Goal: Task Accomplishment & Management: Manage account settings

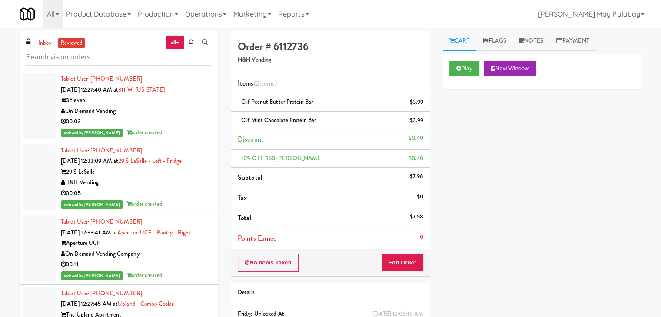
scroll to position [2618, 0]
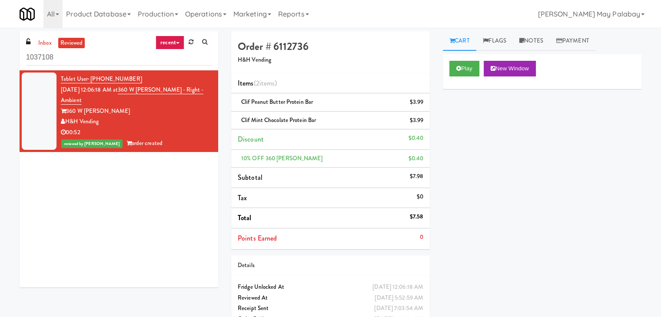
click at [177, 42] on link "recent" at bounding box center [170, 43] width 29 height 14
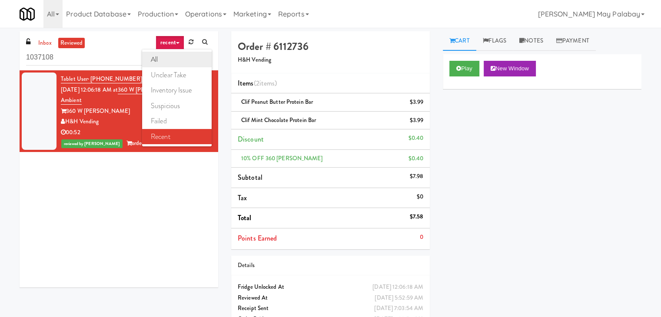
click at [175, 54] on link "all" at bounding box center [177, 60] width 70 height 16
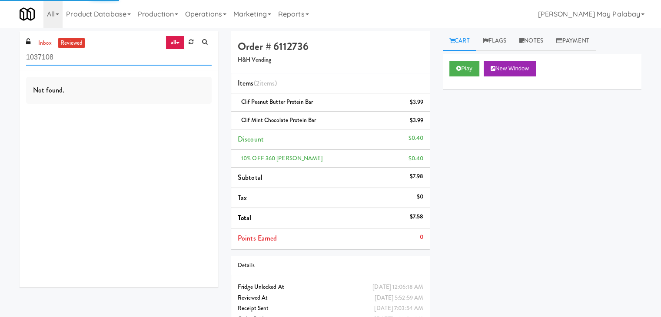
drag, startPoint x: 98, startPoint y: 54, endPoint x: 8, endPoint y: 55, distance: 89.9
click at [8, 55] on div "inbox reviewed all all unclear take inventory issue suspicious failed recent 10…" at bounding box center [330, 184] width 661 height 307
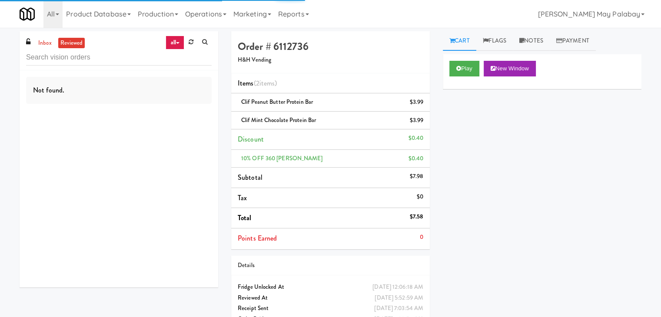
click at [540, 133] on div "Play New Window Primary Flag Clear Flag if unable to determine what was taken o…" at bounding box center [542, 217] width 199 height 326
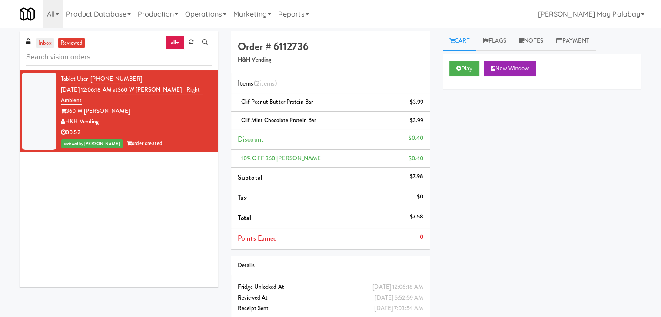
click at [43, 41] on link "inbox" at bounding box center [45, 43] width 18 height 11
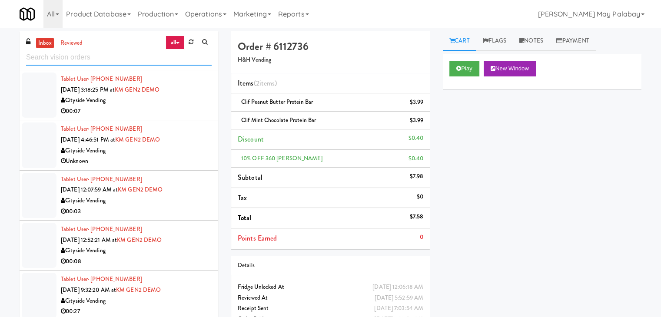
click at [73, 54] on input "text" at bounding box center [118, 58] width 185 height 16
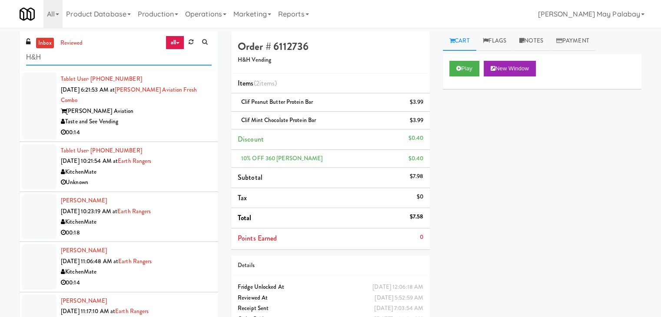
type input "H&H"
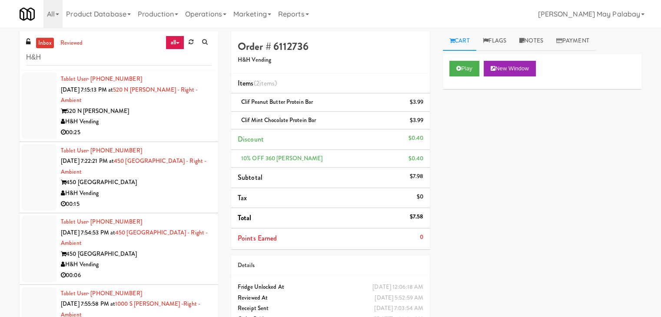
click at [167, 112] on div "520 N Kingsbury" at bounding box center [136, 111] width 151 height 11
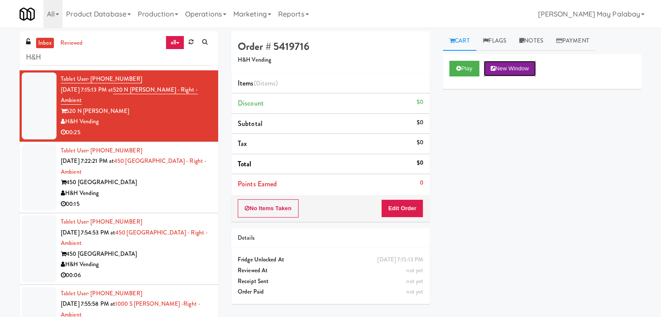
click at [510, 70] on button "New Window" at bounding box center [509, 69] width 52 height 16
click at [391, 210] on button "Edit Order" at bounding box center [402, 208] width 42 height 18
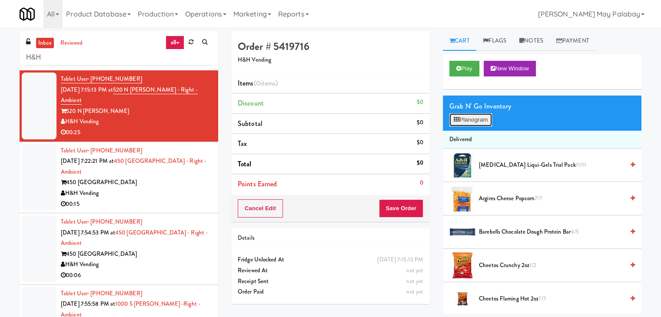
click at [478, 120] on button "Planogram" at bounding box center [470, 119] width 43 height 13
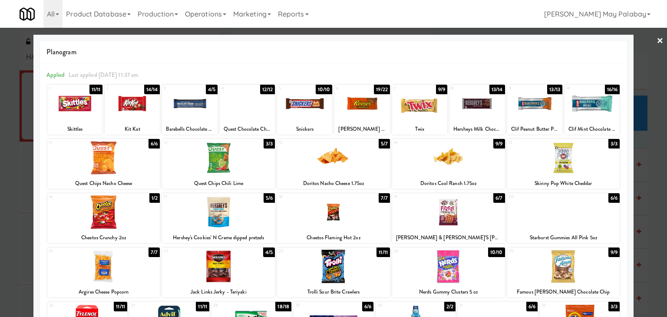
click at [363, 113] on div at bounding box center [361, 103] width 55 height 33
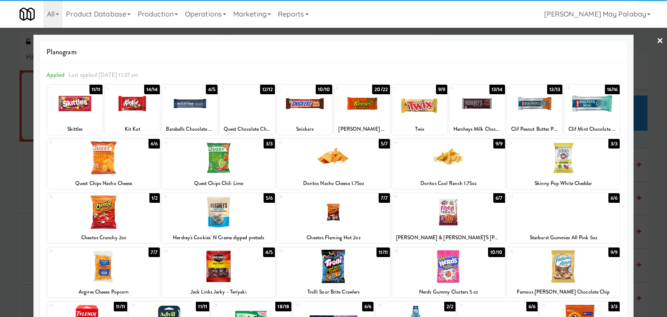
click at [363, 113] on div at bounding box center [361, 103] width 55 height 33
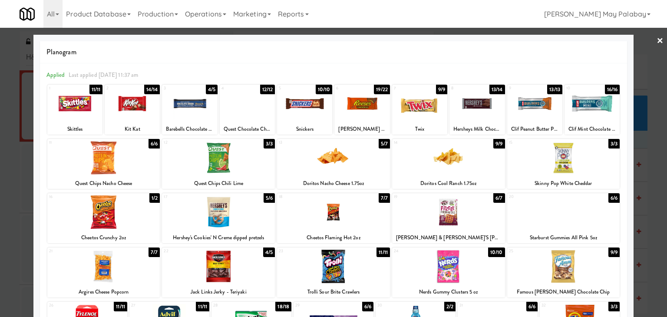
click at [641, 140] on div at bounding box center [333, 158] width 667 height 317
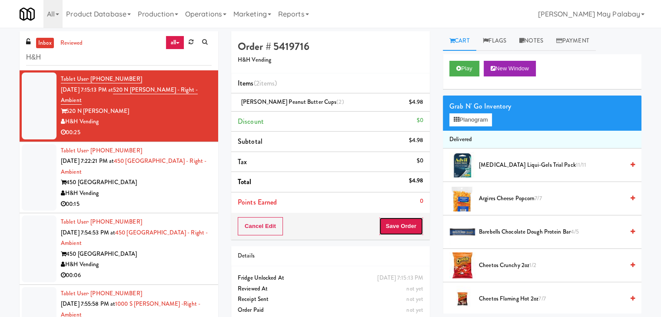
click at [408, 229] on button "Save Order" at bounding box center [401, 226] width 44 height 18
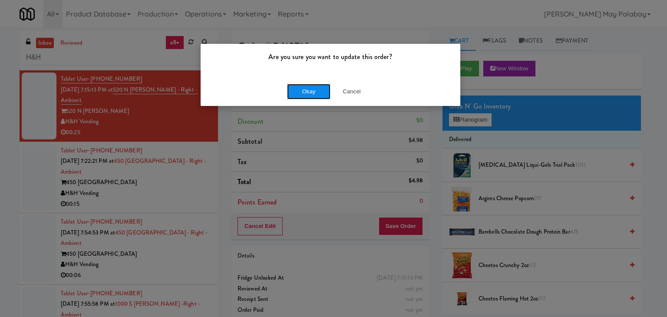
click at [312, 91] on button "Okay" at bounding box center [308, 92] width 43 height 16
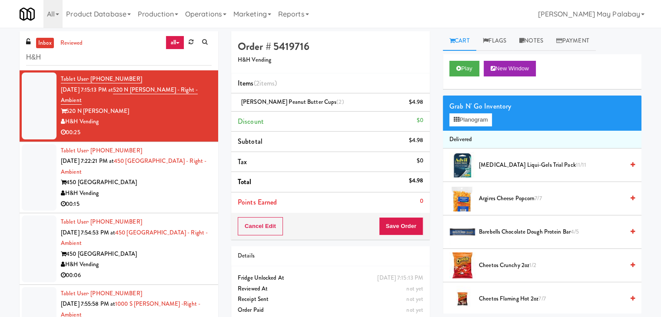
click at [146, 178] on div "450 [GEOGRAPHIC_DATA]" at bounding box center [136, 182] width 151 height 11
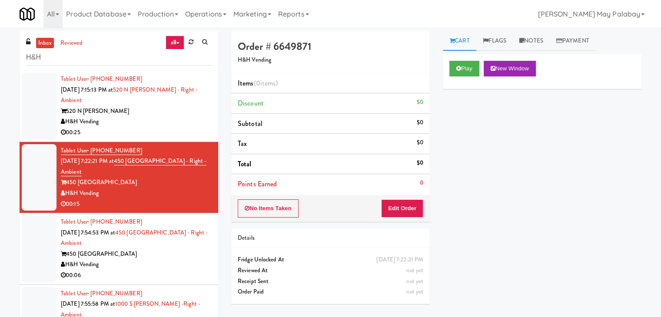
click at [165, 105] on div "Tablet User · (559) 429-1803 Sep 17, 2025 7:15:13 PM at 520 N Kingsbury - Right…" at bounding box center [136, 106] width 151 height 64
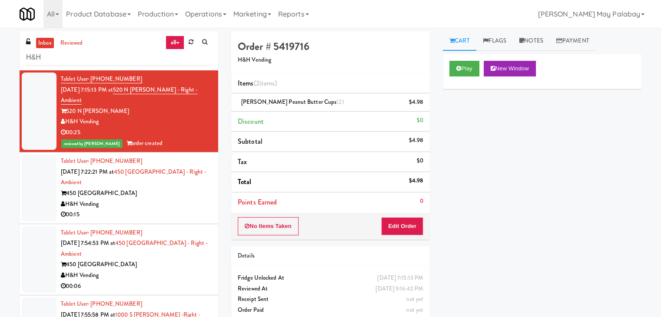
click at [118, 188] on div "450 [GEOGRAPHIC_DATA]" at bounding box center [136, 193] width 151 height 11
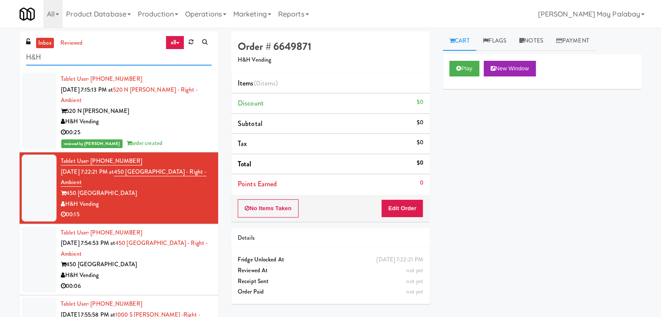
click at [42, 55] on input "H&H" at bounding box center [118, 58] width 185 height 16
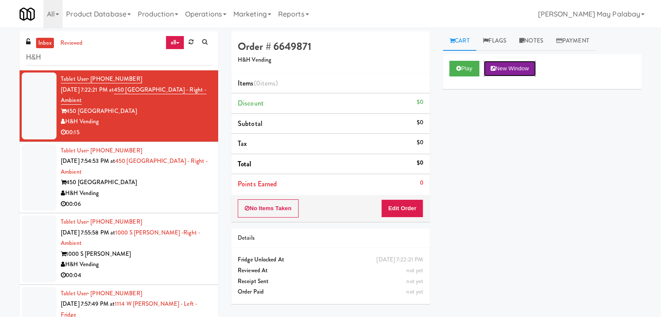
click at [530, 68] on button "New Window" at bounding box center [509, 69] width 52 height 16
click at [410, 204] on button "Edit Order" at bounding box center [402, 208] width 42 height 18
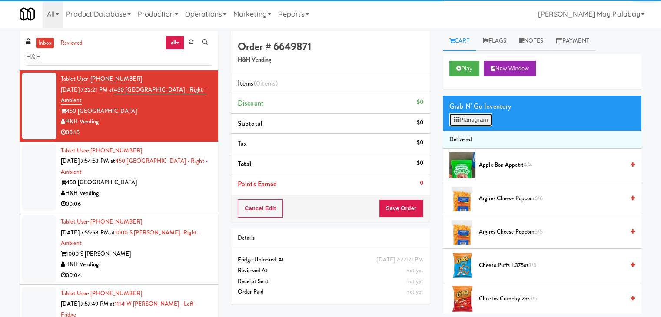
click at [475, 122] on button "Planogram" at bounding box center [470, 119] width 43 height 13
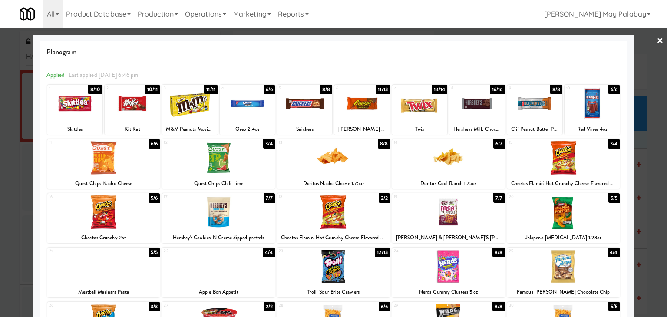
click at [259, 120] on div "4 6/6 Oreo 2.4oz" at bounding box center [247, 110] width 55 height 50
click at [349, 160] on div at bounding box center [333, 157] width 113 height 33
click at [656, 191] on div at bounding box center [333, 158] width 667 height 317
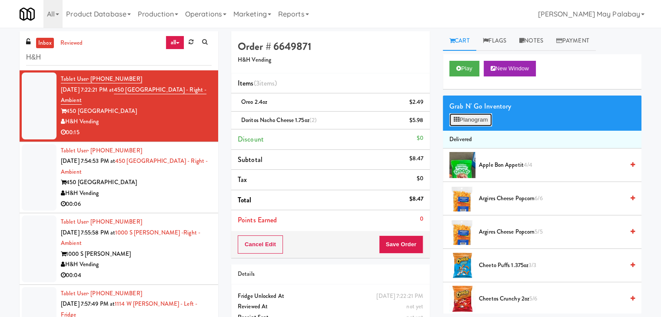
click at [469, 117] on button "Planogram" at bounding box center [470, 119] width 43 height 13
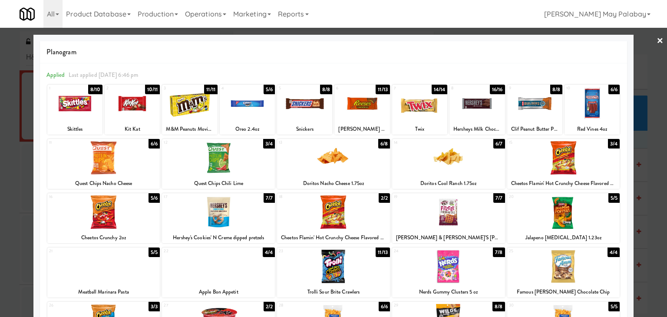
click at [650, 147] on div at bounding box center [333, 158] width 667 height 317
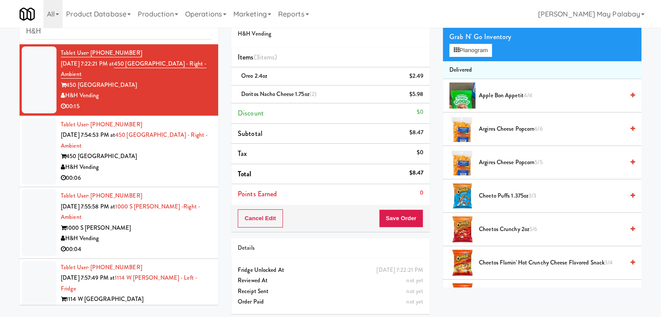
scroll to position [29, 0]
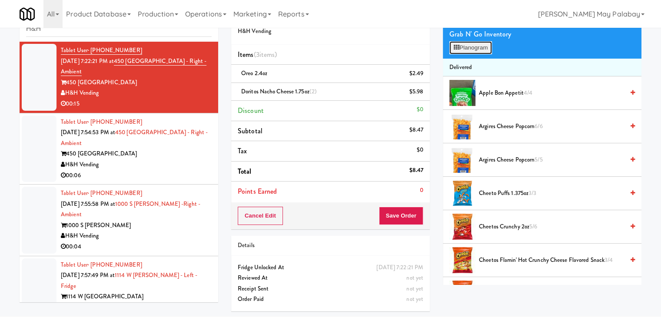
click at [471, 47] on button "Planogram" at bounding box center [470, 47] width 43 height 13
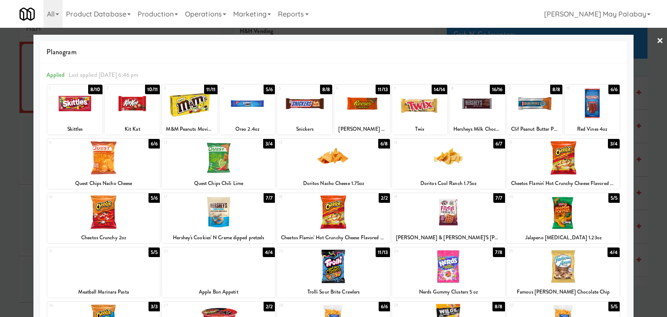
click at [652, 214] on div at bounding box center [333, 158] width 667 height 317
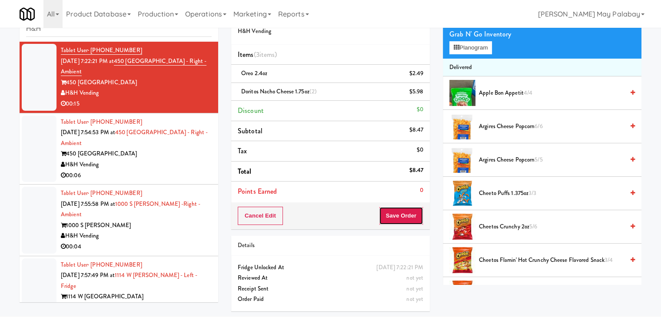
click at [401, 216] on button "Save Order" at bounding box center [401, 216] width 44 height 18
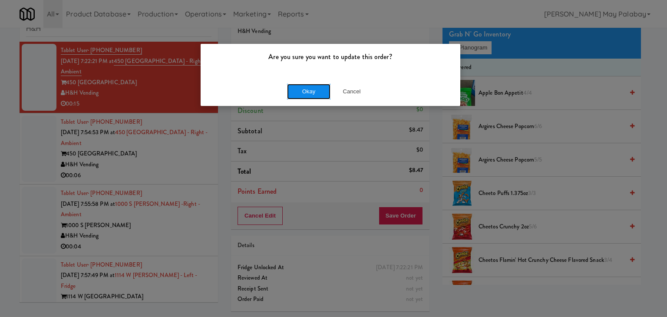
click at [308, 91] on button "Okay" at bounding box center [308, 92] width 43 height 16
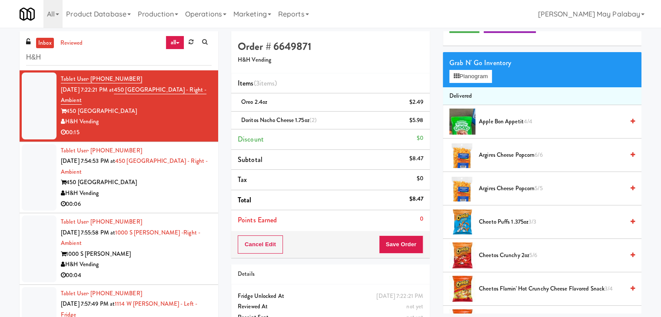
click at [136, 172] on div "Tablet User · (630) 453-7425 Sep 17, 2025 7:54:53 PM at 450 Warrenville - Right…" at bounding box center [136, 178] width 151 height 64
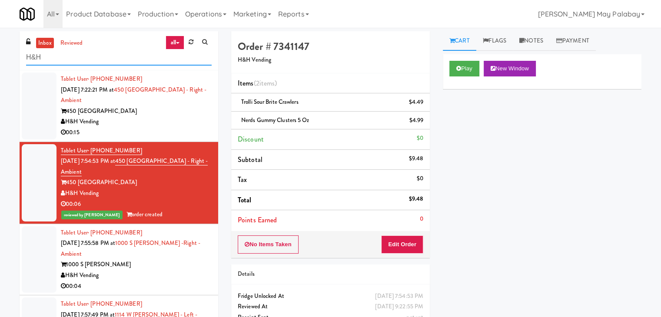
drag, startPoint x: 45, startPoint y: 59, endPoint x: 12, endPoint y: 59, distance: 33.0
click at [12, 59] on div "inbox reviewed all all unclear take inventory issue suspicious failed recent H&…" at bounding box center [330, 188] width 661 height 315
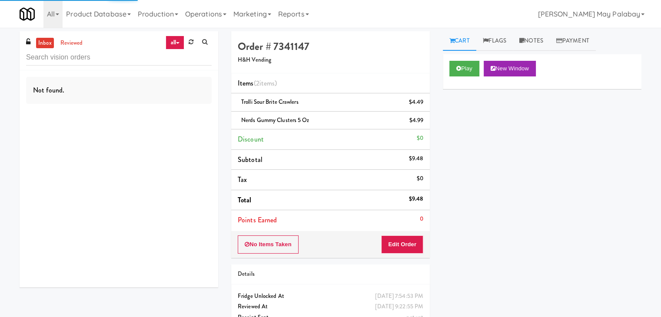
click at [50, 41] on link "inbox" at bounding box center [45, 43] width 18 height 11
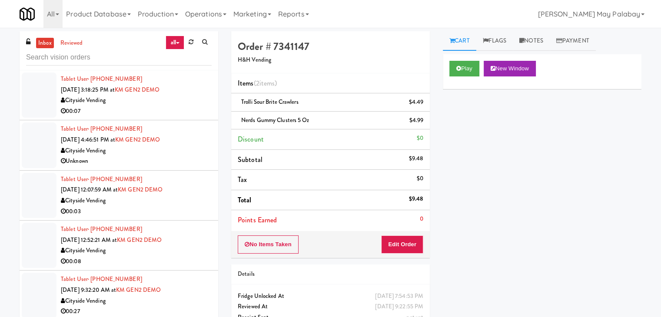
click at [106, 107] on div "00:07" at bounding box center [136, 111] width 151 height 11
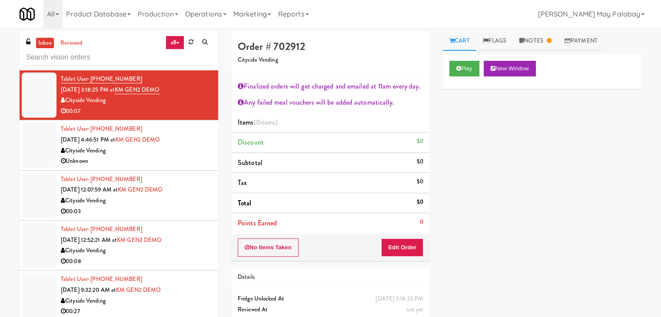
click at [152, 159] on div "Unknown" at bounding box center [136, 161] width 151 height 11
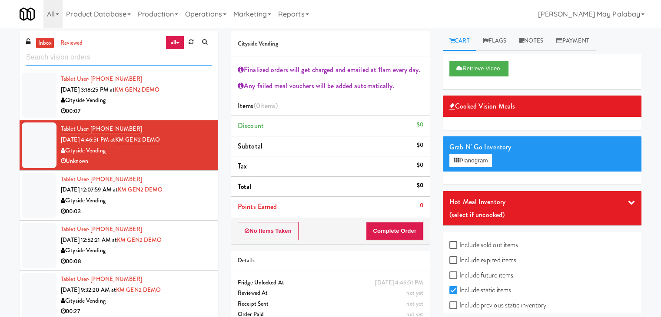
click at [119, 60] on input "text" at bounding box center [118, 58] width 185 height 16
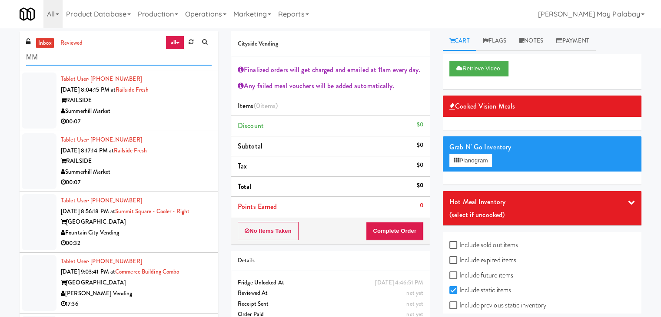
type input "M"
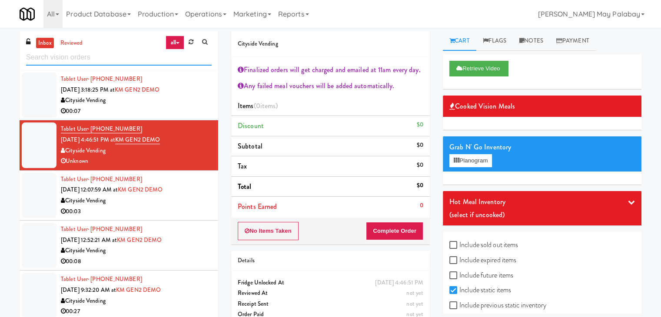
click at [68, 55] on input "text" at bounding box center [118, 58] width 185 height 16
paste input "Prospect - Cooler"
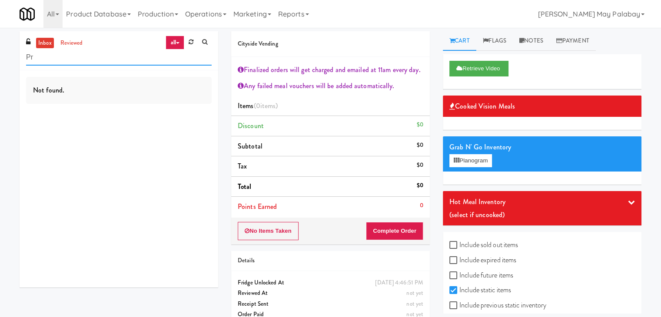
type input "P"
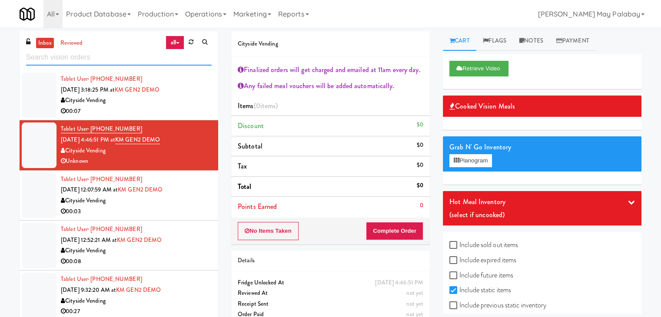
click at [61, 58] on input "text" at bounding box center [118, 58] width 185 height 16
paste input "Elliston 23 - Ambient"
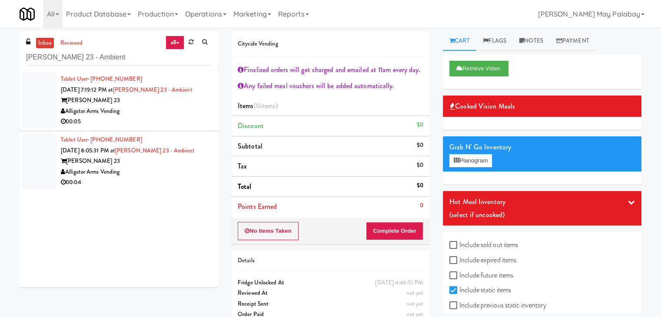
click at [138, 99] on div "[PERSON_NAME] 23" at bounding box center [136, 100] width 151 height 11
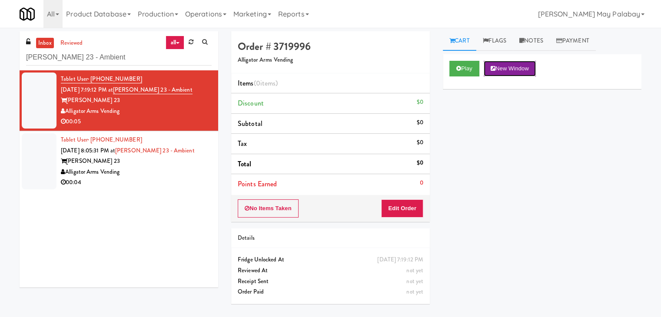
click at [513, 67] on button "New Window" at bounding box center [509, 69] width 52 height 16
click at [404, 204] on button "Edit Order" at bounding box center [402, 208] width 42 height 18
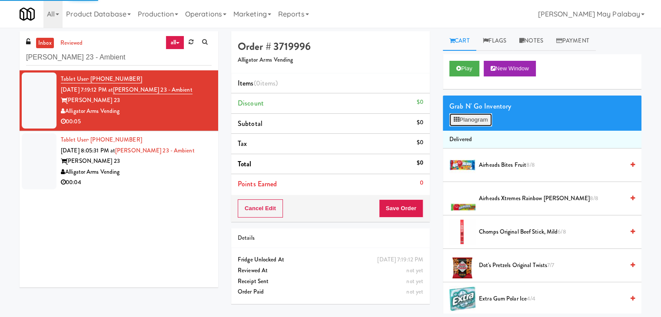
click at [481, 119] on button "Planogram" at bounding box center [470, 119] width 43 height 13
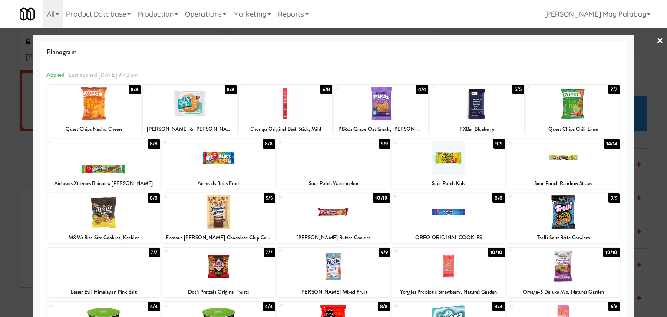
click at [232, 204] on div at bounding box center [218, 211] width 113 height 33
click at [655, 219] on div at bounding box center [333, 158] width 667 height 317
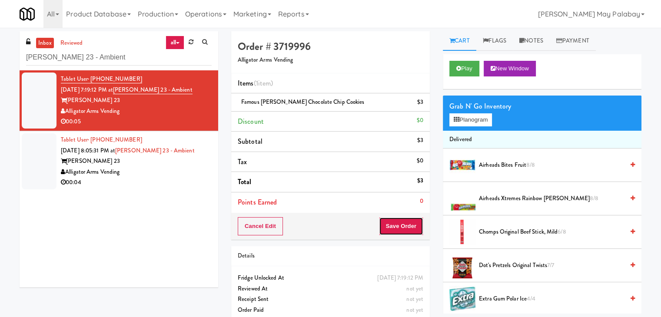
click at [403, 226] on button "Save Order" at bounding box center [401, 226] width 44 height 18
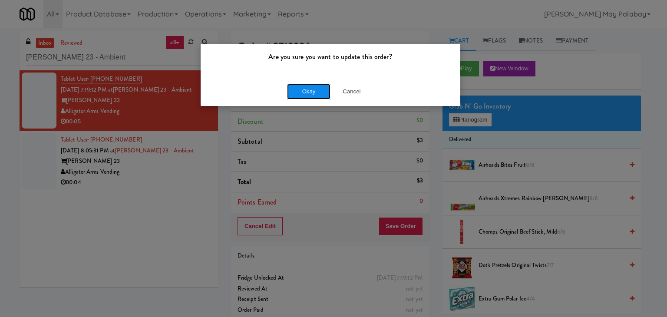
click at [311, 92] on button "Okay" at bounding box center [308, 92] width 43 height 16
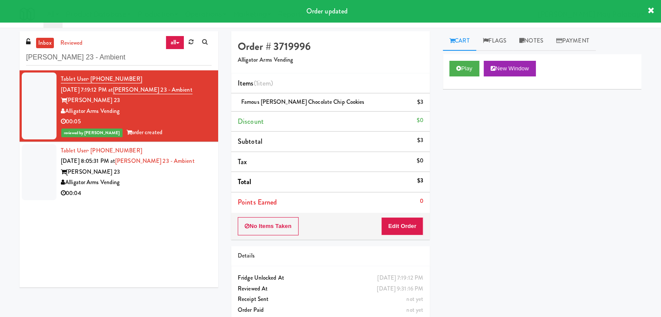
click at [139, 176] on div "[PERSON_NAME] 23" at bounding box center [136, 172] width 151 height 11
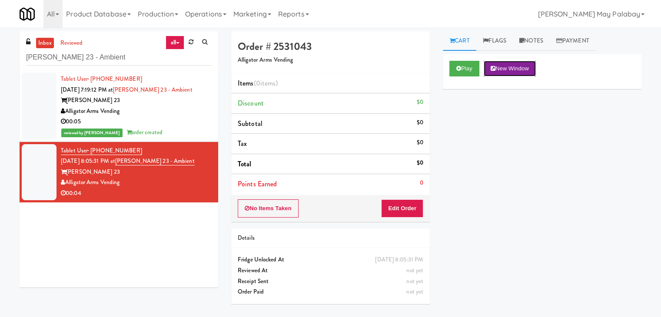
click at [513, 70] on button "New Window" at bounding box center [509, 69] width 52 height 16
click at [406, 206] on button "Edit Order" at bounding box center [402, 208] width 42 height 18
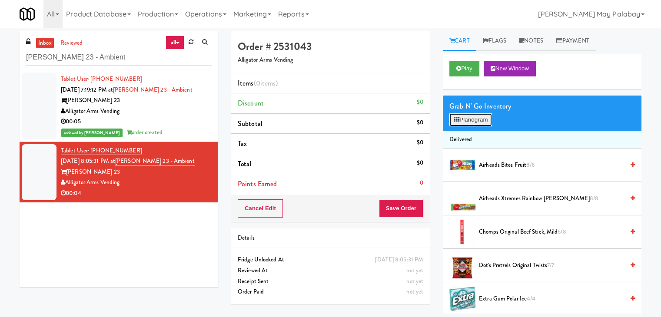
click at [481, 119] on button "Planogram" at bounding box center [470, 119] width 43 height 13
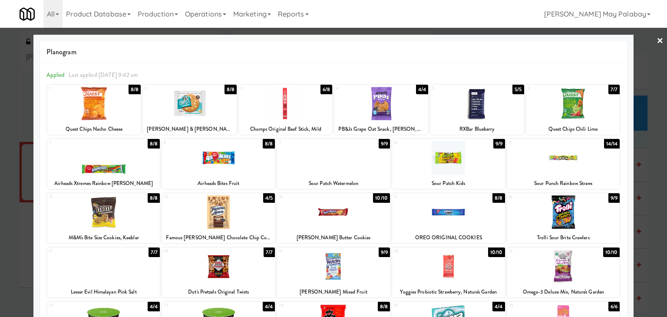
click at [320, 171] on div at bounding box center [333, 157] width 113 height 33
click at [639, 178] on div at bounding box center [333, 158] width 667 height 317
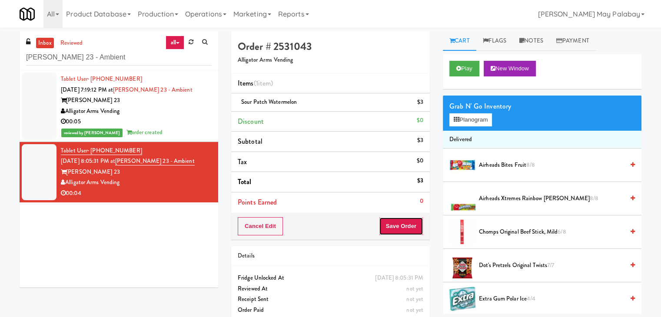
click at [389, 229] on button "Save Order" at bounding box center [401, 226] width 44 height 18
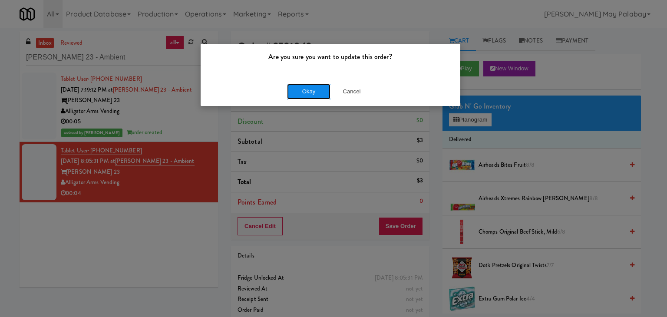
click at [308, 96] on button "Okay" at bounding box center [308, 92] width 43 height 16
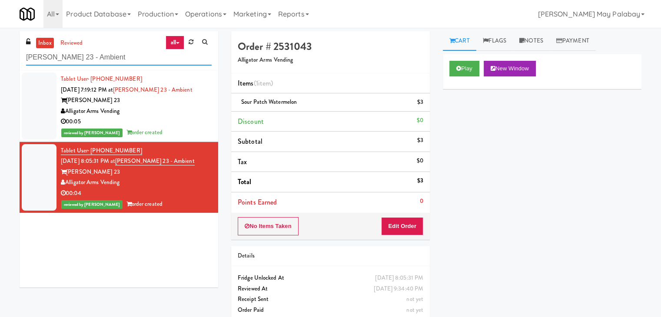
drag, startPoint x: 95, startPoint y: 60, endPoint x: 5, endPoint y: 60, distance: 89.5
click at [5, 60] on div "inbox reviewed all all unclear take inventory issue suspicious failed recent El…" at bounding box center [330, 179] width 661 height 297
paste input "481 on Mathilda - Cooler"
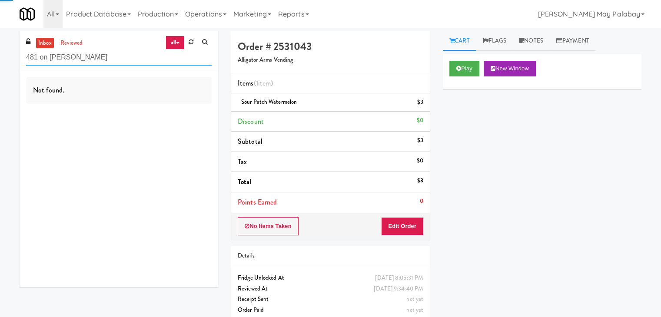
type input "481 on Mathilda - Cooler"
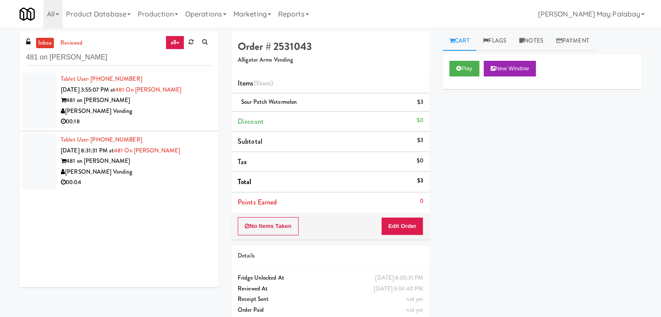
click at [156, 118] on div "00:18" at bounding box center [136, 121] width 151 height 11
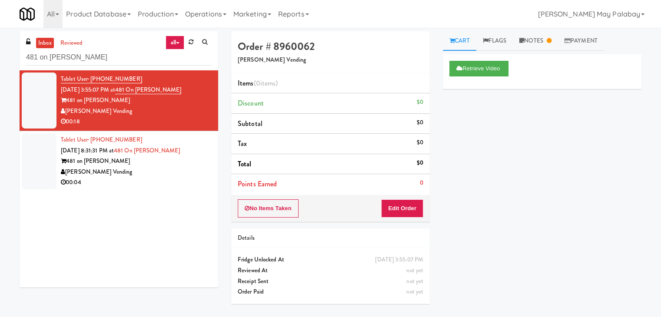
click at [127, 165] on div "481 on Mathilda" at bounding box center [136, 161] width 151 height 11
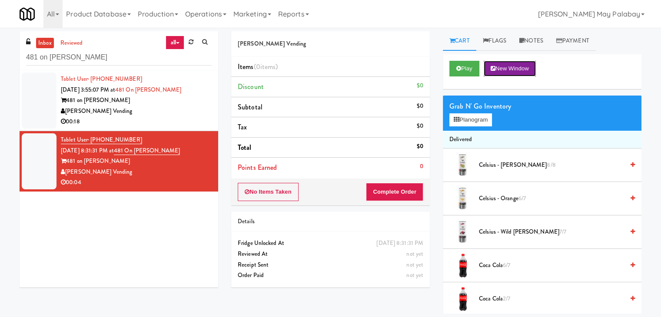
click at [504, 70] on button "New Window" at bounding box center [509, 69] width 52 height 16
click at [484, 123] on button "Planogram" at bounding box center [470, 119] width 43 height 13
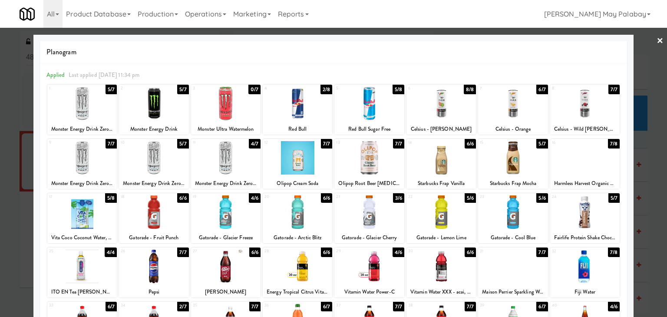
click at [214, 171] on div at bounding box center [226, 157] width 70 height 33
click at [646, 200] on div at bounding box center [333, 158] width 667 height 317
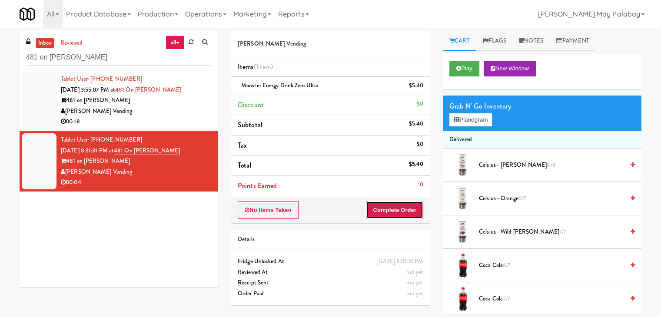
click at [388, 209] on button "Complete Order" at bounding box center [394, 210] width 57 height 18
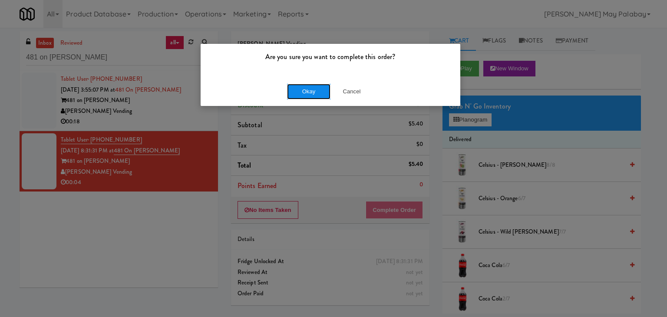
click at [318, 92] on button "Okay" at bounding box center [308, 92] width 43 height 16
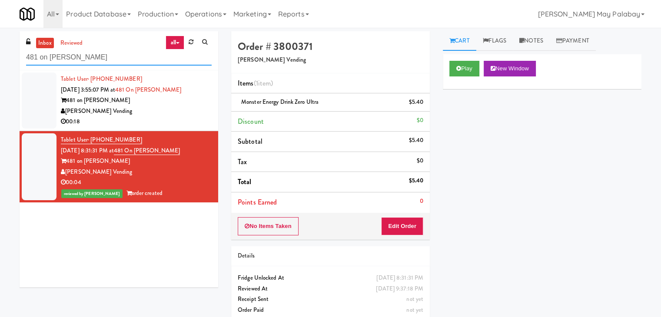
drag, startPoint x: 106, startPoint y: 56, endPoint x: 0, endPoint y: 55, distance: 105.6
click at [0, 55] on div "inbox reviewed all all unclear take inventory issue suspicious failed recent 48…" at bounding box center [330, 179] width 661 height 297
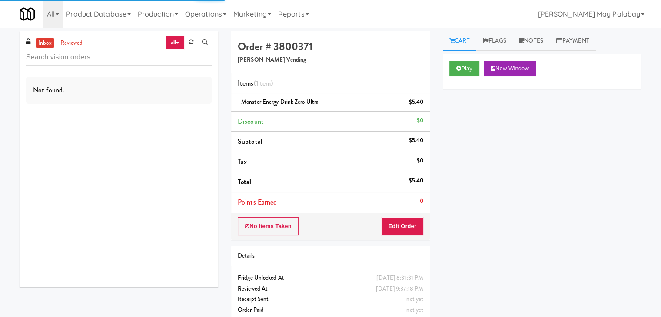
click at [170, 46] on link "all" at bounding box center [174, 43] width 18 height 14
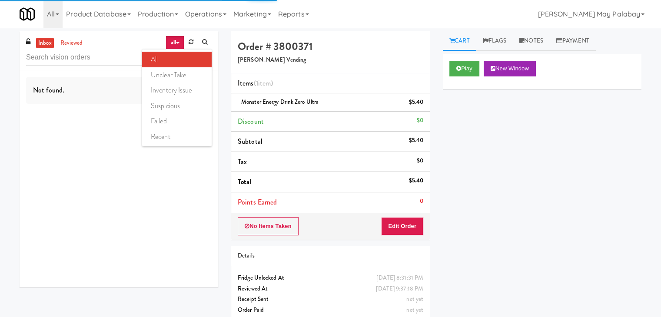
click at [170, 60] on link "all" at bounding box center [177, 60] width 70 height 16
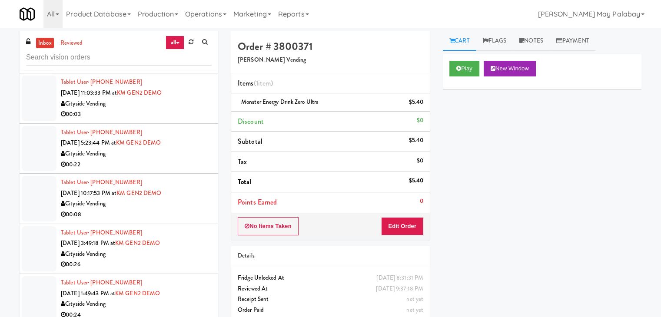
scroll to position [1216, 0]
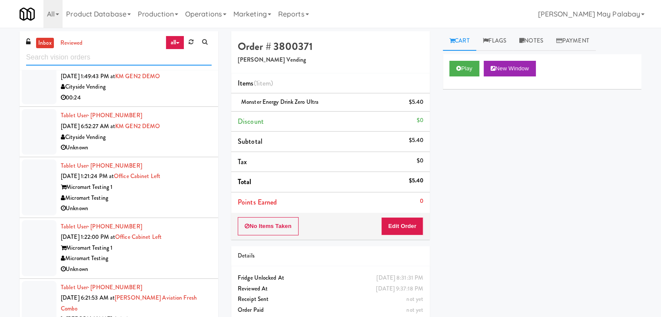
click at [95, 63] on input "text" at bounding box center [118, 58] width 185 height 16
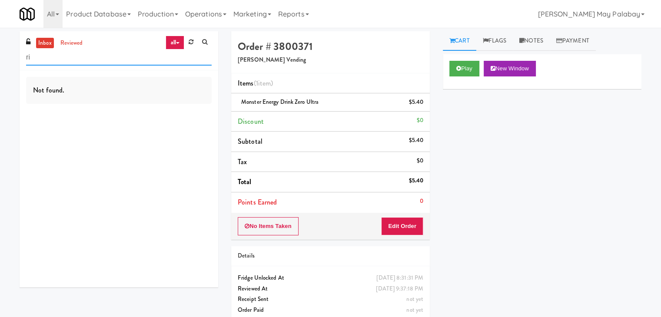
scroll to position [0, 0]
type input "right"
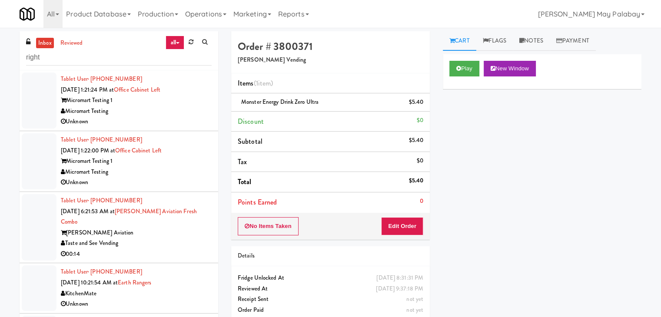
click at [112, 111] on div "Micromart Testing" at bounding box center [136, 111] width 151 height 11
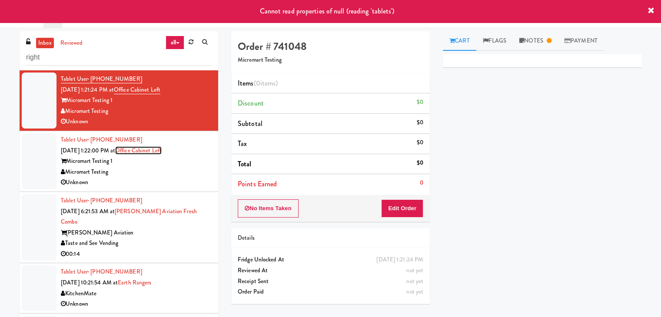
click at [155, 152] on link "Office Cabinet Left" at bounding box center [138, 150] width 46 height 8
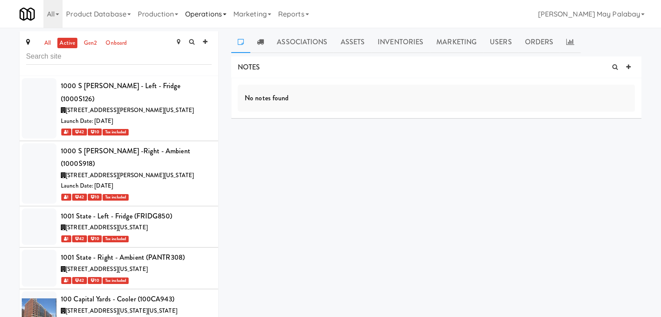
click at [226, 14] on icon at bounding box center [224, 14] width 3 height 2
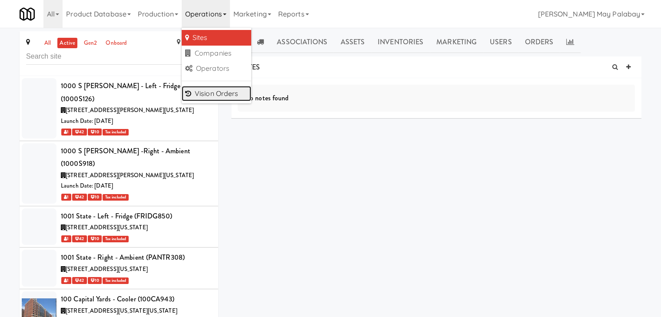
click at [229, 94] on link "Vision Orders" at bounding box center [217, 94] width 70 height 16
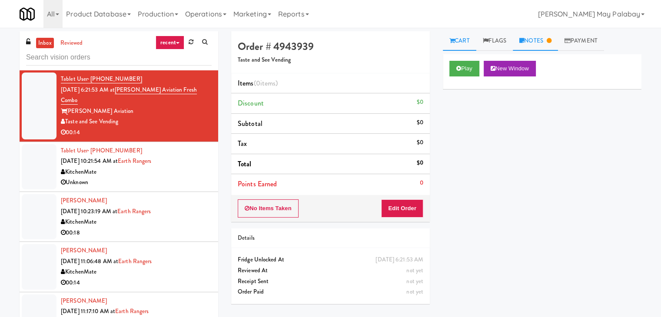
click at [544, 40] on link "Notes" at bounding box center [535, 41] width 45 height 20
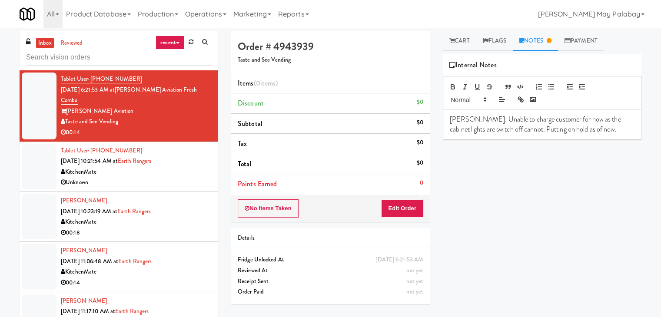
click at [107, 157] on span "Sep 17, 2025 10:21:54 AM at" at bounding box center [89, 161] width 57 height 8
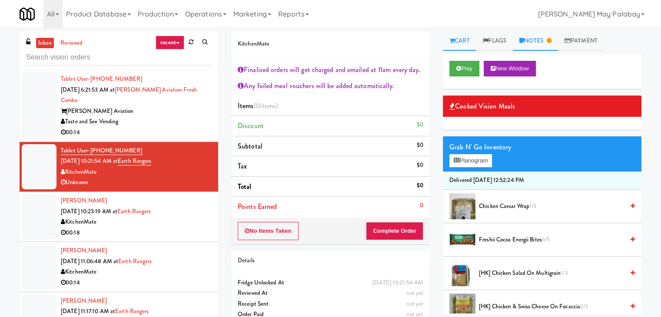
click at [540, 35] on link "Notes" at bounding box center [535, 41] width 45 height 20
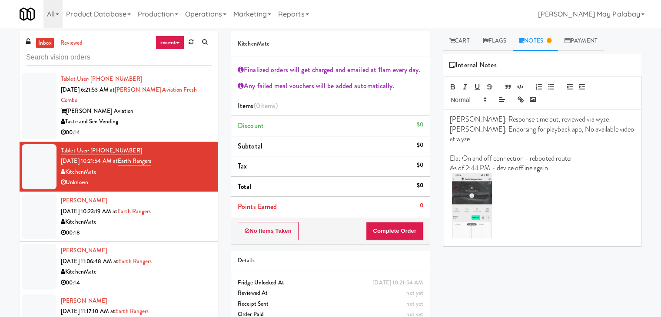
click at [131, 217] on div "KitchenMate" at bounding box center [136, 222] width 151 height 11
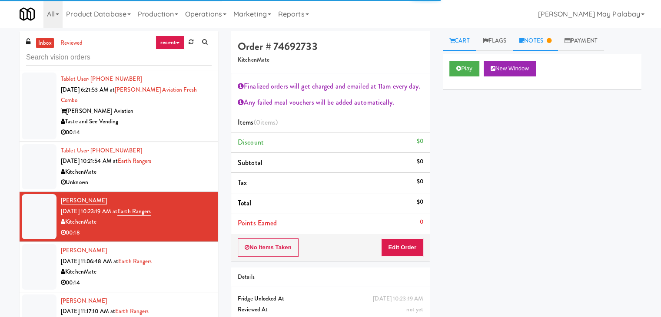
click at [551, 39] on icon at bounding box center [548, 41] width 5 height 6
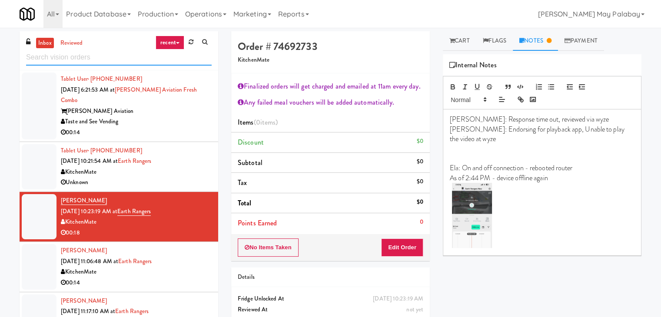
click at [128, 60] on input "text" at bounding box center [118, 58] width 185 height 16
click at [89, 56] on input "text" at bounding box center [118, 58] width 185 height 16
paste input "Illume - Ambient - Right"
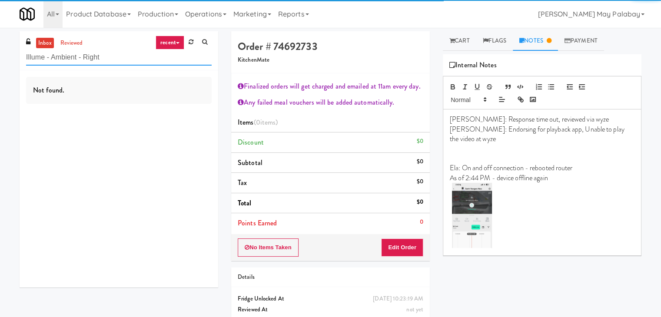
type input "Illume - Ambient - Right"
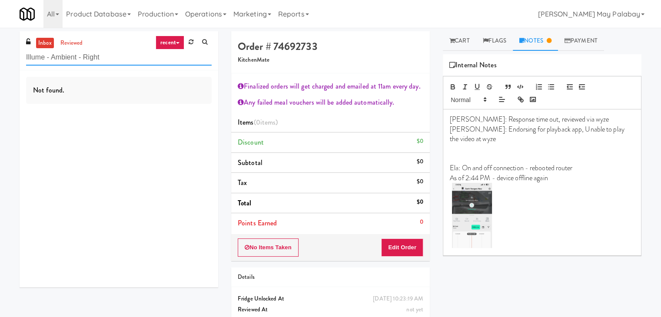
drag, startPoint x: 116, startPoint y: 60, endPoint x: 0, endPoint y: 74, distance: 116.4
click at [0, 74] on div "inbox reviewed recent all unclear take inventory issue suspicious failed recent…" at bounding box center [330, 190] width 661 height 318
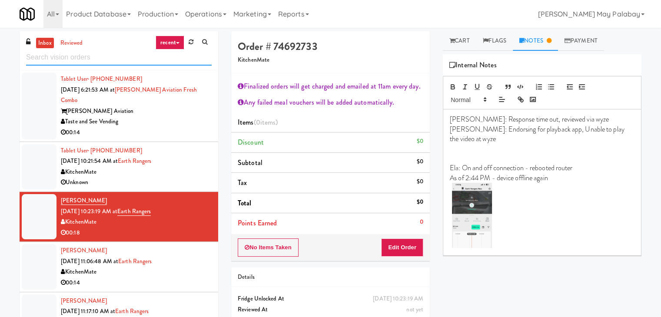
paste input "Gallery 64 - Cooler - Lef"
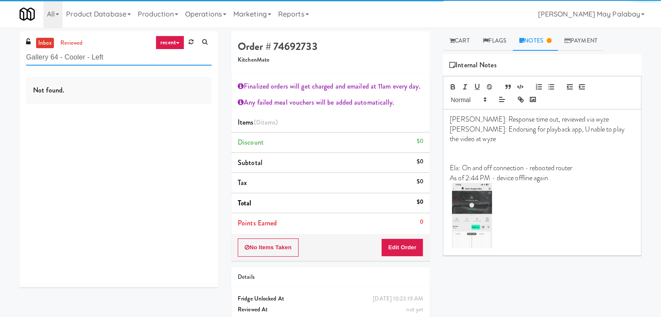
type input "Gallery 64 - Cooler - Left"
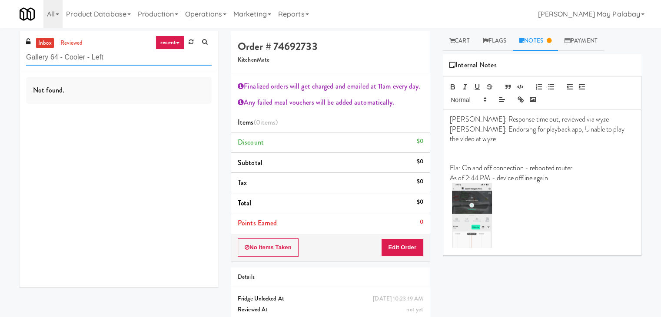
click at [117, 59] on input "Gallery 64 - Cooler - Left" at bounding box center [118, 58] width 185 height 16
drag, startPoint x: 120, startPoint y: 59, endPoint x: 22, endPoint y: 59, distance: 98.2
click at [22, 59] on div "inbox reviewed recent all unclear take inventory issue suspicious failed recent…" at bounding box center [119, 50] width 199 height 39
click at [51, 44] on link "inbox" at bounding box center [45, 43] width 18 height 11
click at [187, 42] on link at bounding box center [190, 42] width 13 height 13
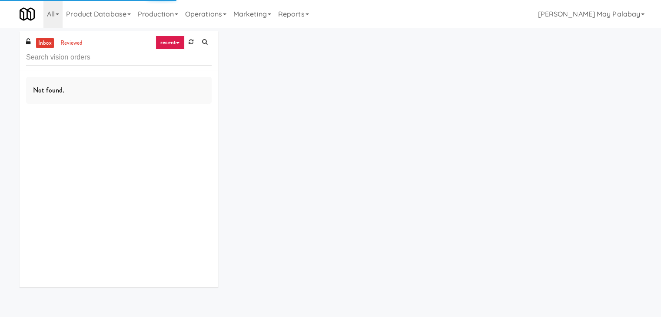
click at [177, 44] on icon at bounding box center [177, 43] width 3 height 2
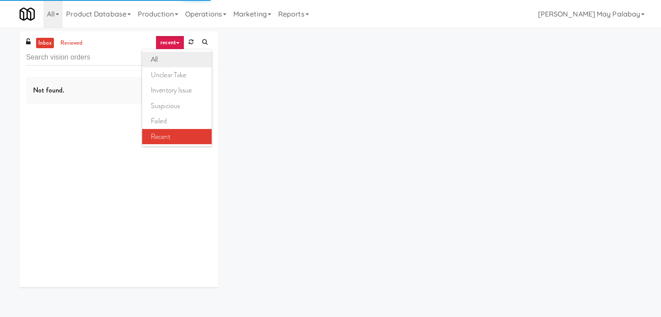
click at [174, 57] on link "all" at bounding box center [177, 60] width 70 height 16
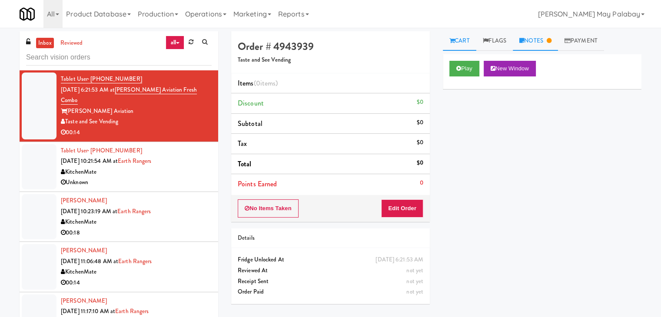
click at [524, 40] on icon at bounding box center [521, 41] width 5 height 6
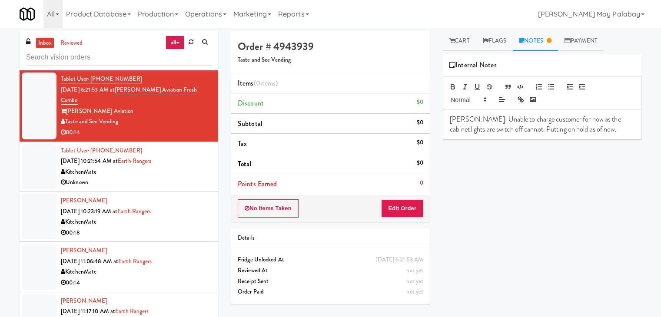
click at [496, 179] on div "Play New Window Primary Flag Clear Flag if unable to determine what was taken o…" at bounding box center [542, 217] width 199 height 326
click at [452, 42] on icon at bounding box center [451, 41] width 5 height 6
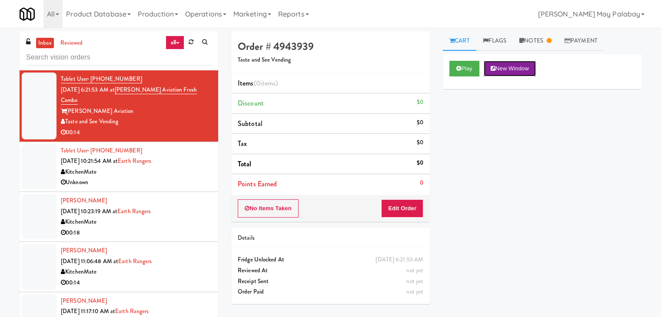
click at [497, 68] on button "New Window" at bounding box center [509, 69] width 52 height 16
click at [162, 167] on div "KitchenMate" at bounding box center [136, 172] width 151 height 11
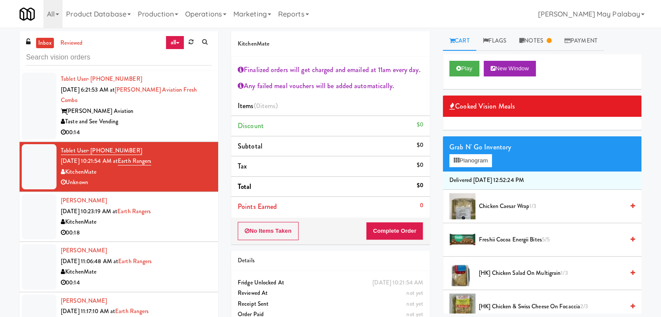
click at [122, 217] on div "KitchenMate" at bounding box center [136, 222] width 151 height 11
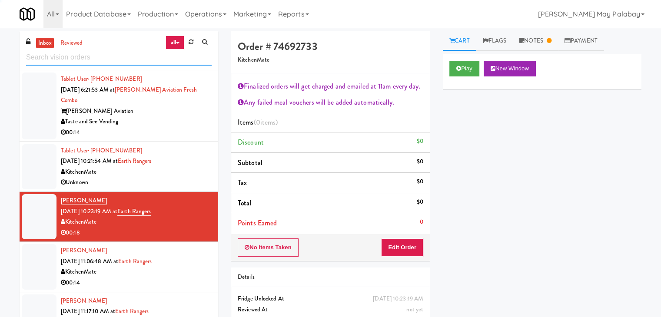
click at [92, 61] on input "text" at bounding box center [118, 58] width 185 height 16
click at [119, 54] on input "text" at bounding box center [118, 58] width 185 height 16
type input "combo"
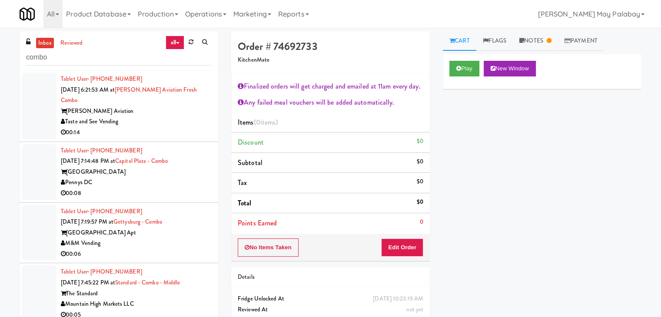
click at [146, 127] on div "00:14" at bounding box center [136, 132] width 151 height 11
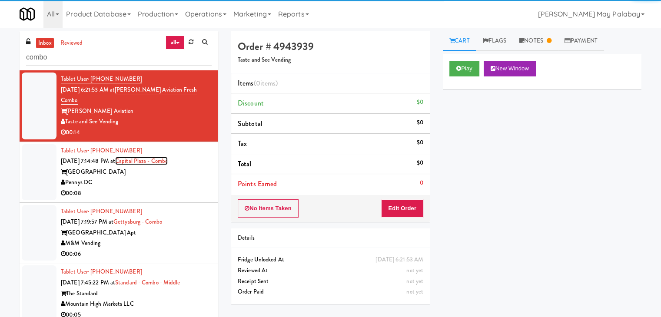
click at [146, 157] on link "Capital Plaza - Combo" at bounding box center [141, 161] width 53 height 8
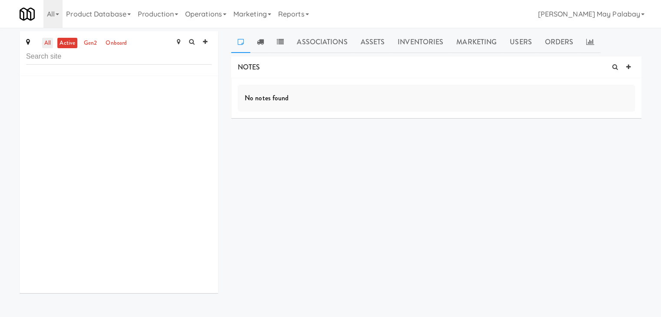
click at [47, 40] on link "all" at bounding box center [47, 43] width 11 height 11
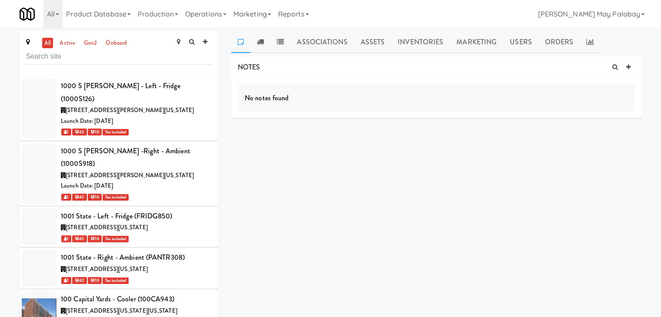
scroll to position [10240, 0]
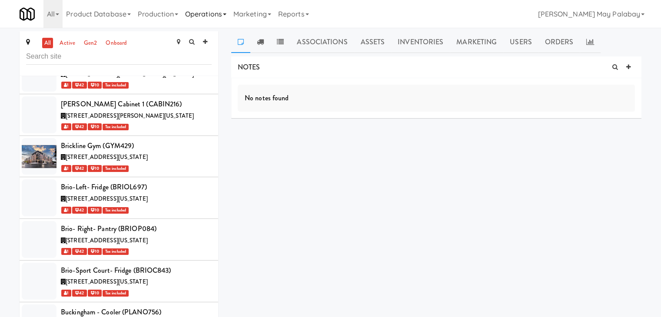
click at [230, 13] on link "Operations" at bounding box center [206, 14] width 48 height 28
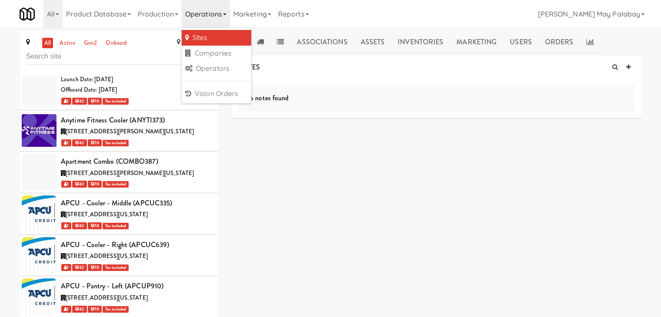
click at [228, 12] on link "Operations" at bounding box center [206, 14] width 48 height 28
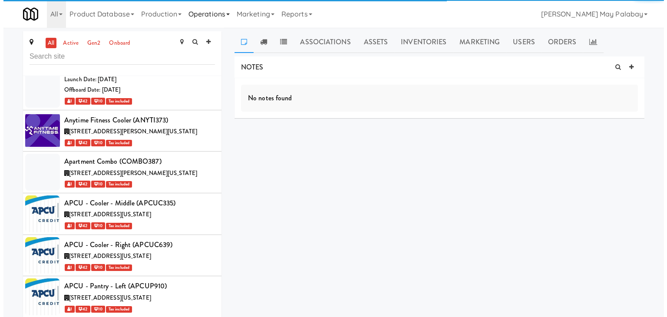
scroll to position [15216, 0]
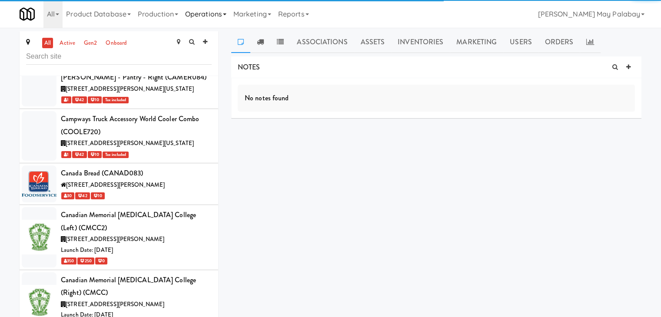
click at [228, 12] on link "Operations" at bounding box center [206, 14] width 48 height 28
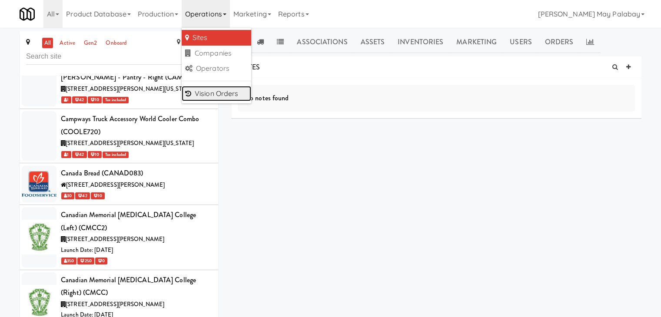
click at [222, 91] on link "Vision Orders" at bounding box center [217, 94] width 70 height 16
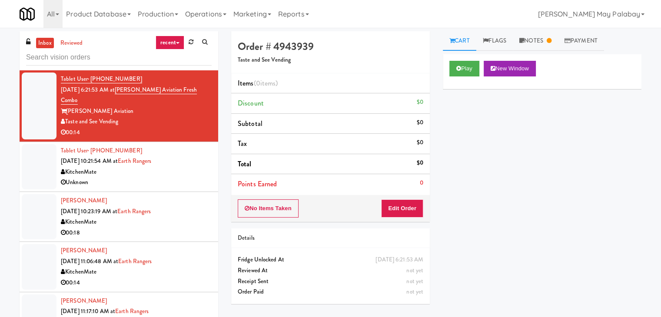
click at [121, 167] on div "KitchenMate" at bounding box center [136, 172] width 151 height 11
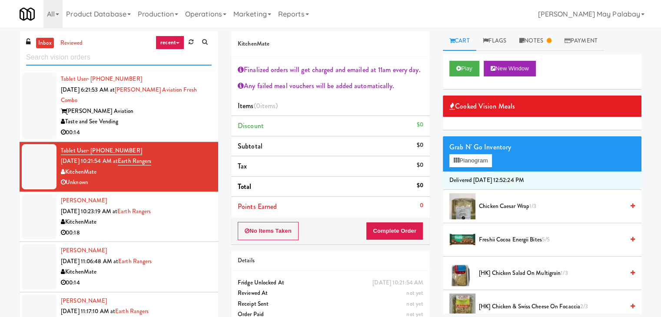
click at [104, 54] on input "text" at bounding box center [118, 58] width 185 height 16
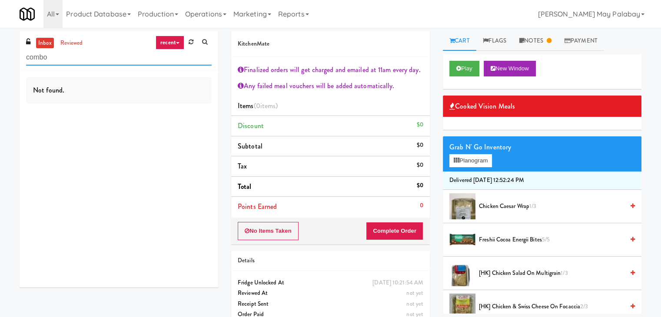
type input "combo"
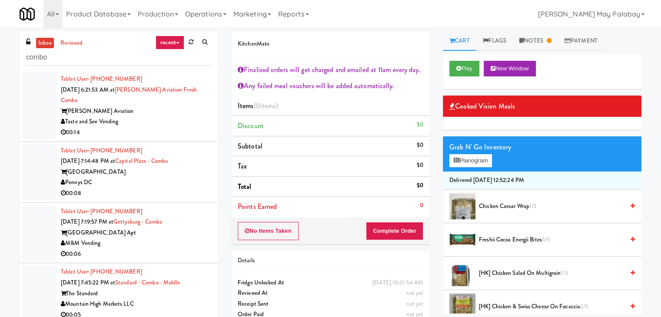
click at [144, 116] on div "Taste and See Vending" at bounding box center [136, 121] width 151 height 11
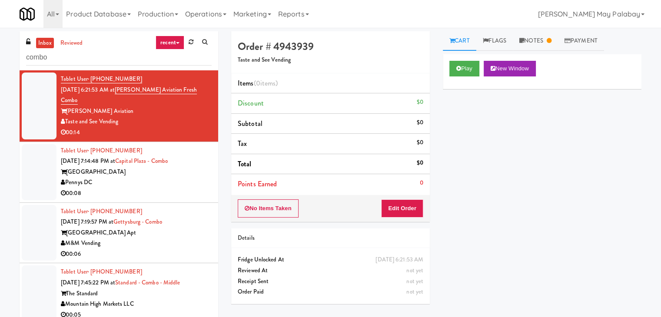
click at [167, 177] on div "Pennys DC" at bounding box center [136, 182] width 151 height 11
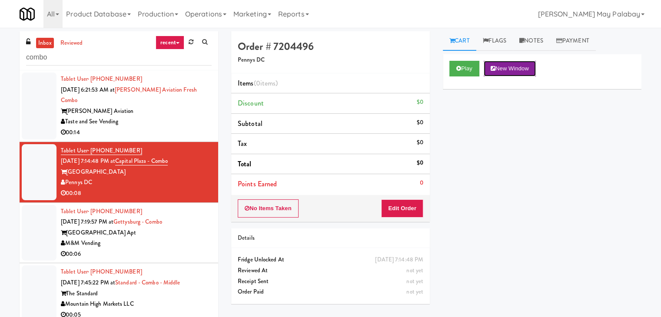
click at [514, 70] on button "New Window" at bounding box center [509, 69] width 52 height 16
click at [406, 209] on button "Edit Order" at bounding box center [402, 208] width 42 height 18
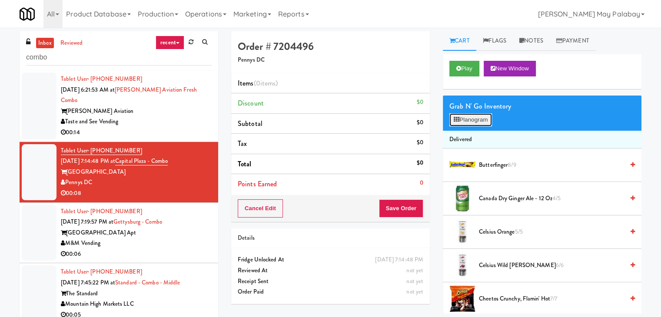
click at [467, 119] on button "Planogram" at bounding box center [470, 119] width 43 height 13
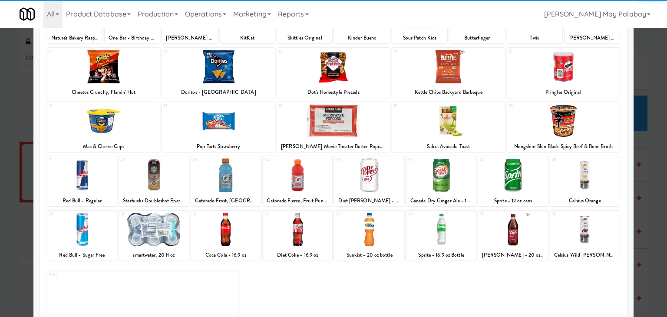
scroll to position [109, 0]
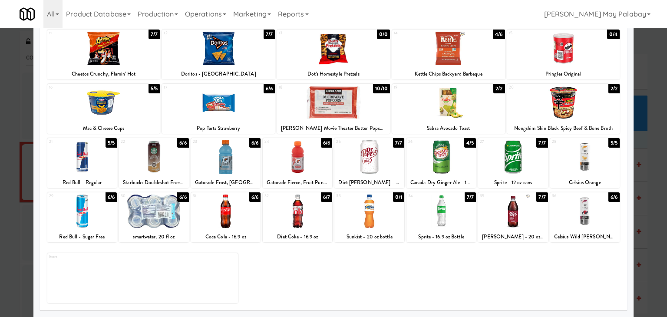
click at [298, 209] on div at bounding box center [298, 211] width 70 height 33
click at [654, 157] on div at bounding box center [333, 158] width 667 height 317
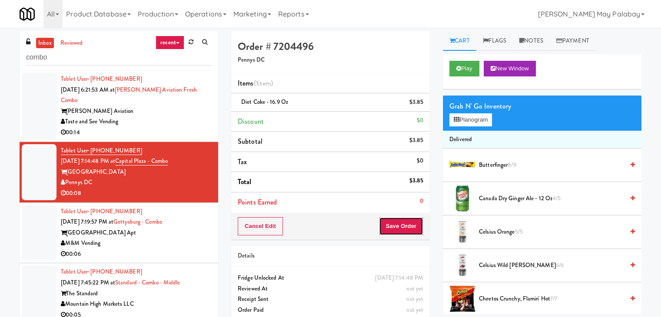
click at [404, 226] on button "Save Order" at bounding box center [401, 226] width 44 height 18
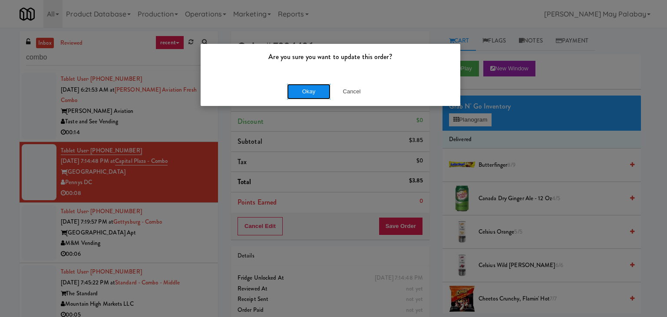
click at [310, 93] on button "Okay" at bounding box center [308, 92] width 43 height 16
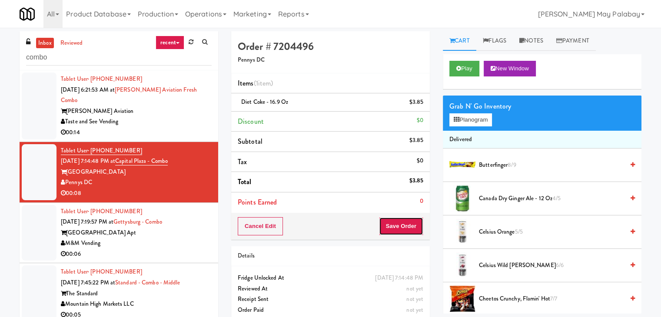
click at [397, 225] on button "Save Order" at bounding box center [401, 226] width 44 height 18
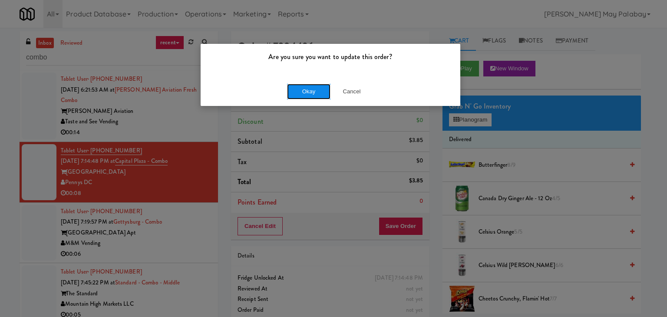
click at [304, 93] on button "Okay" at bounding box center [308, 92] width 43 height 16
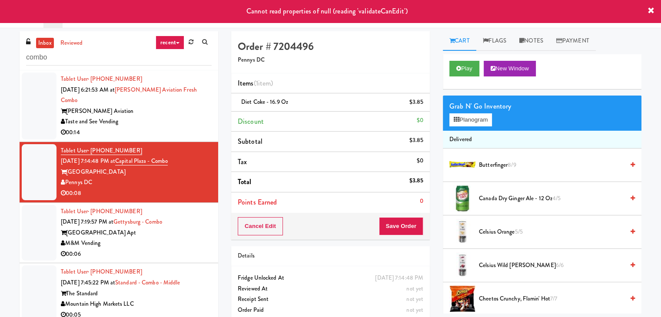
click at [193, 238] on div "M&M Vending" at bounding box center [136, 243] width 151 height 11
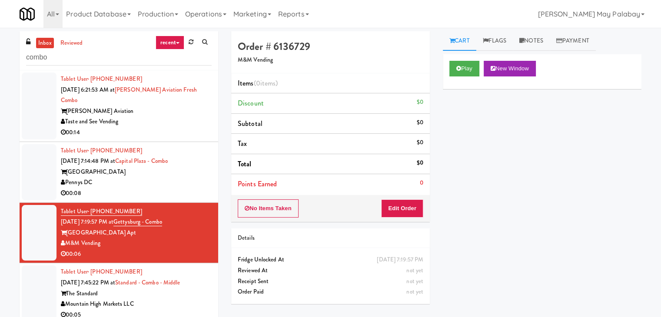
click at [183, 188] on div "00:08" at bounding box center [136, 193] width 151 height 11
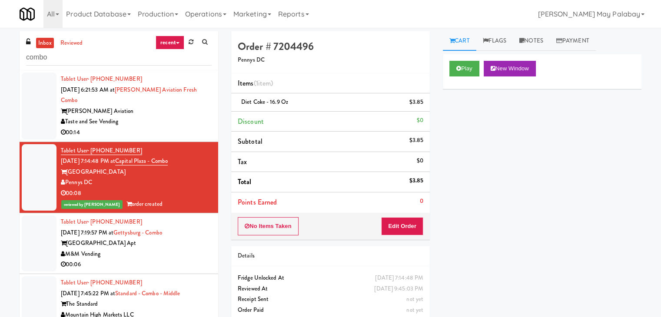
click at [155, 249] on div "M&M Vending" at bounding box center [136, 254] width 151 height 11
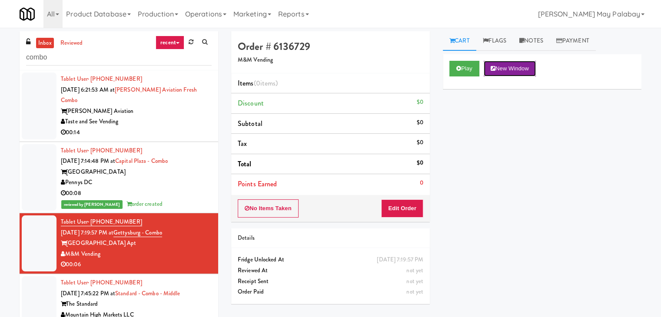
click at [521, 66] on button "New Window" at bounding box center [509, 69] width 52 height 16
click at [473, 68] on button "Play" at bounding box center [464, 69] width 30 height 16
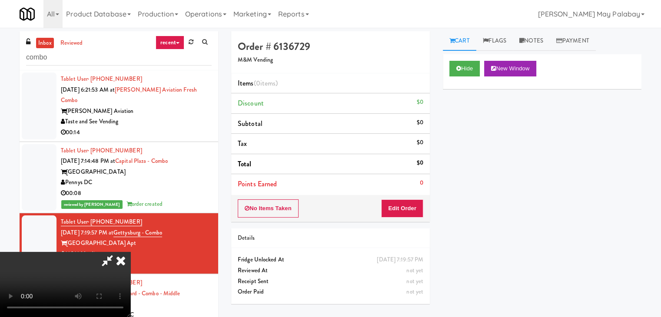
click at [130, 252] on video at bounding box center [65, 284] width 130 height 65
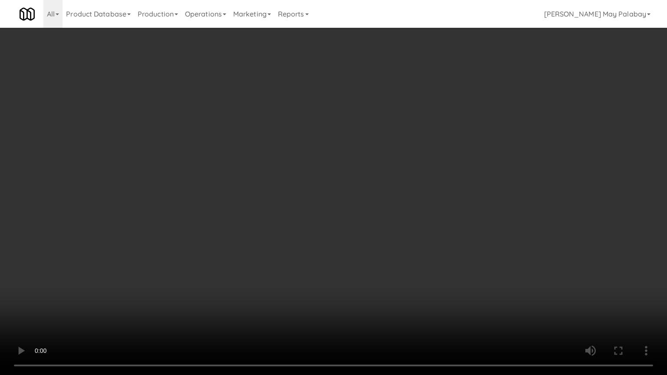
click at [405, 209] on video at bounding box center [333, 187] width 667 height 375
click at [61, 304] on video at bounding box center [333, 187] width 667 height 375
click at [71, 125] on video at bounding box center [333, 187] width 667 height 375
click at [83, 109] on video at bounding box center [333, 187] width 667 height 375
click at [73, 107] on video at bounding box center [333, 187] width 667 height 375
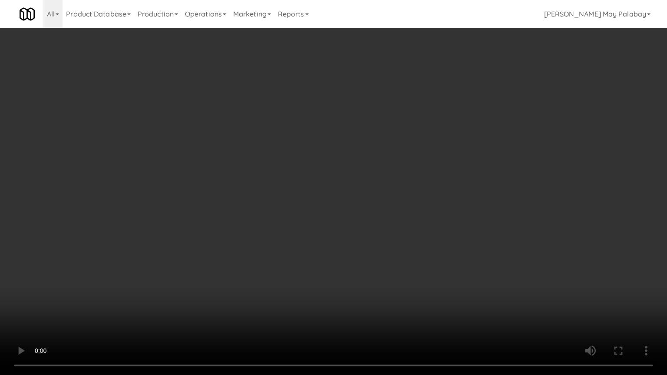
click at [76, 130] on video at bounding box center [333, 187] width 667 height 375
click at [383, 217] on video at bounding box center [333, 187] width 667 height 375
click at [423, 241] on video at bounding box center [333, 187] width 667 height 375
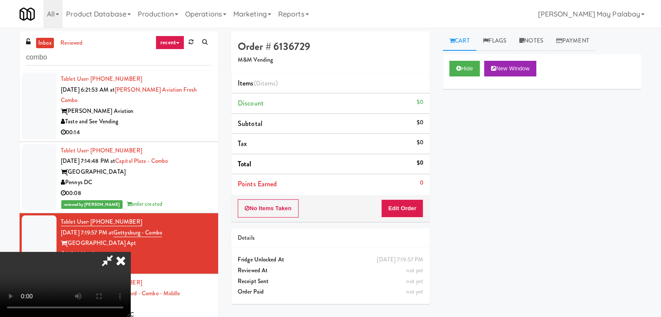
click at [130, 252] on icon at bounding box center [120, 260] width 19 height 17
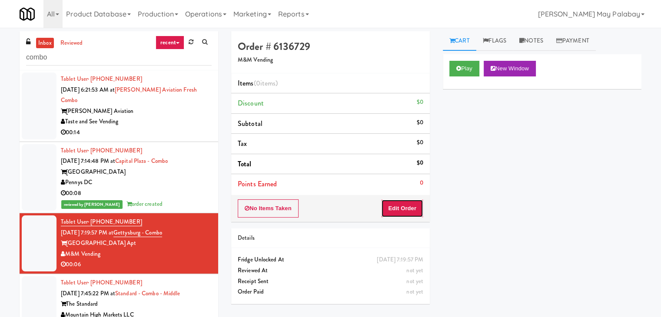
click at [398, 210] on button "Edit Order" at bounding box center [402, 208] width 42 height 18
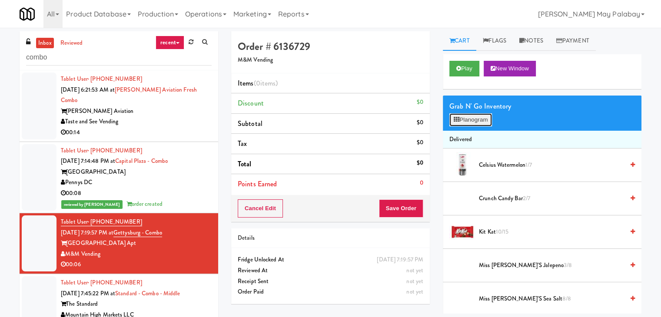
click at [479, 119] on button "Planogram" at bounding box center [470, 119] width 43 height 13
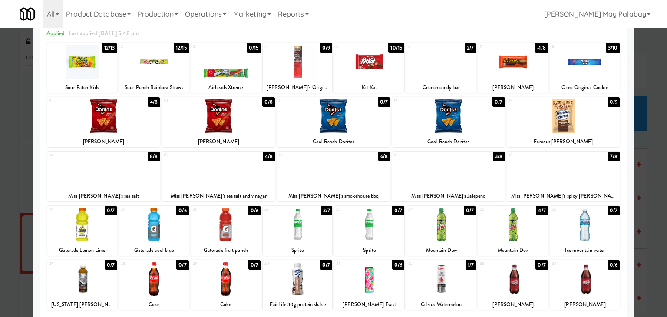
scroll to position [43, 0]
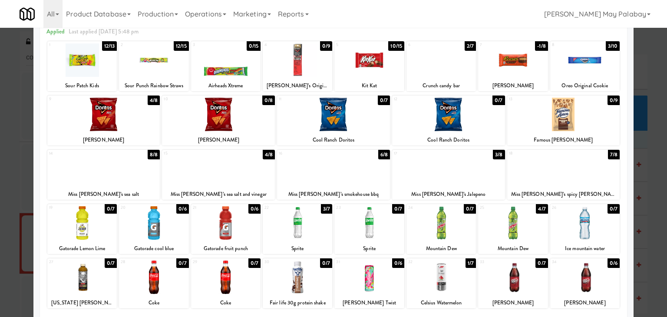
click at [638, 169] on div at bounding box center [333, 158] width 667 height 317
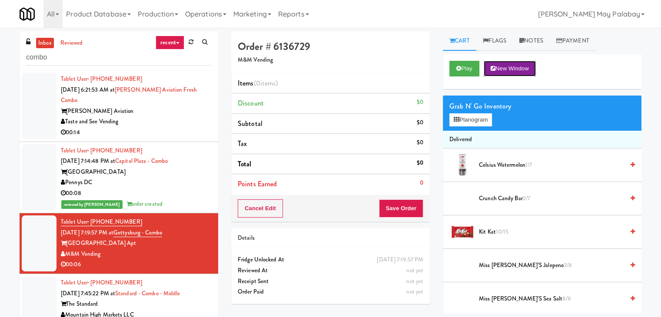
click at [519, 69] on button "New Window" at bounding box center [509, 69] width 52 height 16
click at [465, 120] on button "Planogram" at bounding box center [470, 119] width 43 height 13
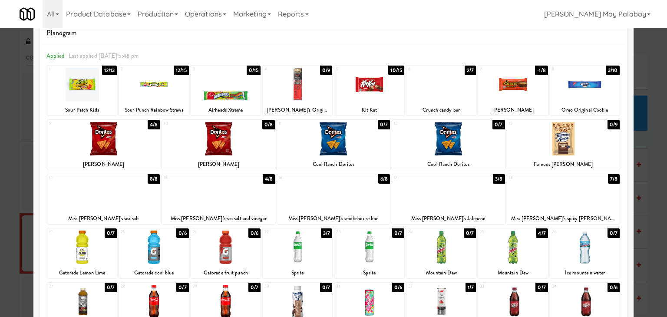
scroll to position [43, 0]
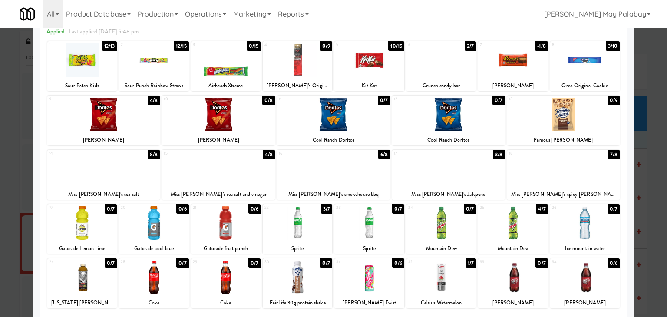
click at [225, 231] on div at bounding box center [226, 222] width 70 height 33
click at [248, 228] on div at bounding box center [226, 222] width 70 height 33
click at [642, 219] on div at bounding box center [333, 158] width 667 height 317
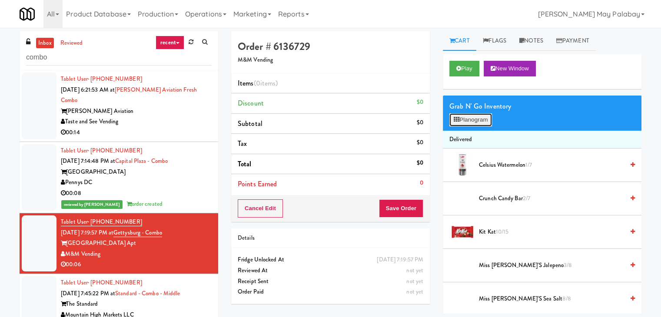
click at [467, 122] on button "Planogram" at bounding box center [470, 119] width 43 height 13
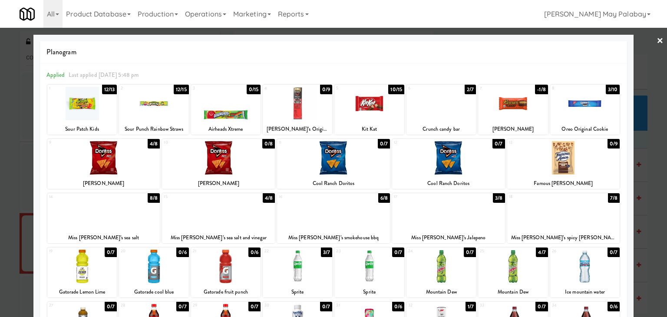
click at [227, 270] on div at bounding box center [226, 266] width 70 height 33
click at [243, 271] on div at bounding box center [226, 266] width 70 height 33
click at [651, 234] on div at bounding box center [333, 158] width 667 height 317
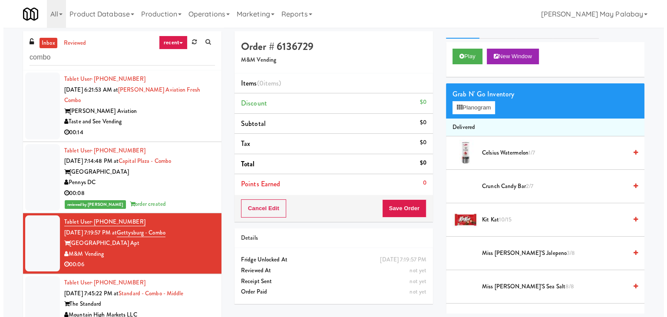
scroll to position [11, 0]
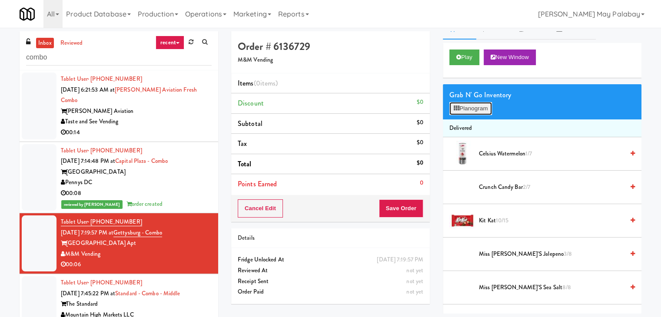
click at [478, 109] on button "Planogram" at bounding box center [470, 108] width 43 height 13
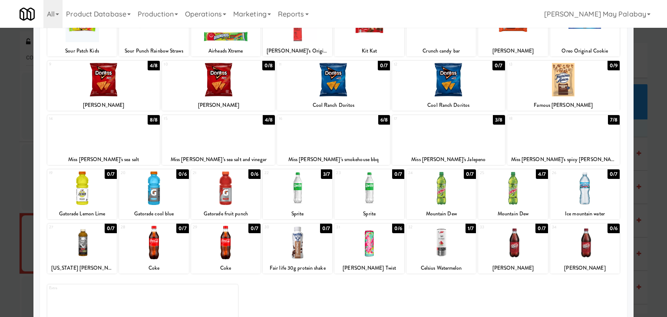
scroll to position [87, 0]
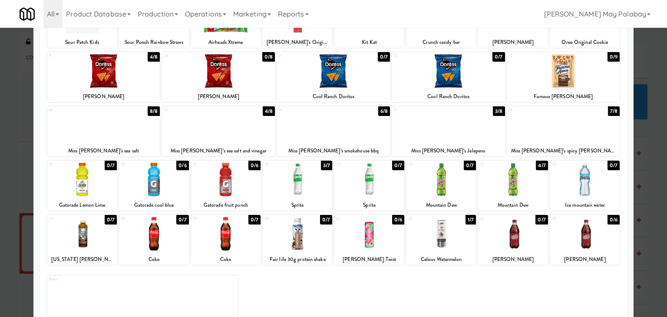
click at [227, 191] on div at bounding box center [226, 179] width 70 height 33
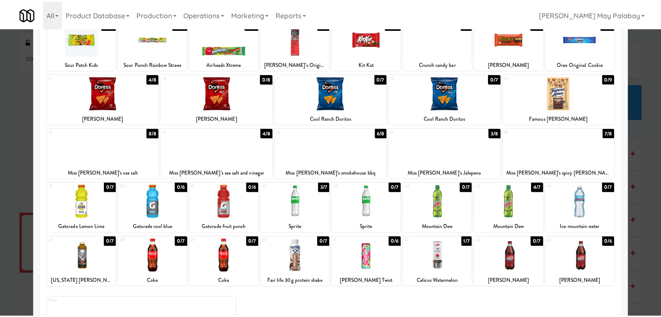
scroll to position [66, 0]
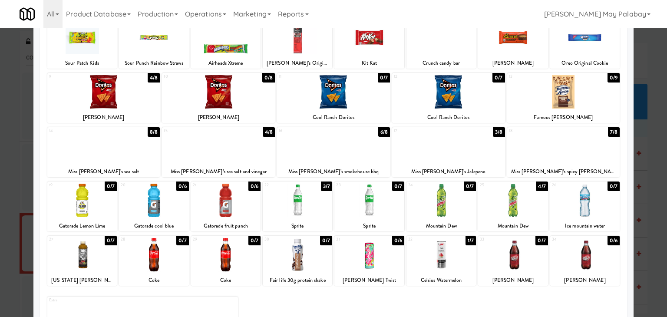
click at [637, 208] on div at bounding box center [333, 158] width 667 height 317
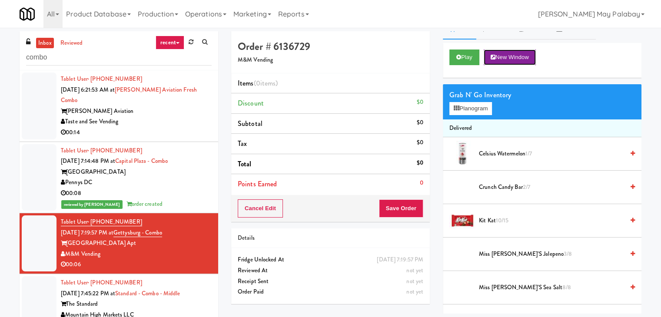
click at [514, 54] on button "New Window" at bounding box center [509, 58] width 52 height 16
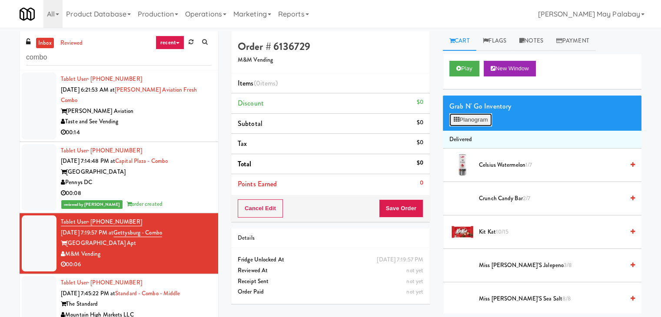
click at [460, 118] on button "Planogram" at bounding box center [470, 119] width 43 height 13
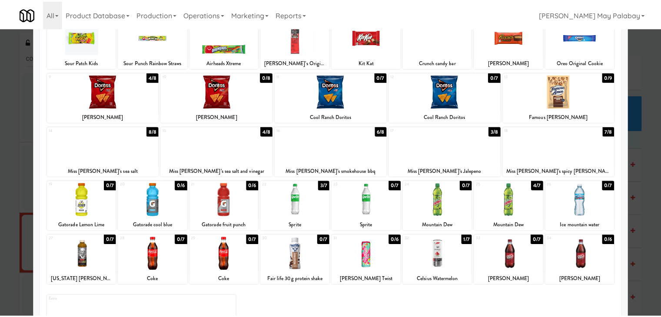
scroll to position [66, 0]
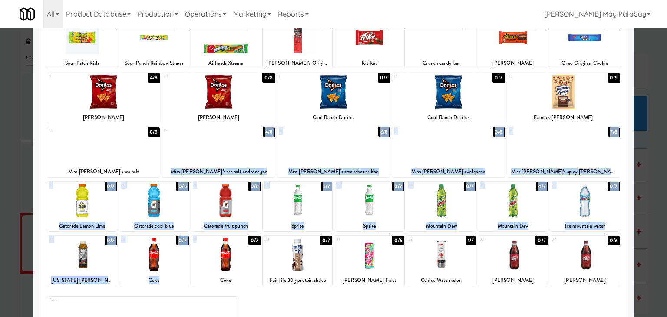
drag, startPoint x: 218, startPoint y: 179, endPoint x: 235, endPoint y: 235, distance: 58.7
click at [236, 237] on div "1 12/13 Sour Patch Kids 2 12/15 Sour Punch Rainbow Straws 3 0/15 Airheads Xtrem…" at bounding box center [333, 183] width 574 height 330
click at [248, 209] on div at bounding box center [226, 200] width 70 height 33
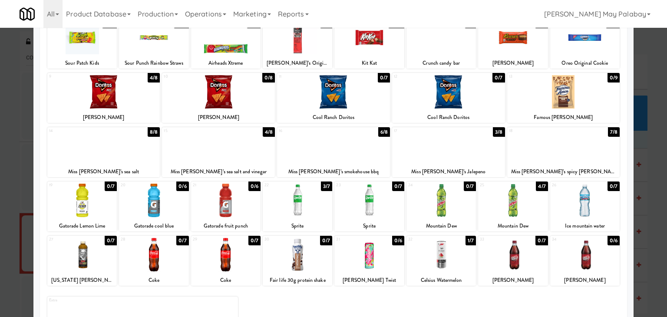
click at [645, 183] on div at bounding box center [333, 158] width 667 height 317
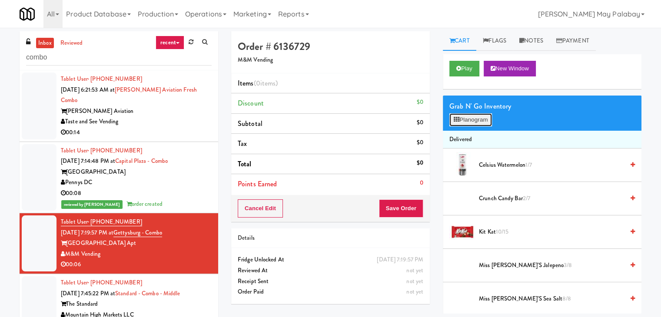
click at [466, 119] on button "Planogram" at bounding box center [470, 119] width 43 height 13
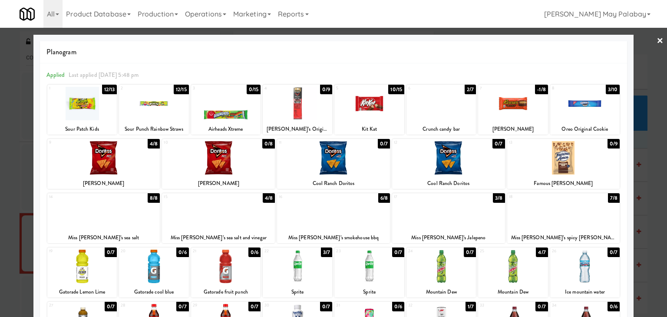
click at [646, 211] on div at bounding box center [333, 158] width 667 height 317
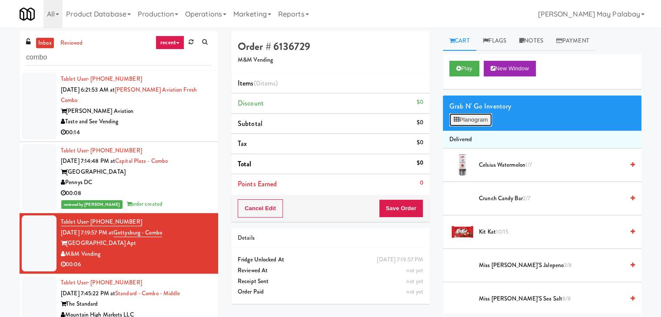
click at [484, 119] on button "Planogram" at bounding box center [470, 119] width 43 height 13
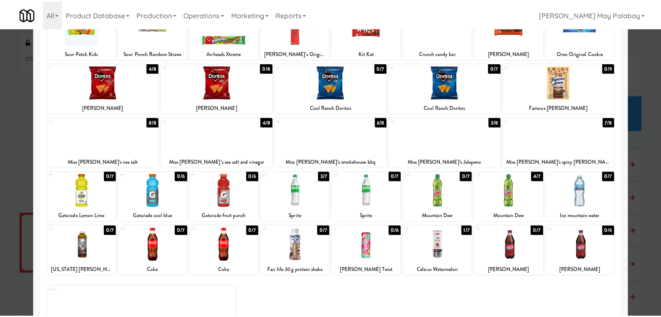
scroll to position [87, 0]
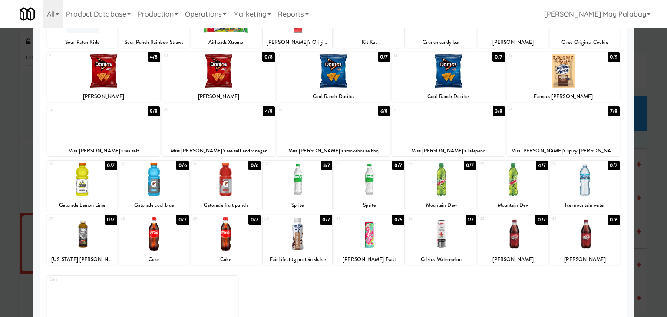
click at [655, 128] on div at bounding box center [333, 158] width 667 height 317
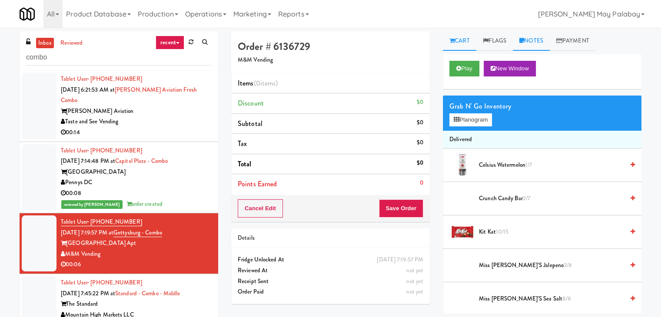
click at [537, 42] on link "Notes" at bounding box center [531, 41] width 37 height 20
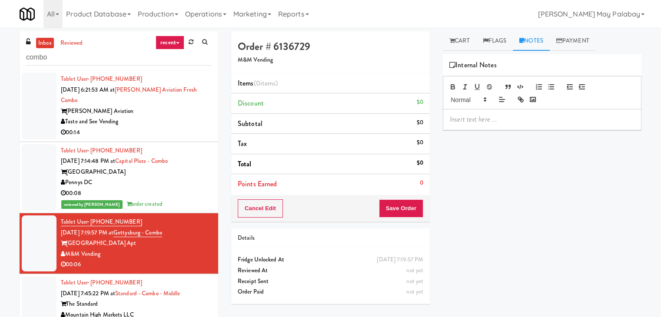
click at [158, 116] on div "Taste and See Vending" at bounding box center [136, 121] width 151 height 11
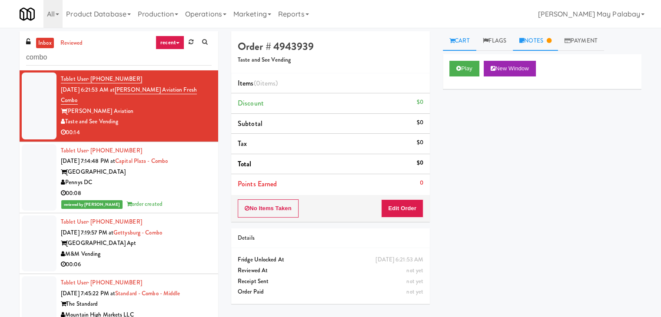
click at [551, 38] on icon at bounding box center [548, 41] width 5 height 6
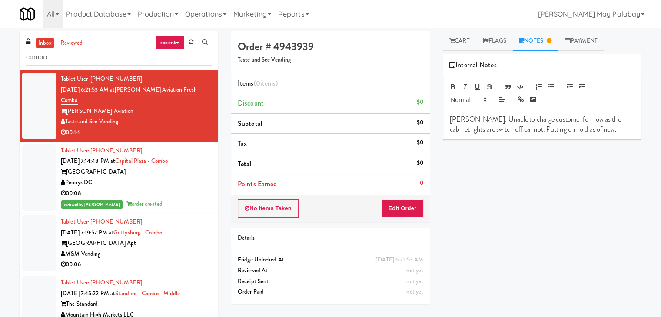
click at [169, 259] on div "00:06" at bounding box center [136, 264] width 151 height 11
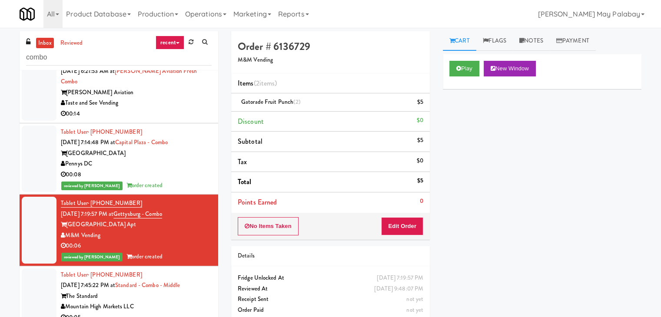
scroll to position [43, 0]
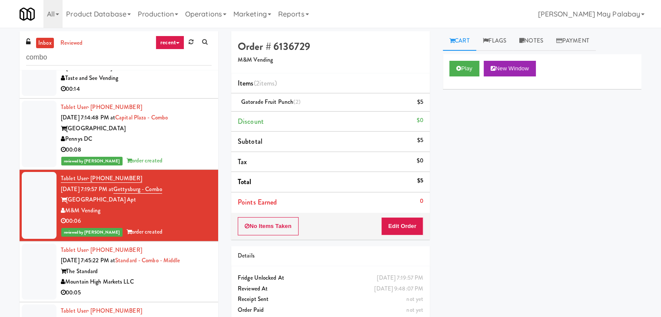
click at [167, 266] on div "The Standard" at bounding box center [136, 271] width 151 height 11
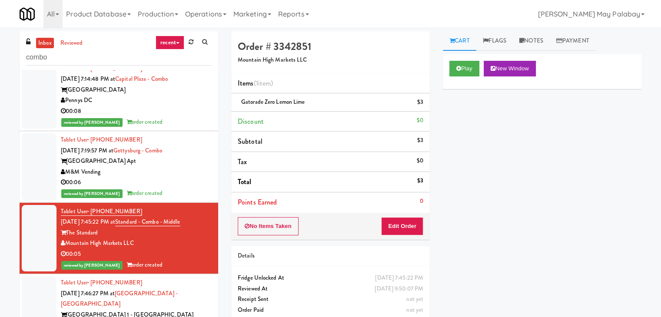
scroll to position [87, 0]
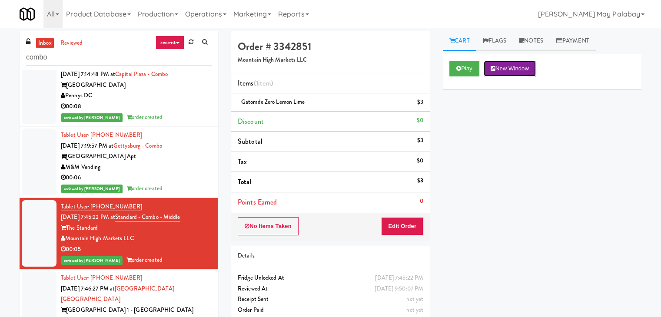
click at [503, 73] on button "New Window" at bounding box center [509, 69] width 52 height 16
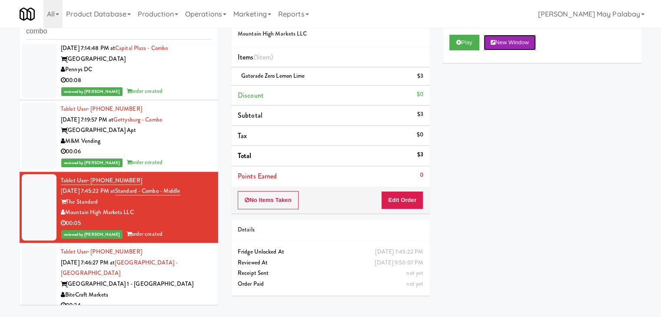
scroll to position [28, 0]
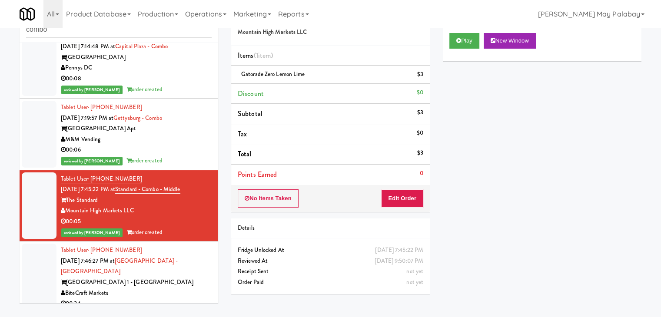
click at [149, 277] on div "Bay Village 1 - Westdale" at bounding box center [136, 282] width 151 height 11
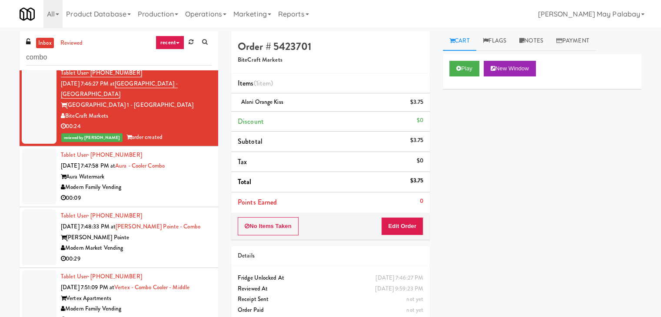
scroll to position [304, 0]
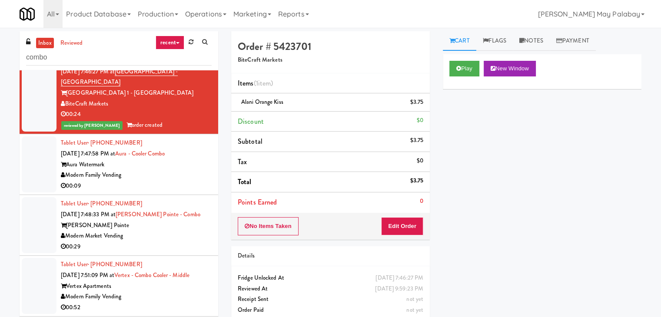
click at [130, 170] on div "Modern Family Vending" at bounding box center [136, 175] width 151 height 11
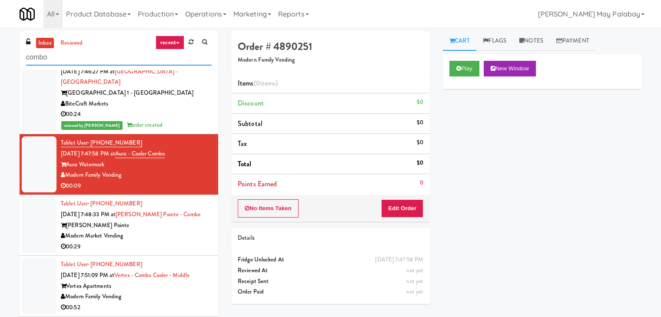
click at [99, 56] on input "combo" at bounding box center [118, 58] width 185 height 16
type input "c"
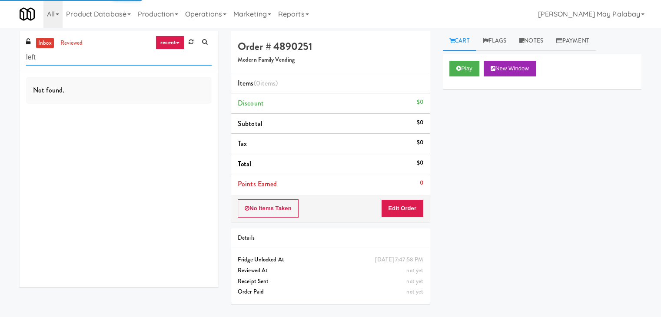
type input "left"
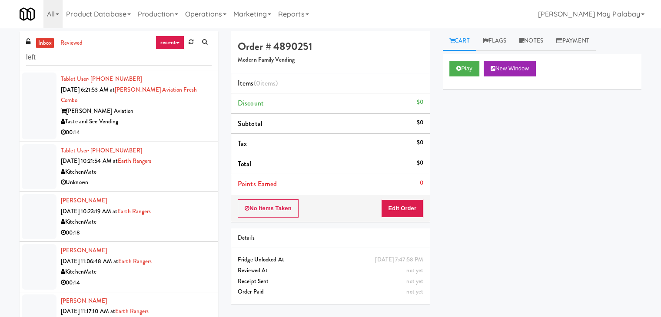
click at [192, 106] on div "Archer Aviation" at bounding box center [136, 111] width 151 height 11
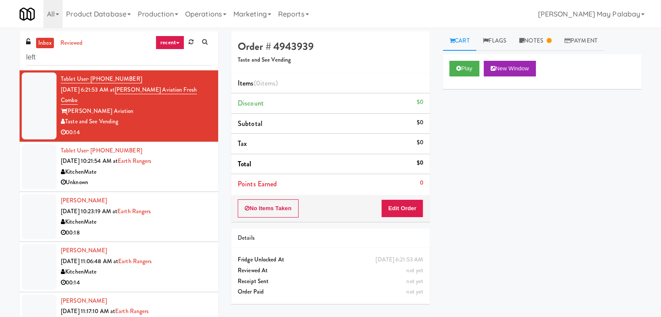
click at [161, 127] on div "00:14" at bounding box center [136, 132] width 151 height 11
click at [504, 67] on button "New Window" at bounding box center [509, 69] width 52 height 16
click at [527, 39] on link "Notes" at bounding box center [535, 41] width 45 height 20
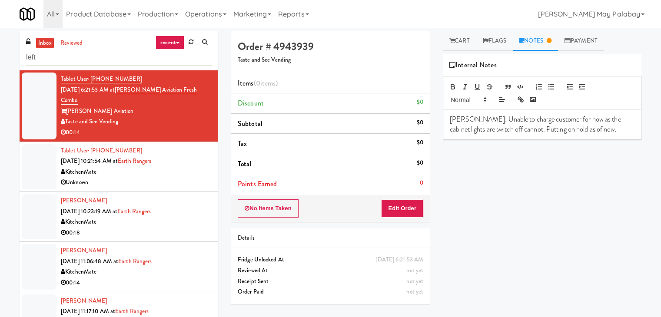
click at [196, 154] on div "Tablet User · (647) 388-0602 Sep 17, 2025 10:21:54 AM at Earth Rangers KitchenM…" at bounding box center [136, 167] width 151 height 43
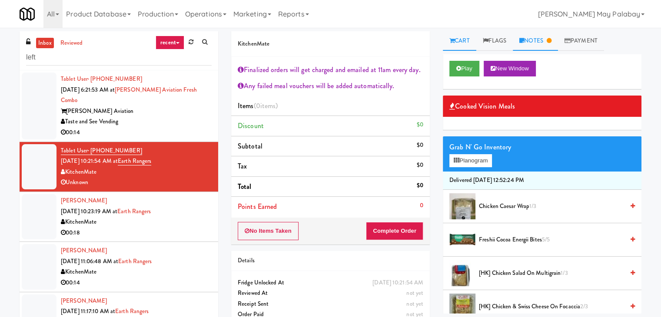
click at [540, 35] on link "Notes" at bounding box center [535, 41] width 45 height 20
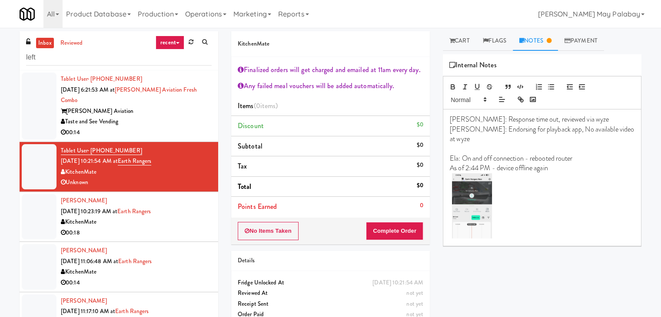
click at [181, 217] on div "KitchenMate" at bounding box center [136, 222] width 151 height 11
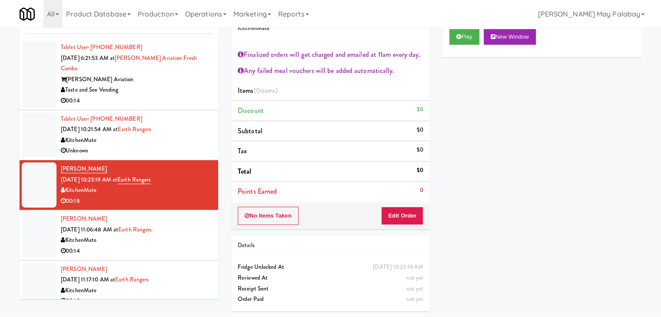
click at [167, 235] on div "KitchenMate" at bounding box center [136, 240] width 151 height 11
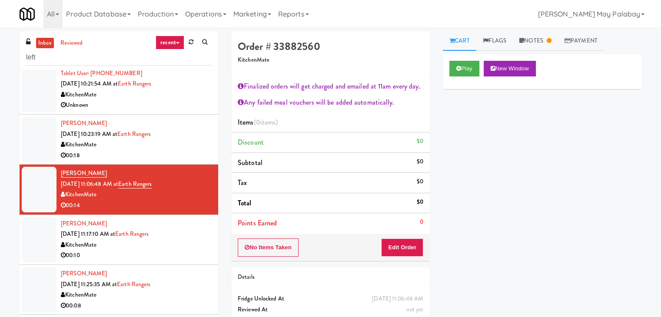
scroll to position [87, 0]
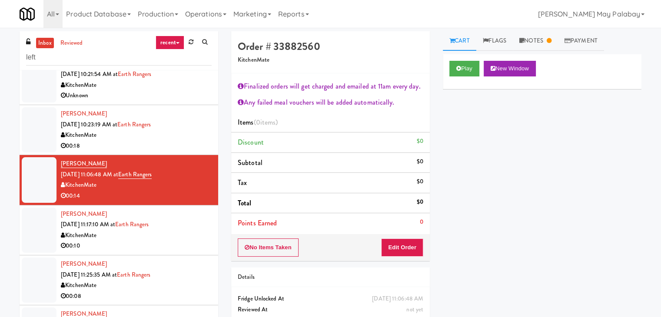
click at [179, 230] on div "KitchenMate" at bounding box center [136, 235] width 151 height 11
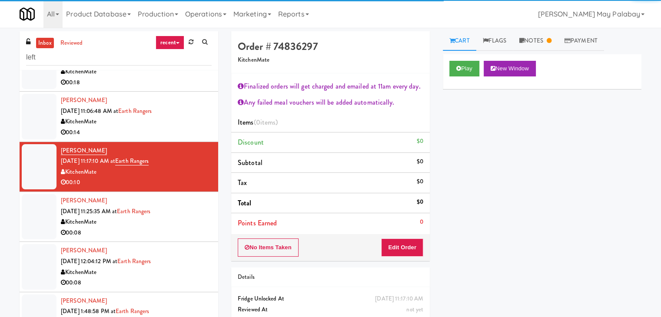
scroll to position [174, 0]
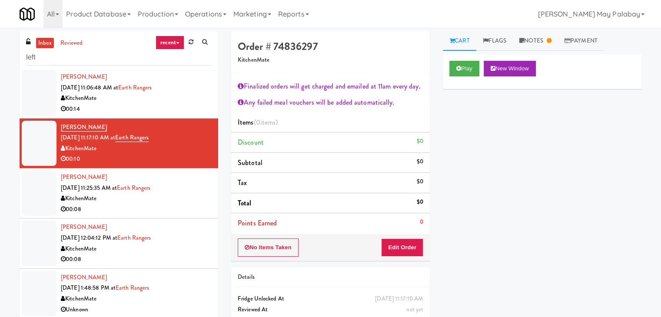
click at [165, 204] on div "00:08" at bounding box center [136, 209] width 151 height 11
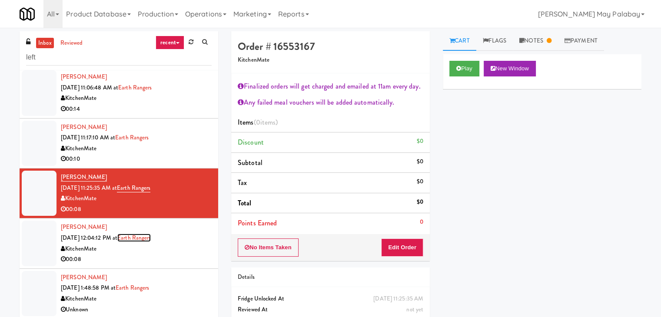
click at [151, 234] on link "Earth Rangers" at bounding box center [133, 238] width 33 height 8
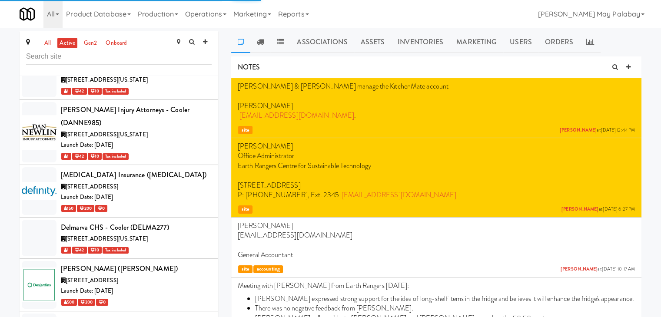
scroll to position [13451, 0]
click at [227, 16] on link "Operations" at bounding box center [206, 14] width 48 height 28
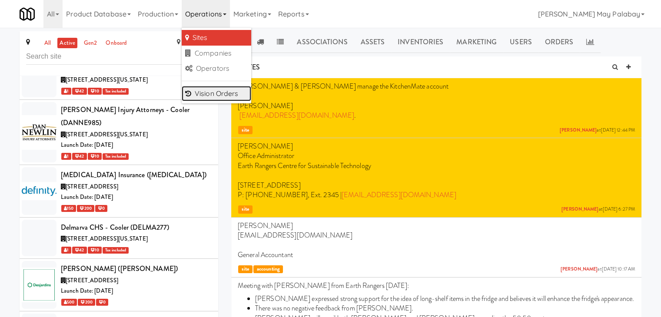
click at [218, 95] on link "Vision Orders" at bounding box center [217, 94] width 70 height 16
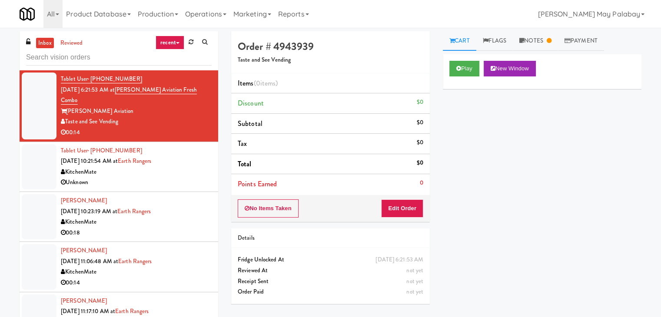
click at [183, 167] on div "KitchenMate" at bounding box center [136, 172] width 151 height 11
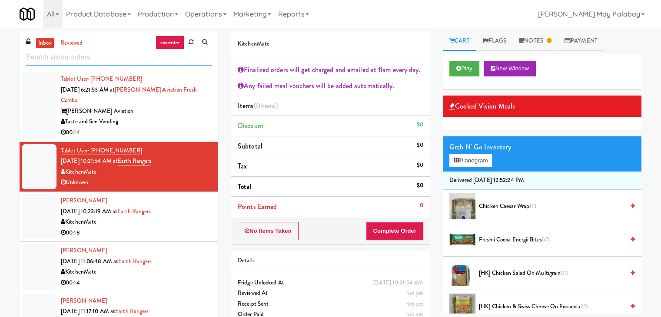
click at [98, 60] on input "text" at bounding box center [118, 58] width 185 height 16
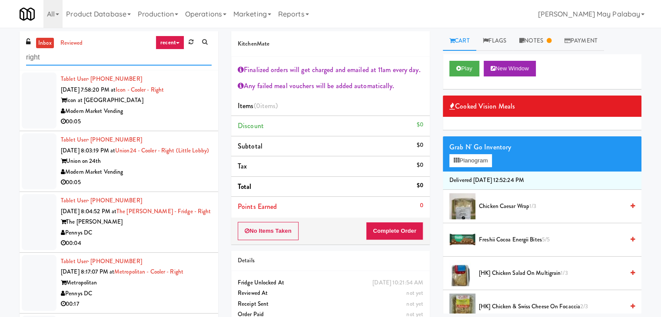
drag, startPoint x: 82, startPoint y: 56, endPoint x: 0, endPoint y: 58, distance: 81.7
click at [0, 58] on div "inbox reviewed recent all unclear take inventory issue suspicious failed recent…" at bounding box center [330, 184] width 661 height 306
paste input "Willamette - Combo Cooler"
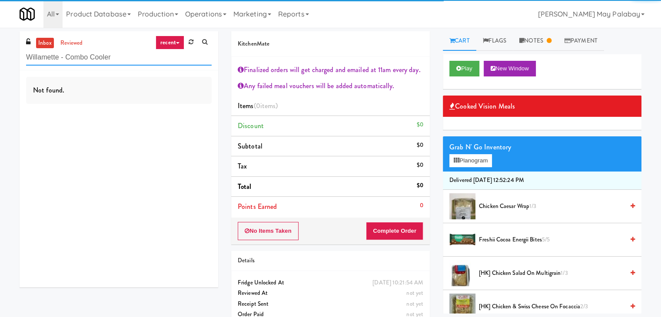
type input "Willamette - Combo Cooler"
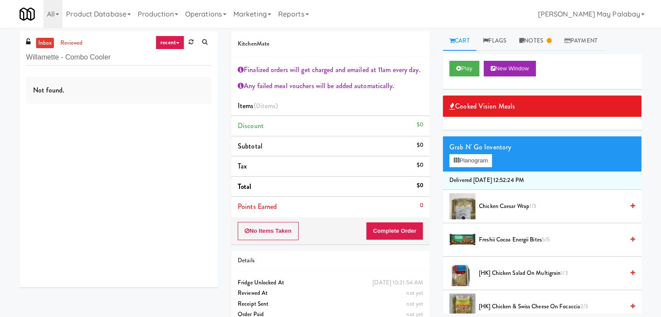
click at [177, 42] on icon at bounding box center [177, 43] width 3 height 2
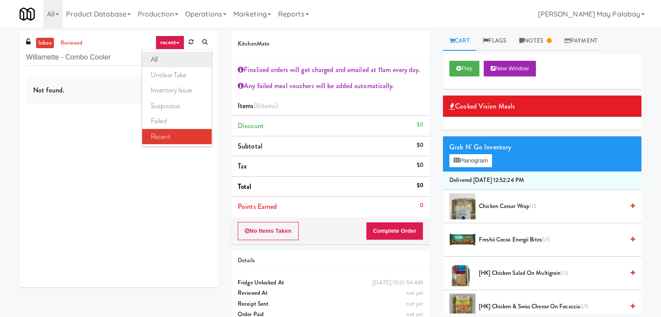
click at [175, 54] on link "all" at bounding box center [177, 60] width 70 height 16
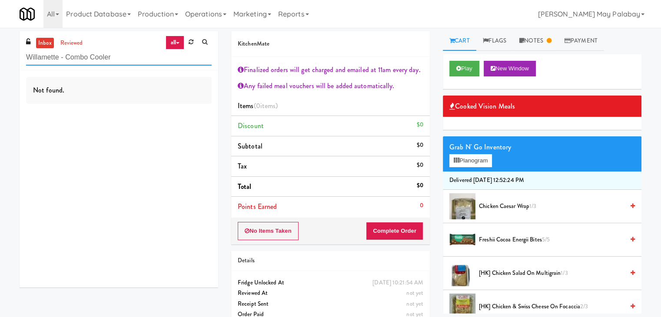
click at [120, 59] on input "Willamette - Combo Cooler" at bounding box center [118, 58] width 185 height 16
drag, startPoint x: 131, startPoint y: 62, endPoint x: 7, endPoint y: 56, distance: 124.4
click at [7, 56] on div "inbox reviewed all all unclear take inventory issue suspicious failed recent Wi…" at bounding box center [330, 182] width 661 height 302
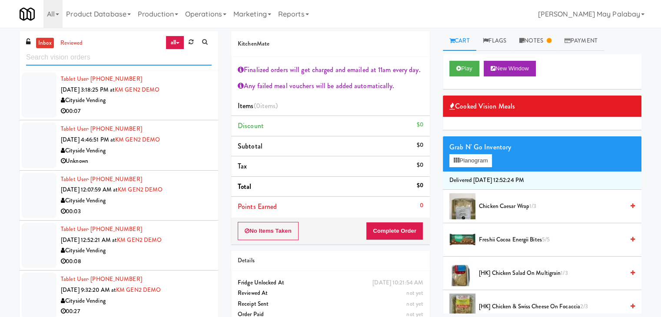
click at [122, 60] on input "text" at bounding box center [118, 58] width 185 height 16
paste input "Willamette - Combo Cooler"
type input "Willamette - Combo Cooler"
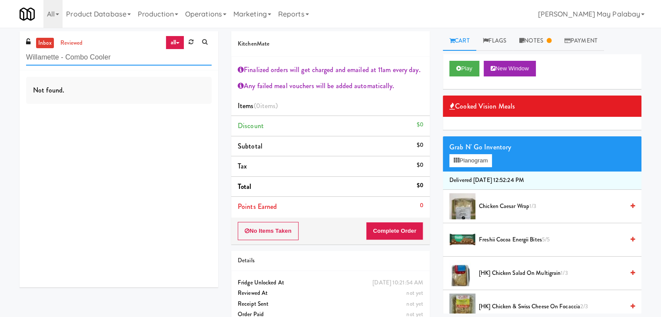
drag, startPoint x: 157, startPoint y: 58, endPoint x: 0, endPoint y: 58, distance: 156.8
click at [0, 58] on div "inbox reviewed all all unclear take inventory issue suspicious failed recent Wi…" at bounding box center [330, 182] width 661 height 302
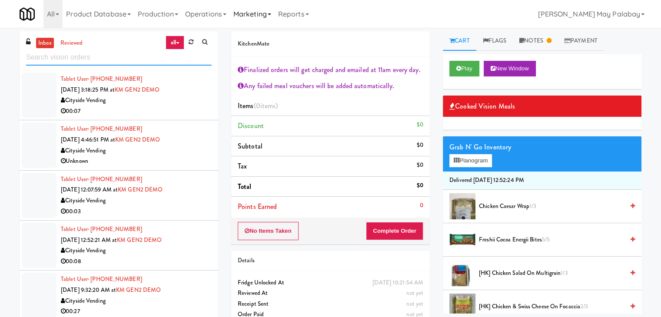
scroll to position [1475, 0]
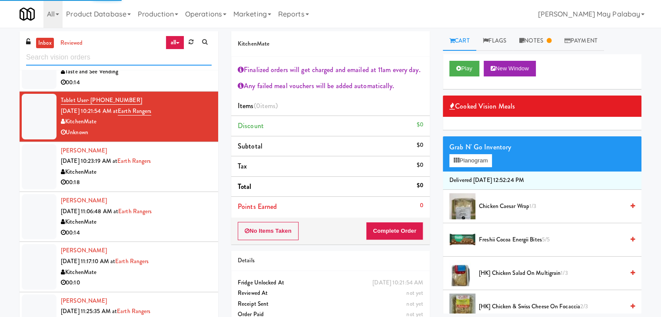
click at [98, 60] on input "text" at bounding box center [118, 58] width 185 height 16
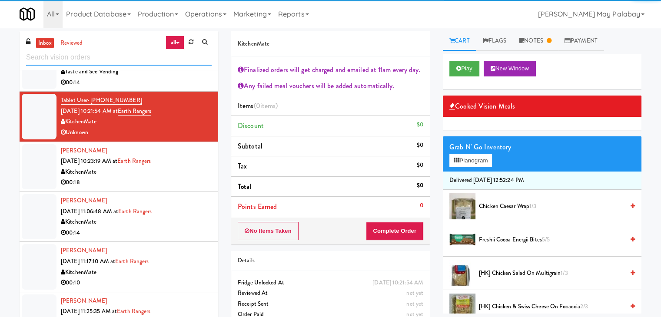
paste input "Alexan Braker Pointe - Combo"
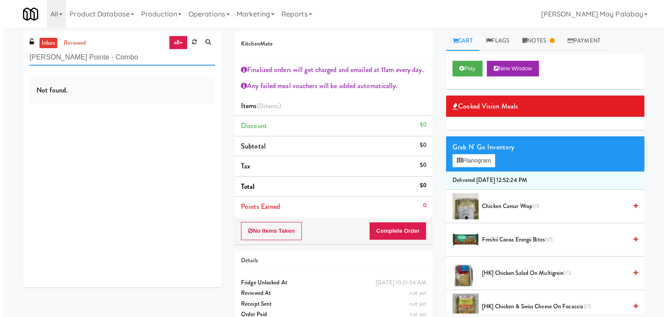
scroll to position [0, 0]
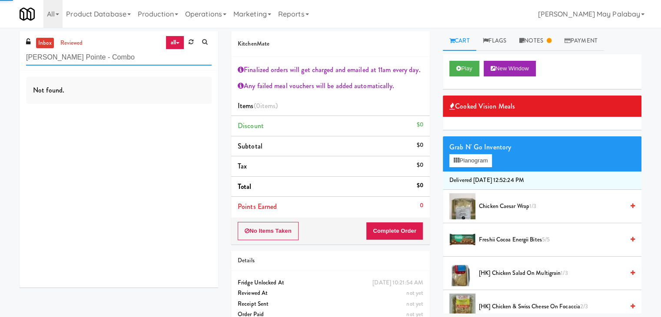
type input "Alexan Braker Pointe - Combo"
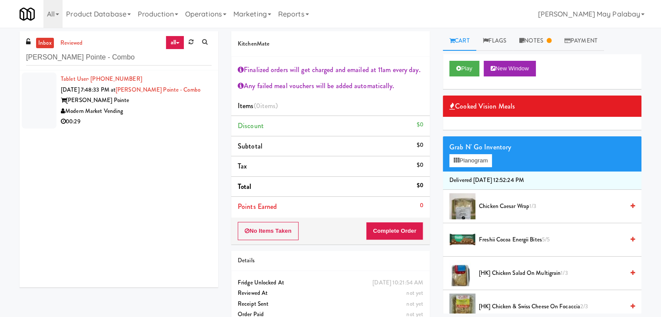
click at [167, 109] on div "Modern Market Vending" at bounding box center [136, 111] width 151 height 11
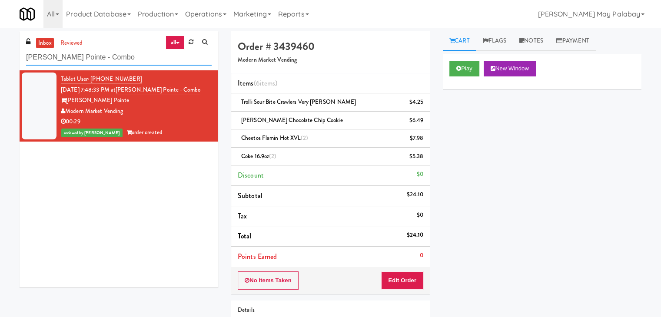
drag, startPoint x: 127, startPoint y: 56, endPoint x: 7, endPoint y: 49, distance: 119.7
click at [7, 49] on div "inbox reviewed all all unclear take inventory issue suspicious failed recent Al…" at bounding box center [330, 206] width 661 height 351
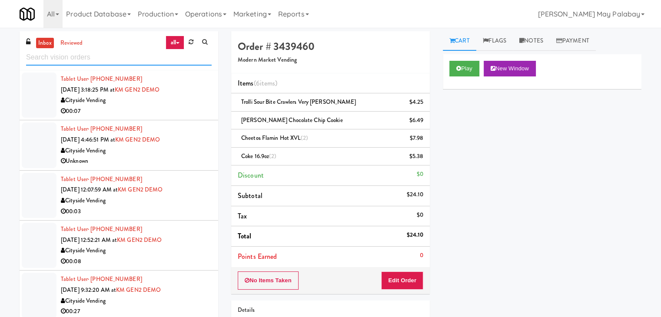
paste input "Combo Cooler"
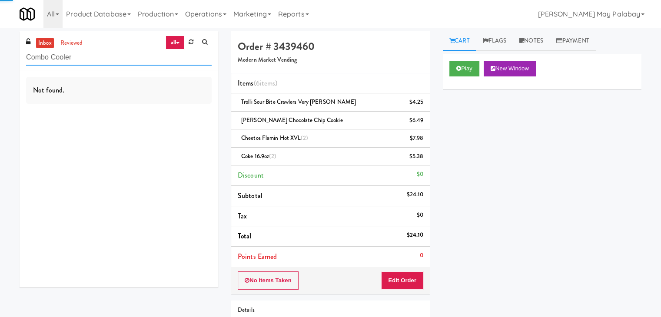
type input "Combo Cooler"
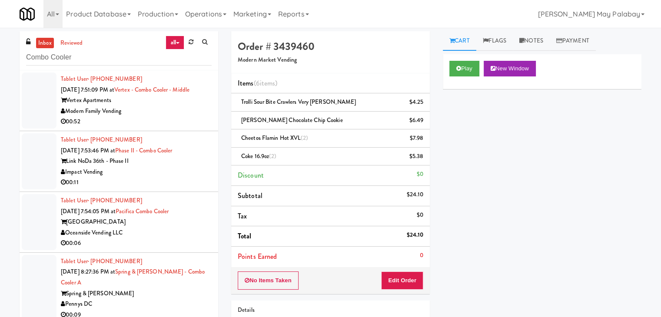
click at [169, 110] on div "Modern Family Vending" at bounding box center [136, 111] width 151 height 11
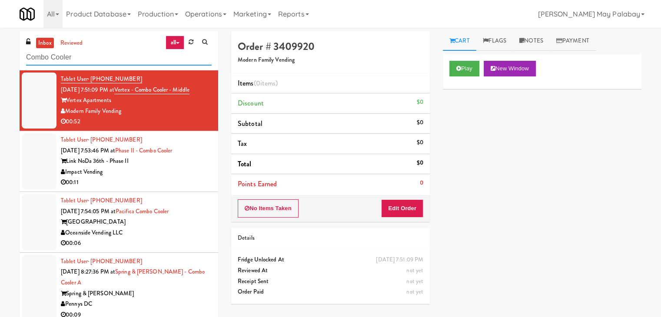
drag, startPoint x: 106, startPoint y: 56, endPoint x: 0, endPoint y: 61, distance: 106.1
click at [0, 61] on div "inbox reviewed all all unclear take inventory issue suspicious failed recent Co…" at bounding box center [330, 184] width 661 height 306
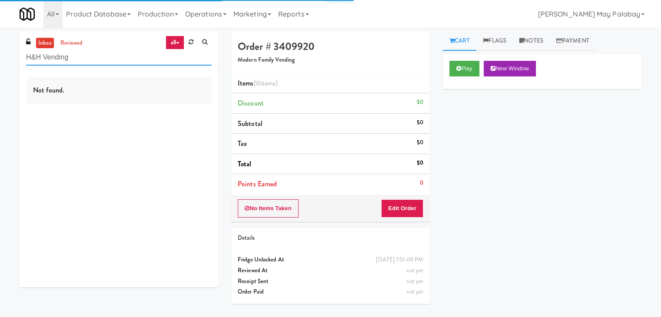
type input "H&H Vending"
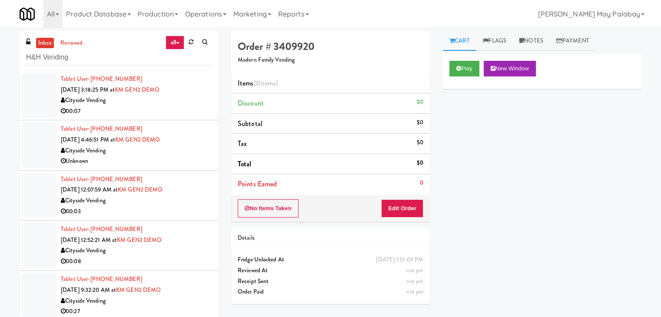
click at [135, 102] on div "Cityside Vending" at bounding box center [136, 100] width 151 height 11
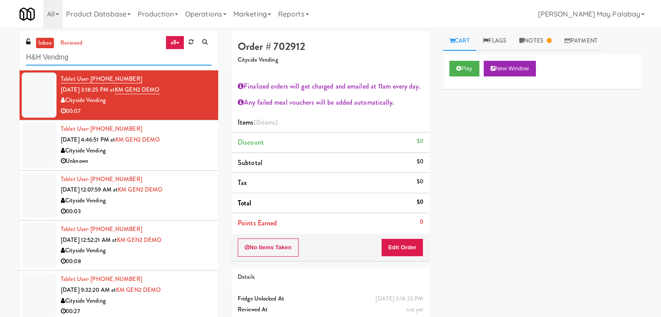
click at [103, 63] on input "H&H Vending" at bounding box center [118, 58] width 185 height 16
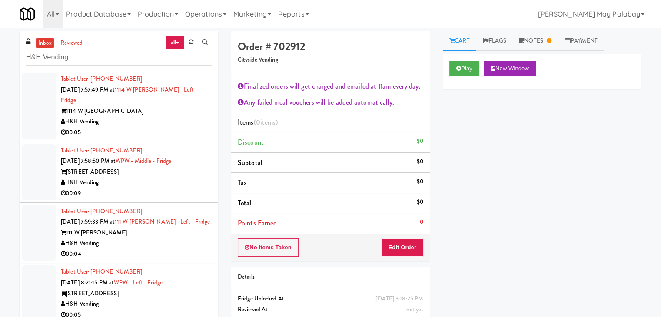
click at [175, 106] on div "1114 W Carroll" at bounding box center [136, 111] width 151 height 11
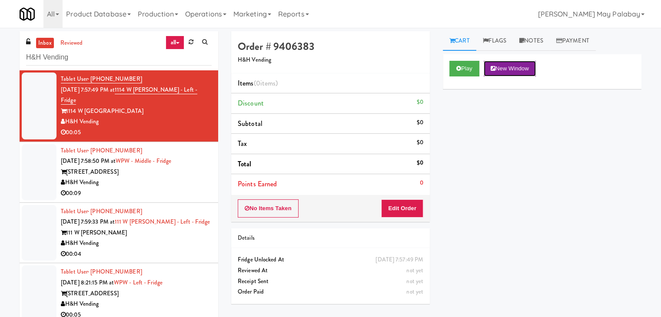
click at [523, 70] on button "New Window" at bounding box center [509, 69] width 52 height 16
click at [413, 202] on button "Edit Order" at bounding box center [402, 208] width 42 height 18
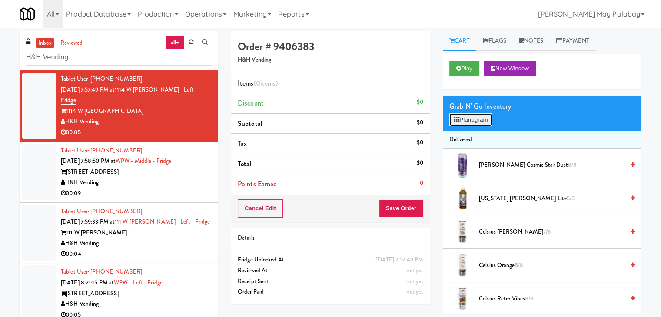
click at [474, 122] on button "Planogram" at bounding box center [470, 119] width 43 height 13
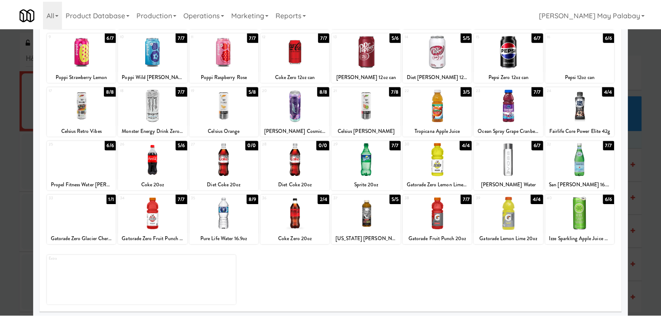
scroll to position [109, 0]
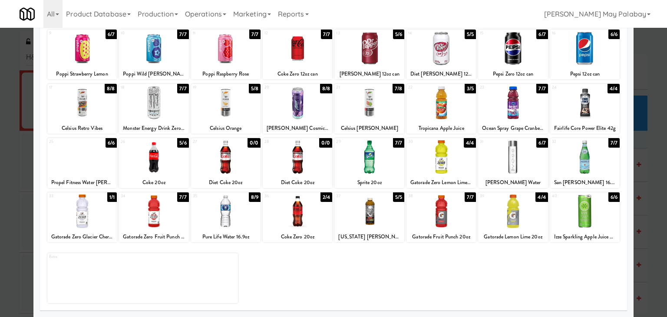
click at [181, 227] on div at bounding box center [154, 211] width 70 height 33
click at [643, 207] on div at bounding box center [333, 158] width 667 height 317
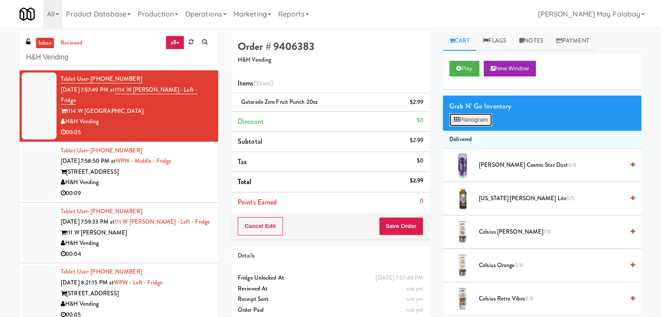
click at [462, 119] on button "Planogram" at bounding box center [470, 119] width 43 height 13
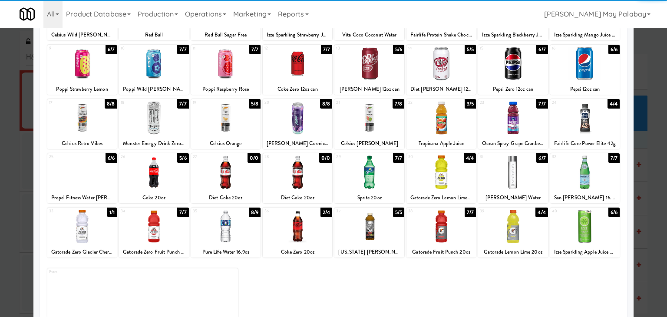
scroll to position [109, 0]
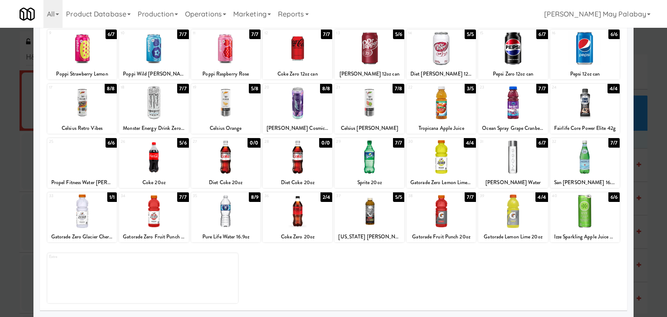
click at [640, 238] on div at bounding box center [333, 158] width 667 height 317
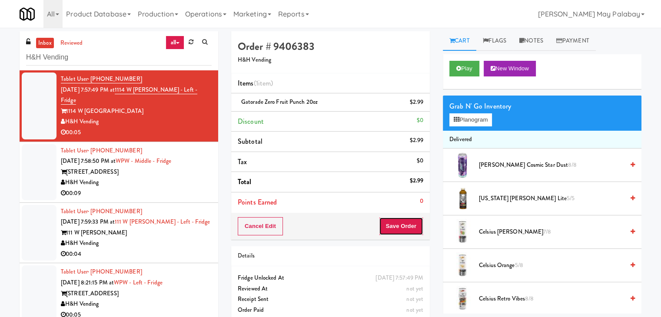
click at [399, 228] on button "Save Order" at bounding box center [401, 226] width 44 height 18
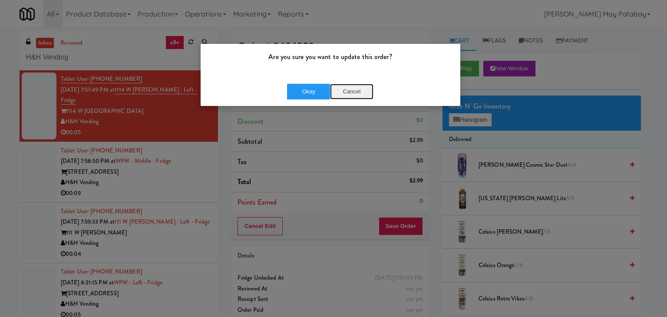
click at [350, 93] on button "Cancel" at bounding box center [351, 92] width 43 height 16
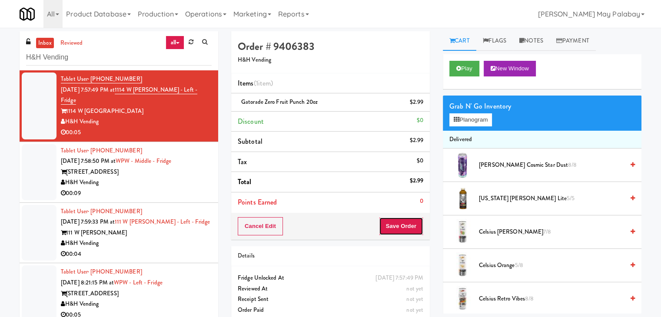
click at [400, 225] on button "Save Order" at bounding box center [401, 226] width 44 height 18
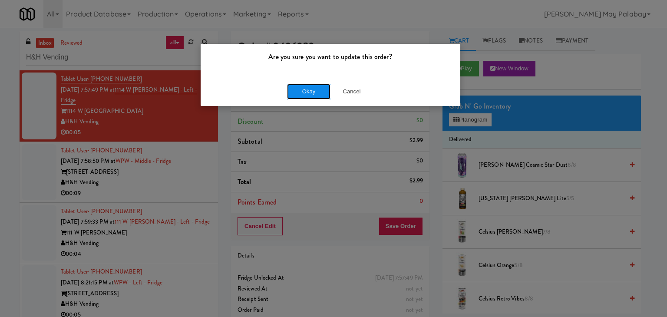
click at [313, 94] on button "Okay" at bounding box center [308, 92] width 43 height 16
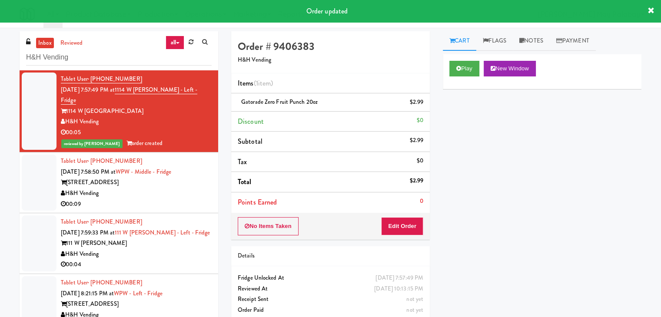
click at [170, 177] on div "343 W Wolf Point Plaza" at bounding box center [136, 182] width 151 height 11
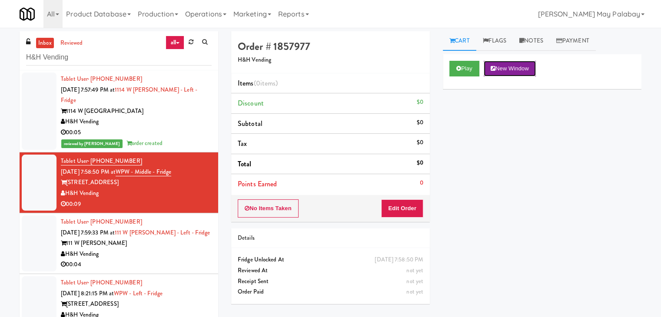
click at [498, 72] on button "New Window" at bounding box center [509, 69] width 52 height 16
click at [420, 208] on button "Edit Order" at bounding box center [402, 208] width 42 height 18
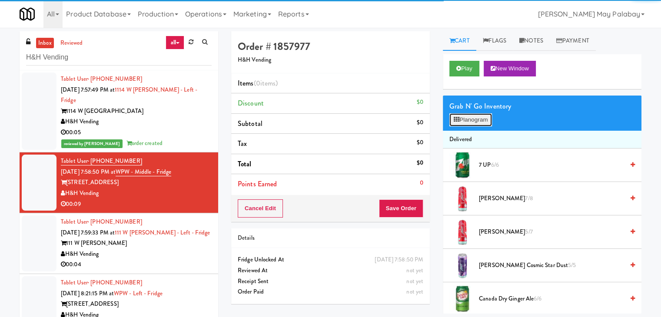
click at [477, 114] on button "Planogram" at bounding box center [470, 119] width 43 height 13
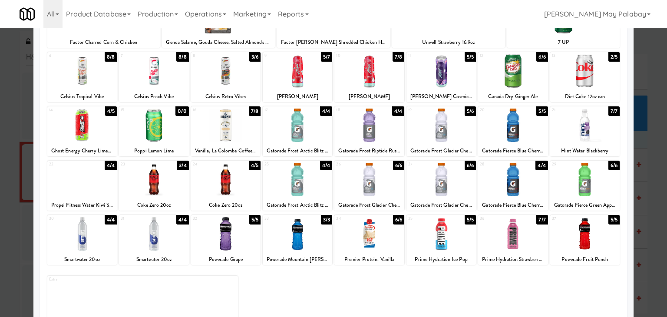
scroll to position [43, 0]
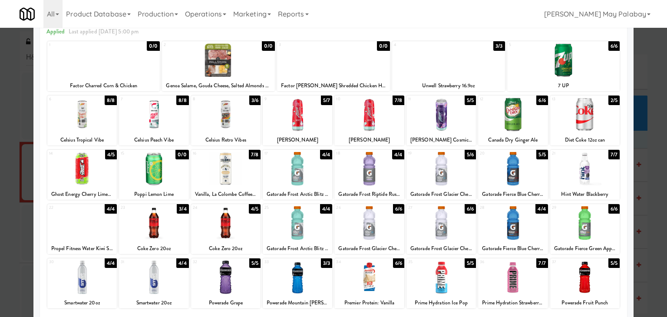
click at [603, 182] on div at bounding box center [585, 168] width 70 height 33
click at [640, 178] on div at bounding box center [333, 158] width 667 height 317
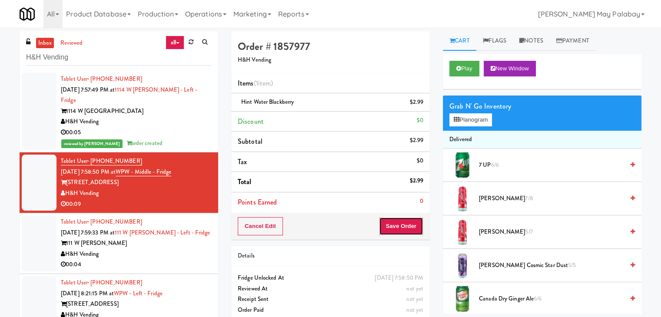
click at [408, 230] on button "Save Order" at bounding box center [401, 226] width 44 height 18
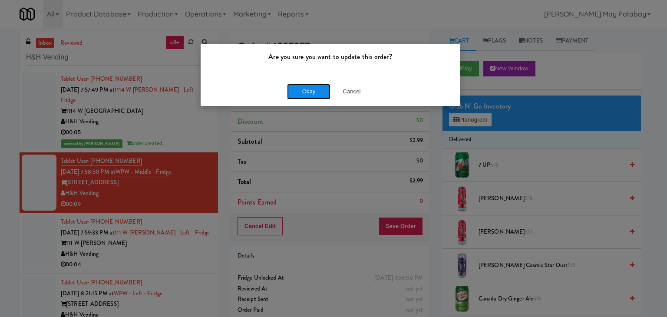
click at [314, 93] on button "Okay" at bounding box center [308, 92] width 43 height 16
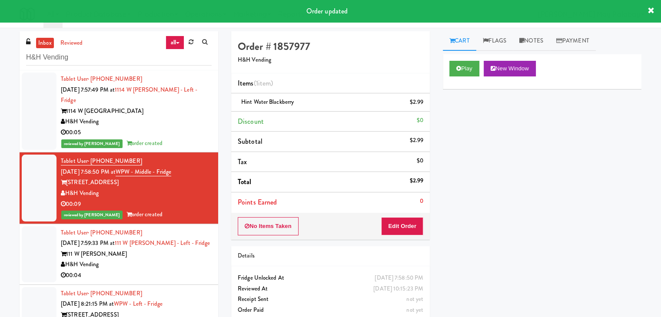
click at [159, 259] on div "H&H Vending" at bounding box center [136, 264] width 151 height 11
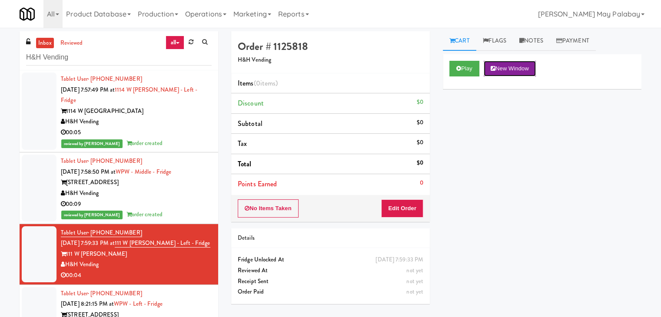
click at [507, 63] on button "New Window" at bounding box center [509, 69] width 52 height 16
click at [402, 206] on button "Edit Order" at bounding box center [402, 208] width 42 height 18
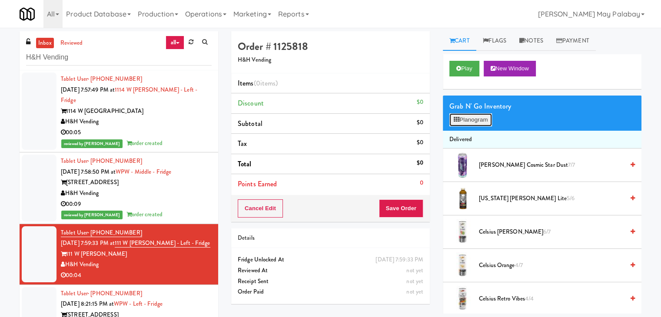
click at [476, 119] on button "Planogram" at bounding box center [470, 119] width 43 height 13
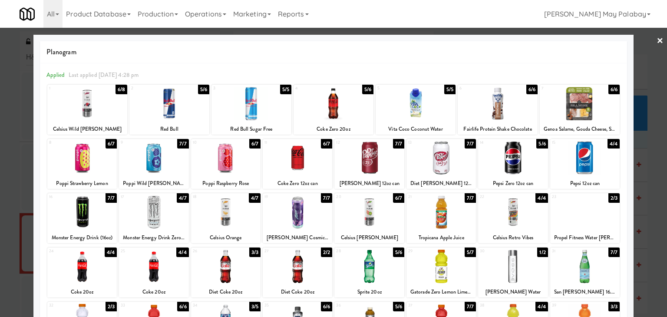
click at [603, 209] on div at bounding box center [585, 211] width 70 height 33
click at [648, 210] on div at bounding box center [333, 158] width 667 height 317
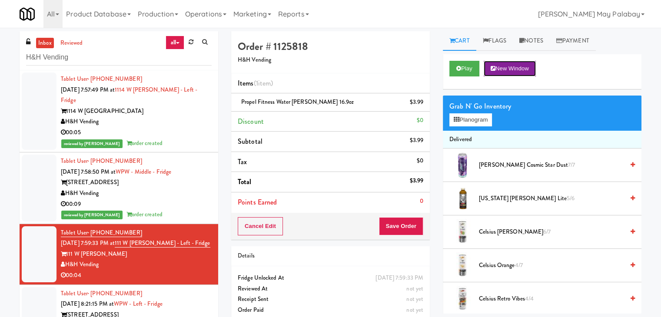
click at [529, 69] on button "New Window" at bounding box center [509, 69] width 52 height 16
click at [408, 227] on button "Save Order" at bounding box center [401, 226] width 44 height 18
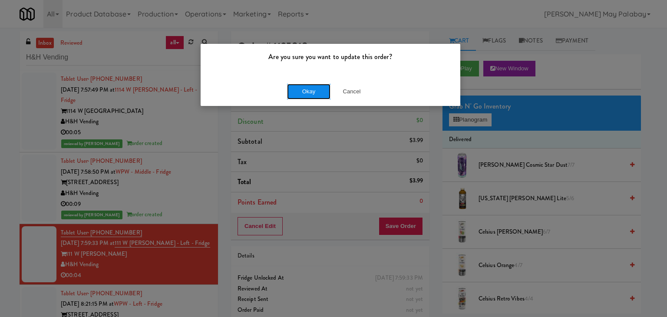
click at [301, 96] on button "Okay" at bounding box center [308, 92] width 43 height 16
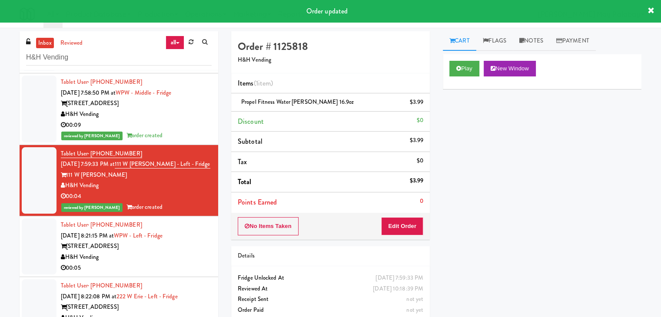
scroll to position [87, 0]
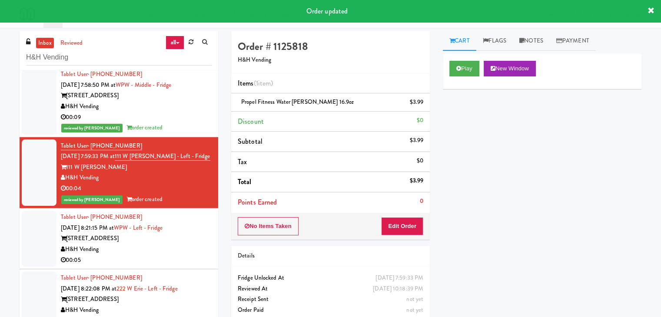
click at [159, 244] on div "H&H Vending" at bounding box center [136, 249] width 151 height 11
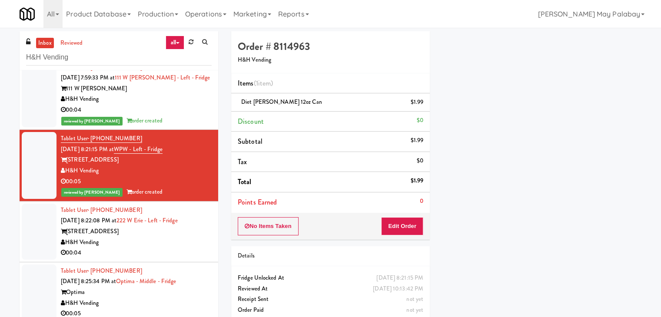
scroll to position [174, 0]
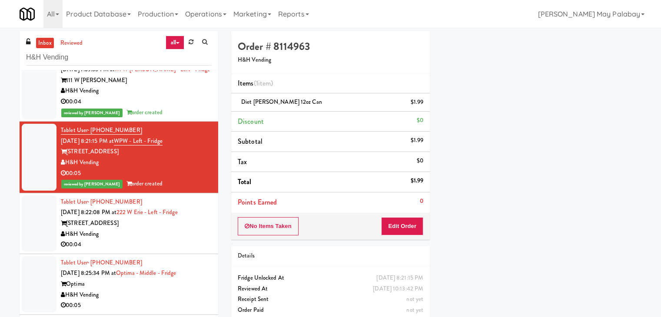
click at [134, 239] on div "00:04" at bounding box center [136, 244] width 151 height 11
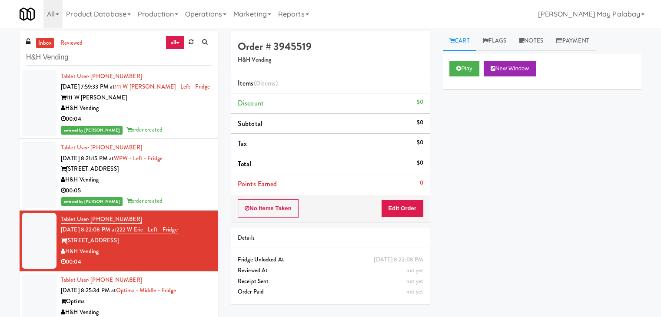
scroll to position [217, 0]
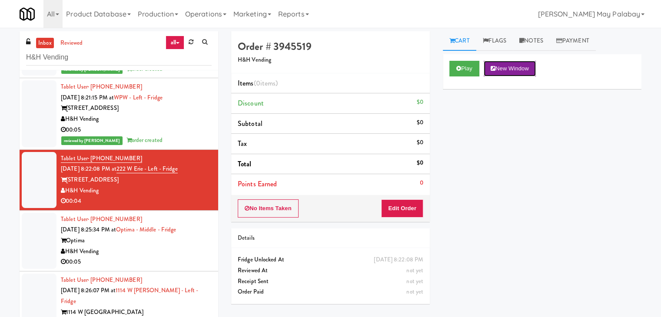
click at [506, 71] on button "New Window" at bounding box center [509, 69] width 52 height 16
click at [415, 204] on button "Edit Order" at bounding box center [402, 208] width 42 height 18
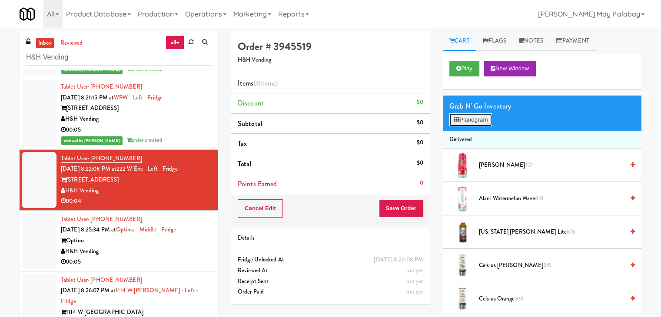
click at [464, 121] on button "Planogram" at bounding box center [470, 119] width 43 height 13
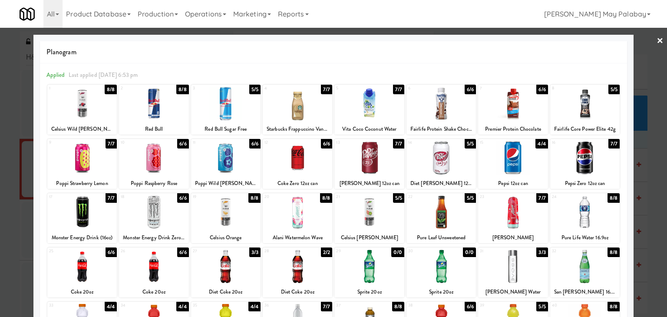
click at [384, 165] on div at bounding box center [369, 157] width 70 height 33
click at [646, 199] on div at bounding box center [333, 158] width 667 height 317
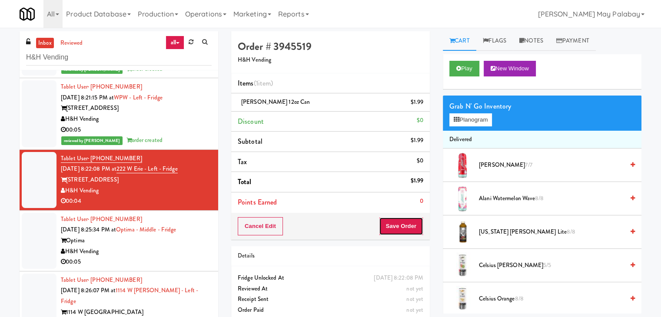
click at [404, 227] on button "Save Order" at bounding box center [401, 226] width 44 height 18
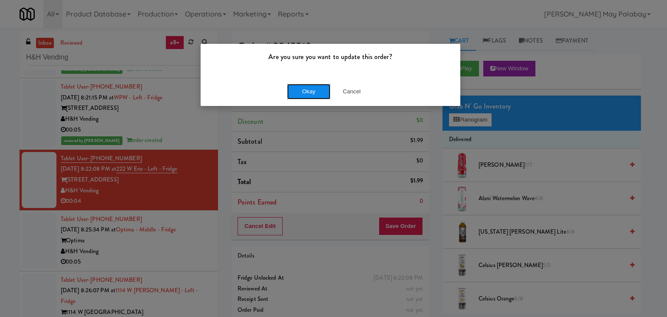
click at [298, 93] on button "Okay" at bounding box center [308, 92] width 43 height 16
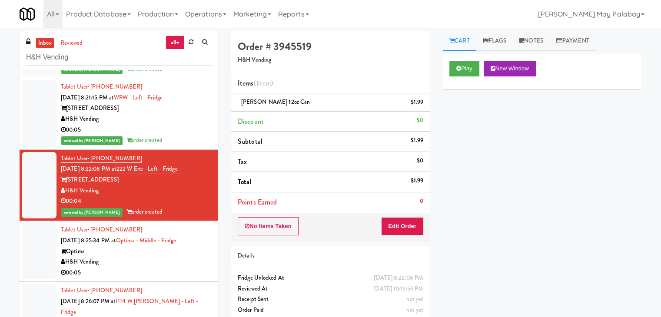
click at [138, 268] on div "00:05" at bounding box center [136, 273] width 151 height 11
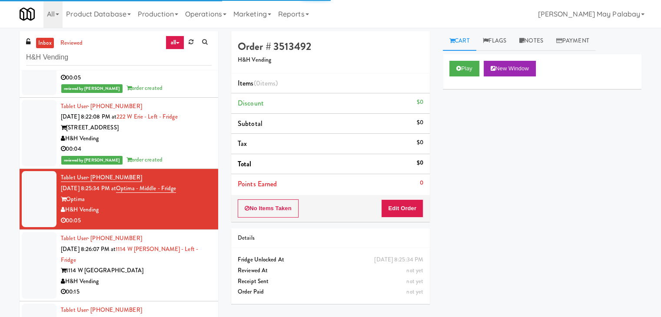
scroll to position [304, 0]
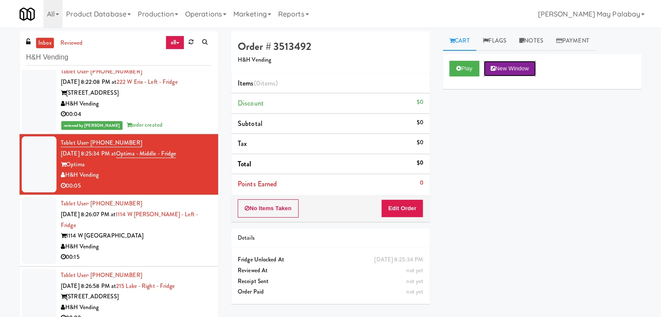
click at [506, 70] on button "New Window" at bounding box center [509, 69] width 52 height 16
click at [412, 200] on button "Edit Order" at bounding box center [402, 208] width 42 height 18
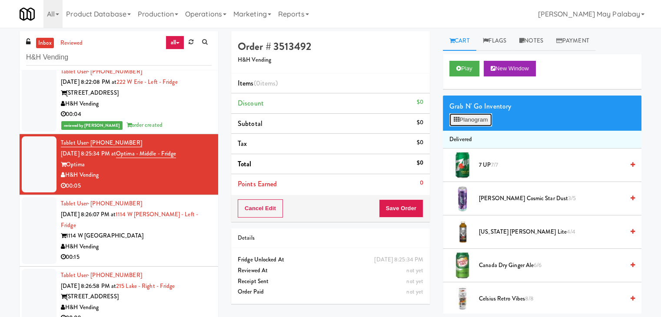
click at [462, 117] on button "Planogram" at bounding box center [470, 119] width 43 height 13
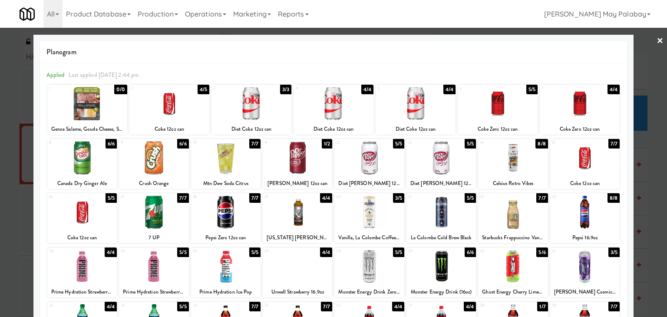
click at [466, 219] on div at bounding box center [442, 211] width 70 height 33
click at [646, 224] on div at bounding box center [333, 158] width 667 height 317
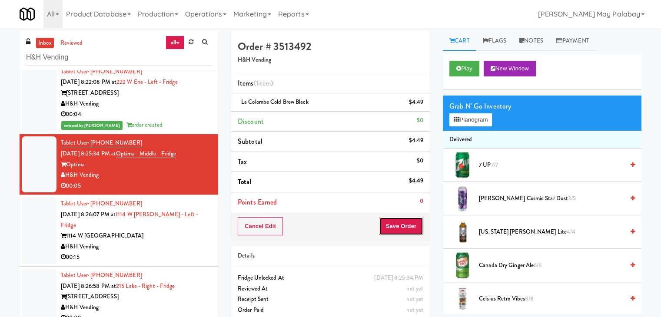
click at [412, 227] on button "Save Order" at bounding box center [401, 226] width 44 height 18
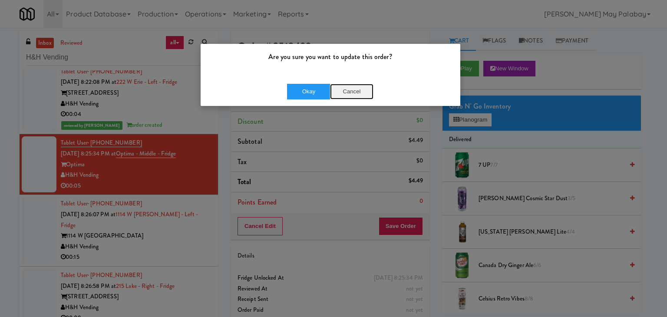
click at [357, 91] on button "Cancel" at bounding box center [351, 92] width 43 height 16
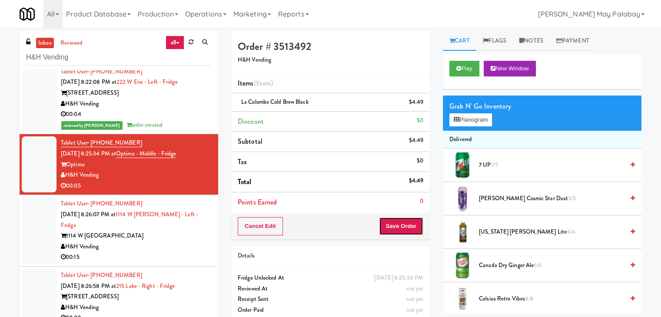
click at [406, 227] on button "Save Order" at bounding box center [401, 226] width 44 height 18
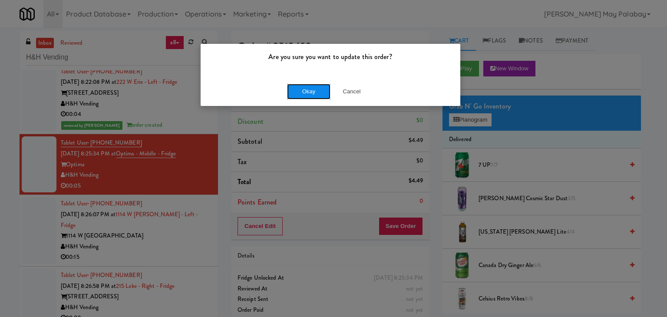
click at [314, 89] on button "Okay" at bounding box center [308, 92] width 43 height 16
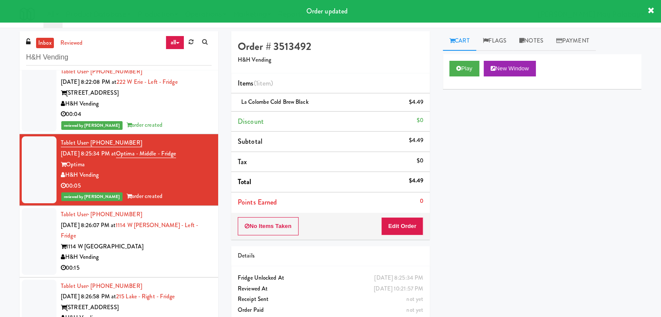
click at [158, 252] on div "H&H Vending" at bounding box center [136, 257] width 151 height 11
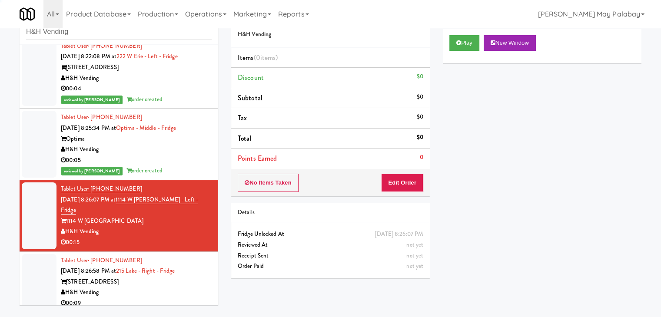
scroll to position [28, 0]
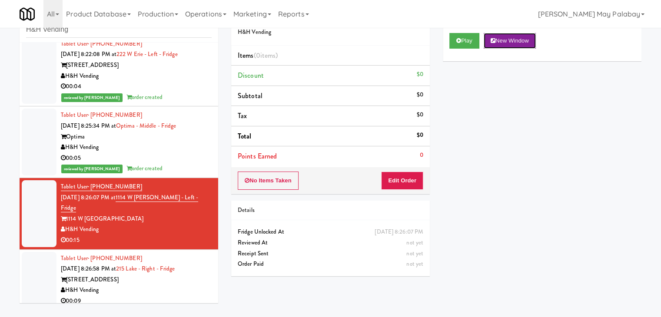
click at [520, 38] on button "New Window" at bounding box center [509, 41] width 52 height 16
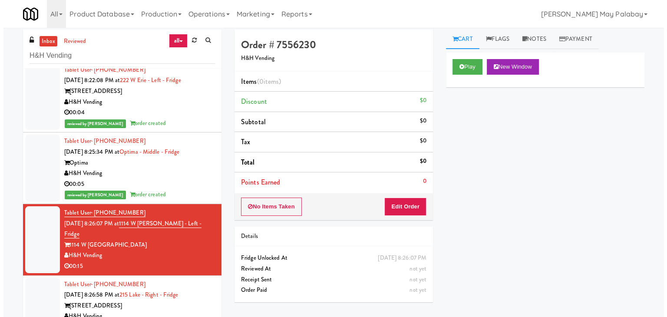
scroll to position [0, 0]
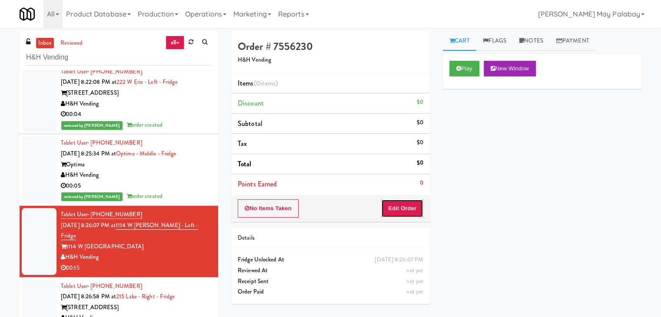
click at [401, 208] on button "Edit Order" at bounding box center [402, 208] width 42 height 18
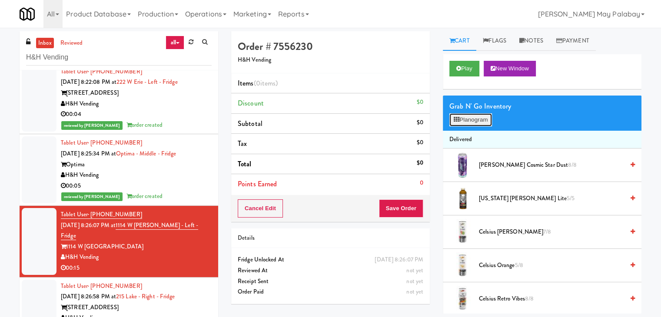
click at [477, 121] on button "Planogram" at bounding box center [470, 119] width 43 height 13
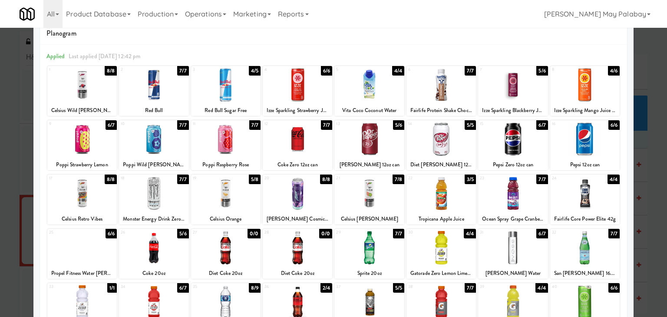
scroll to position [87, 0]
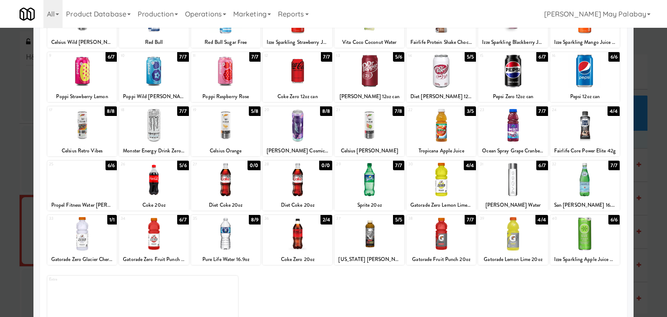
click at [107, 244] on div at bounding box center [82, 233] width 70 height 33
click at [302, 239] on div at bounding box center [298, 233] width 70 height 33
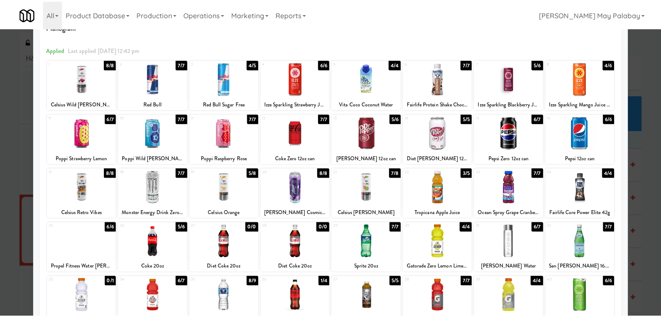
scroll to position [0, 0]
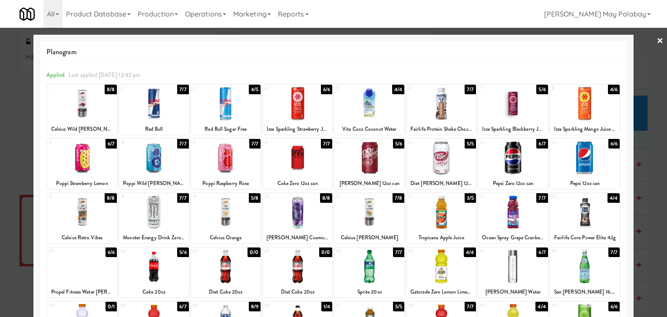
click at [431, 152] on div at bounding box center [442, 157] width 70 height 33
click at [644, 193] on div at bounding box center [333, 158] width 667 height 317
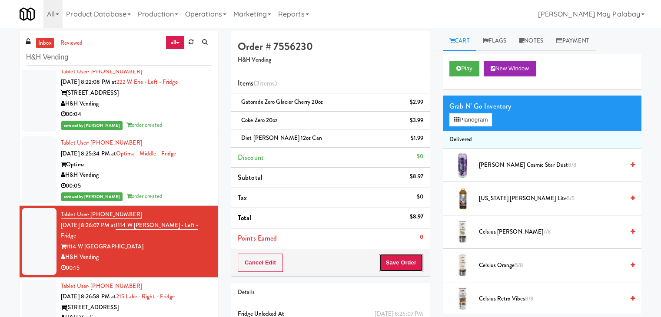
click at [401, 260] on button "Save Order" at bounding box center [401, 263] width 44 height 18
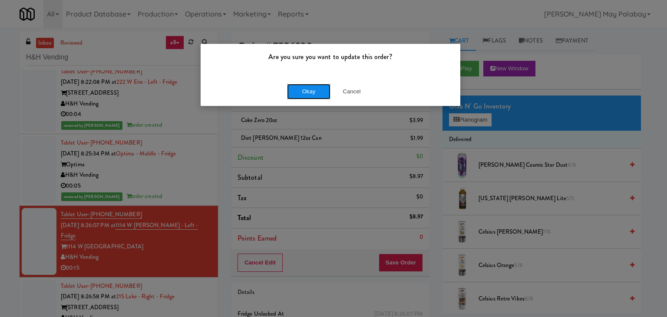
click at [304, 91] on button "Okay" at bounding box center [308, 92] width 43 height 16
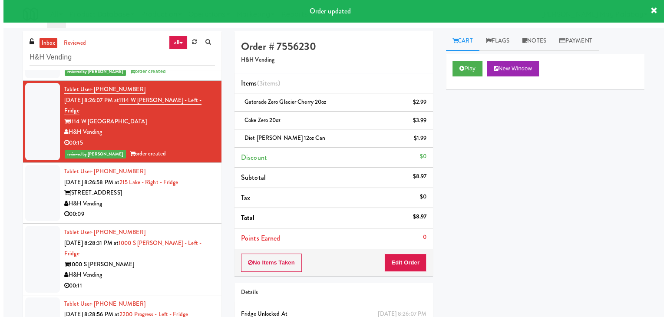
scroll to position [434, 0]
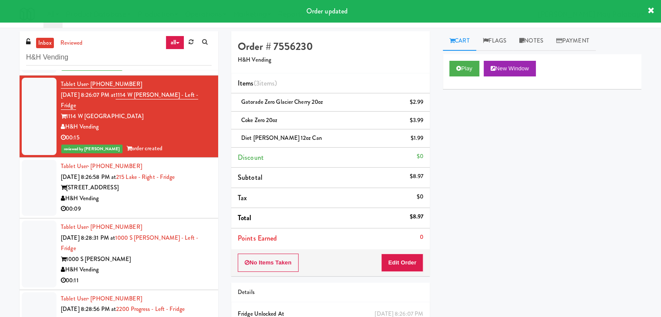
click at [186, 204] on div "00:09" at bounding box center [136, 209] width 151 height 11
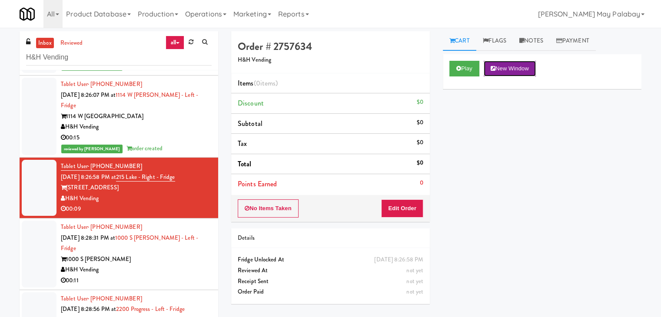
click at [513, 66] on button "New Window" at bounding box center [509, 69] width 52 height 16
click at [407, 208] on button "Edit Order" at bounding box center [402, 208] width 42 height 18
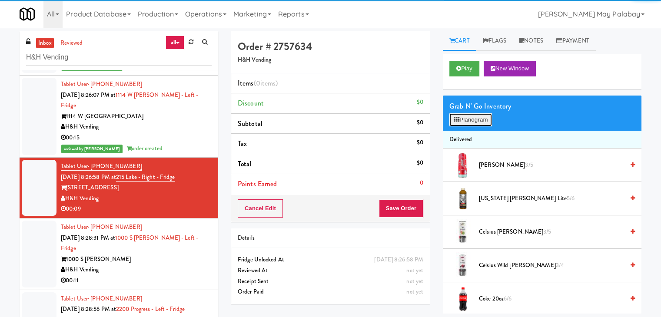
click at [483, 120] on button "Planogram" at bounding box center [470, 119] width 43 height 13
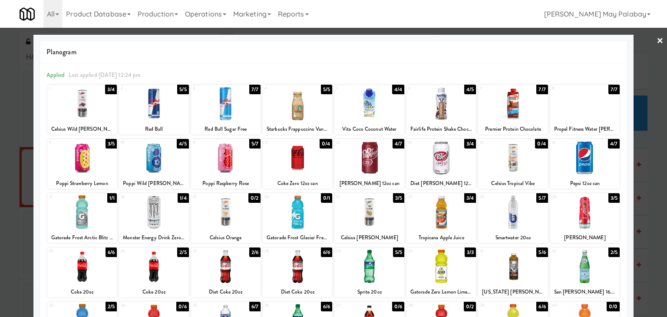
click at [252, 171] on div at bounding box center [226, 157] width 70 height 33
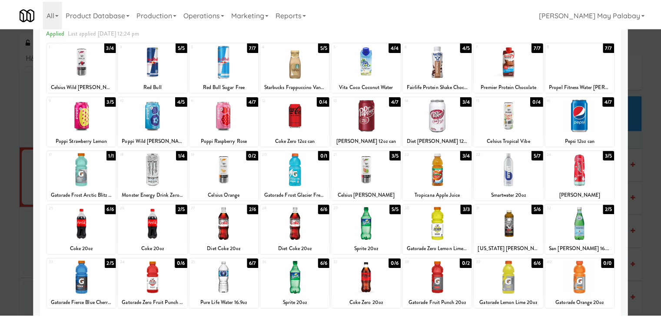
scroll to position [43, 0]
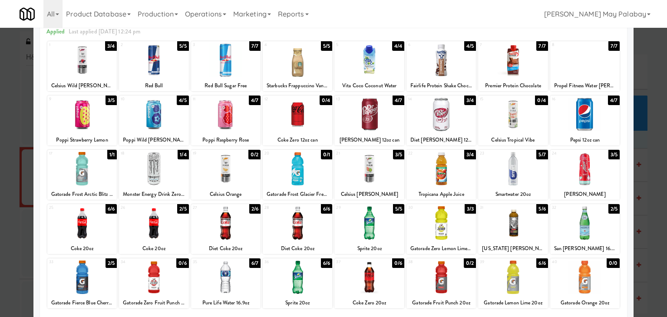
click at [603, 226] on div at bounding box center [585, 222] width 70 height 33
click at [658, 205] on div at bounding box center [333, 158] width 667 height 317
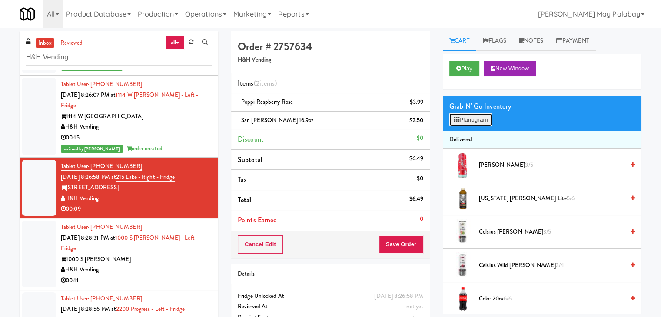
click at [463, 120] on button "Planogram" at bounding box center [470, 119] width 43 height 13
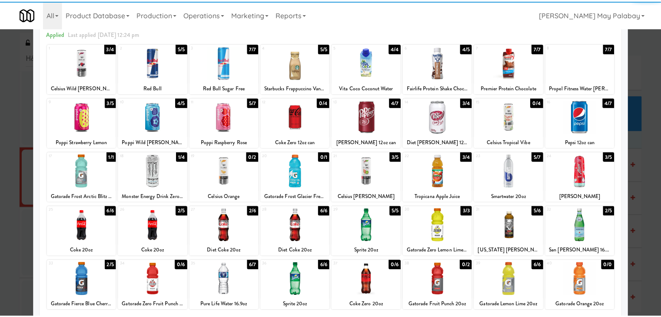
scroll to position [43, 0]
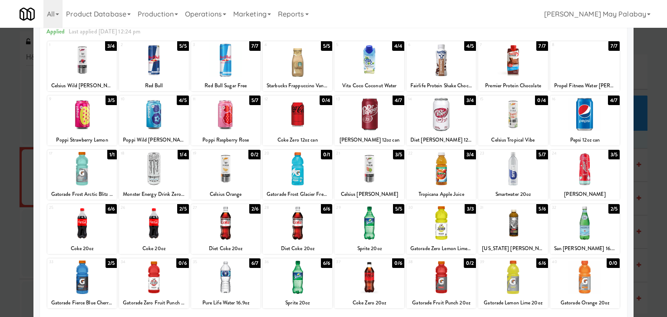
click at [649, 272] on div at bounding box center [333, 158] width 667 height 317
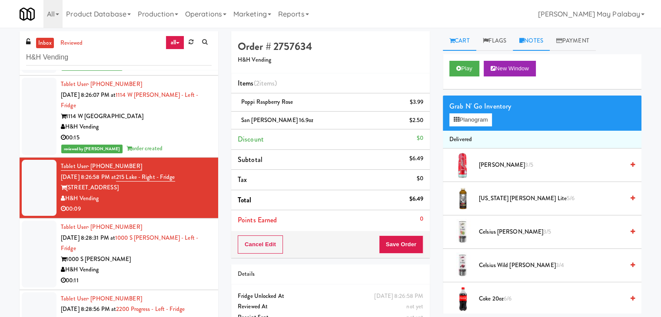
click at [535, 43] on link "Notes" at bounding box center [531, 41] width 37 height 20
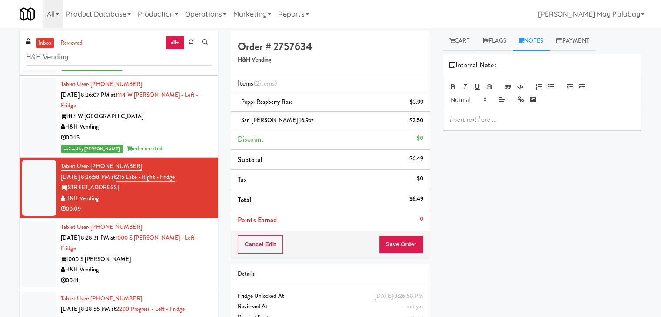
click at [492, 119] on p at bounding box center [542, 120] width 185 height 10
click at [402, 245] on button "Save Order" at bounding box center [401, 244] width 44 height 18
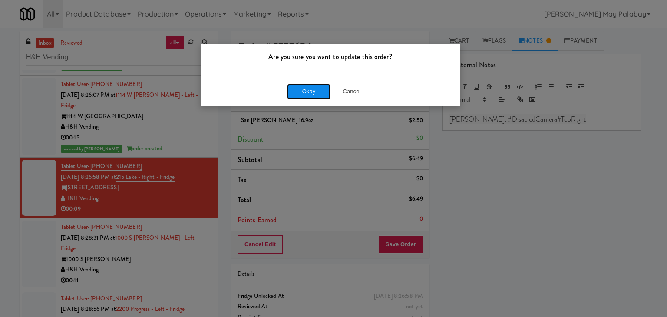
click at [308, 93] on button "Okay" at bounding box center [308, 92] width 43 height 16
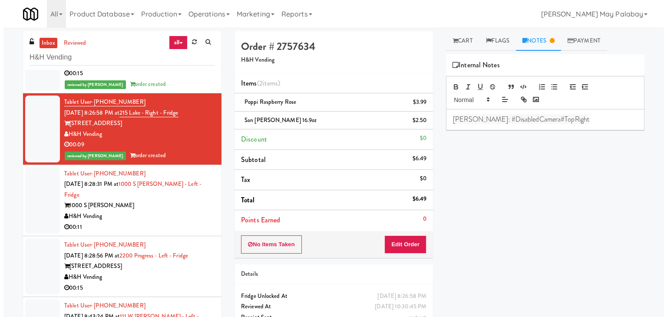
scroll to position [478, 0]
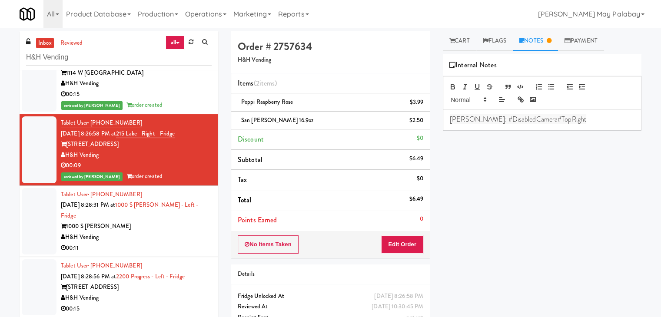
click at [167, 232] on div "H&H Vending" at bounding box center [136, 237] width 151 height 11
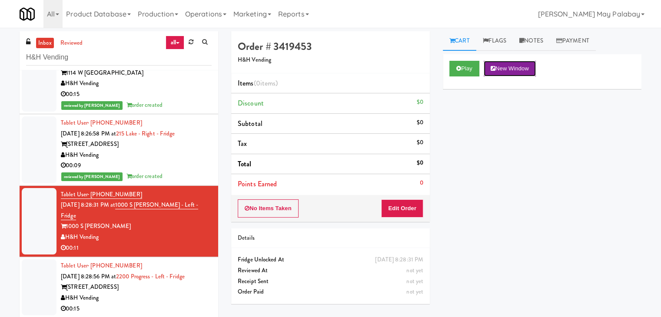
click at [510, 68] on button "New Window" at bounding box center [509, 69] width 52 height 16
click at [410, 211] on button "Edit Order" at bounding box center [402, 208] width 42 height 18
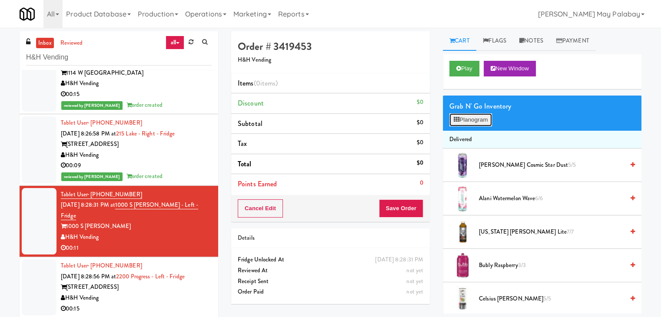
click at [474, 122] on button "Planogram" at bounding box center [470, 119] width 43 height 13
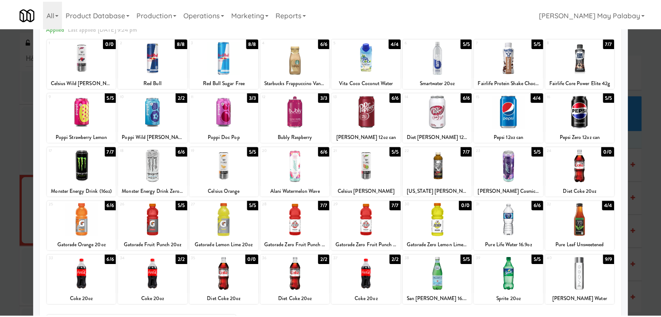
scroll to position [43, 0]
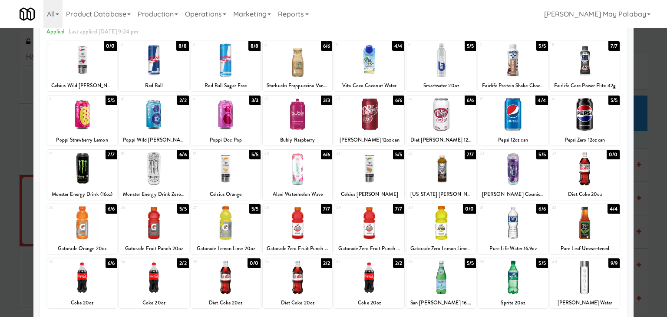
click at [315, 232] on div at bounding box center [298, 222] width 70 height 33
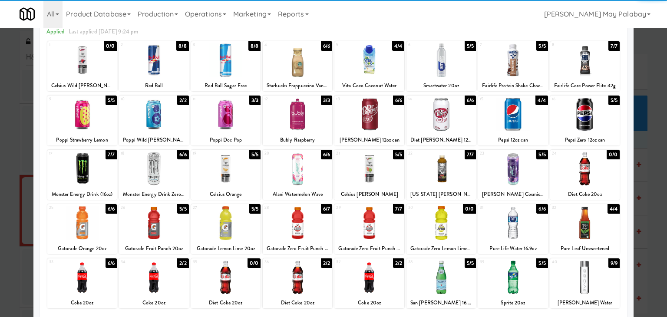
click at [533, 228] on div at bounding box center [513, 222] width 70 height 33
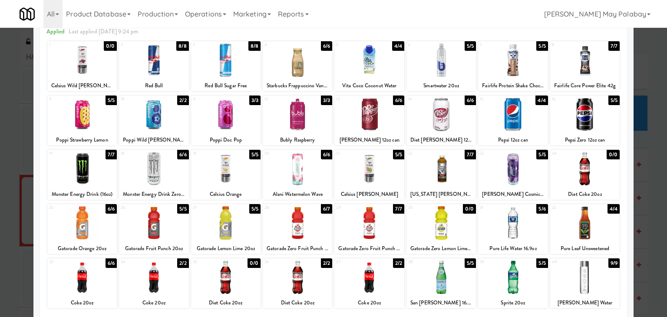
click at [642, 219] on div at bounding box center [333, 158] width 667 height 317
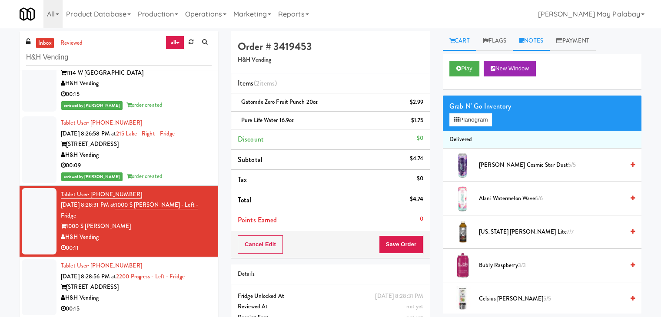
click at [533, 42] on link "Notes" at bounding box center [531, 41] width 37 height 20
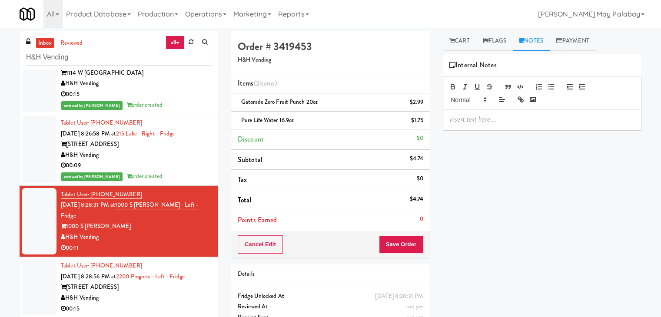
click at [496, 120] on p at bounding box center [542, 120] width 185 height 10
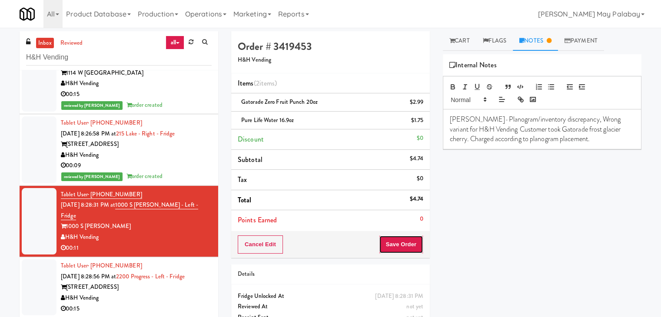
click at [404, 244] on button "Save Order" at bounding box center [401, 244] width 44 height 18
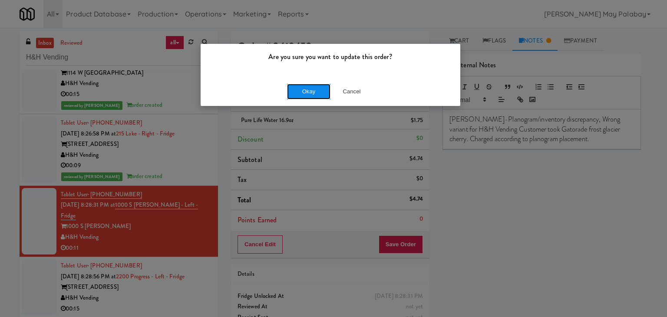
click at [310, 89] on button "Okay" at bounding box center [308, 92] width 43 height 16
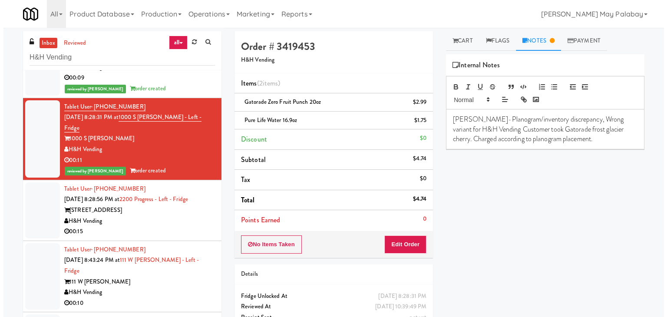
scroll to position [565, 0]
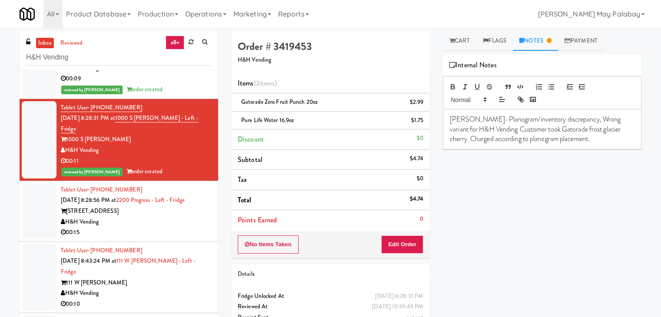
click at [160, 206] on div "[STREET_ADDRESS]" at bounding box center [136, 211] width 151 height 11
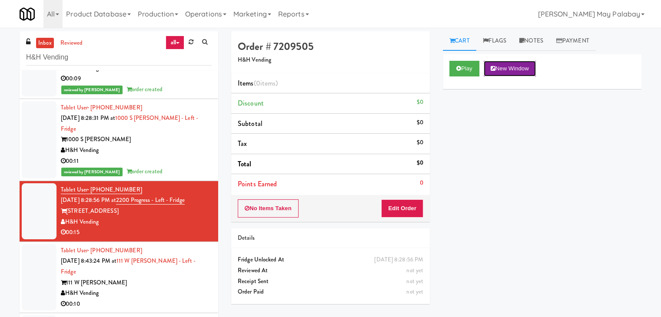
click at [527, 70] on button "New Window" at bounding box center [509, 69] width 52 height 16
click at [402, 202] on button "Edit Order" at bounding box center [402, 208] width 42 height 18
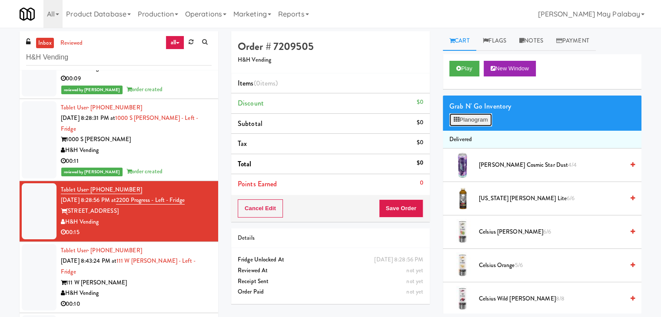
click at [468, 121] on button "Planogram" at bounding box center [470, 119] width 43 height 13
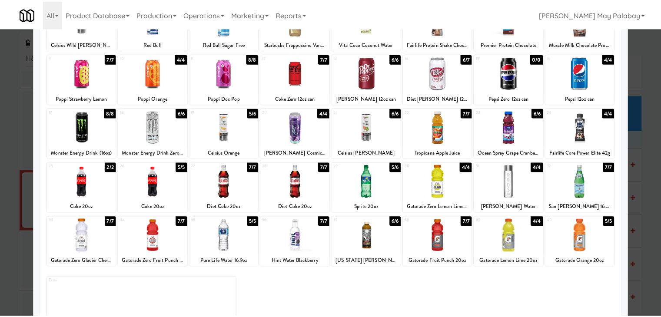
scroll to position [87, 0]
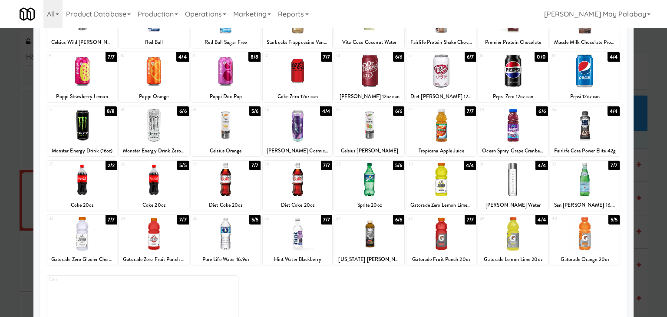
click at [177, 192] on div at bounding box center [154, 179] width 70 height 33
click at [649, 254] on div at bounding box center [333, 158] width 667 height 317
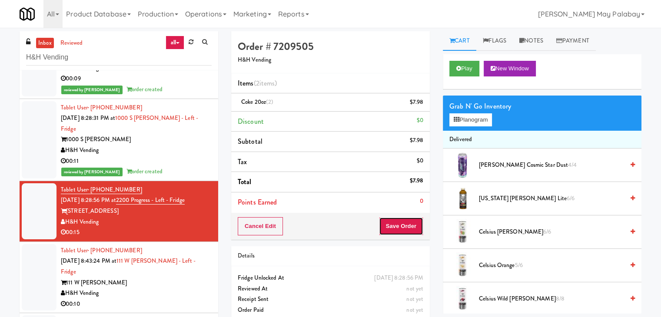
click at [406, 222] on button "Save Order" at bounding box center [401, 226] width 44 height 18
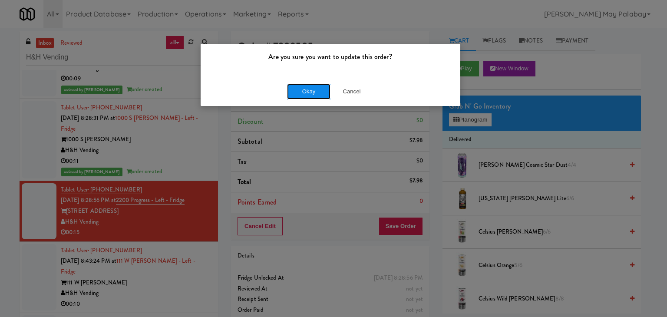
click at [305, 93] on button "Okay" at bounding box center [308, 92] width 43 height 16
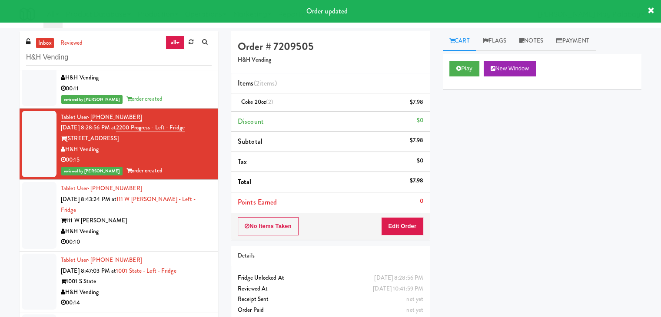
scroll to position [652, 0]
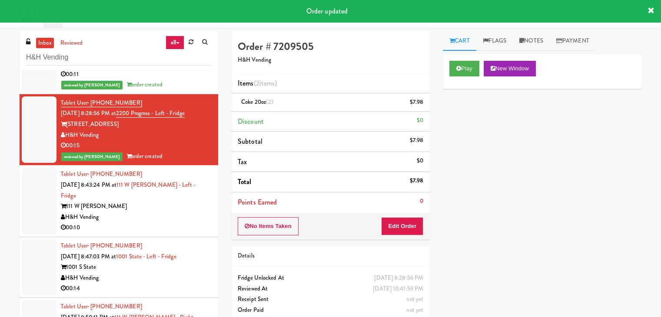
click at [148, 212] on div "H&H Vending" at bounding box center [136, 217] width 151 height 11
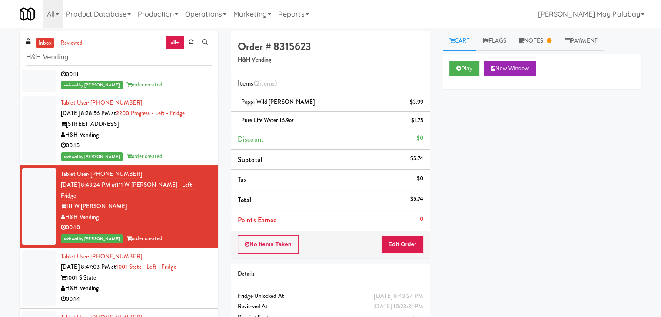
click at [155, 273] on div "1001 S State" at bounding box center [136, 278] width 151 height 11
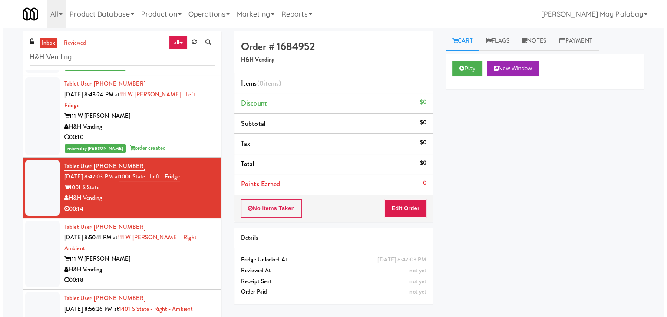
scroll to position [738, 0]
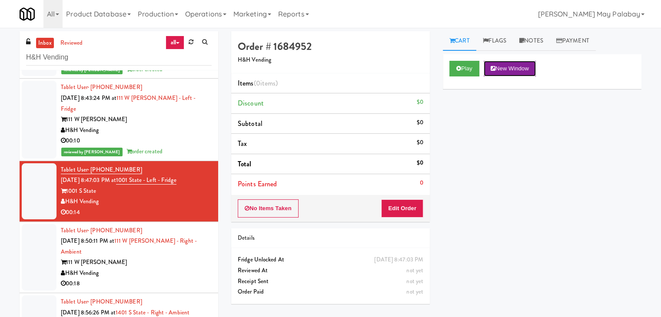
click at [515, 65] on button "New Window" at bounding box center [509, 69] width 52 height 16
click at [407, 205] on button "Edit Order" at bounding box center [402, 208] width 42 height 18
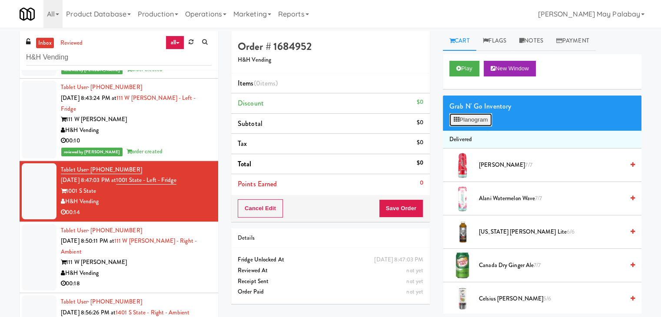
click at [480, 121] on button "Planogram" at bounding box center [470, 119] width 43 height 13
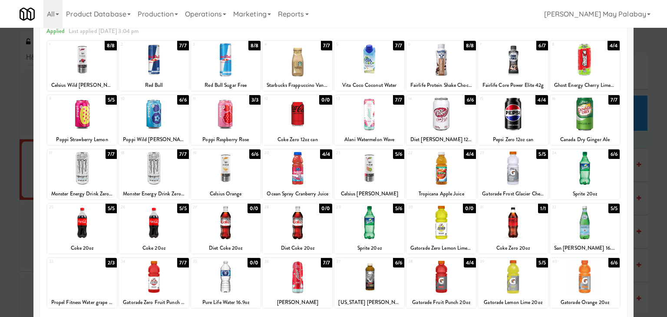
scroll to position [43, 0]
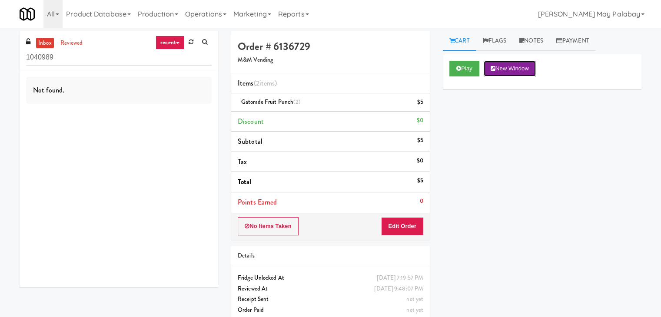
click at [521, 68] on button "New Window" at bounding box center [509, 69] width 52 height 16
click at [407, 223] on button "Edit Order" at bounding box center [402, 226] width 42 height 18
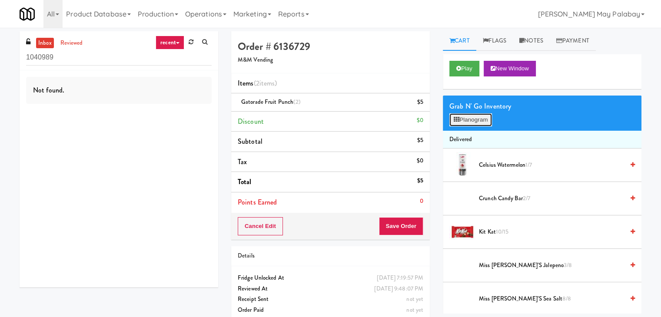
click at [454, 121] on icon at bounding box center [456, 120] width 6 height 6
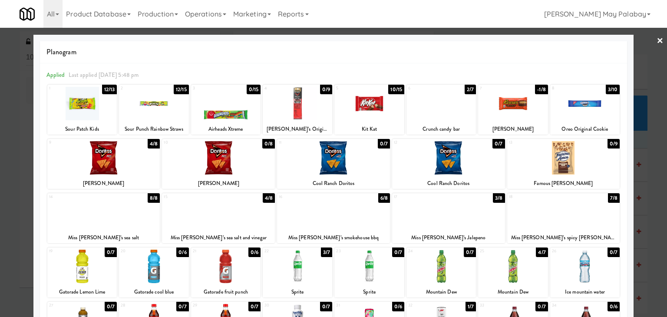
click at [650, 40] on div at bounding box center [333, 158] width 667 height 317
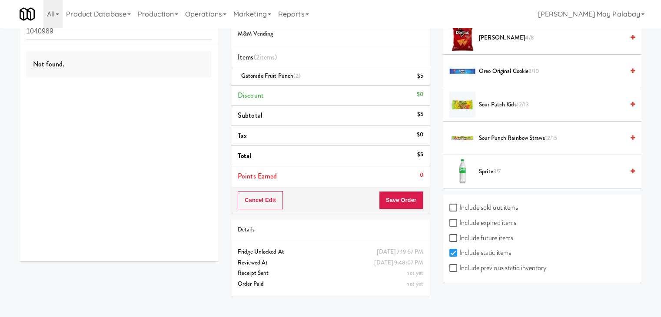
scroll to position [28, 0]
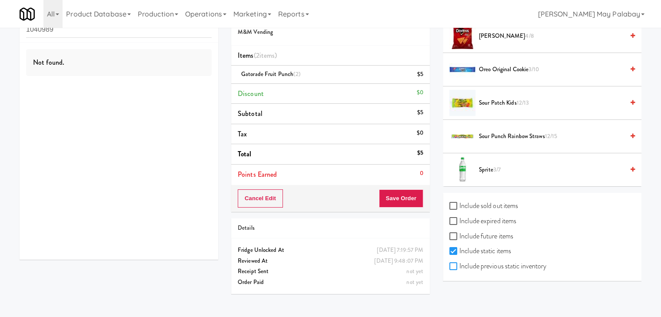
click at [454, 265] on input "Include previous static inventory" at bounding box center [454, 266] width 10 height 7
checkbox input "true"
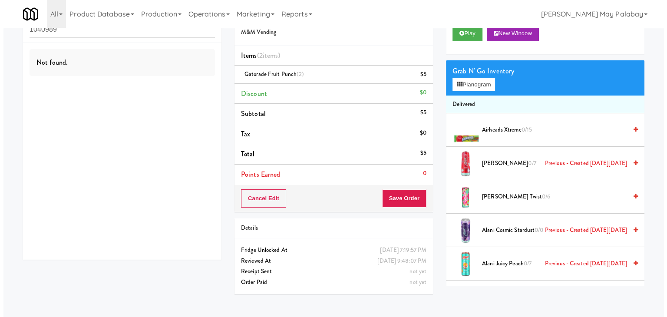
scroll to position [0, 0]
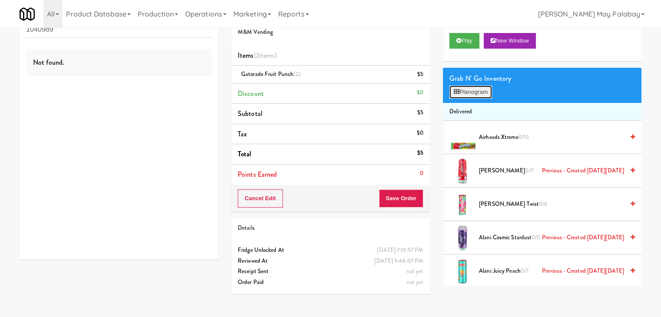
click at [465, 94] on button "Planogram" at bounding box center [470, 92] width 43 height 13
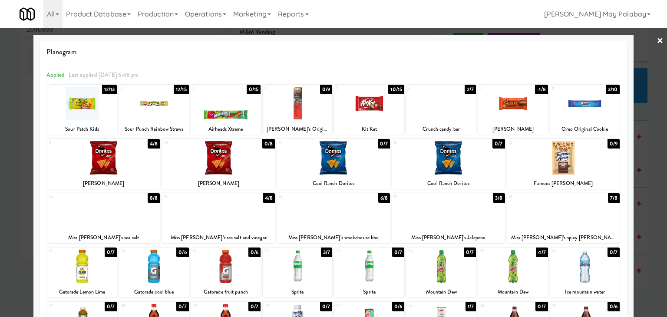
click at [657, 44] on link "×" at bounding box center [660, 41] width 7 height 27
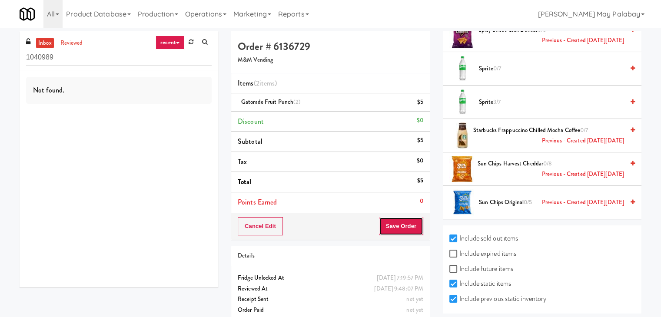
click at [391, 228] on button "Save Order" at bounding box center [401, 226] width 44 height 18
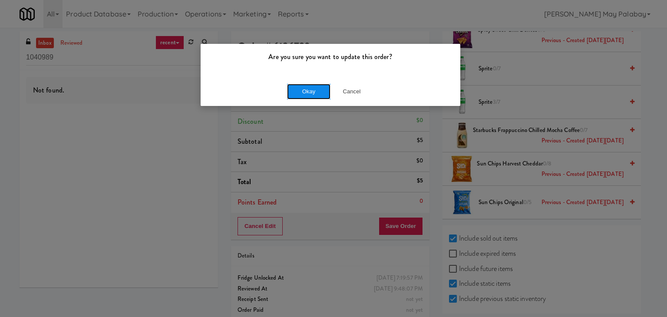
click at [306, 88] on button "Okay" at bounding box center [308, 92] width 43 height 16
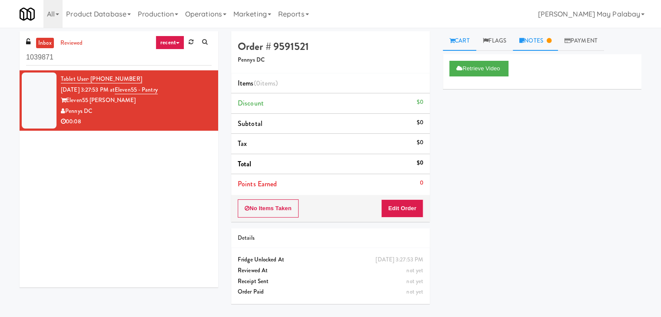
click at [535, 40] on link "Notes" at bounding box center [535, 41] width 45 height 20
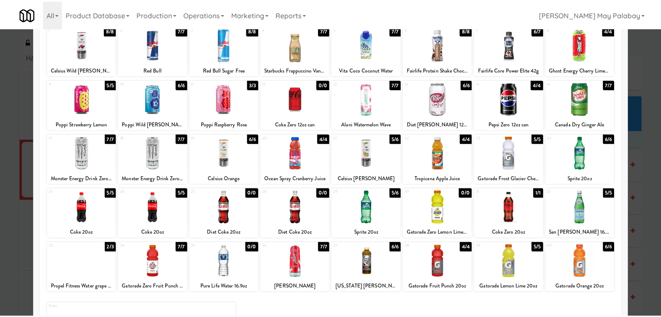
scroll to position [87, 0]
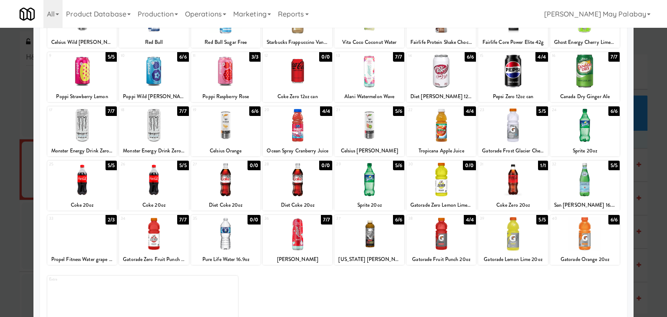
click at [391, 192] on div at bounding box center [369, 179] width 70 height 33
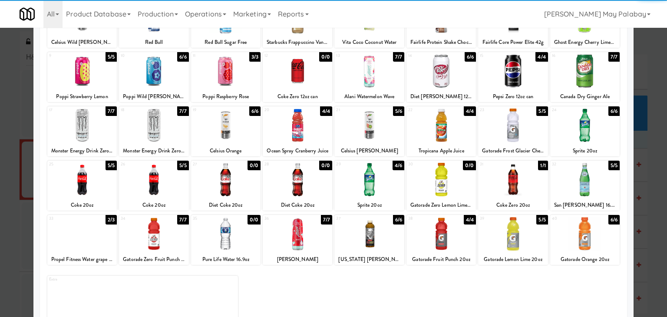
click at [528, 190] on div at bounding box center [513, 179] width 70 height 33
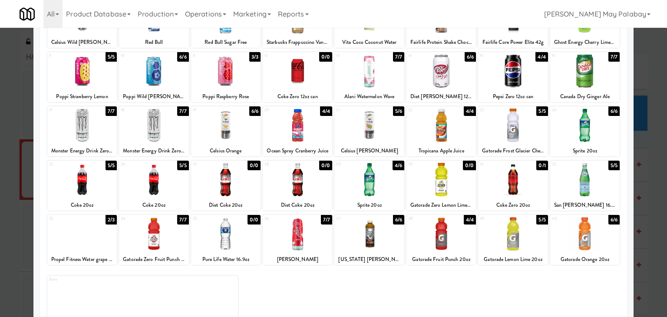
click at [653, 238] on div at bounding box center [333, 158] width 667 height 317
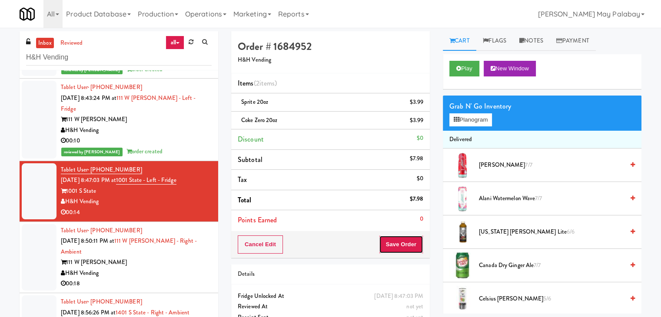
click at [401, 245] on button "Save Order" at bounding box center [401, 244] width 44 height 18
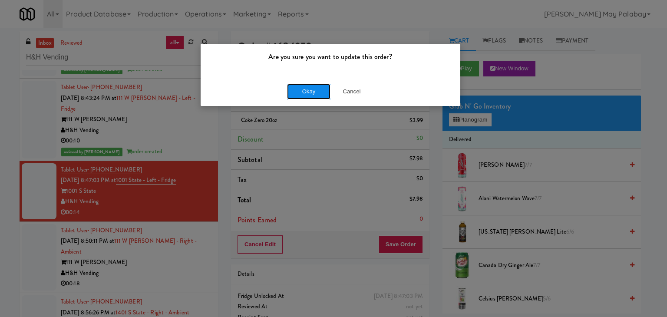
click at [316, 94] on button "Okay" at bounding box center [308, 92] width 43 height 16
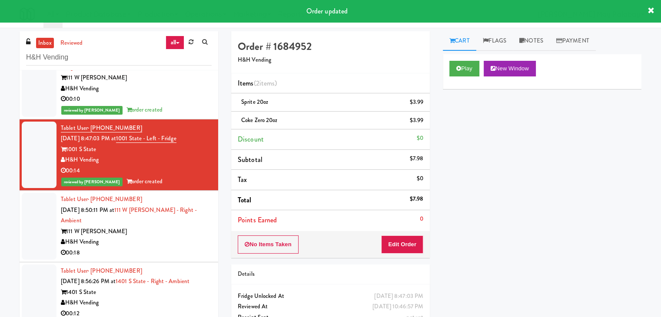
scroll to position [782, 0]
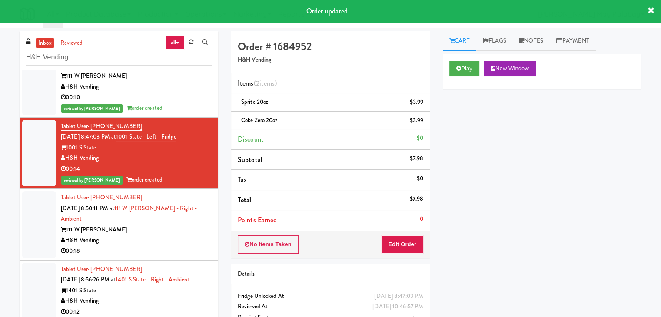
click at [151, 235] on div "H&H Vending" at bounding box center [136, 240] width 151 height 11
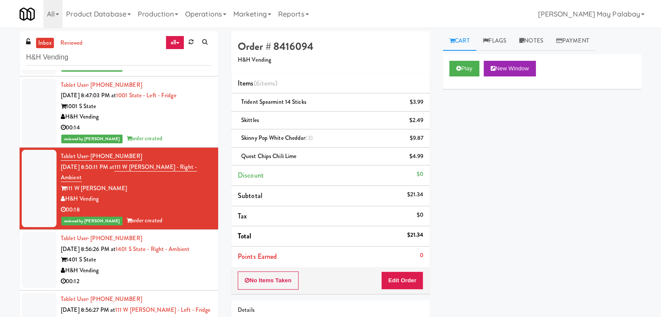
scroll to position [825, 0]
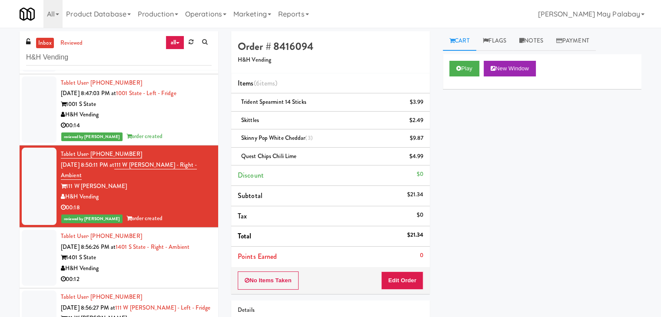
click at [180, 274] on div "00:12" at bounding box center [136, 279] width 151 height 11
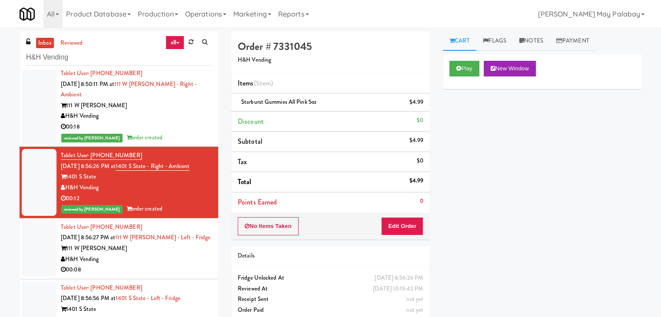
scroll to position [912, 0]
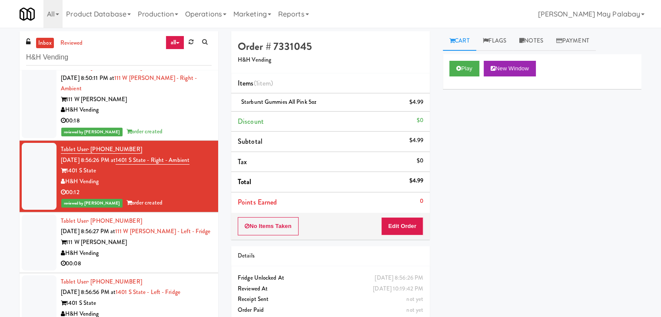
click at [163, 218] on li "Tablet User · (773) 315-6187 Sep 17, 2025 8:56:27 PM at 111 W Wacker - Left - F…" at bounding box center [119, 242] width 199 height 61
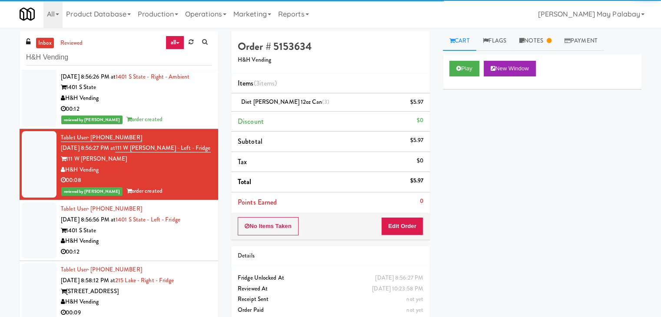
scroll to position [999, 0]
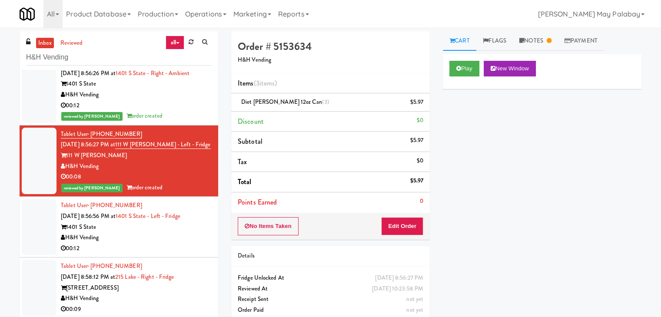
click at [168, 243] on div "00:12" at bounding box center [136, 248] width 151 height 11
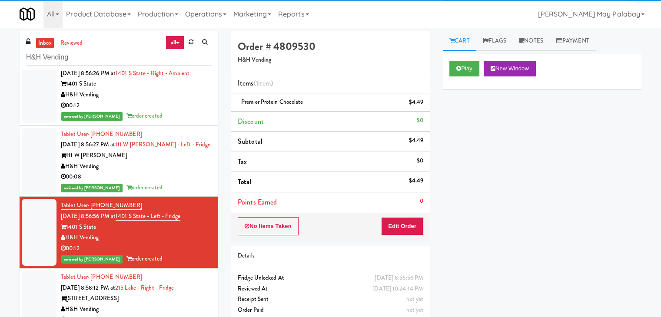
click at [159, 304] on div "H&H Vending" at bounding box center [136, 309] width 151 height 11
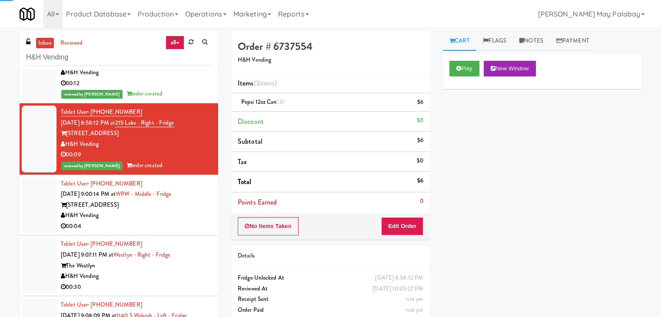
scroll to position [1173, 0]
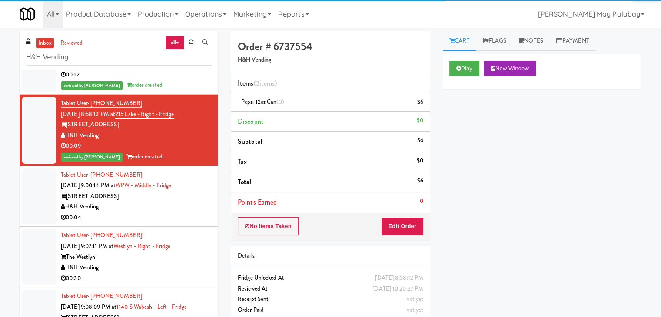
click at [186, 202] on div "H&H Vending" at bounding box center [136, 207] width 151 height 11
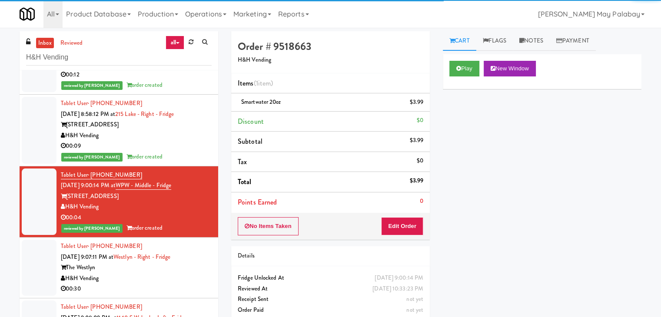
click at [175, 284] on div "00:30" at bounding box center [136, 289] width 151 height 11
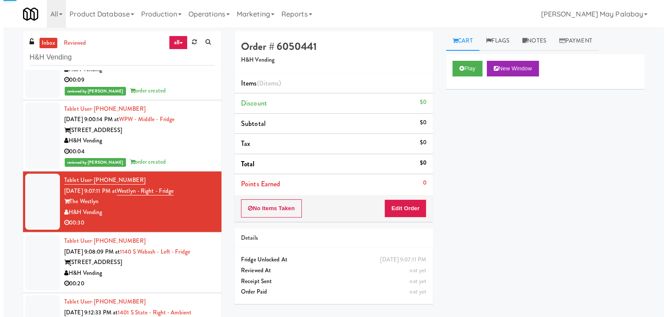
scroll to position [1260, 0]
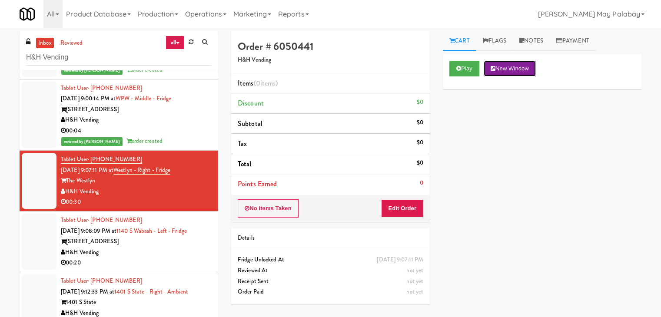
click at [499, 70] on button "New Window" at bounding box center [509, 69] width 52 height 16
click at [416, 209] on button "Edit Order" at bounding box center [402, 208] width 42 height 18
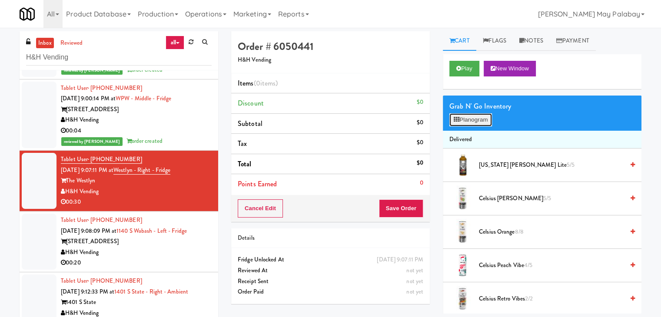
click at [485, 121] on button "Planogram" at bounding box center [470, 119] width 43 height 13
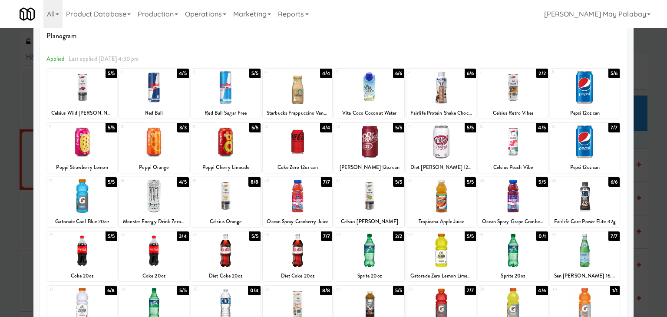
scroll to position [43, 0]
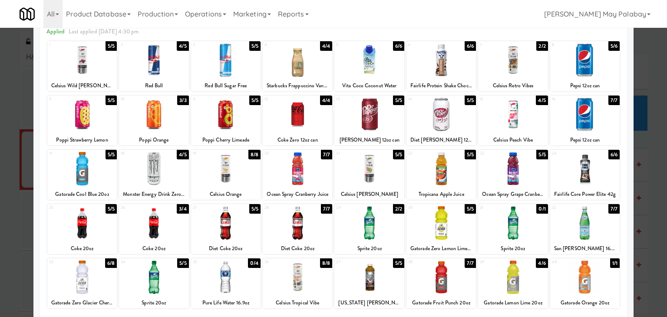
click at [100, 289] on div at bounding box center [82, 277] width 70 height 33
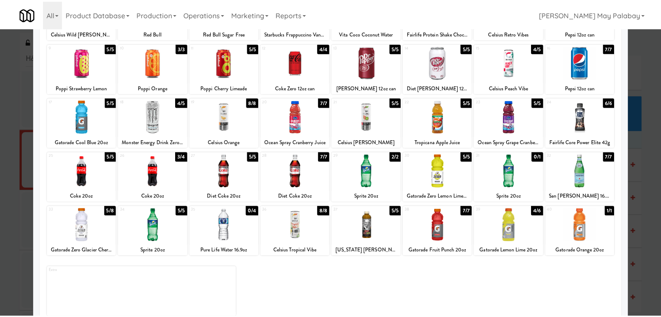
scroll to position [109, 0]
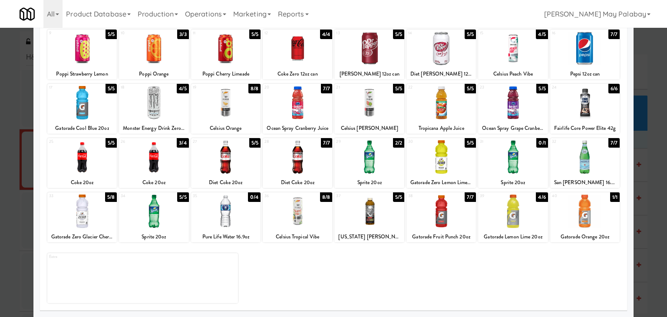
click at [252, 170] on div at bounding box center [226, 156] width 70 height 33
click at [455, 63] on div at bounding box center [442, 48] width 70 height 33
click at [108, 223] on div at bounding box center [82, 211] width 70 height 33
click at [645, 218] on div at bounding box center [333, 158] width 667 height 317
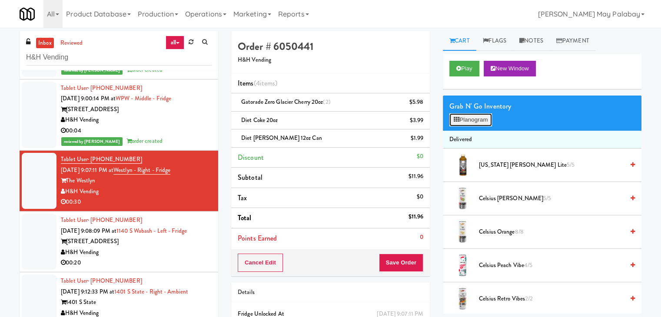
click at [463, 118] on button "Planogram" at bounding box center [470, 119] width 43 height 13
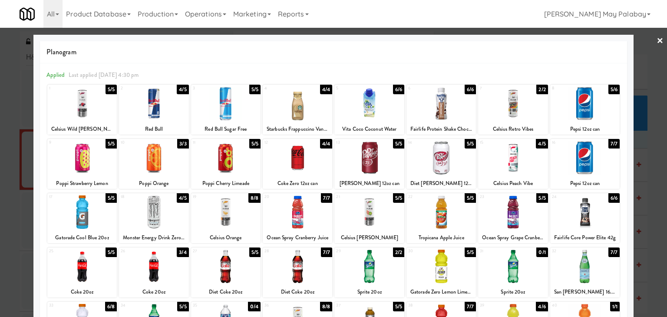
click at [437, 171] on div at bounding box center [442, 157] width 70 height 33
click at [645, 195] on div at bounding box center [333, 158] width 667 height 317
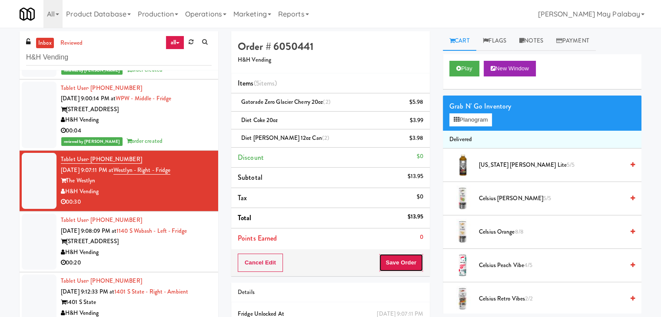
click at [408, 258] on button "Save Order" at bounding box center [401, 263] width 44 height 18
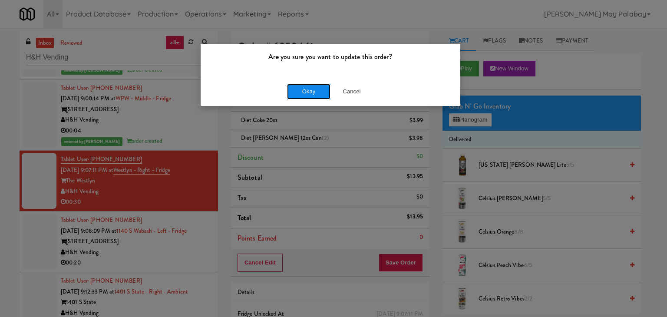
click at [316, 93] on button "Okay" at bounding box center [308, 92] width 43 height 16
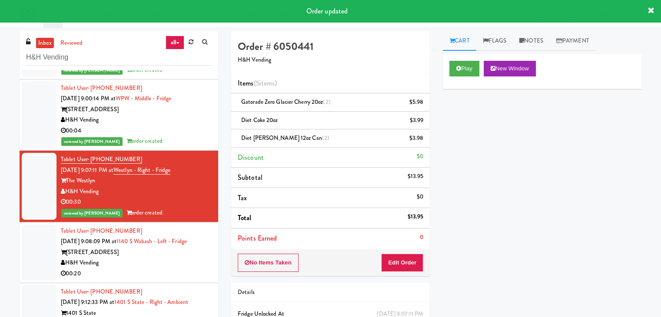
click at [154, 258] on div "H&H Vending" at bounding box center [136, 263] width 151 height 11
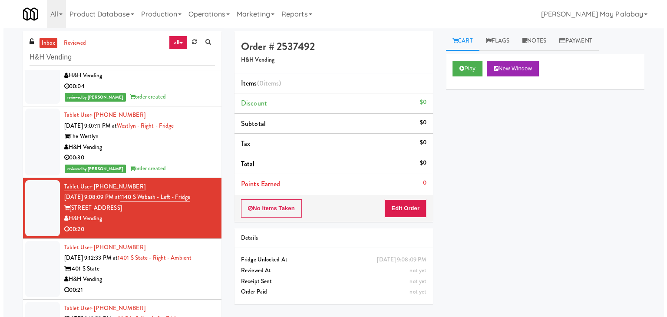
scroll to position [1303, 0]
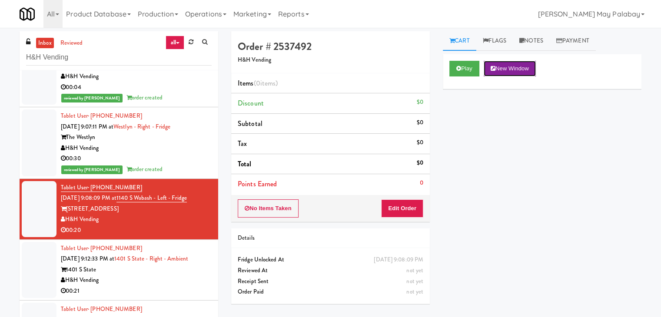
click at [522, 68] on button "New Window" at bounding box center [509, 69] width 52 height 16
click at [413, 207] on button "Edit Order" at bounding box center [402, 208] width 42 height 18
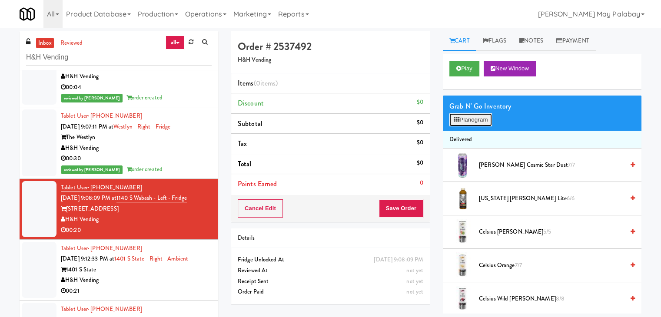
click at [471, 120] on button "Planogram" at bounding box center [470, 119] width 43 height 13
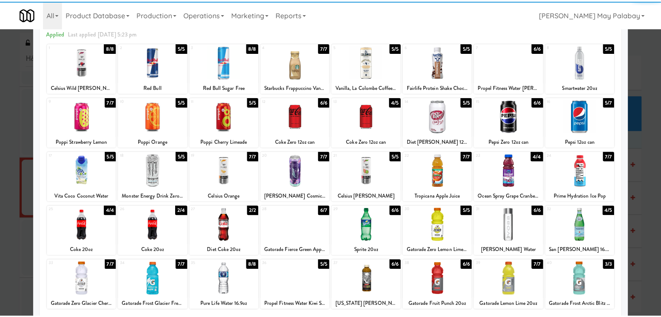
scroll to position [43, 0]
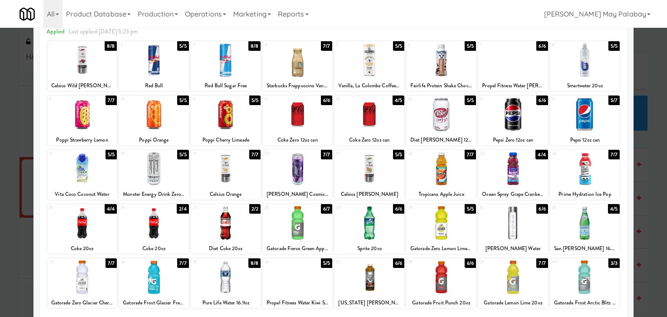
click at [459, 131] on div at bounding box center [442, 114] width 70 height 33
click at [321, 127] on div at bounding box center [298, 114] width 70 height 33
click at [645, 149] on div at bounding box center [333, 158] width 667 height 317
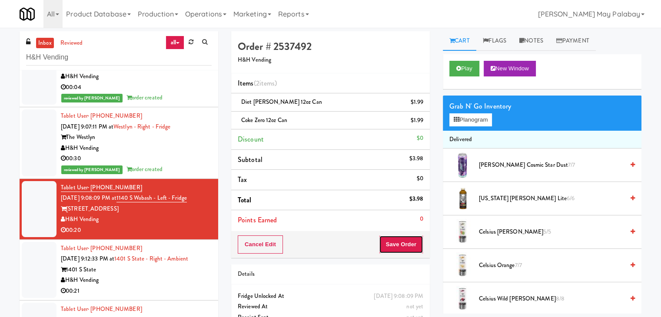
click at [405, 245] on button "Save Order" at bounding box center [401, 244] width 44 height 18
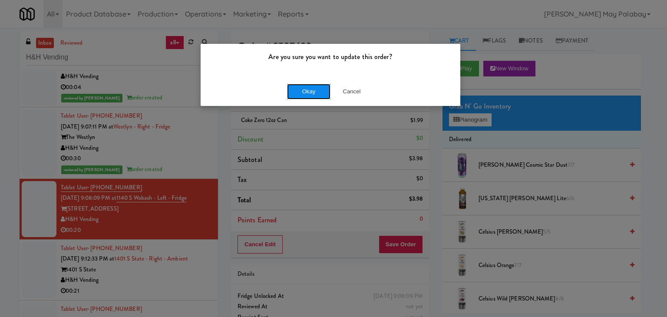
click at [320, 90] on button "Okay" at bounding box center [308, 92] width 43 height 16
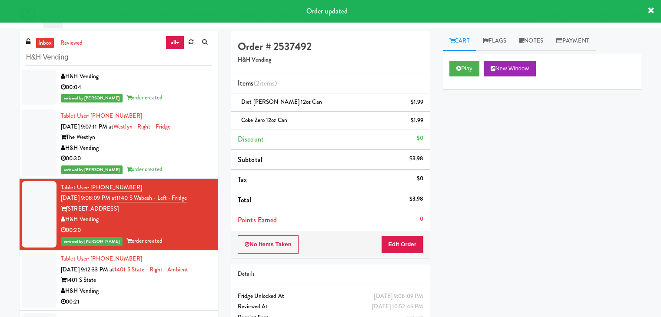
click at [193, 297] on div "00:21" at bounding box center [136, 302] width 151 height 11
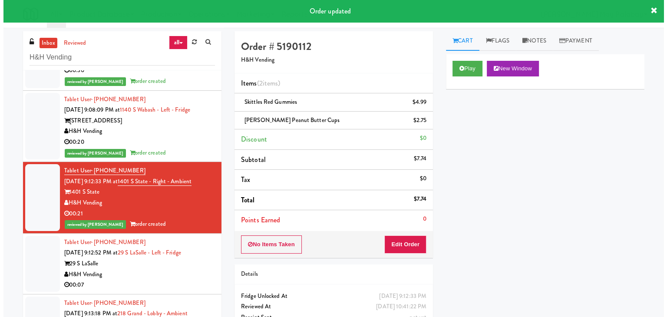
scroll to position [1433, 0]
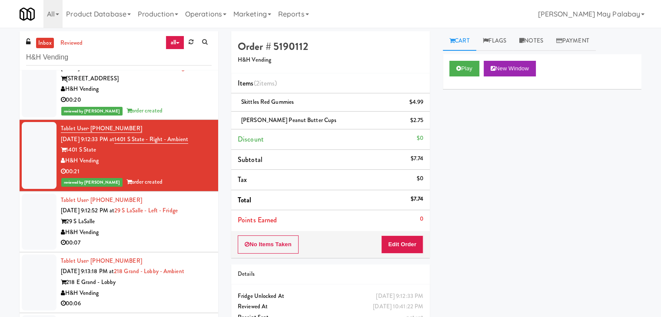
click at [175, 227] on div "H&H Vending" at bounding box center [136, 232] width 151 height 11
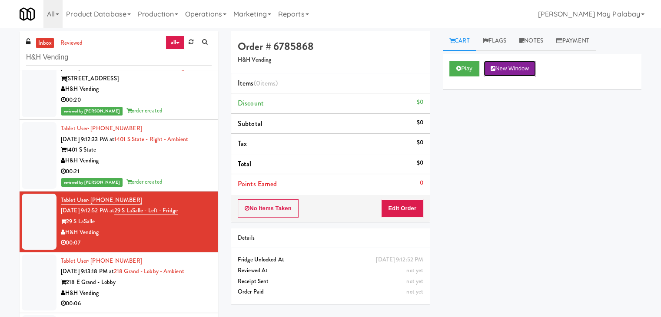
click at [527, 66] on button "New Window" at bounding box center [509, 69] width 52 height 16
click at [405, 211] on button "Edit Order" at bounding box center [402, 208] width 42 height 18
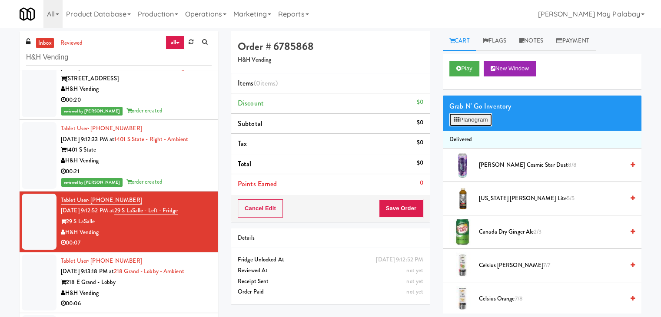
click at [465, 120] on button "Planogram" at bounding box center [470, 119] width 43 height 13
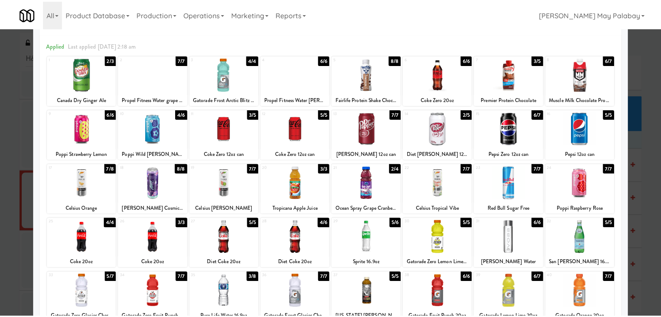
scroll to position [23, 0]
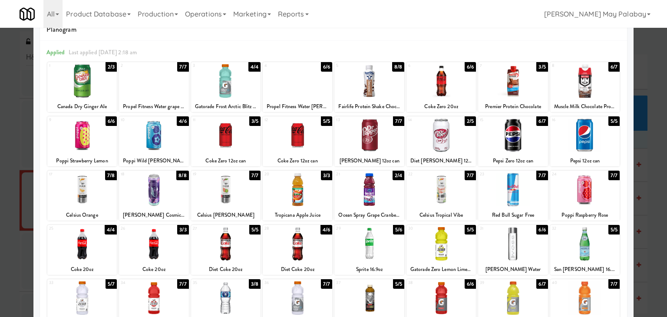
click at [532, 94] on div at bounding box center [513, 80] width 70 height 33
click at [649, 148] on div at bounding box center [333, 158] width 667 height 317
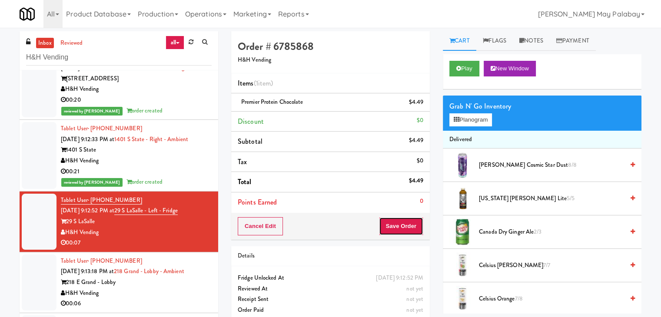
click at [389, 224] on button "Save Order" at bounding box center [401, 226] width 44 height 18
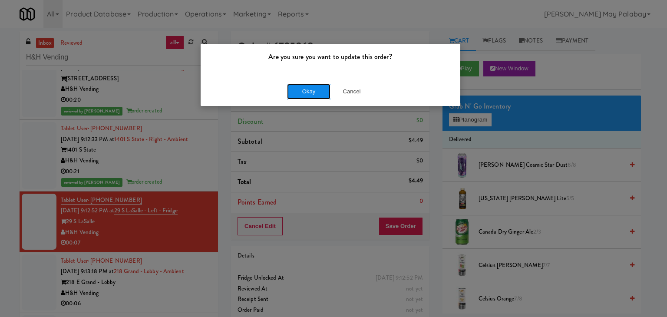
click at [317, 92] on button "Okay" at bounding box center [308, 92] width 43 height 16
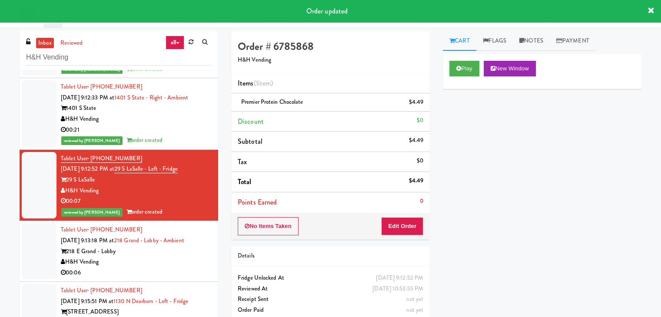
scroll to position [1477, 0]
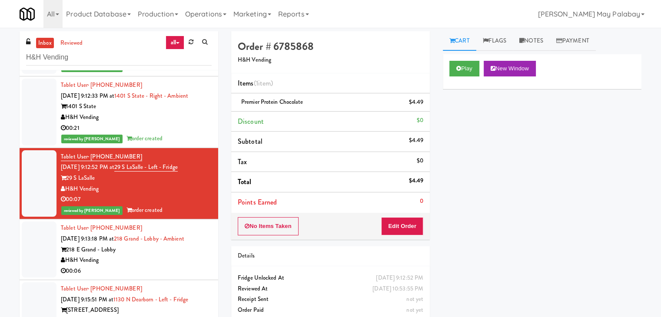
click at [161, 245] on div "218 E Grand - Lobby" at bounding box center [136, 250] width 151 height 11
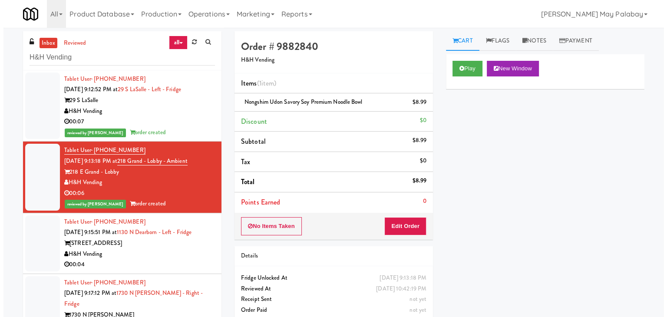
scroll to position [1564, 0]
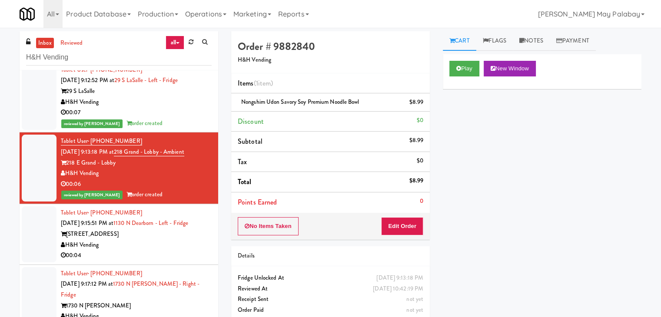
click at [186, 240] on div "H&H Vending" at bounding box center [136, 245] width 151 height 11
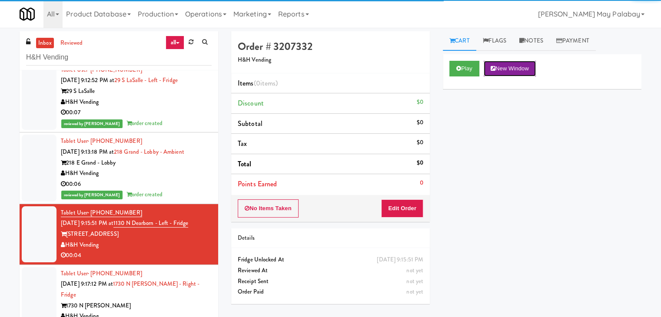
click at [524, 70] on button "New Window" at bounding box center [509, 69] width 52 height 16
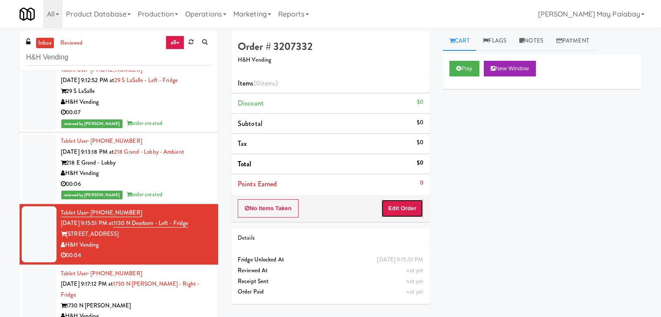
click at [412, 207] on button "Edit Order" at bounding box center [402, 208] width 42 height 18
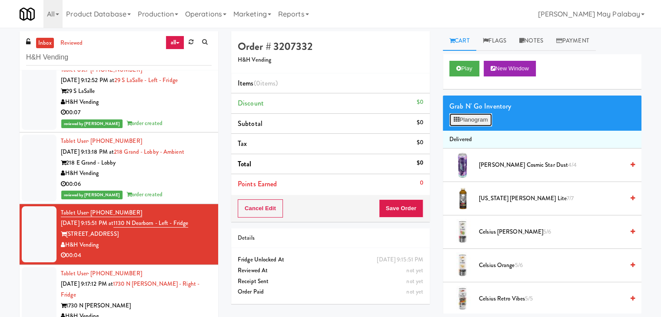
click at [479, 122] on button "Planogram" at bounding box center [470, 119] width 43 height 13
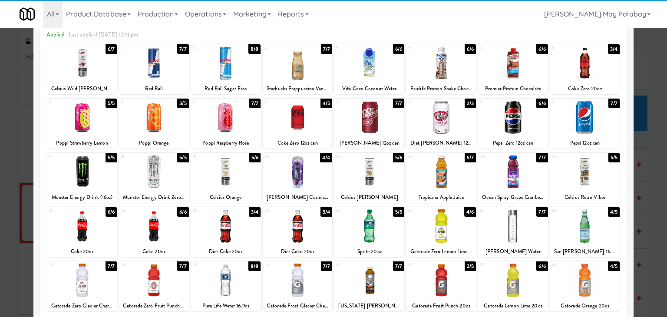
scroll to position [43, 0]
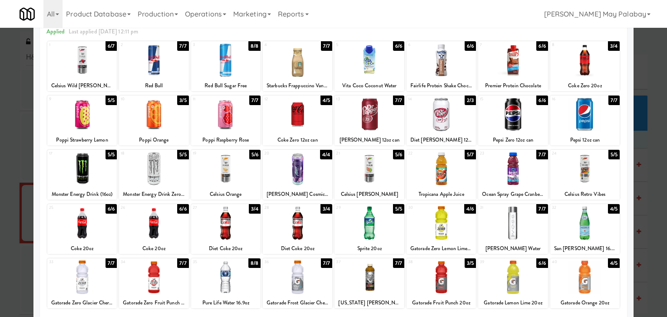
click at [382, 118] on div at bounding box center [369, 114] width 70 height 33
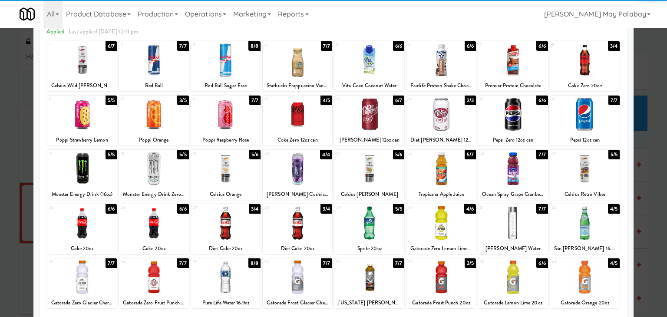
click at [464, 123] on div at bounding box center [442, 114] width 70 height 33
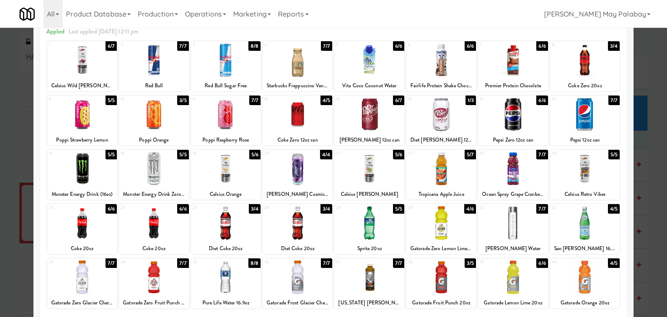
click at [321, 132] on div "12 4/5 Coke Zero 12oz can" at bounding box center [298, 121] width 70 height 50
click at [648, 170] on div at bounding box center [333, 158] width 667 height 317
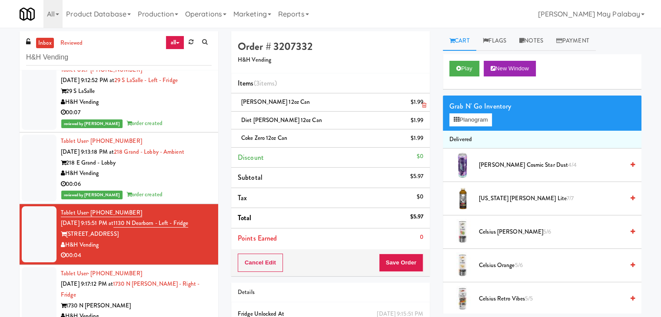
click at [424, 106] on icon at bounding box center [424, 106] width 4 height 6
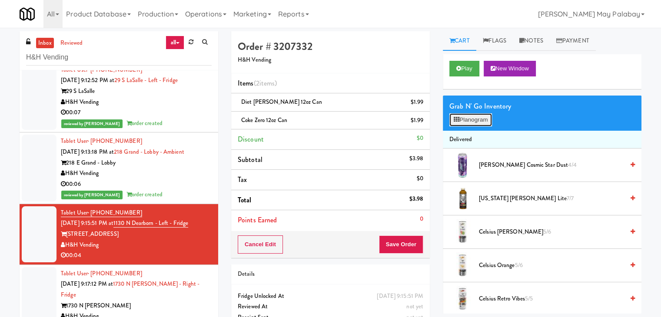
click at [472, 117] on button "Planogram" at bounding box center [470, 119] width 43 height 13
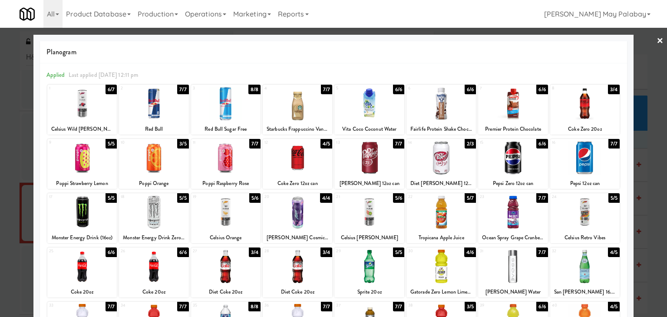
click at [656, 160] on div at bounding box center [333, 158] width 667 height 317
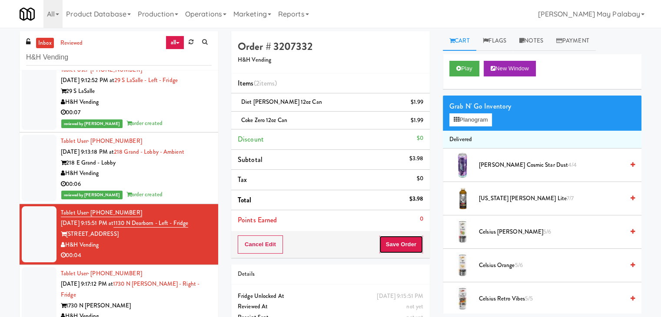
click at [386, 240] on button "Save Order" at bounding box center [401, 244] width 44 height 18
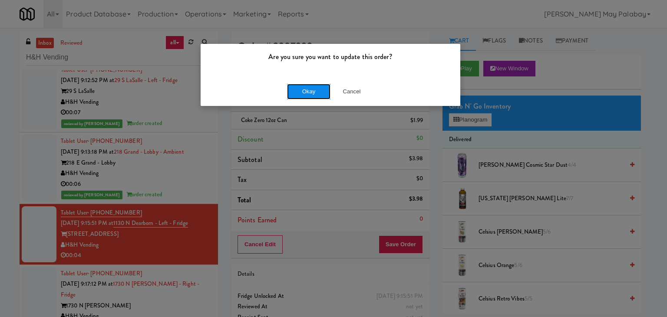
click at [311, 93] on button "Okay" at bounding box center [308, 92] width 43 height 16
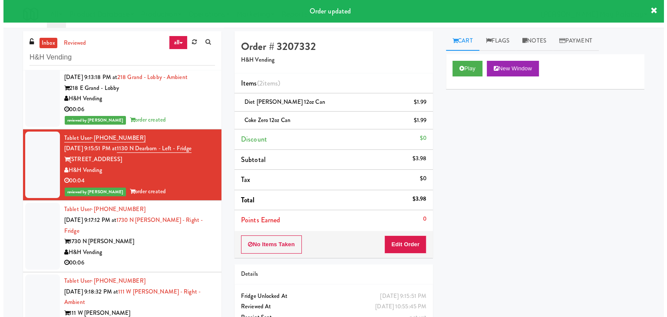
scroll to position [1651, 0]
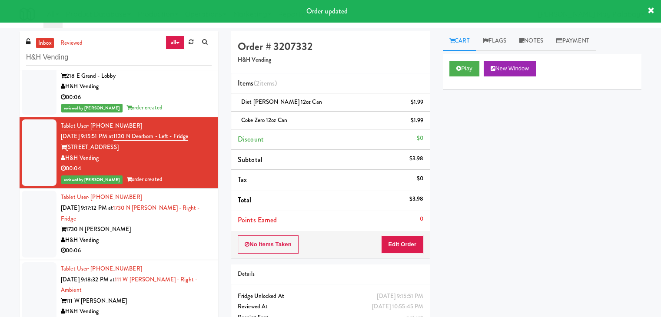
click at [176, 235] on div "H&H Vending" at bounding box center [136, 240] width 151 height 11
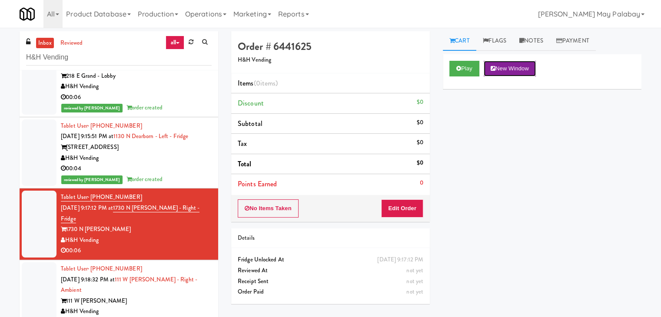
click at [530, 65] on button "New Window" at bounding box center [509, 69] width 52 height 16
click at [418, 207] on button "Edit Order" at bounding box center [402, 208] width 42 height 18
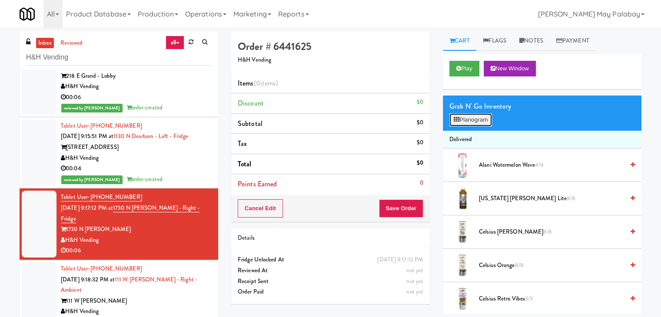
click at [469, 119] on button "Planogram" at bounding box center [470, 119] width 43 height 13
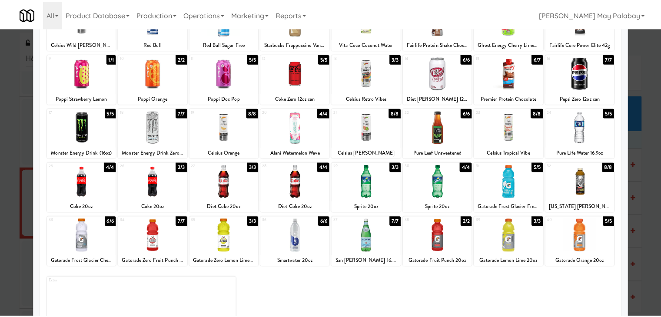
scroll to position [87, 0]
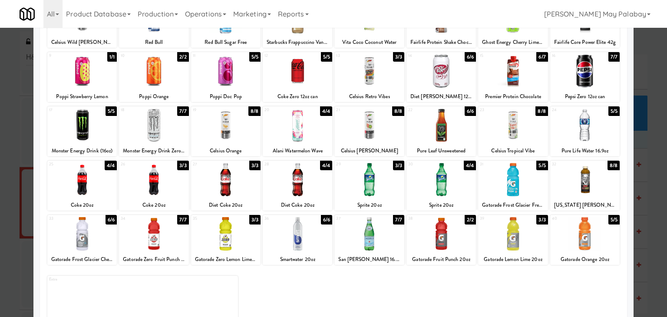
click at [318, 182] on div at bounding box center [298, 179] width 70 height 33
click at [655, 242] on div at bounding box center [333, 158] width 667 height 317
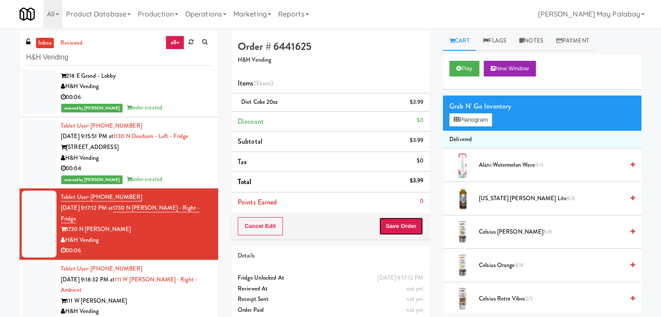
click at [409, 224] on button "Save Order" at bounding box center [401, 226] width 44 height 18
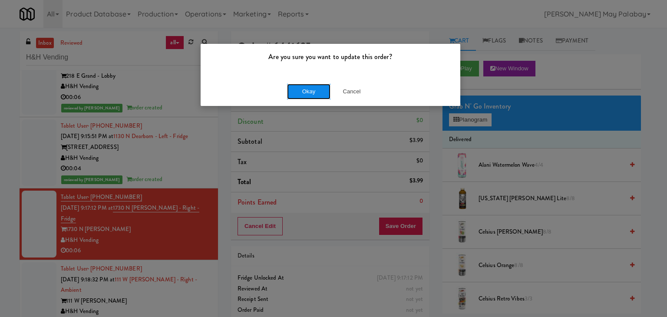
click at [302, 87] on button "Okay" at bounding box center [308, 92] width 43 height 16
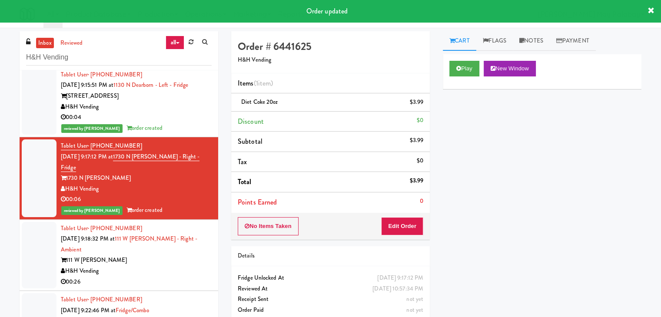
scroll to position [1694, 0]
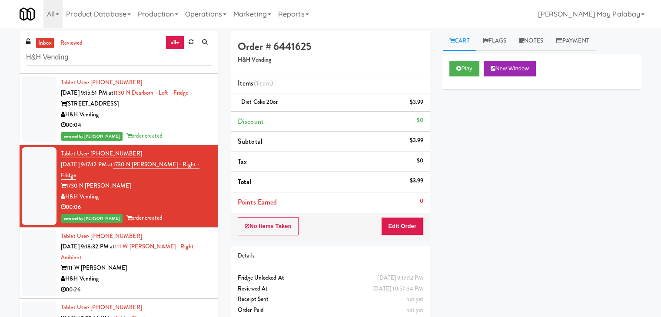
click at [140, 274] on div "H&H Vending" at bounding box center [136, 279] width 151 height 11
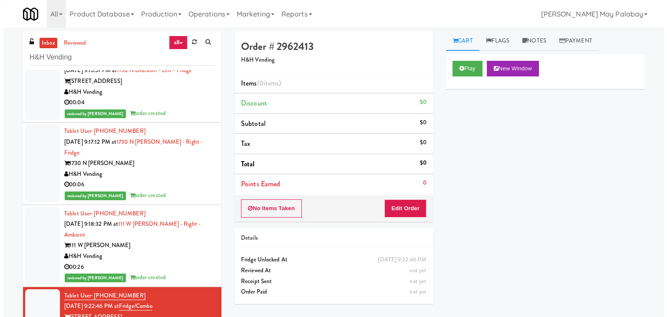
scroll to position [1781, 0]
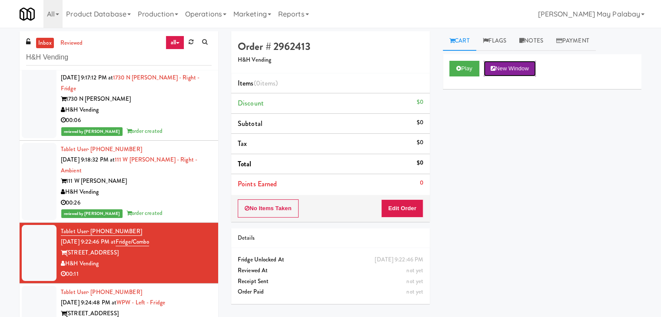
click at [522, 73] on button "New Window" at bounding box center [509, 69] width 52 height 16
click at [406, 205] on button "Edit Order" at bounding box center [402, 208] width 42 height 18
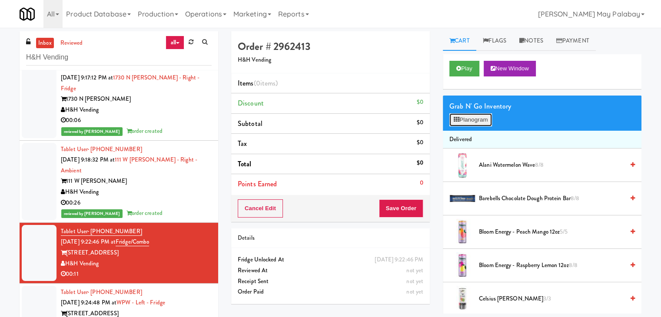
click at [458, 118] on icon at bounding box center [456, 120] width 6 height 6
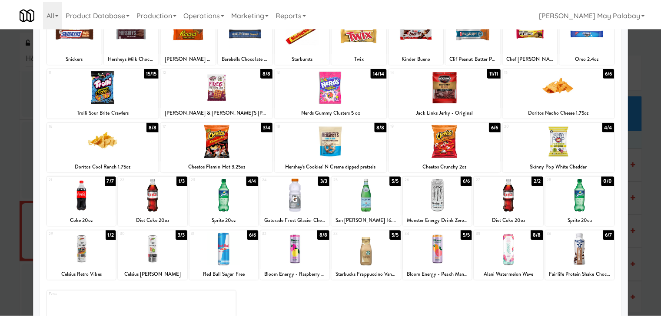
scroll to position [87, 0]
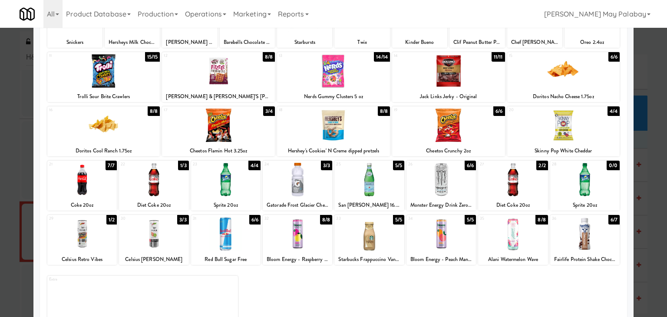
click at [386, 193] on div at bounding box center [369, 179] width 70 height 33
click at [180, 245] on div at bounding box center [154, 233] width 70 height 33
click at [530, 194] on div at bounding box center [513, 179] width 70 height 33
click at [646, 212] on div at bounding box center [333, 158] width 667 height 317
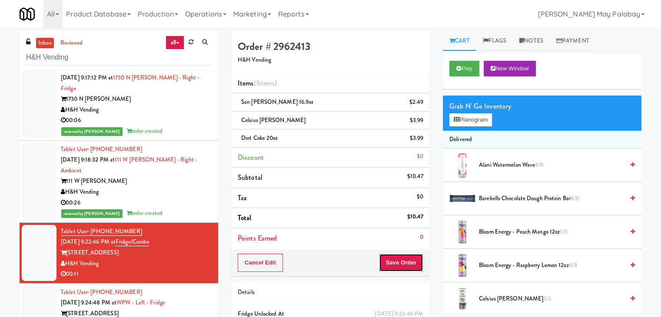
click at [414, 261] on button "Save Order" at bounding box center [401, 263] width 44 height 18
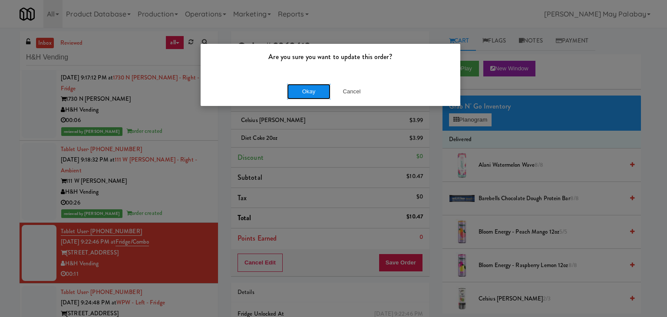
click at [314, 93] on button "Okay" at bounding box center [308, 92] width 43 height 16
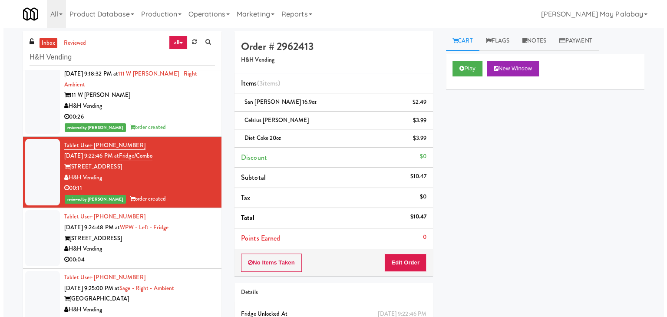
scroll to position [1868, 0]
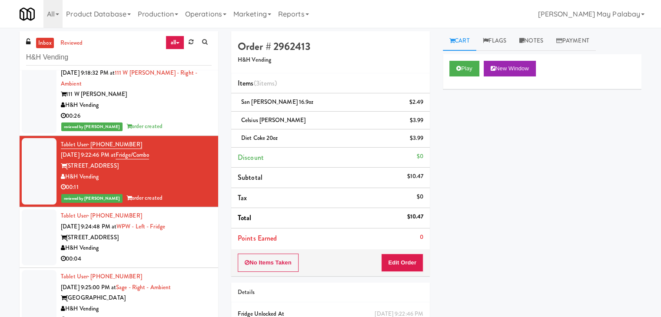
click at [163, 254] on div "00:04" at bounding box center [136, 259] width 151 height 11
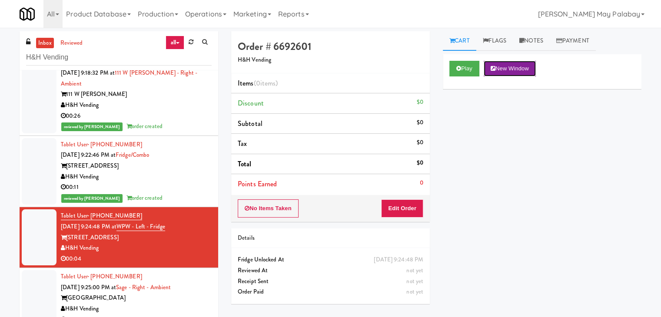
click at [523, 73] on button "New Window" at bounding box center [509, 69] width 52 height 16
click at [412, 208] on button "Edit Order" at bounding box center [402, 208] width 42 height 18
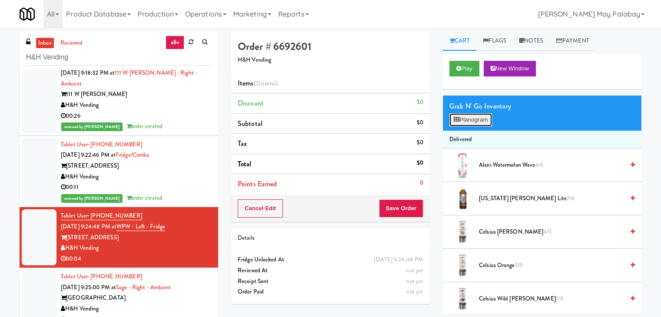
click at [485, 122] on button "Planogram" at bounding box center [470, 119] width 43 height 13
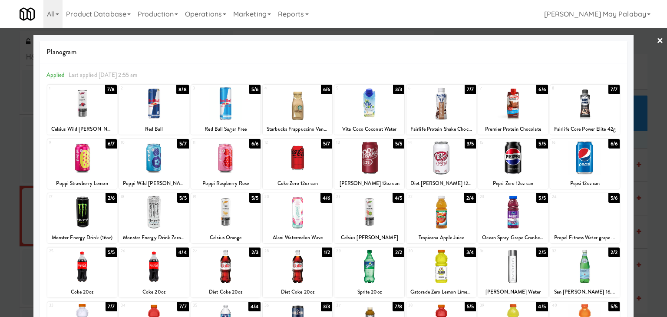
click at [460, 102] on div at bounding box center [442, 103] width 70 height 33
click at [648, 183] on div at bounding box center [333, 158] width 667 height 317
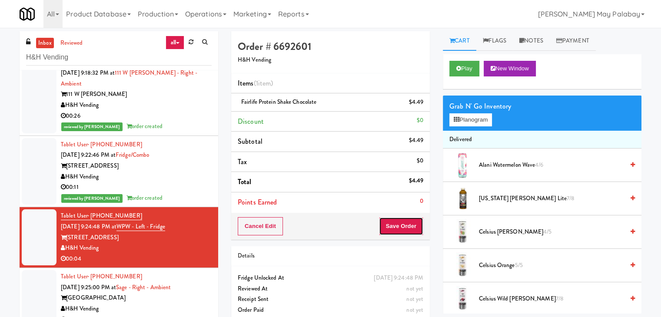
click at [385, 224] on button "Save Order" at bounding box center [401, 226] width 44 height 18
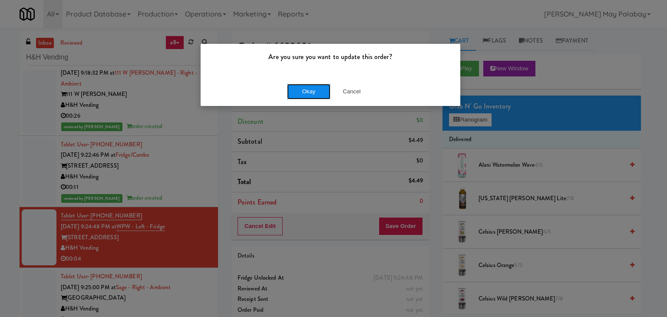
click at [298, 93] on button "Okay" at bounding box center [308, 92] width 43 height 16
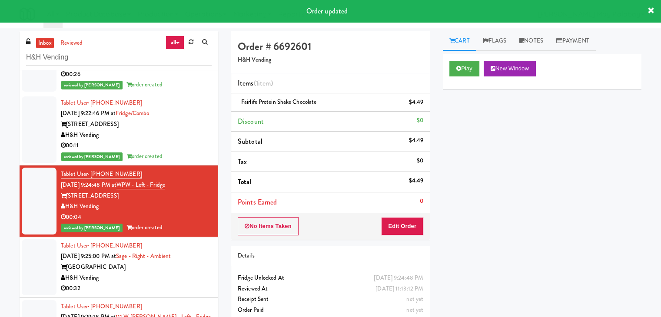
scroll to position [1911, 0]
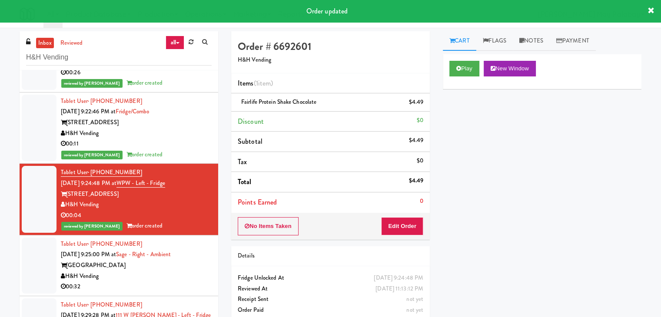
click at [173, 271] on div "H&H Vending" at bounding box center [136, 276] width 151 height 11
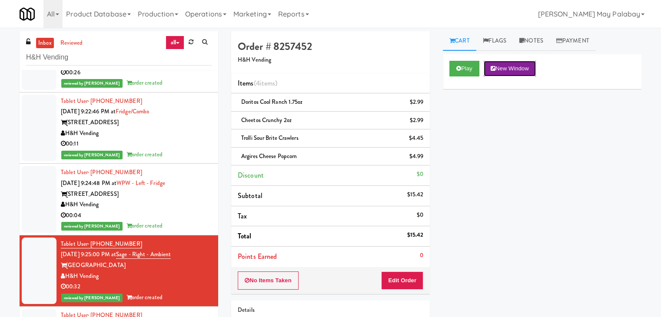
click at [519, 70] on button "New Window" at bounding box center [509, 69] width 52 height 16
click at [543, 40] on link "Notes" at bounding box center [531, 41] width 37 height 20
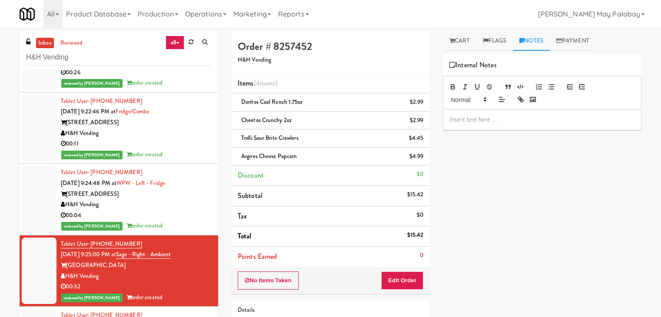
click at [521, 118] on p at bounding box center [542, 120] width 185 height 10
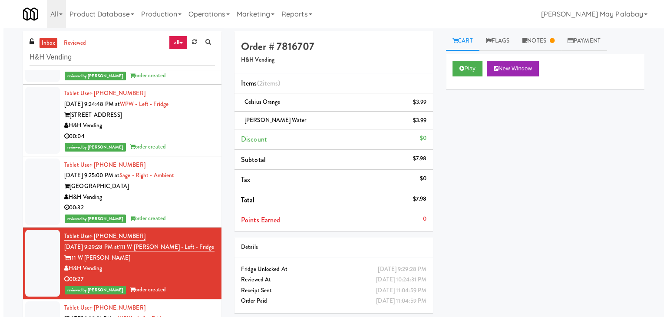
scroll to position [1998, 0]
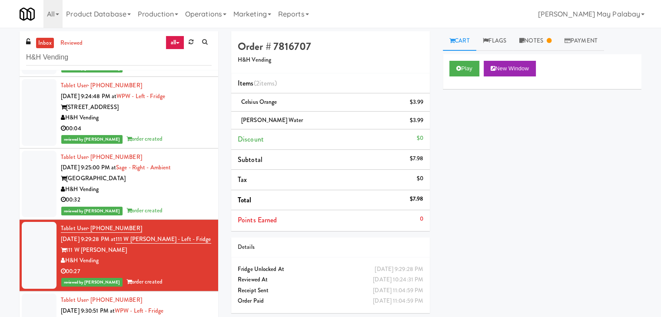
click at [144, 316] on div "343 W Wolf Point Plaza" at bounding box center [136, 321] width 151 height 11
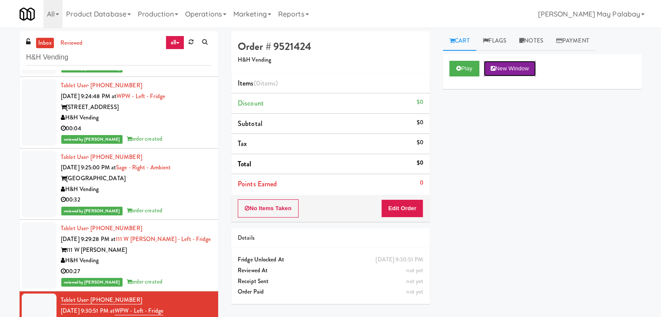
click at [497, 65] on button "New Window" at bounding box center [509, 69] width 52 height 16
click at [409, 205] on button "Edit Order" at bounding box center [402, 208] width 42 height 18
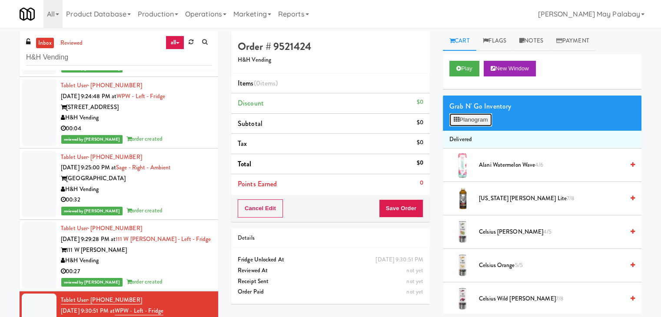
click at [480, 120] on button "Planogram" at bounding box center [470, 119] width 43 height 13
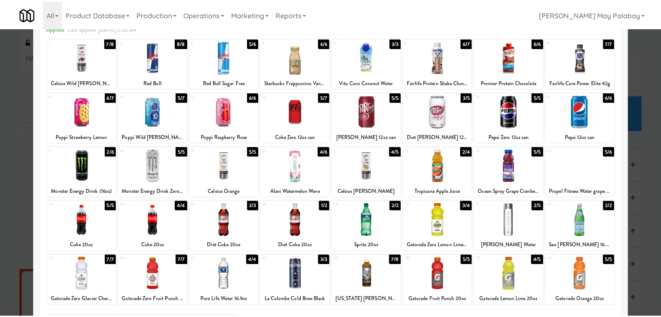
scroll to position [43, 0]
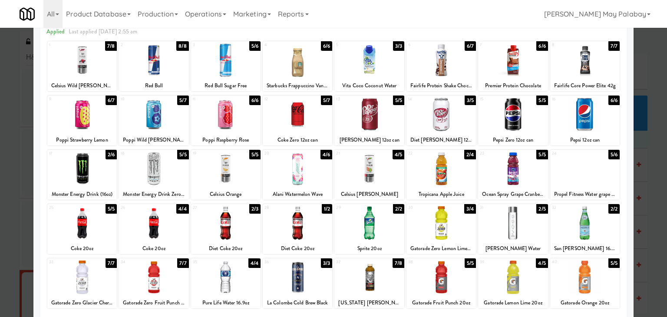
click at [322, 121] on div at bounding box center [298, 114] width 70 height 33
click at [465, 130] on div at bounding box center [442, 114] width 70 height 33
click at [643, 167] on div at bounding box center [333, 158] width 667 height 317
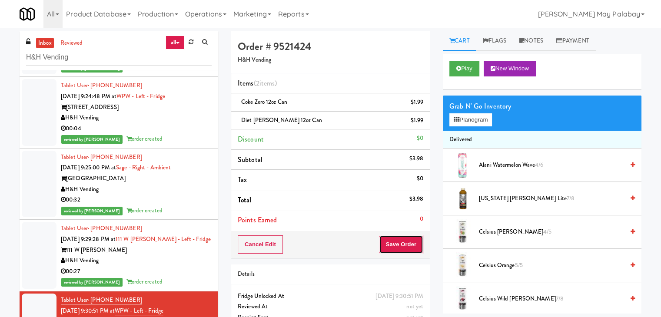
click at [396, 247] on button "Save Order" at bounding box center [401, 244] width 44 height 18
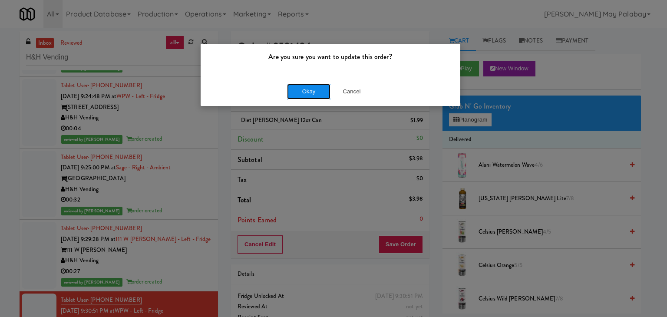
click at [321, 94] on button "Okay" at bounding box center [308, 92] width 43 height 16
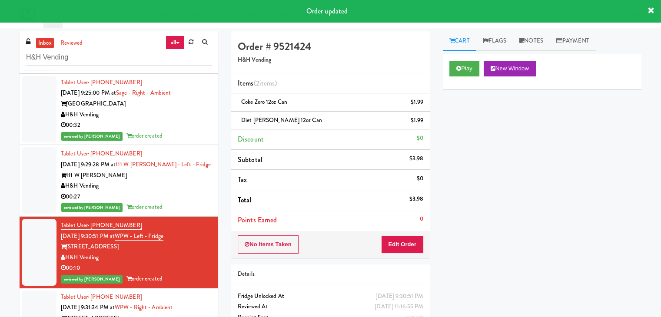
scroll to position [2085, 0]
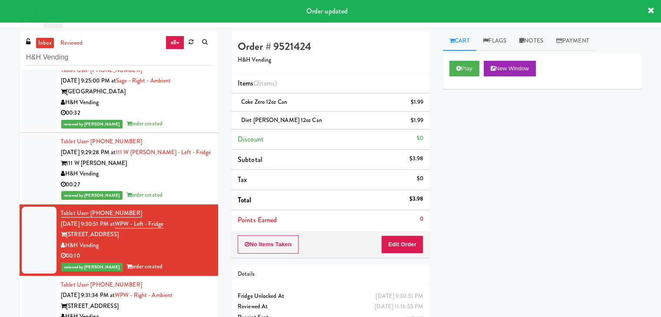
click at [155, 311] on div "H&H Vending" at bounding box center [136, 316] width 151 height 11
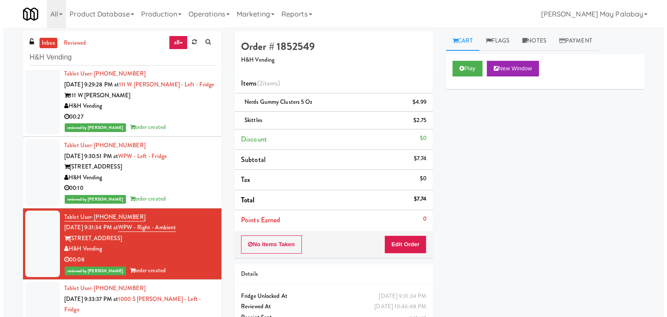
scroll to position [2172, 0]
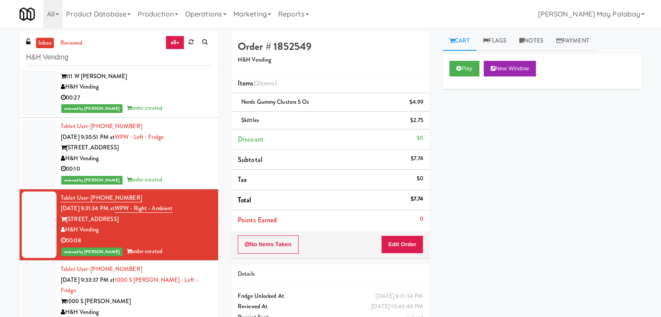
click at [177, 317] on div "00:16" at bounding box center [136, 323] width 151 height 11
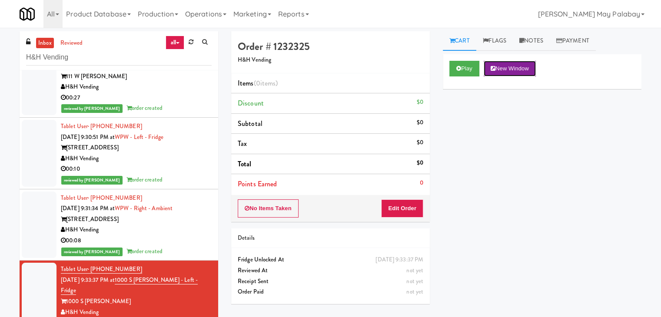
click at [525, 69] on button "New Window" at bounding box center [509, 69] width 52 height 16
click at [407, 209] on button "Edit Order" at bounding box center [402, 208] width 42 height 18
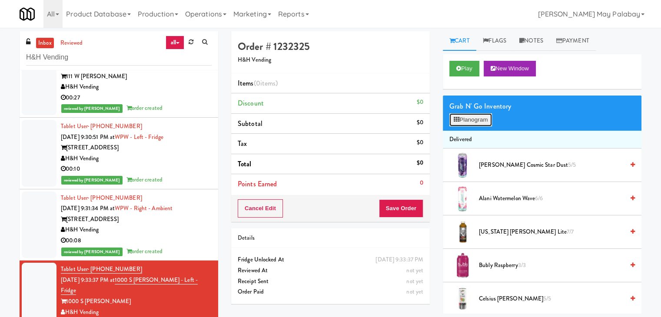
click at [460, 117] on button "Planogram" at bounding box center [470, 119] width 43 height 13
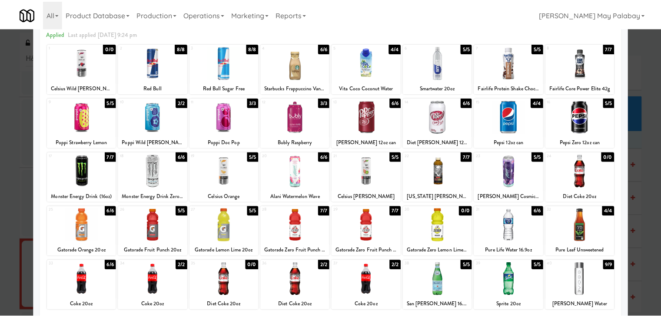
scroll to position [43, 0]
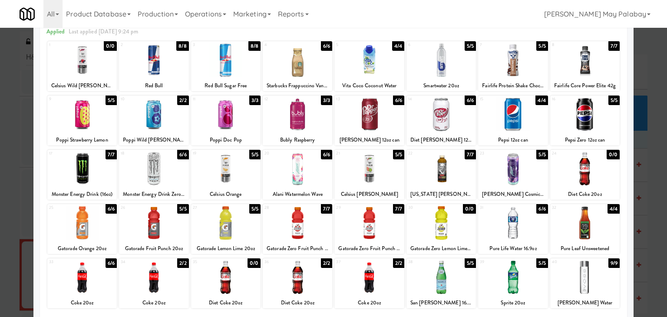
click at [538, 288] on div at bounding box center [513, 277] width 70 height 33
click at [179, 238] on div at bounding box center [154, 222] width 70 height 33
click at [654, 188] on div at bounding box center [333, 158] width 667 height 317
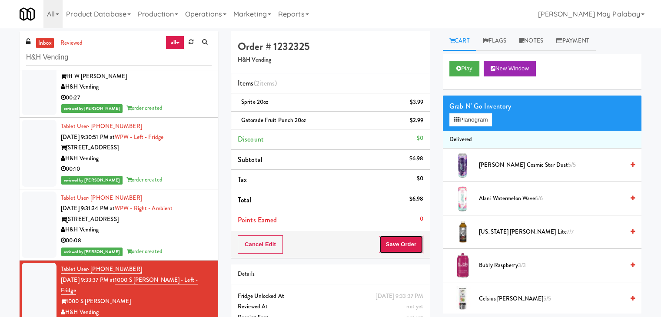
click at [395, 246] on button "Save Order" at bounding box center [401, 244] width 44 height 18
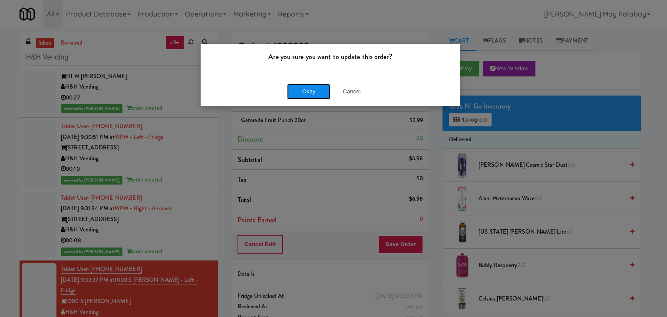
click at [321, 94] on button "Okay" at bounding box center [308, 92] width 43 height 16
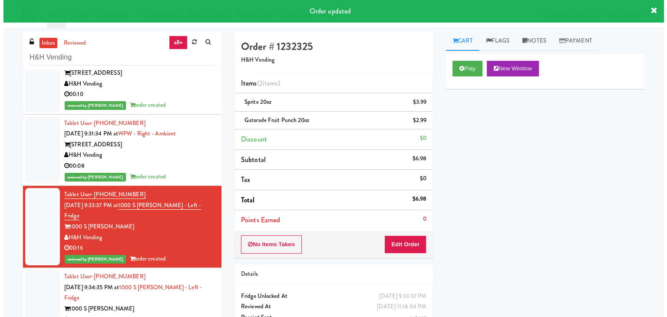
scroll to position [2259, 0]
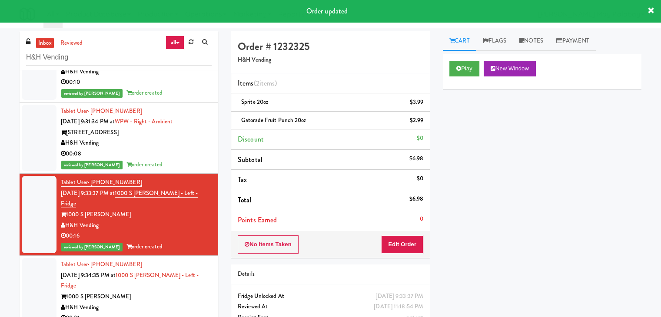
click at [146, 313] on div "00:21" at bounding box center [136, 318] width 151 height 11
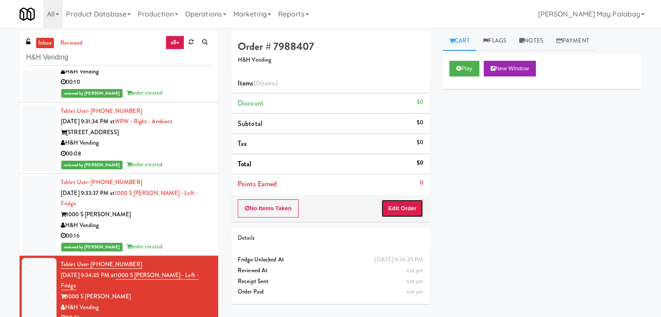
click at [408, 209] on button "Edit Order" at bounding box center [402, 208] width 42 height 18
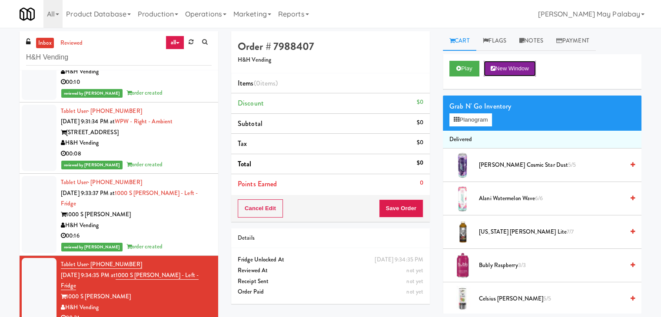
click at [516, 66] on button "New Window" at bounding box center [509, 69] width 52 height 16
click at [468, 119] on button "Planogram" at bounding box center [470, 119] width 43 height 13
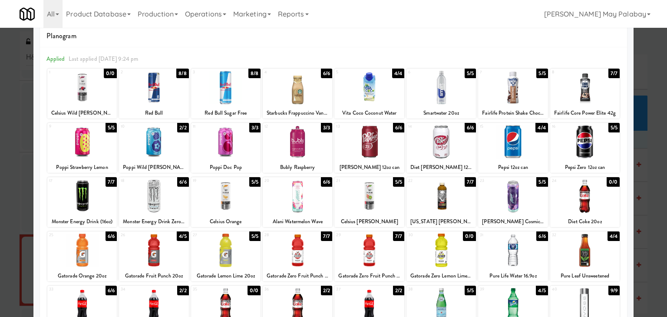
scroll to position [43, 0]
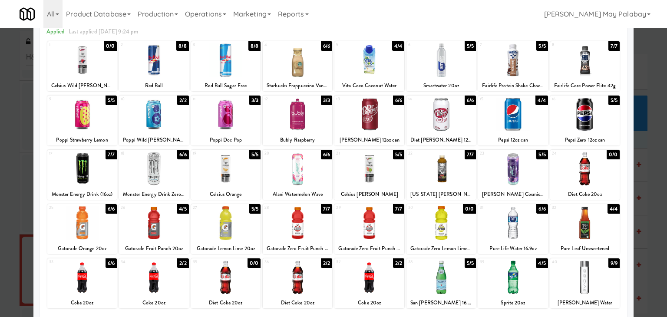
click at [365, 225] on div at bounding box center [369, 222] width 70 height 33
click at [657, 228] on div at bounding box center [333, 158] width 667 height 317
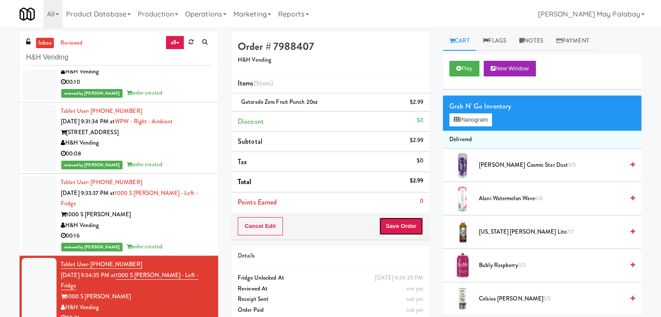
click at [394, 227] on button "Save Order" at bounding box center [401, 226] width 44 height 18
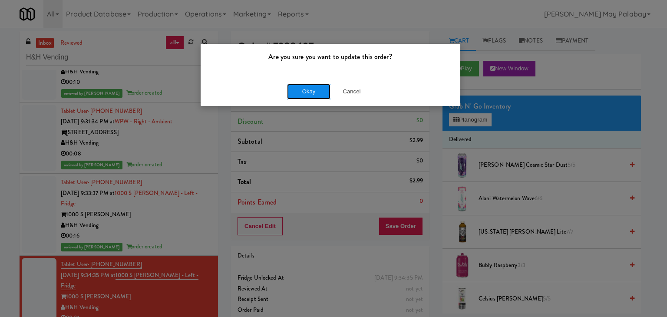
click at [309, 93] on button "Okay" at bounding box center [308, 92] width 43 height 16
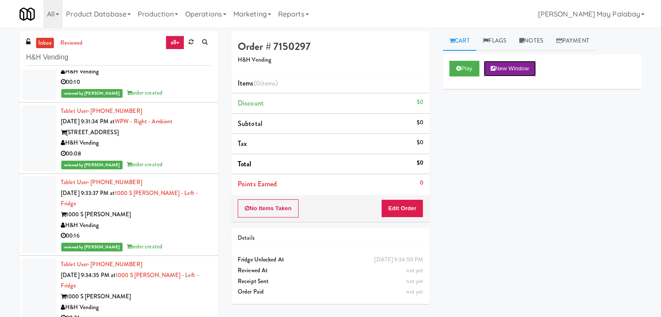
click at [509, 67] on button "New Window" at bounding box center [509, 69] width 52 height 16
click at [409, 211] on button "Edit Order" at bounding box center [402, 208] width 42 height 18
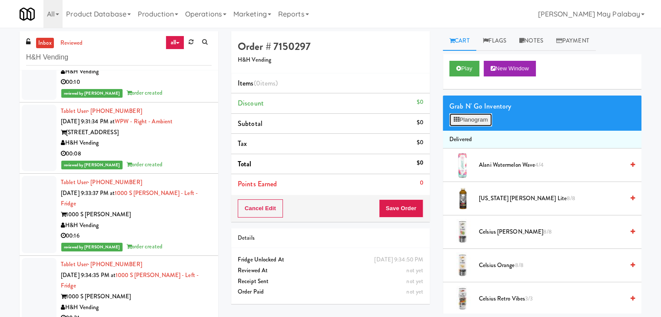
click at [472, 121] on button "Planogram" at bounding box center [470, 119] width 43 height 13
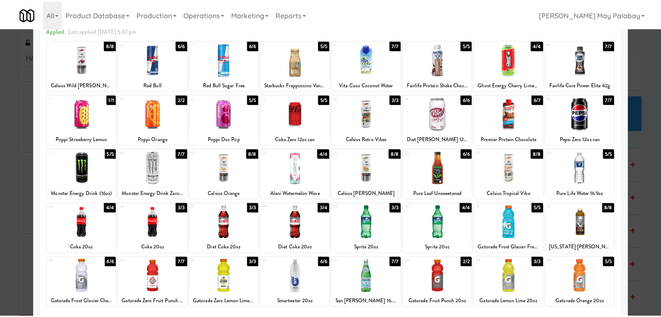
scroll to position [43, 0]
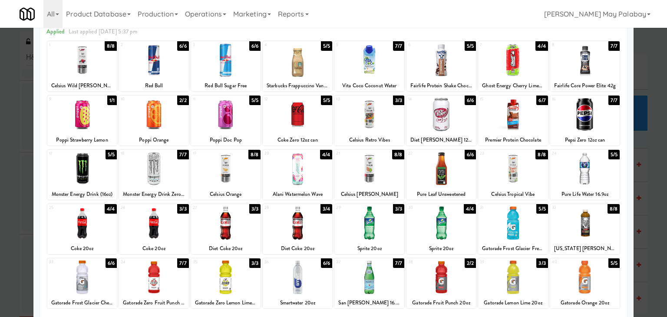
click at [459, 126] on div at bounding box center [442, 114] width 70 height 33
click at [650, 145] on div at bounding box center [333, 158] width 667 height 317
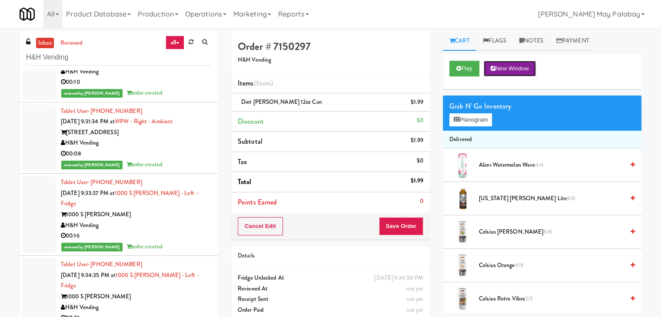
click at [512, 65] on button "New Window" at bounding box center [509, 69] width 52 height 16
click at [405, 227] on button "Save Order" at bounding box center [401, 226] width 44 height 18
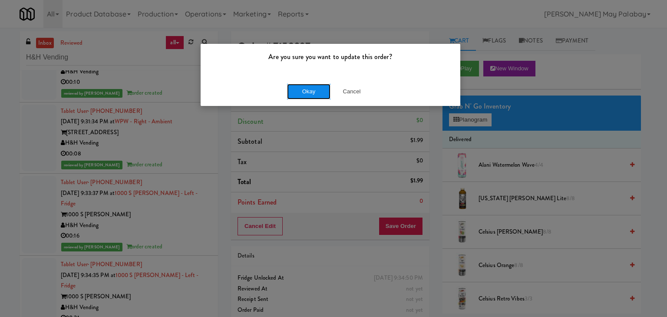
click at [322, 89] on button "Okay" at bounding box center [308, 92] width 43 height 16
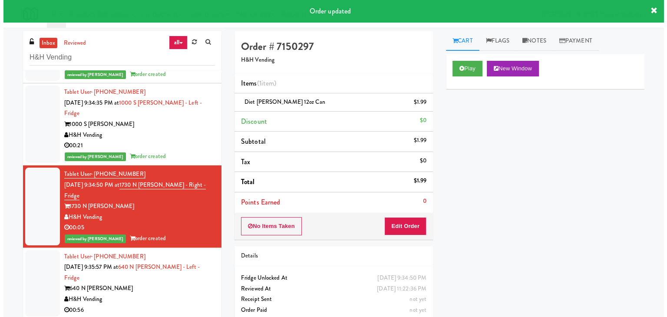
scroll to position [2433, 0]
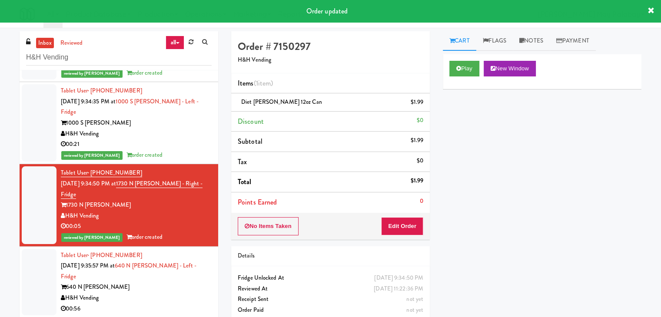
click at [179, 304] on div "00:56" at bounding box center [136, 309] width 151 height 11
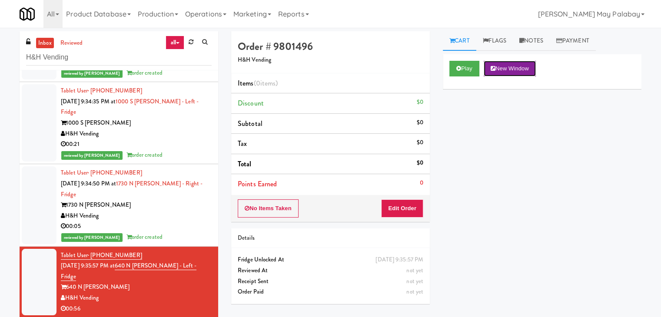
click at [528, 70] on button "New Window" at bounding box center [509, 69] width 52 height 16
click at [414, 212] on button "Edit Order" at bounding box center [402, 208] width 42 height 18
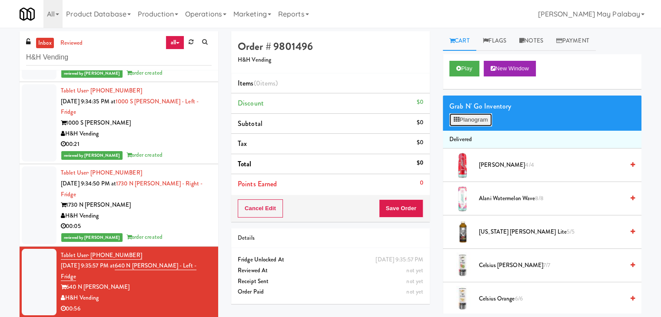
click at [462, 122] on button "Planogram" at bounding box center [470, 119] width 43 height 13
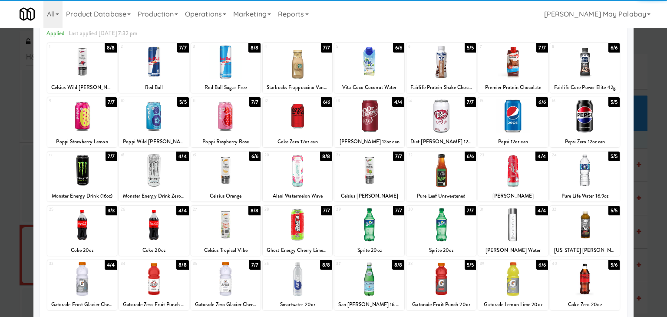
scroll to position [43, 0]
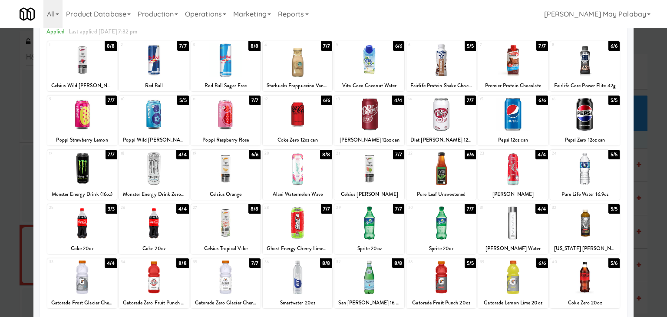
click at [467, 125] on div at bounding box center [442, 114] width 70 height 33
click at [649, 171] on div at bounding box center [333, 158] width 667 height 317
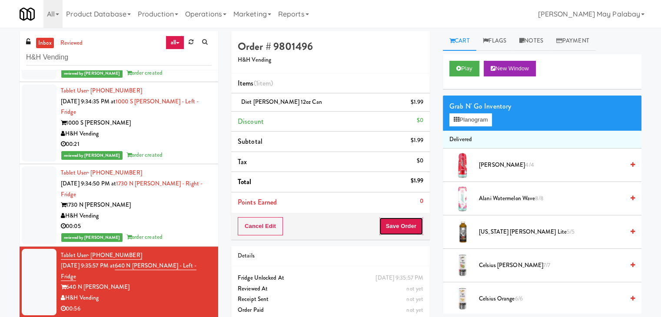
click at [398, 229] on button "Save Order" at bounding box center [401, 226] width 44 height 18
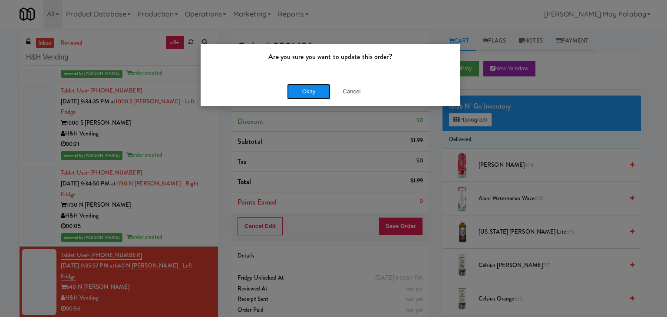
click at [313, 93] on button "Okay" at bounding box center [308, 92] width 43 height 16
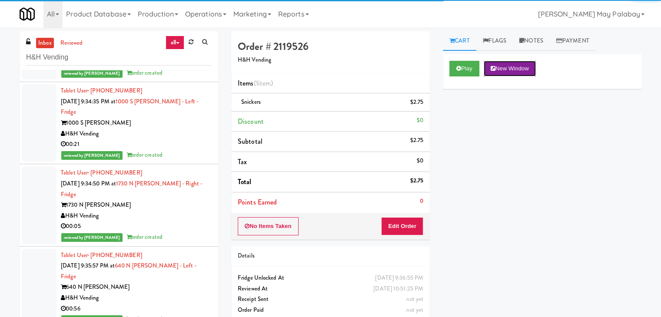
click at [530, 70] on button "New Window" at bounding box center [509, 69] width 52 height 16
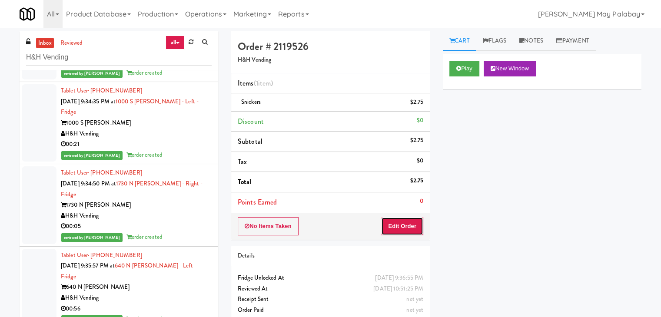
click at [400, 226] on button "Edit Order" at bounding box center [402, 226] width 42 height 18
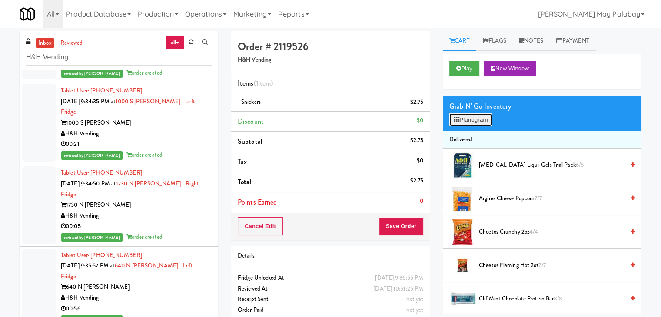
click at [478, 121] on button "Planogram" at bounding box center [470, 119] width 43 height 13
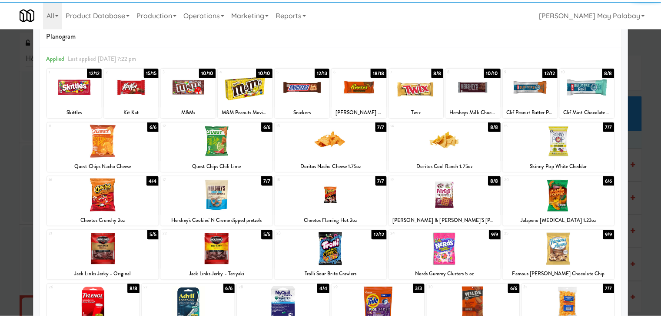
scroll to position [43, 0]
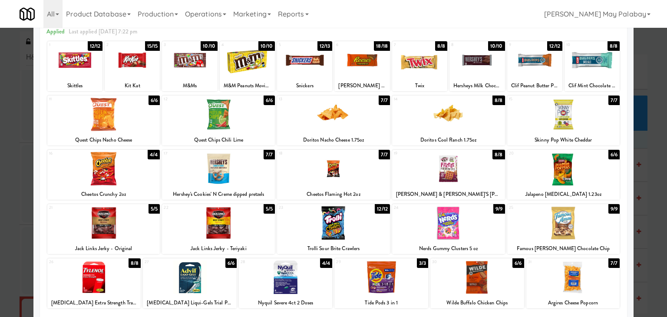
click at [320, 69] on div at bounding box center [304, 59] width 55 height 33
click at [644, 233] on div at bounding box center [333, 158] width 667 height 317
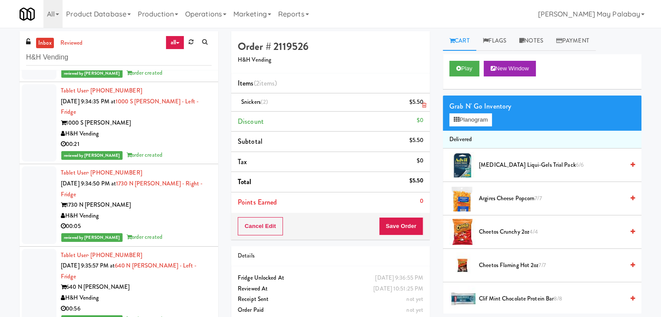
click at [423, 105] on icon at bounding box center [424, 106] width 4 height 6
click at [395, 226] on button "Save Order" at bounding box center [401, 226] width 44 height 18
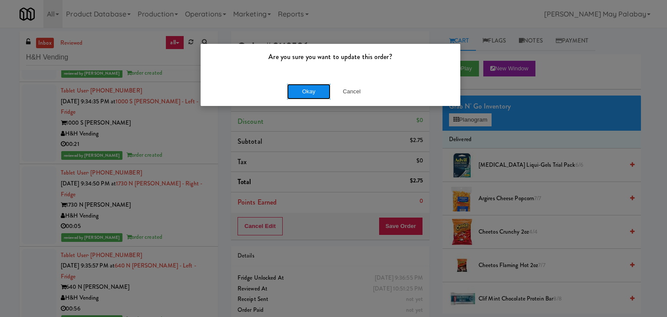
click at [307, 94] on button "Okay" at bounding box center [308, 92] width 43 height 16
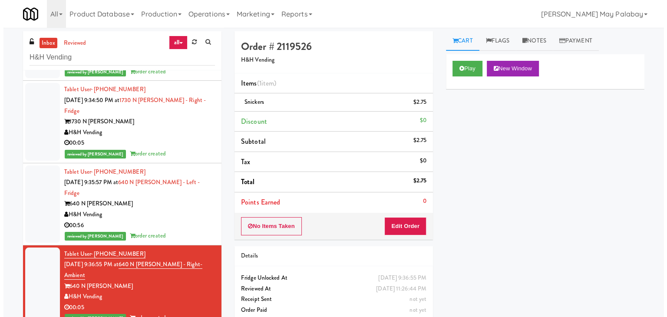
scroll to position [2519, 0]
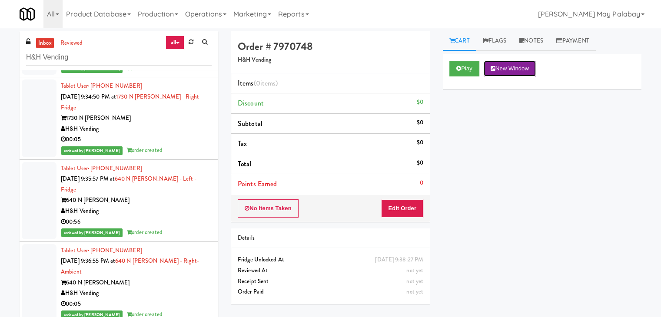
click at [526, 65] on button "New Window" at bounding box center [509, 69] width 52 height 16
click at [402, 206] on button "Edit Order" at bounding box center [402, 208] width 42 height 18
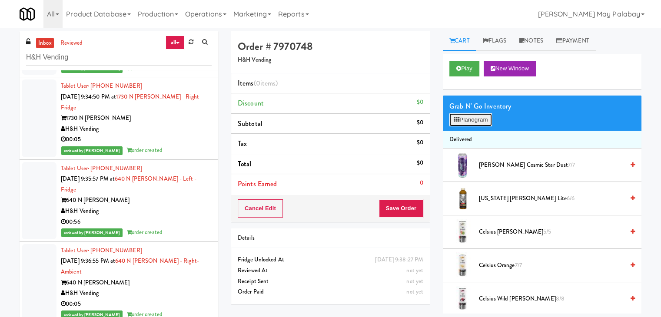
click at [471, 122] on button "Planogram" at bounding box center [470, 119] width 43 height 13
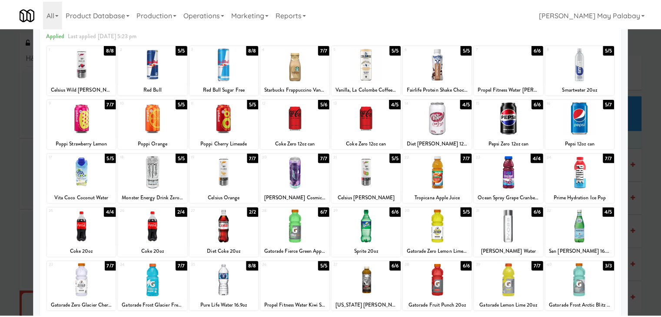
scroll to position [43, 0]
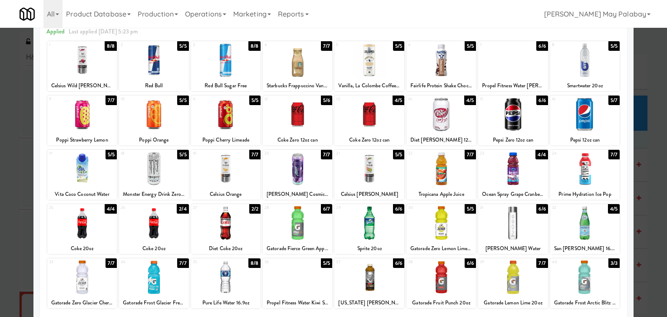
click at [391, 124] on div at bounding box center [369, 114] width 70 height 33
click at [390, 127] on div at bounding box center [369, 114] width 70 height 33
click at [647, 176] on div at bounding box center [333, 158] width 667 height 317
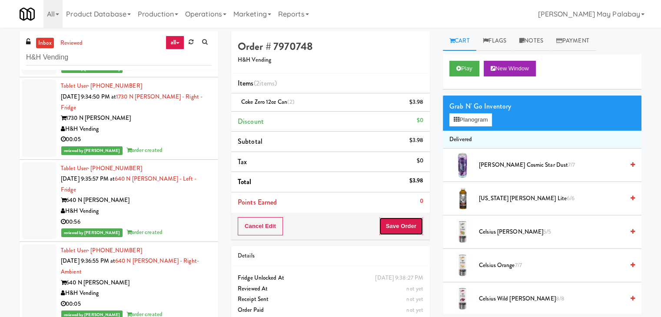
click at [404, 231] on button "Save Order" at bounding box center [401, 226] width 44 height 18
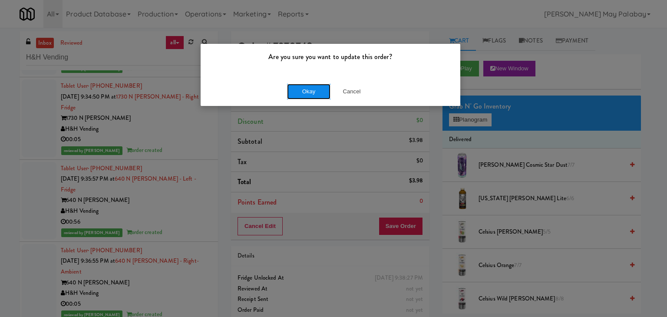
click at [319, 94] on button "Okay" at bounding box center [308, 92] width 43 height 16
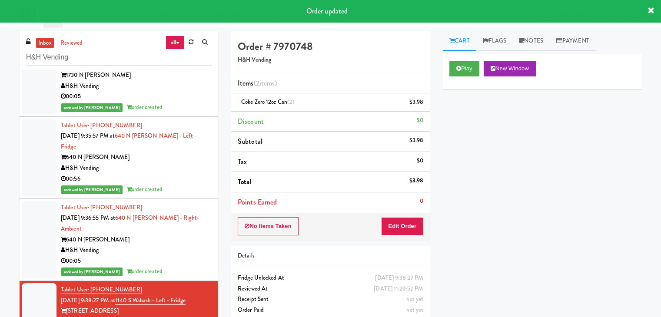
scroll to position [2575, 0]
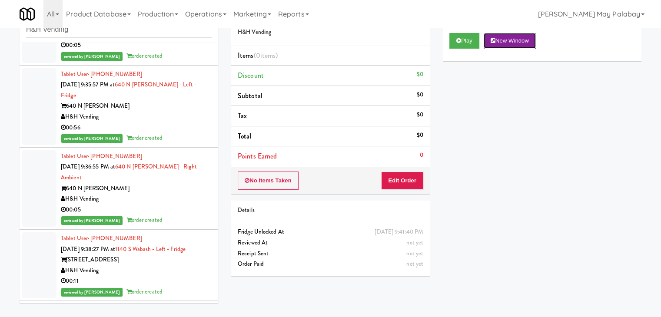
click at [520, 39] on button "New Window" at bounding box center [509, 41] width 52 height 16
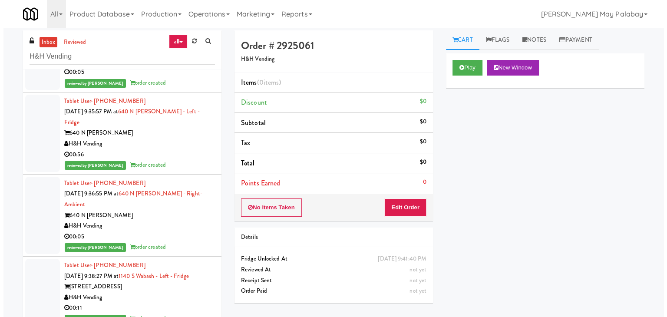
scroll to position [0, 0]
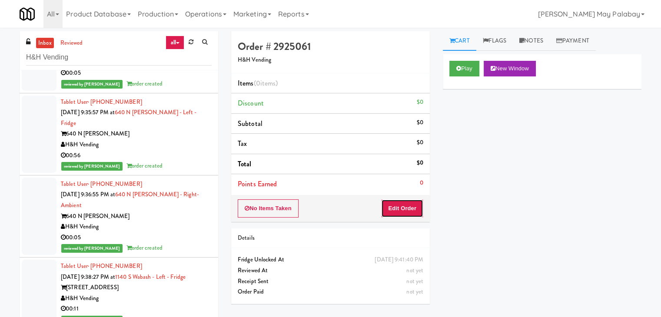
click at [407, 206] on button "Edit Order" at bounding box center [402, 208] width 42 height 18
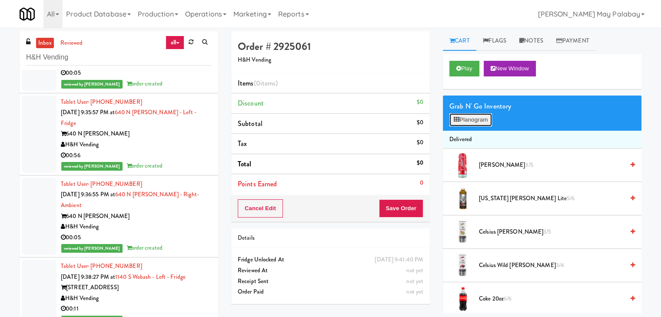
click at [479, 117] on button "Planogram" at bounding box center [470, 119] width 43 height 13
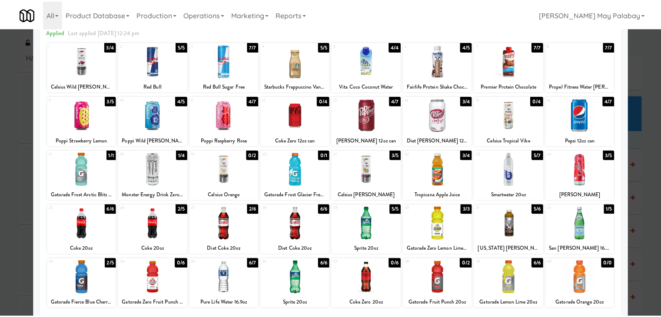
scroll to position [43, 0]
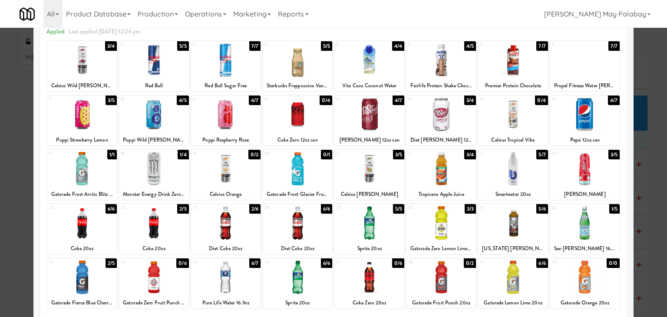
click at [529, 243] on div "Arizona Arnold Palmer Lite" at bounding box center [513, 248] width 67 height 11
click at [522, 222] on div at bounding box center [513, 222] width 70 height 33
click at [652, 223] on div at bounding box center [333, 158] width 667 height 317
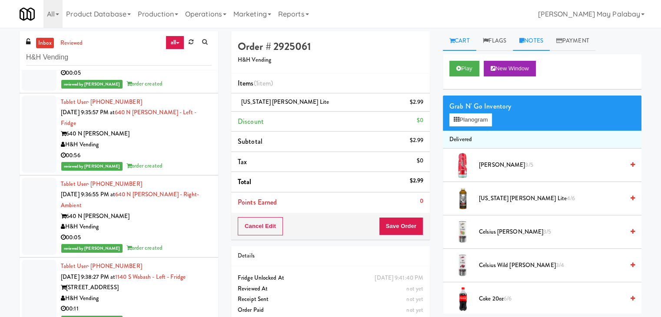
click at [526, 37] on link "Notes" at bounding box center [531, 41] width 37 height 20
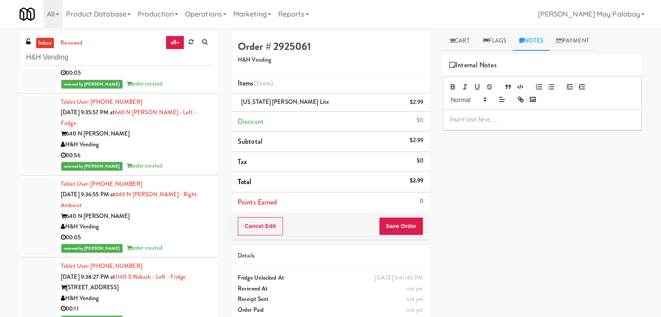
click at [499, 120] on p at bounding box center [542, 120] width 185 height 10
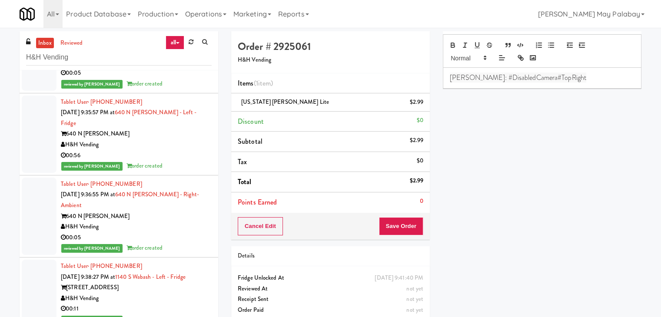
scroll to position [43, 0]
click at [394, 230] on button "Save Order" at bounding box center [401, 226] width 44 height 18
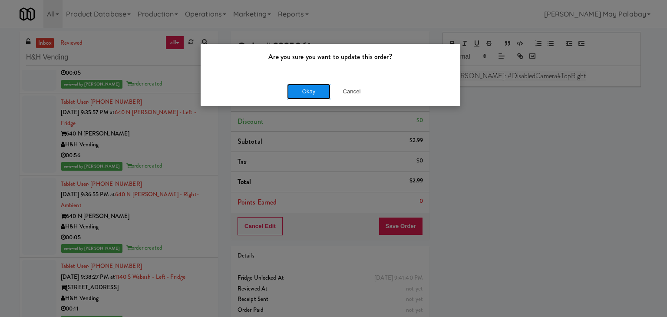
click at [318, 96] on button "Okay" at bounding box center [308, 92] width 43 height 16
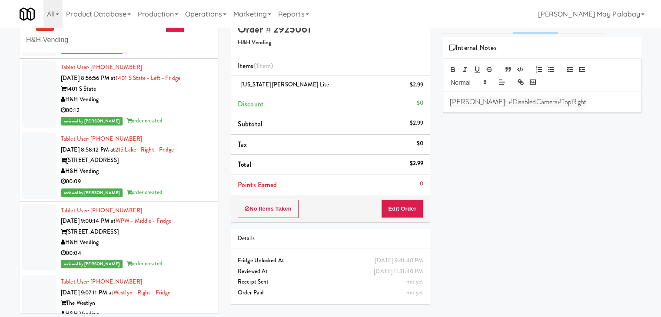
scroll to position [0, 0]
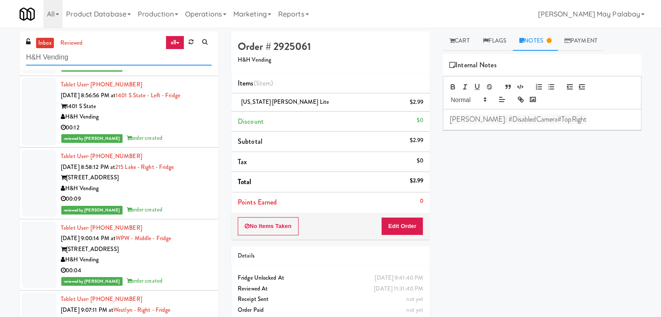
drag, startPoint x: 89, startPoint y: 58, endPoint x: 26, endPoint y: 56, distance: 62.6
click at [26, 56] on input "H&H Vending" at bounding box center [118, 58] width 185 height 16
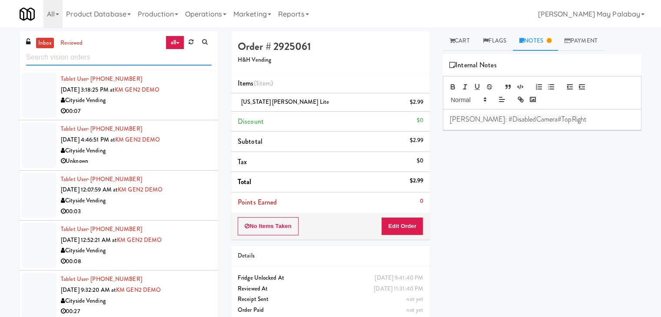
click at [133, 58] on input "text" at bounding box center [118, 58] width 185 height 16
paste input "Vend [US_STATE]"
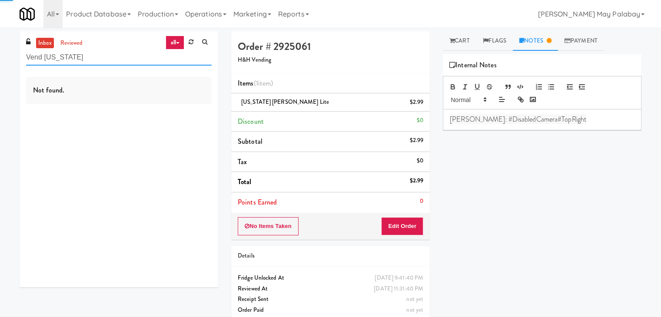
type input "Vend [US_STATE]"
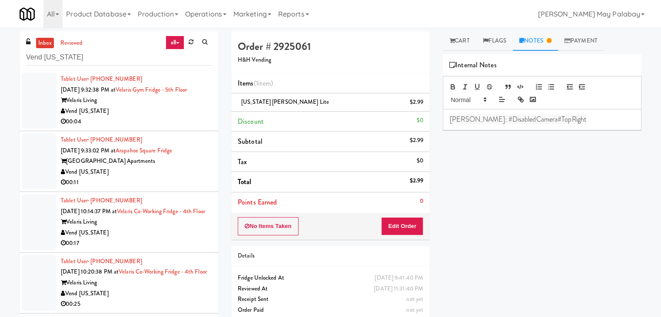
click at [150, 108] on div "Vend [US_STATE]" at bounding box center [136, 111] width 151 height 11
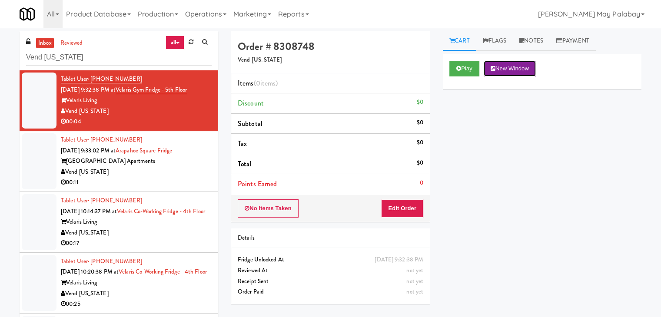
click at [519, 67] on button "New Window" at bounding box center [509, 69] width 52 height 16
click at [417, 206] on button "Edit Order" at bounding box center [402, 208] width 42 height 18
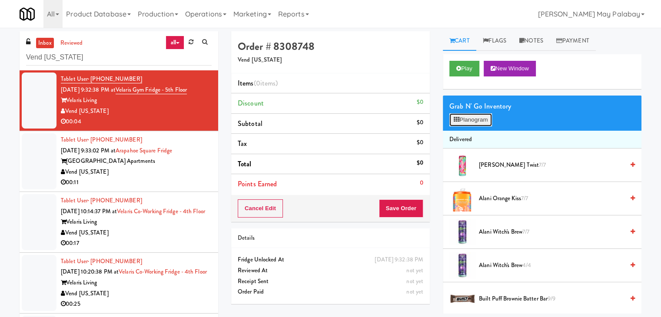
click at [464, 116] on button "Planogram" at bounding box center [470, 119] width 43 height 13
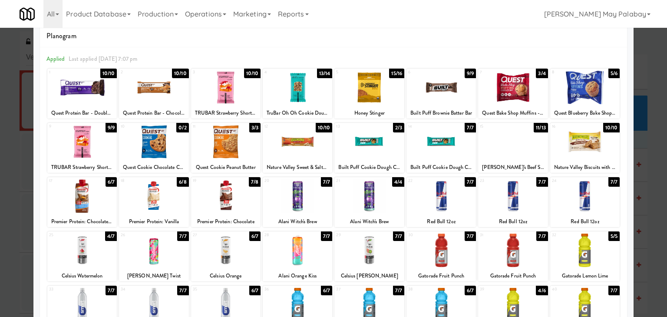
scroll to position [43, 0]
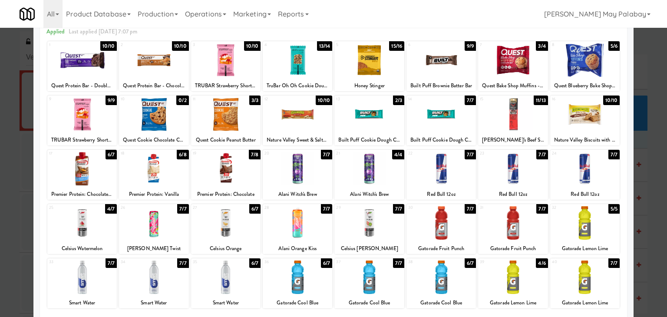
click at [608, 131] on div at bounding box center [585, 114] width 70 height 33
click at [650, 152] on div at bounding box center [333, 158] width 667 height 317
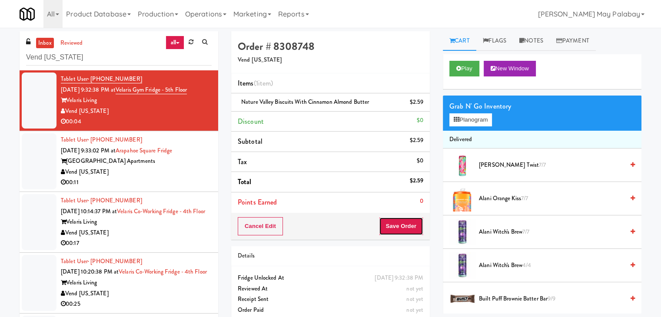
click at [405, 228] on button "Save Order" at bounding box center [401, 226] width 44 height 18
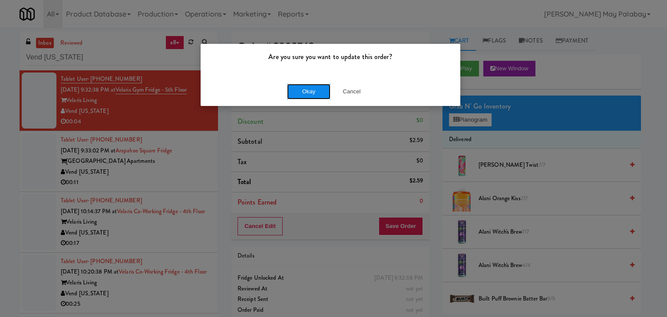
click at [315, 91] on button "Okay" at bounding box center [308, 92] width 43 height 16
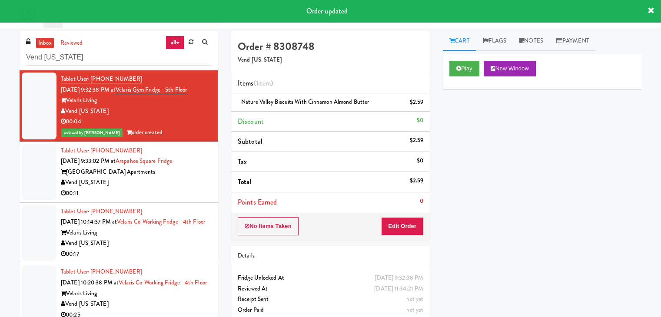
click at [148, 190] on div "00:11" at bounding box center [136, 193] width 151 height 11
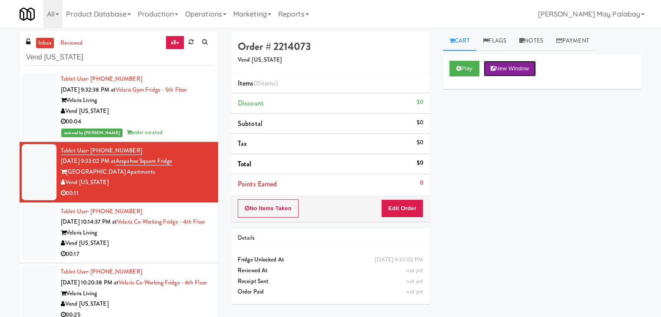
click at [525, 70] on button "New Window" at bounding box center [509, 69] width 52 height 16
drag, startPoint x: 514, startPoint y: 174, endPoint x: 517, endPoint y: 164, distance: 10.9
click at [514, 174] on div "Play New Window Primary Flag Clear Flag if unable to determine what was taken o…" at bounding box center [542, 217] width 199 height 326
click at [515, 70] on button "New Window" at bounding box center [509, 69] width 52 height 16
click at [404, 209] on button "Edit Order" at bounding box center [402, 208] width 42 height 18
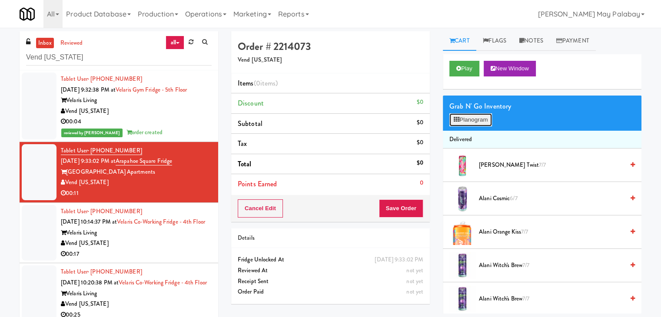
click at [464, 122] on button "Planogram" at bounding box center [470, 119] width 43 height 13
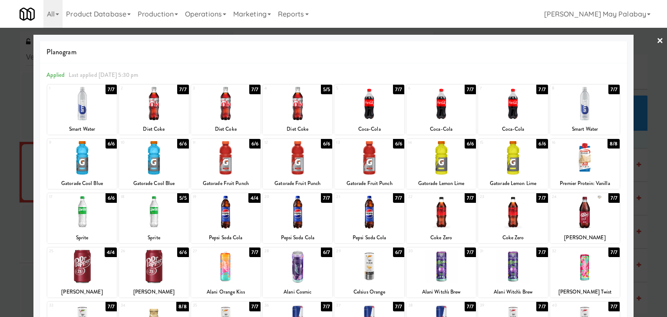
click at [658, 130] on div at bounding box center [333, 158] width 667 height 317
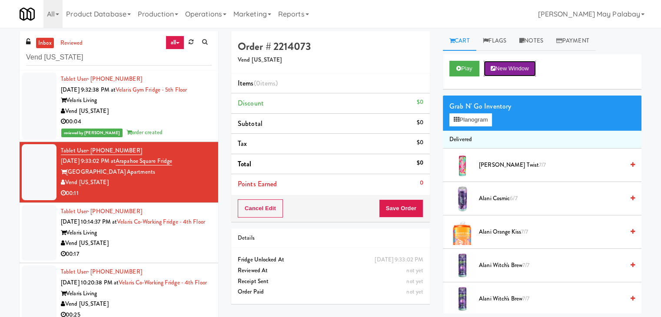
click at [518, 68] on button "New Window" at bounding box center [509, 69] width 52 height 16
click at [483, 119] on button "Planogram" at bounding box center [470, 119] width 43 height 13
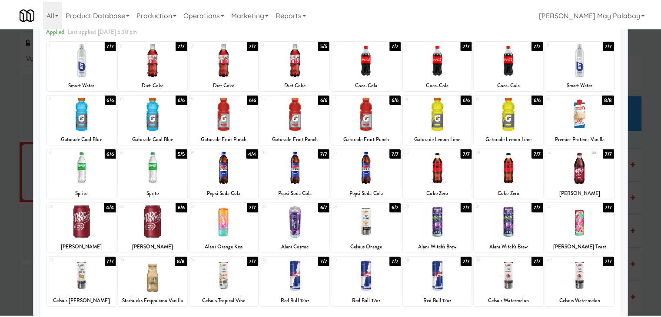
scroll to position [43, 0]
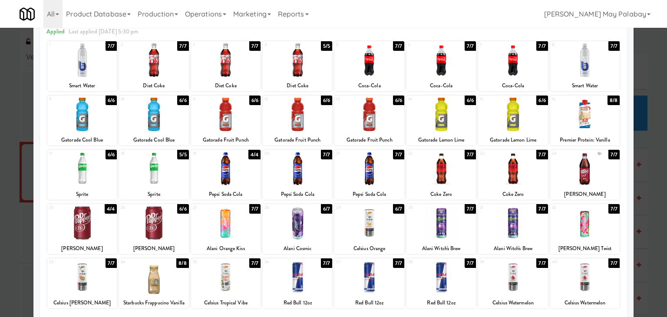
click at [466, 178] on div at bounding box center [442, 168] width 70 height 33
click at [652, 222] on div at bounding box center [333, 158] width 667 height 317
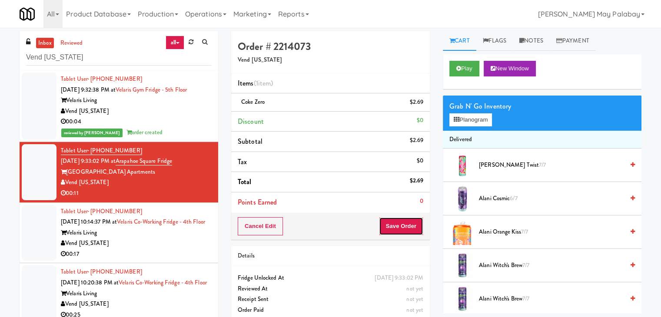
click at [412, 225] on button "Save Order" at bounding box center [401, 226] width 44 height 18
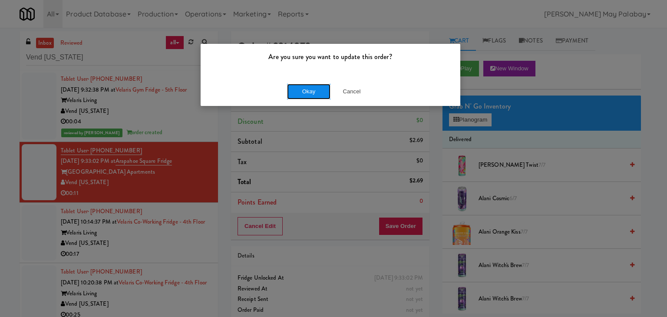
click at [310, 93] on button "Okay" at bounding box center [308, 92] width 43 height 16
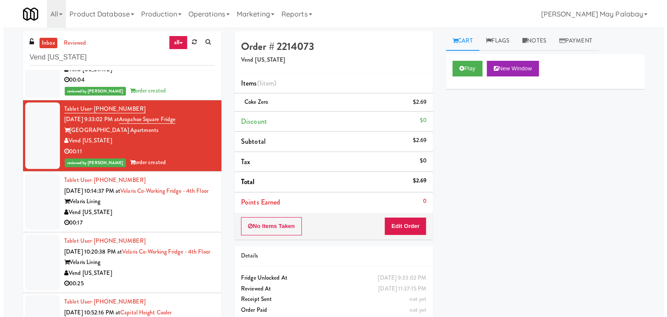
scroll to position [43, 0]
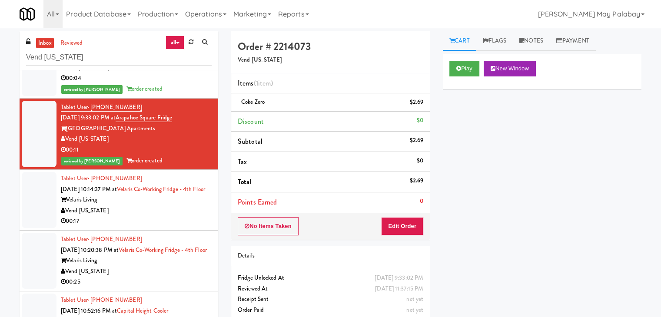
click at [159, 216] on div "Vend [US_STATE]" at bounding box center [136, 210] width 151 height 11
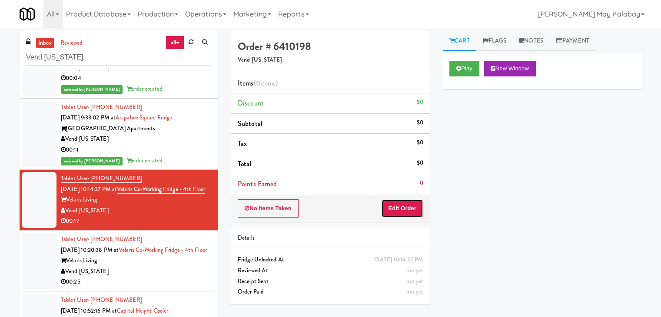
click at [397, 207] on button "Edit Order" at bounding box center [402, 208] width 42 height 18
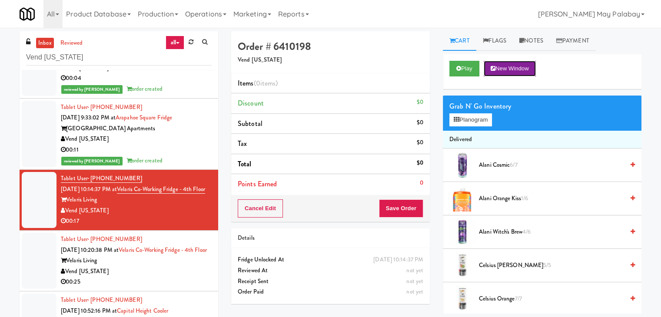
click at [517, 68] on button "New Window" at bounding box center [509, 69] width 52 height 16
click at [476, 119] on button "Planogram" at bounding box center [470, 119] width 43 height 13
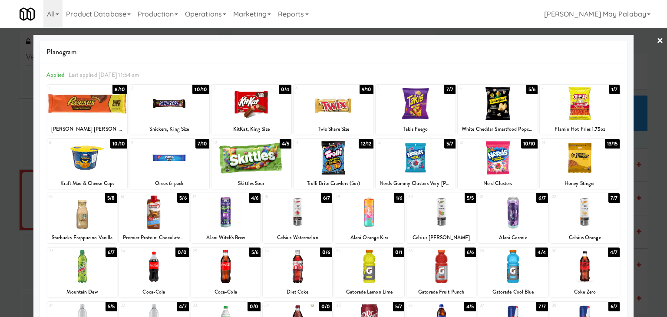
click at [115, 119] on div at bounding box center [87, 103] width 80 height 33
click at [193, 171] on div at bounding box center [169, 157] width 80 height 33
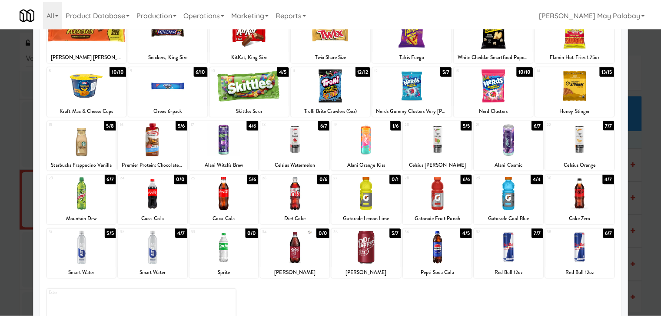
scroll to position [87, 0]
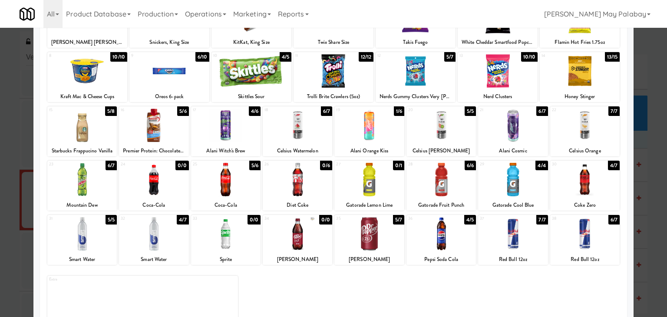
click at [394, 252] on div "35 5/7 Dr Pepper" at bounding box center [369, 240] width 70 height 50
click at [653, 205] on div at bounding box center [333, 158] width 667 height 317
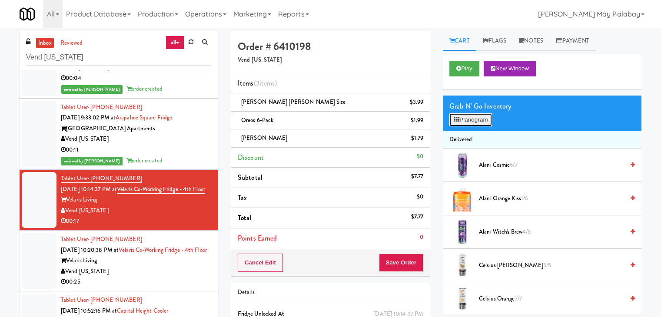
click at [475, 125] on button "Planogram" at bounding box center [470, 119] width 43 height 13
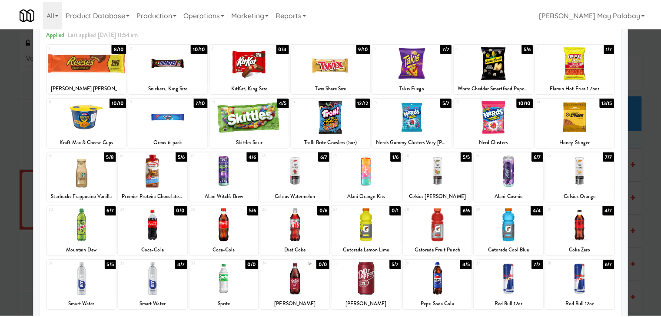
scroll to position [43, 0]
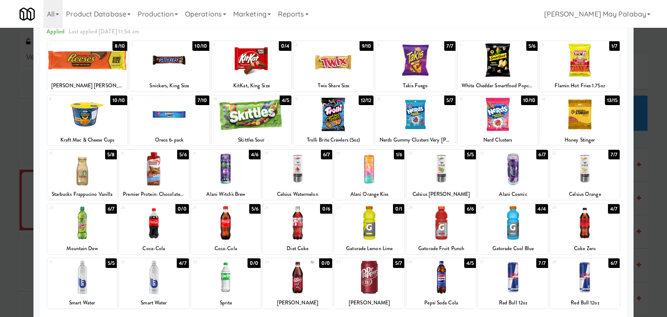
click at [642, 180] on div at bounding box center [333, 158] width 667 height 317
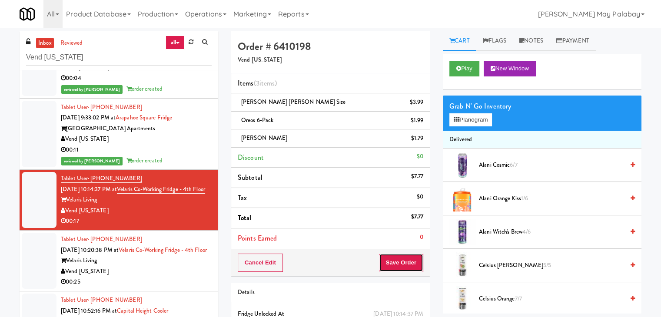
click at [399, 259] on button "Save Order" at bounding box center [401, 263] width 44 height 18
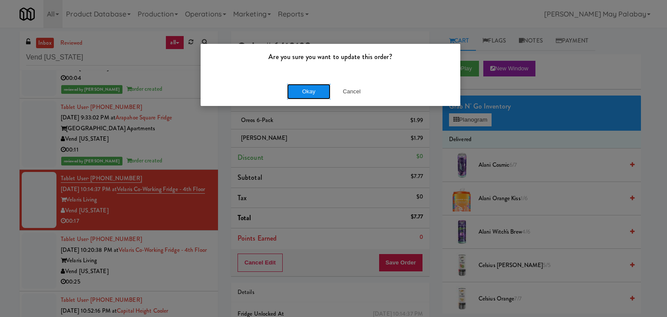
click at [323, 90] on button "Okay" at bounding box center [308, 92] width 43 height 16
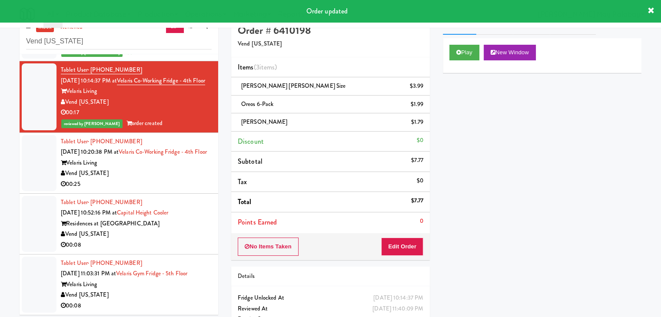
scroll to position [47, 0]
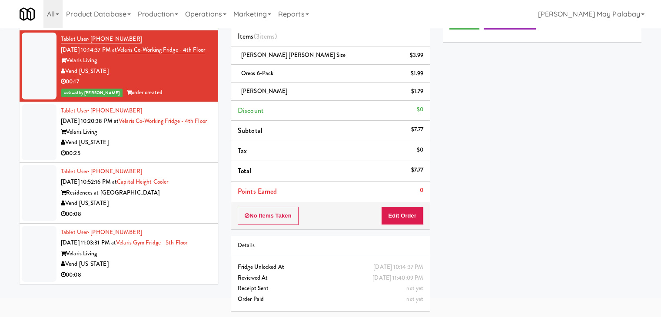
click at [164, 124] on div "Tablet User · (320) 305-1095 Sep 17, 2025 10:20:38 PM at Velaris Co-Working Fri…" at bounding box center [136, 132] width 151 height 53
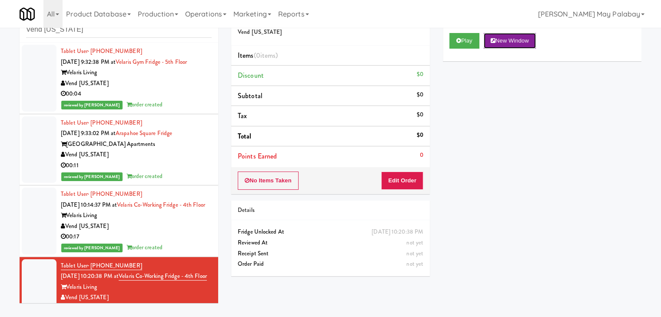
click at [520, 40] on button "New Window" at bounding box center [509, 41] width 52 height 16
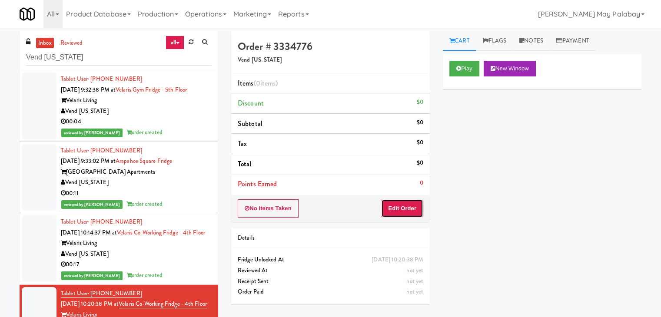
drag, startPoint x: 413, startPoint y: 209, endPoint x: 434, endPoint y: 189, distance: 28.9
click at [413, 209] on button "Edit Order" at bounding box center [402, 208] width 42 height 18
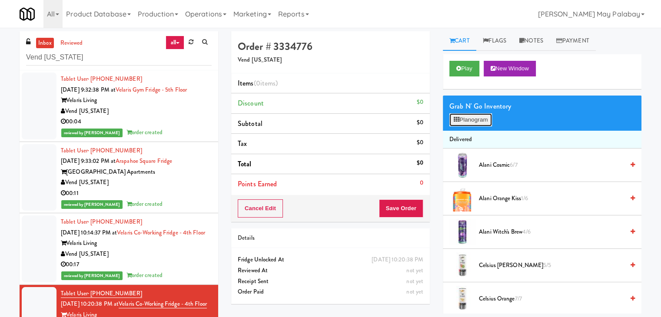
click at [480, 119] on button "Planogram" at bounding box center [470, 119] width 43 height 13
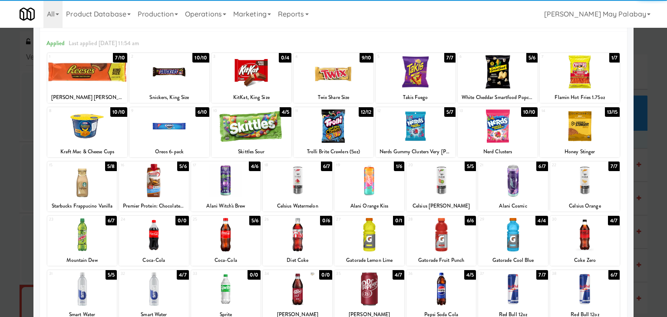
scroll to position [43, 0]
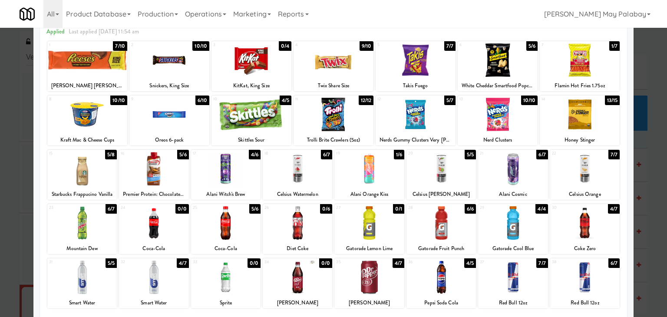
click at [185, 132] on div "9 6/10 Oreos 6-pack" at bounding box center [169, 121] width 80 height 50
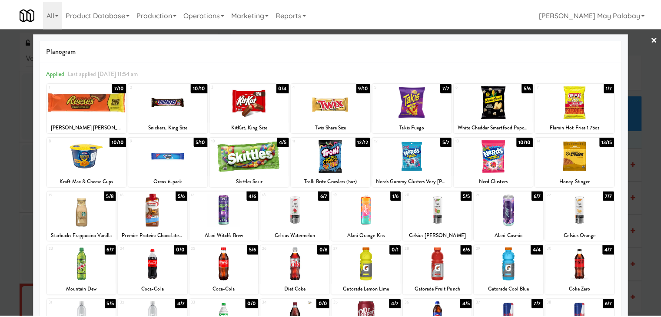
scroll to position [0, 0]
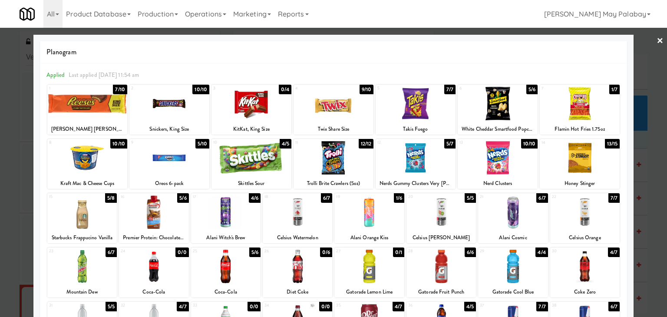
click at [362, 120] on div at bounding box center [334, 103] width 80 height 33
click at [326, 178] on div "Trolli Brite Crawlers (5oz)" at bounding box center [333, 183] width 77 height 11
click at [344, 157] on div at bounding box center [334, 157] width 80 height 33
click at [652, 182] on div at bounding box center [333, 158] width 667 height 317
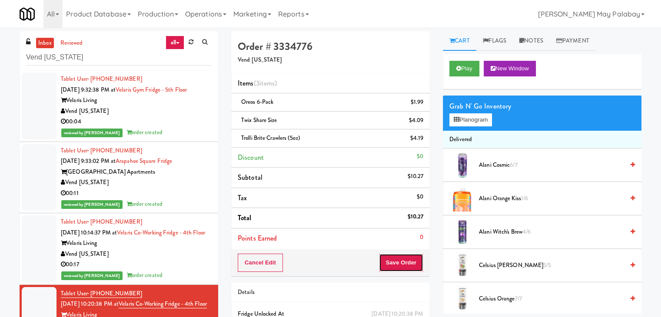
click at [401, 261] on button "Save Order" at bounding box center [401, 263] width 44 height 18
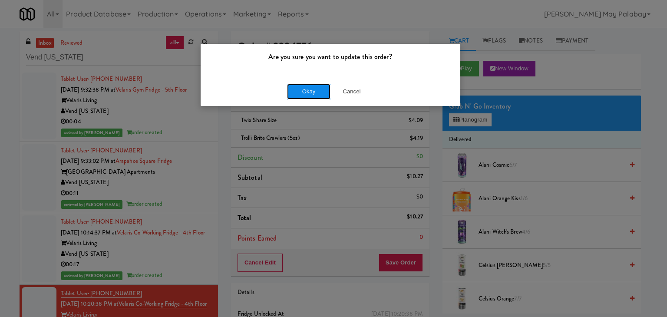
click at [312, 93] on button "Okay" at bounding box center [308, 92] width 43 height 16
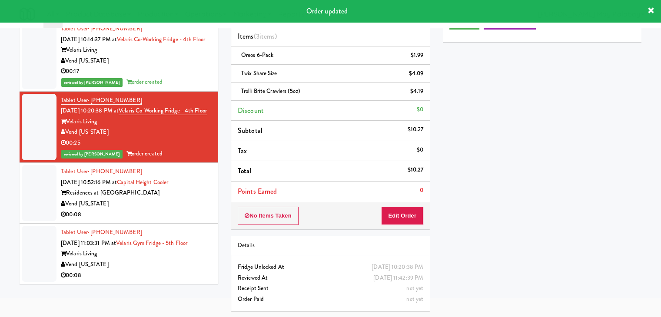
scroll to position [167, 0]
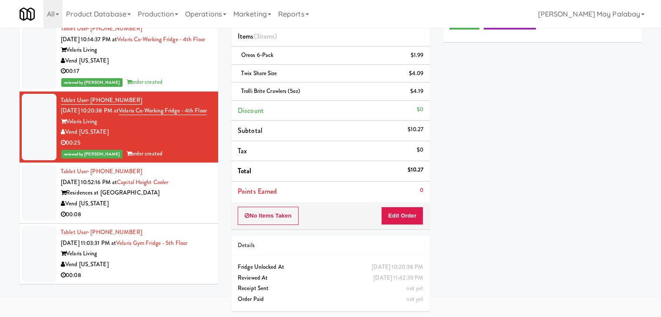
click at [193, 211] on div "00:08" at bounding box center [136, 214] width 151 height 11
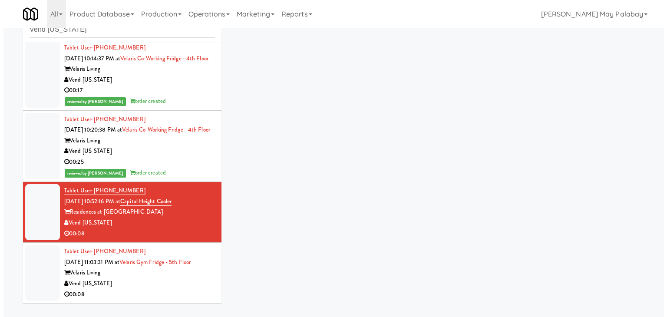
scroll to position [28, 0]
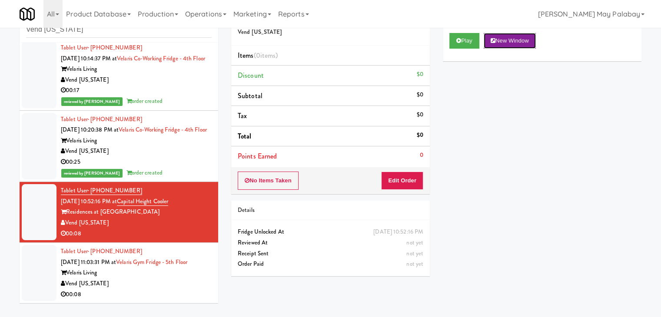
click at [512, 39] on button "New Window" at bounding box center [509, 41] width 52 height 16
click at [510, 41] on button "New Window" at bounding box center [509, 41] width 52 height 16
click at [406, 183] on button "Edit Order" at bounding box center [402, 181] width 42 height 18
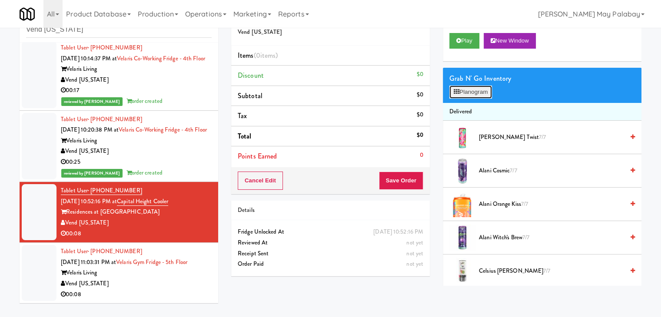
click at [467, 93] on button "Planogram" at bounding box center [470, 92] width 43 height 13
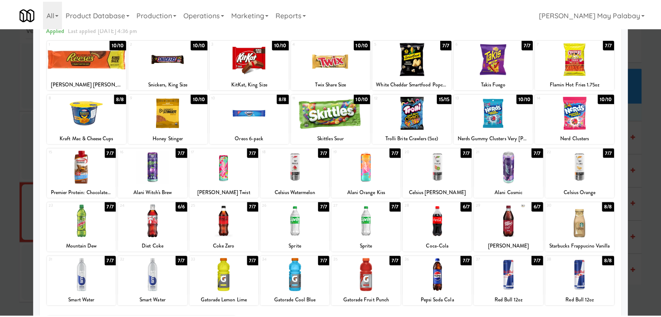
scroll to position [43, 0]
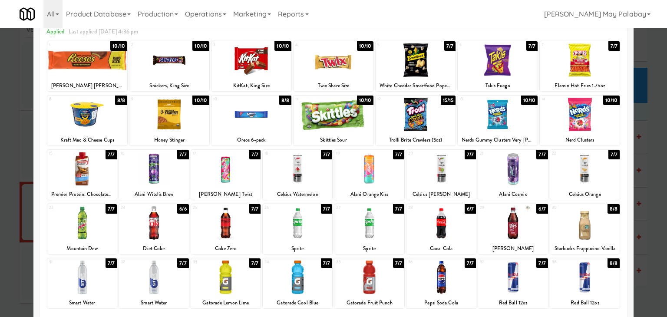
click at [280, 125] on div at bounding box center [252, 114] width 80 height 33
click at [653, 146] on div at bounding box center [333, 158] width 667 height 317
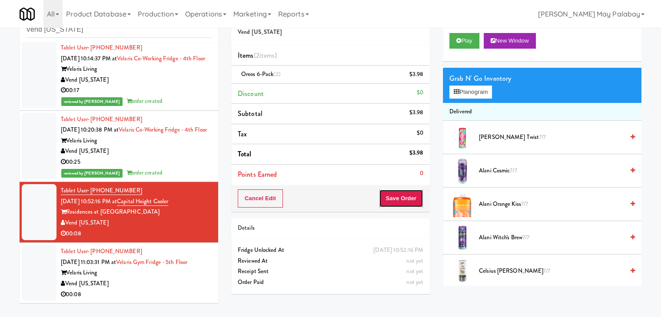
click at [392, 200] on button "Save Order" at bounding box center [401, 198] width 44 height 18
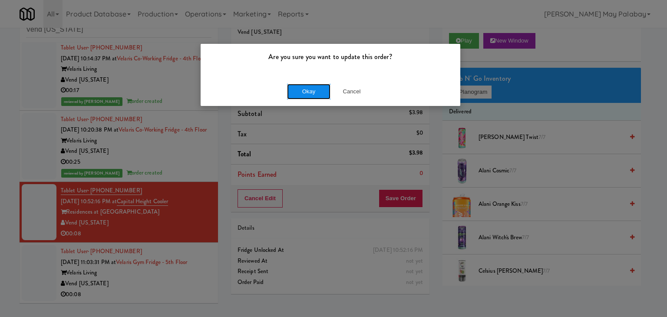
click at [318, 94] on button "Okay" at bounding box center [308, 92] width 43 height 16
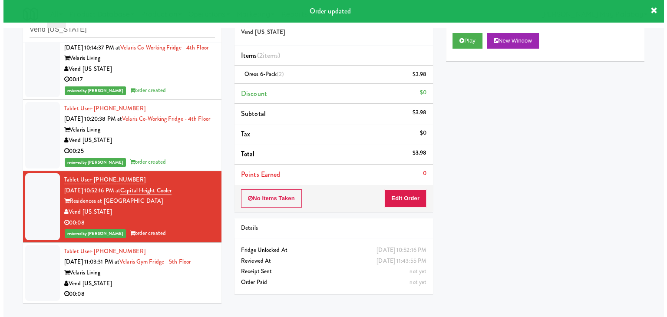
scroll to position [178, 0]
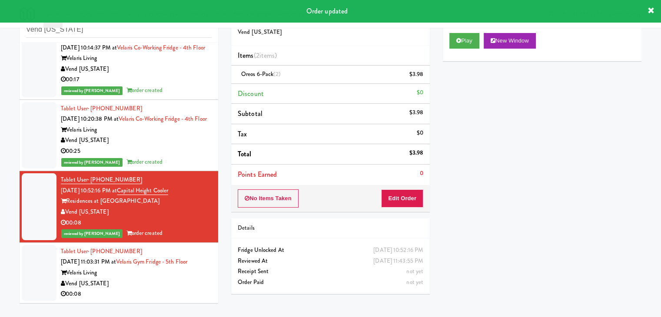
click at [162, 280] on div "Vend [US_STATE]" at bounding box center [136, 283] width 151 height 11
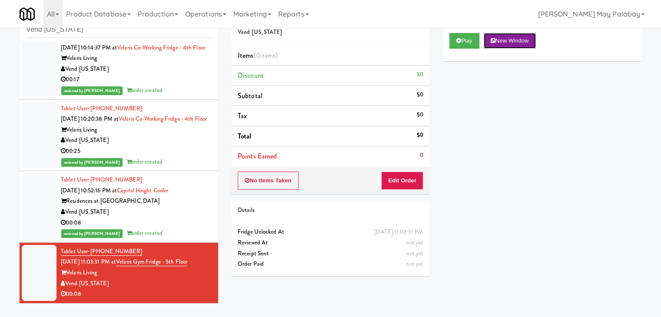
click at [527, 42] on button "New Window" at bounding box center [509, 41] width 52 height 16
click at [398, 183] on button "Edit Order" at bounding box center [402, 181] width 42 height 18
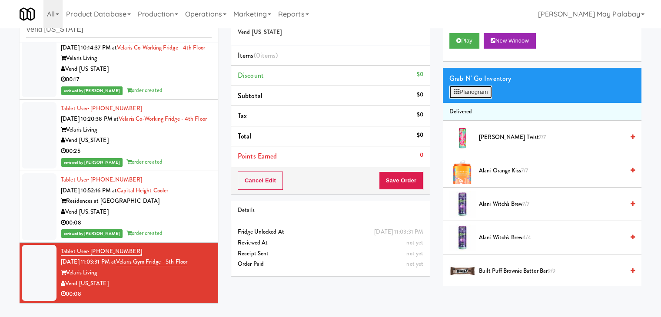
click at [480, 93] on button "Planogram" at bounding box center [470, 92] width 43 height 13
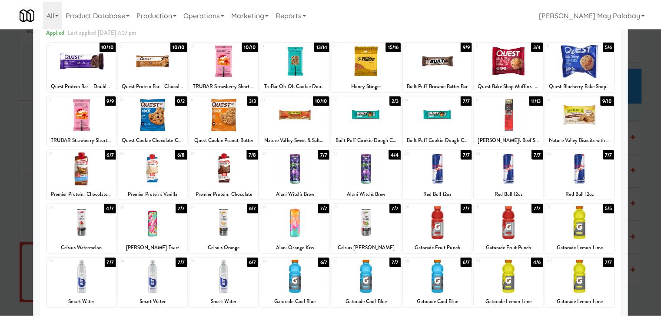
scroll to position [43, 0]
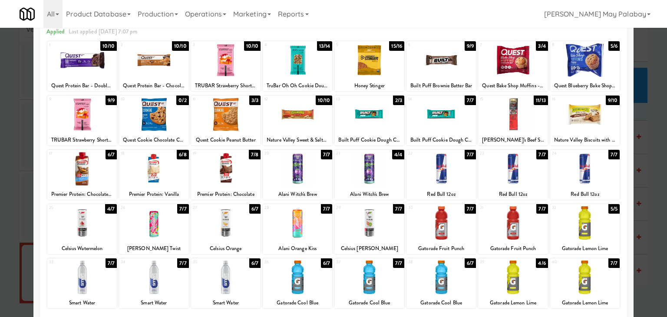
click at [246, 280] on div at bounding box center [226, 277] width 70 height 33
click at [321, 240] on div "28 7/7 Alani Orange Kiss" at bounding box center [298, 229] width 70 height 50
click at [644, 223] on div at bounding box center [333, 158] width 667 height 317
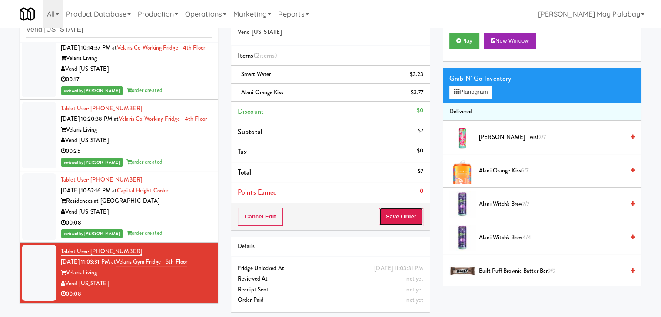
click at [396, 218] on button "Save Order" at bounding box center [401, 217] width 44 height 18
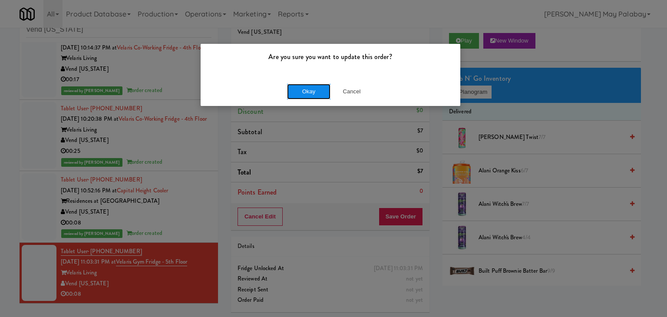
click at [317, 92] on button "Okay" at bounding box center [308, 92] width 43 height 16
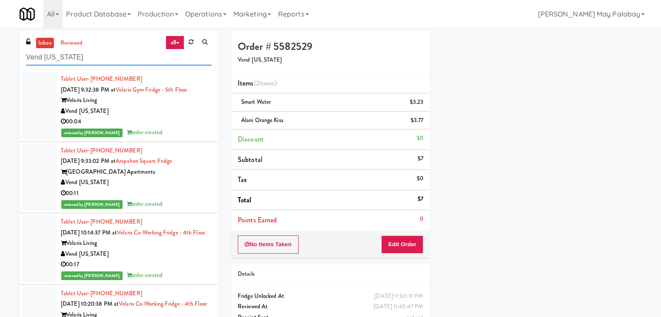
click at [126, 53] on input "Vend [US_STATE]" at bounding box center [118, 58] width 185 height 16
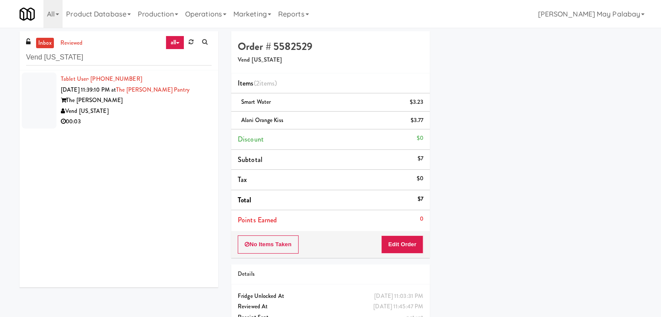
click at [149, 106] on div "Vend [US_STATE]" at bounding box center [136, 111] width 151 height 11
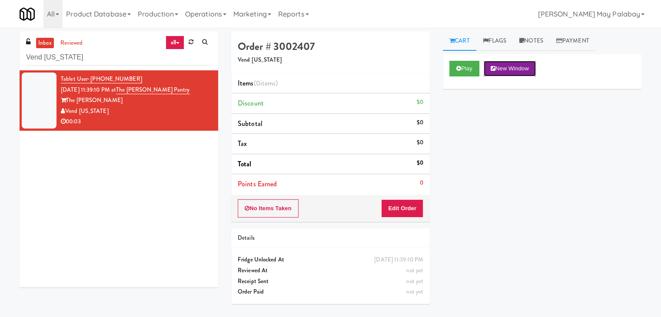
click at [513, 72] on button "New Window" at bounding box center [509, 69] width 52 height 16
click at [403, 208] on button "Edit Order" at bounding box center [402, 208] width 42 height 18
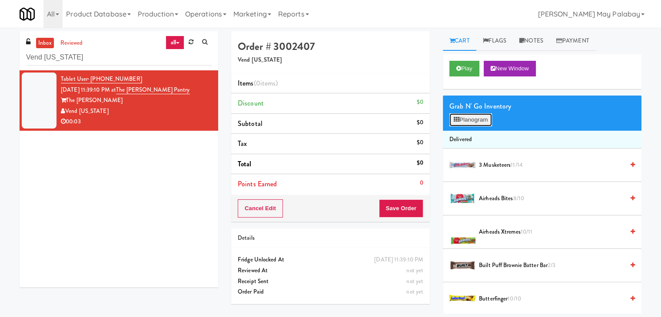
click at [467, 123] on button "Planogram" at bounding box center [470, 119] width 43 height 13
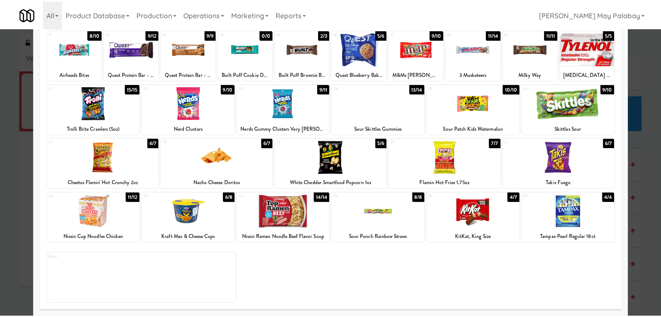
scroll to position [109, 0]
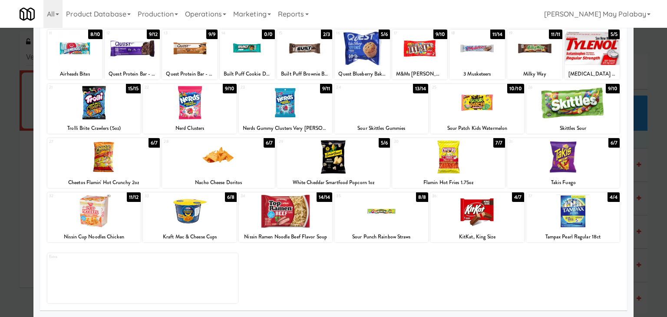
click at [322, 219] on div at bounding box center [286, 211] width 94 height 33
click at [649, 232] on div at bounding box center [333, 158] width 667 height 317
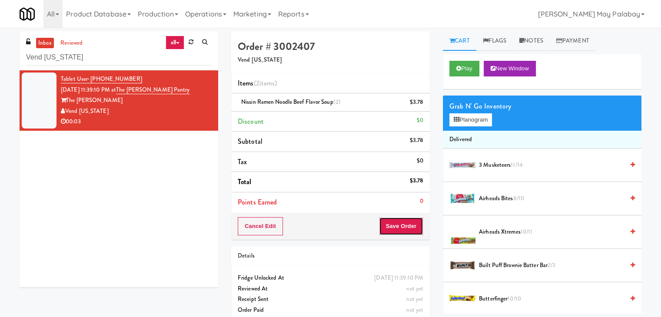
click at [400, 225] on button "Save Order" at bounding box center [401, 226] width 44 height 18
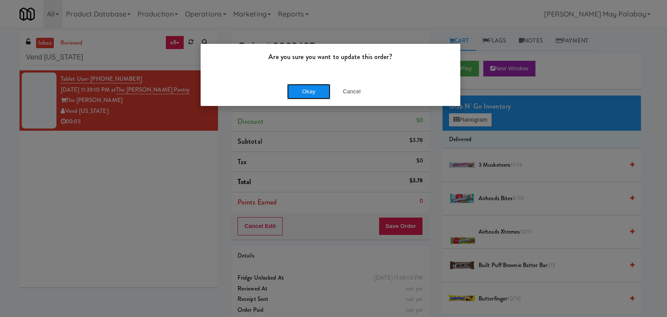
click at [318, 93] on button "Okay" at bounding box center [308, 92] width 43 height 16
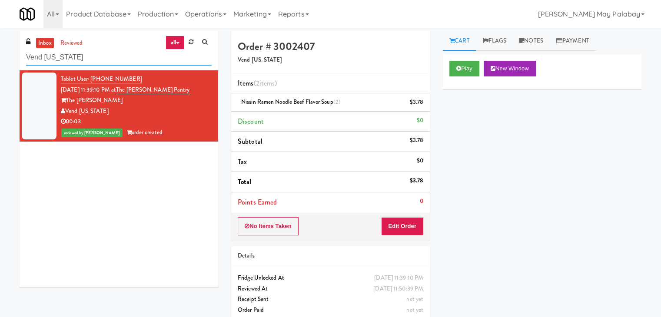
click at [104, 61] on input "Vend [US_STATE]" at bounding box center [118, 58] width 185 height 16
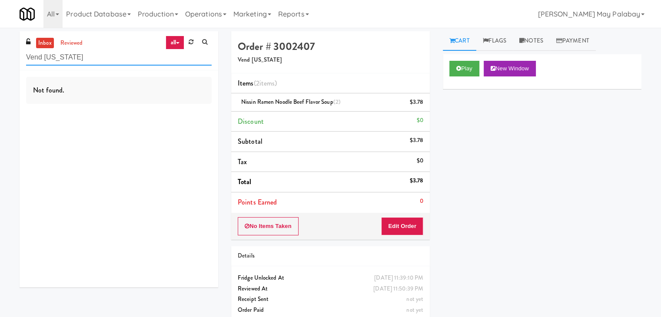
drag, startPoint x: 103, startPoint y: 61, endPoint x: 24, endPoint y: 62, distance: 78.2
click at [24, 62] on div "inbox reviewed all all unclear take inventory issue suspicious failed recent Ve…" at bounding box center [119, 50] width 199 height 39
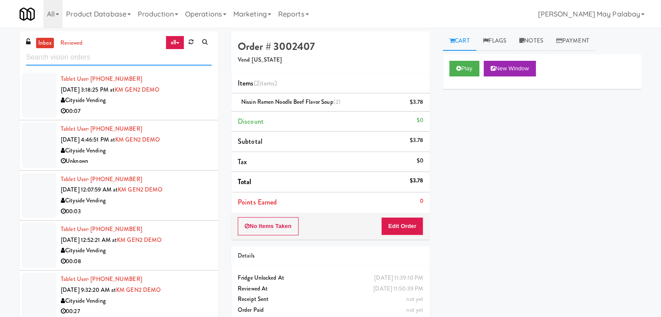
click at [109, 62] on input "text" at bounding box center [118, 58] width 185 height 16
paste input "Mountain High Markets LLC"
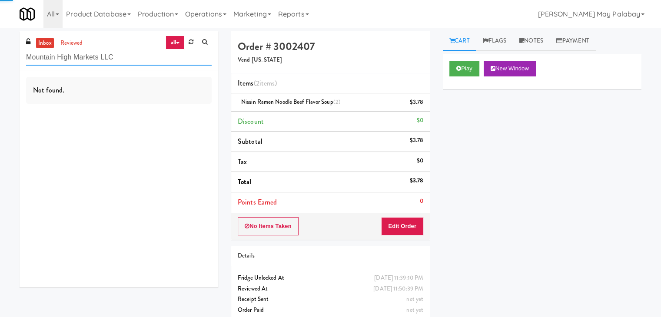
type input "Mountain High Markets LLC"
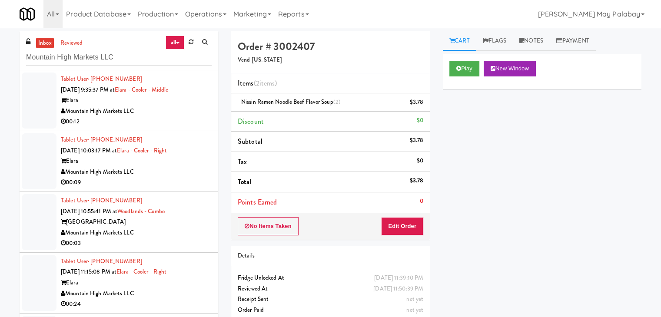
click at [189, 103] on div "Elara" at bounding box center [136, 100] width 151 height 11
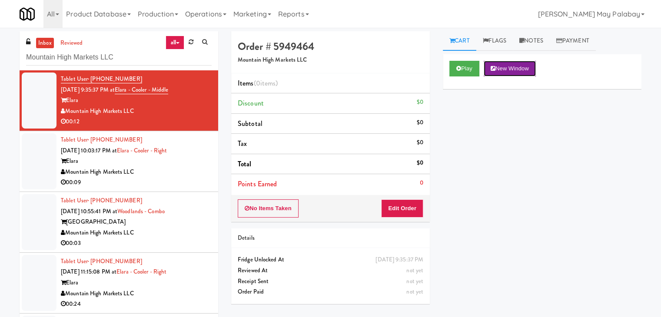
click at [514, 68] on button "New Window" at bounding box center [509, 69] width 52 height 16
click at [404, 207] on button "Edit Order" at bounding box center [402, 208] width 42 height 18
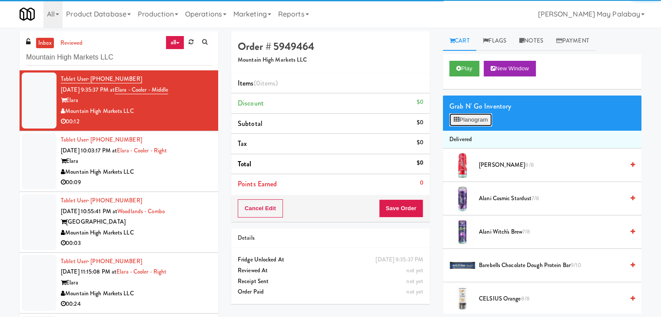
click at [472, 121] on button "Planogram" at bounding box center [470, 119] width 43 height 13
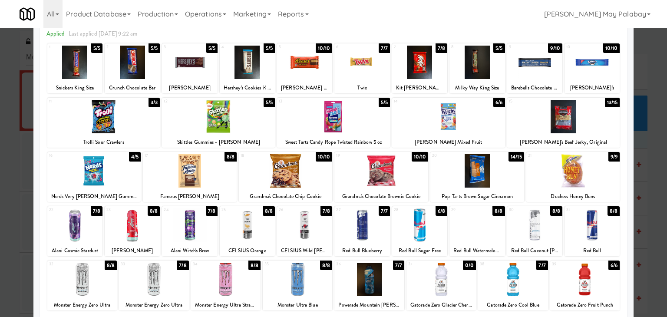
scroll to position [43, 0]
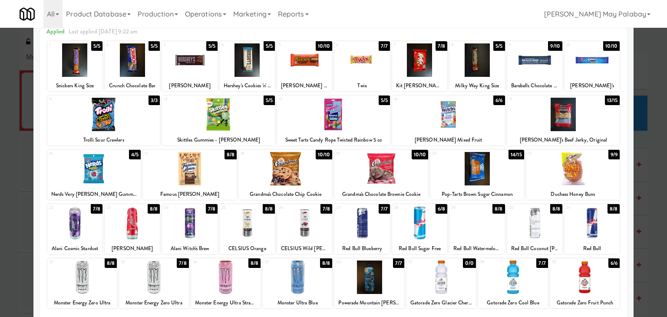
click at [99, 76] on div at bounding box center [74, 59] width 55 height 33
click at [324, 80] on div "Reese's Milk Chocolate Peanut Butter" at bounding box center [304, 85] width 53 height 11
click at [324, 73] on div at bounding box center [304, 59] width 55 height 33
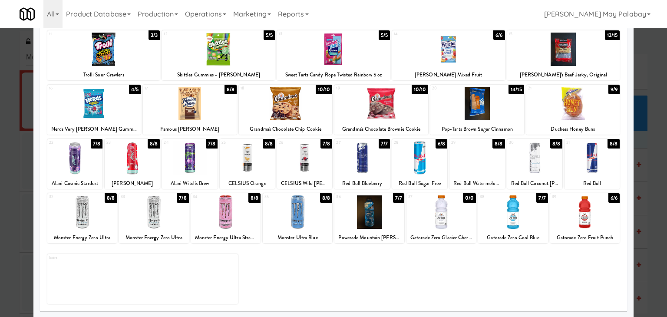
scroll to position [109, 0]
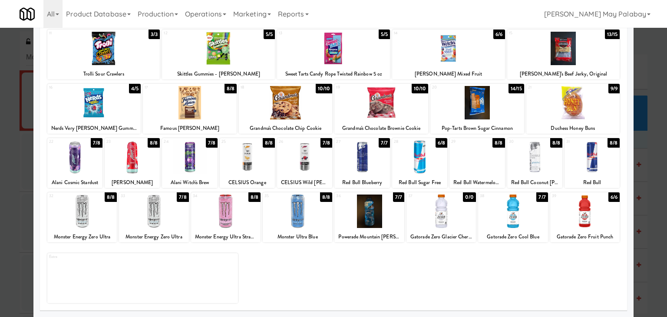
click at [180, 218] on div at bounding box center [154, 211] width 70 height 33
click at [655, 210] on div at bounding box center [333, 158] width 667 height 317
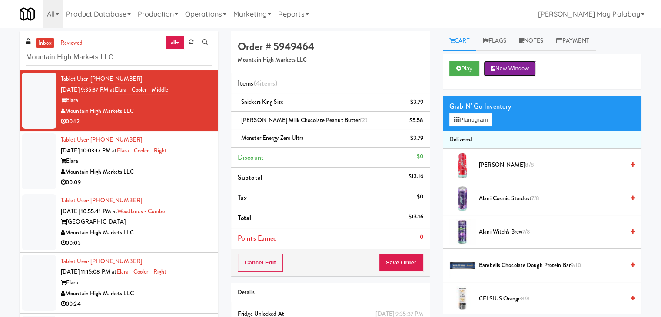
click at [526, 66] on button "New Window" at bounding box center [509, 69] width 52 height 16
click at [400, 259] on button "Save Order" at bounding box center [401, 263] width 44 height 18
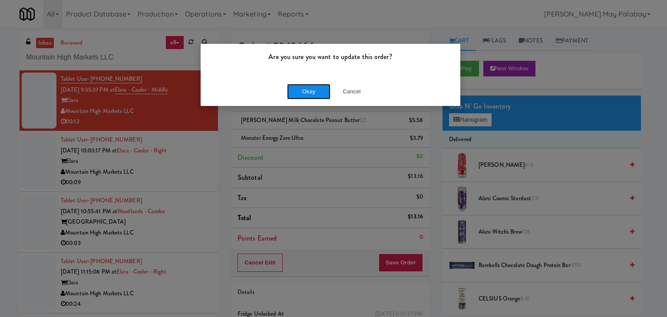
click at [308, 89] on button "Okay" at bounding box center [308, 92] width 43 height 16
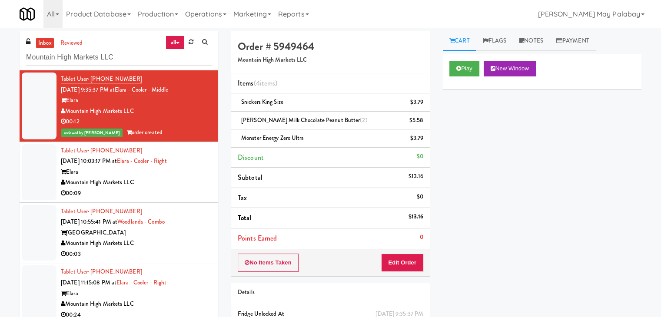
click at [201, 186] on div "Mountain High Markets LLC" at bounding box center [136, 182] width 151 height 11
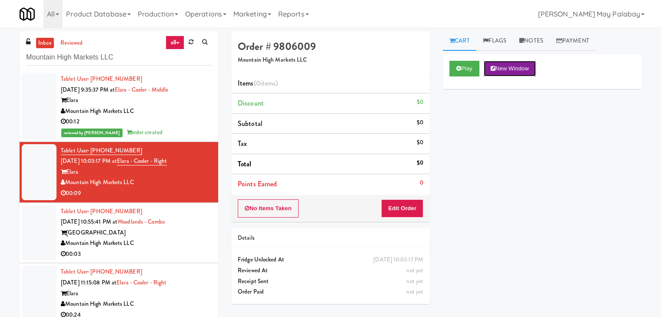
click at [529, 67] on button "New Window" at bounding box center [509, 69] width 52 height 16
click at [402, 205] on button "Edit Order" at bounding box center [402, 208] width 42 height 18
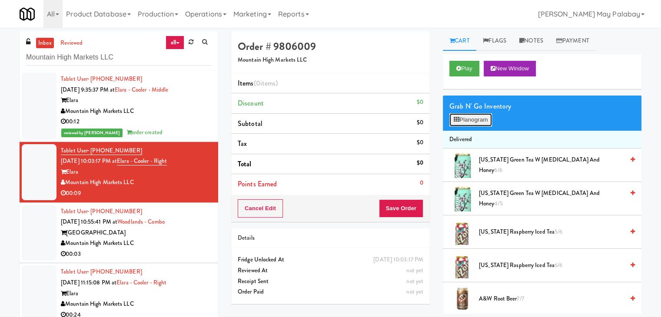
click at [463, 119] on button "Planogram" at bounding box center [470, 119] width 43 height 13
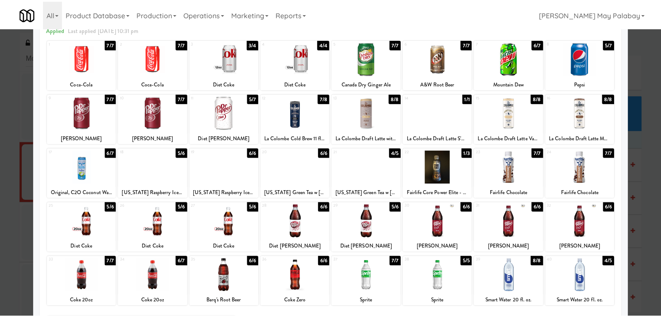
scroll to position [43, 0]
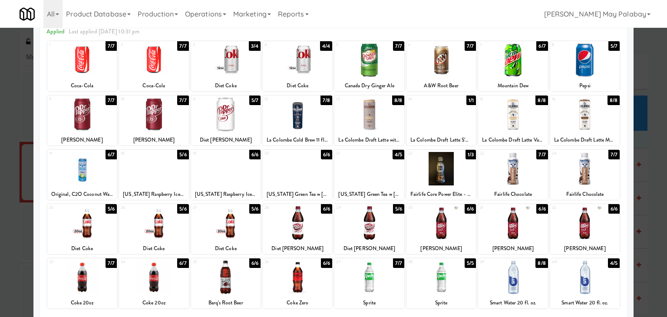
click at [535, 68] on div at bounding box center [513, 59] width 70 height 33
click at [181, 118] on div at bounding box center [154, 114] width 70 height 33
click at [655, 163] on div at bounding box center [333, 158] width 667 height 317
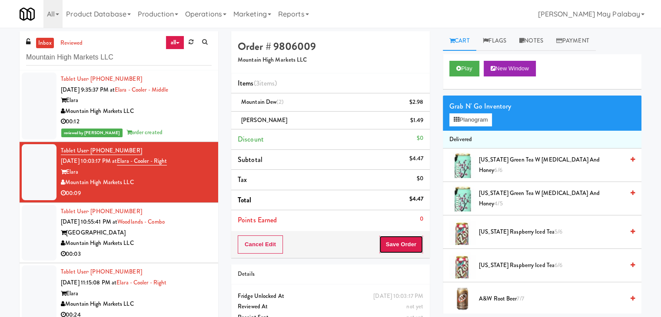
click at [410, 242] on button "Save Order" at bounding box center [401, 244] width 44 height 18
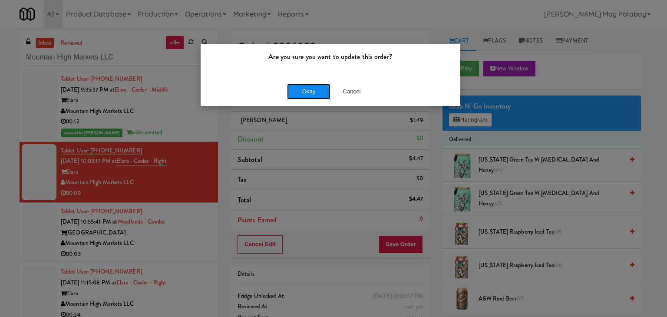
click at [318, 90] on button "Okay" at bounding box center [308, 92] width 43 height 16
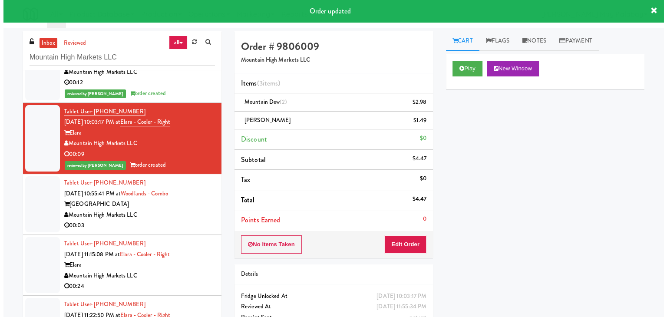
scroll to position [43, 0]
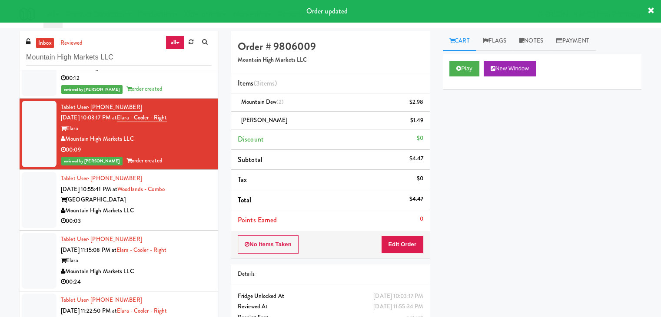
click at [184, 215] on div "Mountain High Markets LLC" at bounding box center [136, 210] width 151 height 11
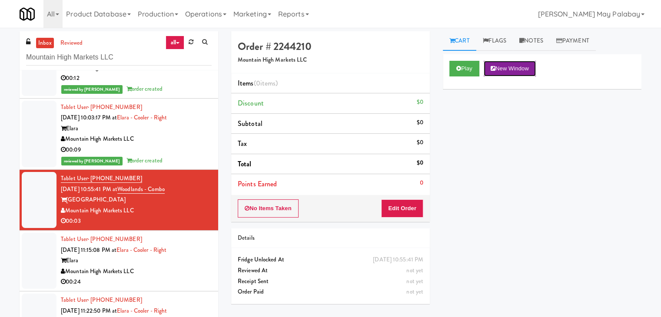
click at [500, 70] on button "New Window" at bounding box center [509, 69] width 52 height 16
click at [412, 212] on button "Edit Order" at bounding box center [402, 208] width 42 height 18
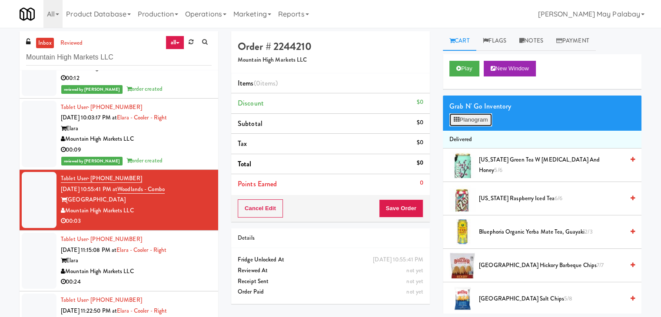
click at [464, 121] on button "Planogram" at bounding box center [470, 119] width 43 height 13
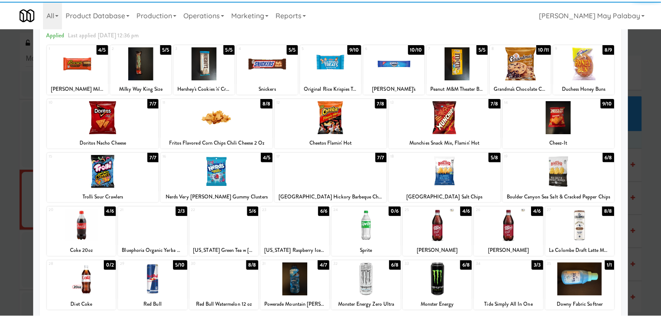
scroll to position [43, 0]
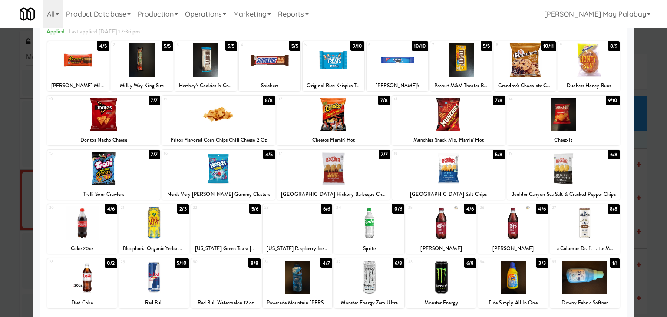
click at [415, 78] on div "6 10/10 OREO's" at bounding box center [398, 66] width 62 height 50
click at [648, 155] on div at bounding box center [333, 158] width 667 height 317
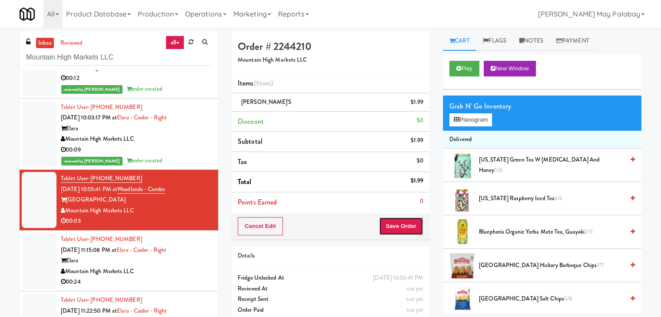
click at [400, 222] on button "Save Order" at bounding box center [401, 226] width 44 height 18
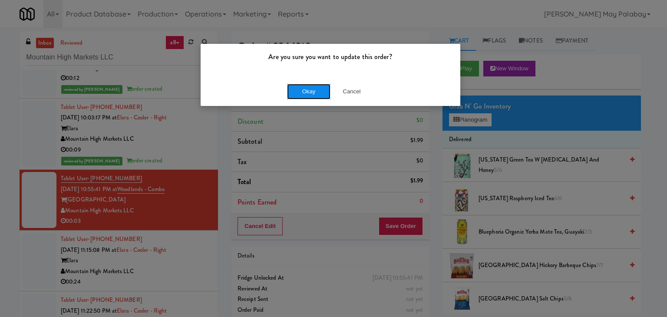
click at [311, 92] on button "Okay" at bounding box center [308, 92] width 43 height 16
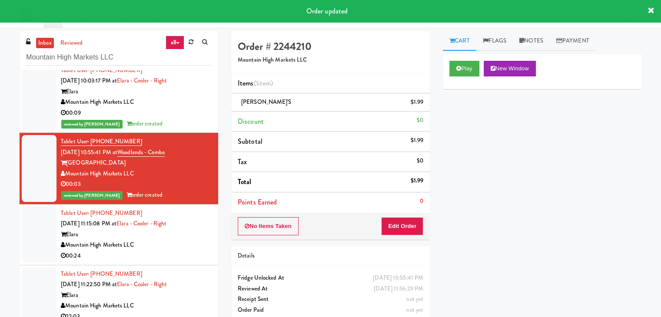
scroll to position [87, 0]
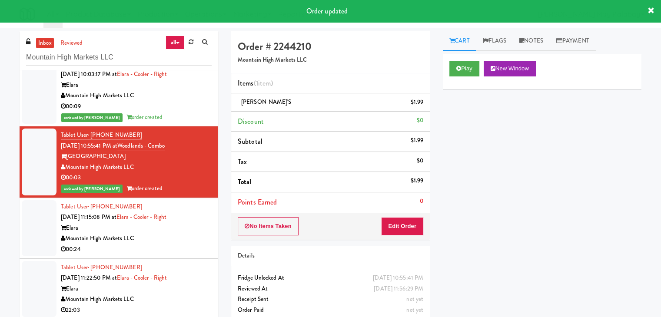
click at [163, 232] on div "Elara" at bounding box center [136, 228] width 151 height 11
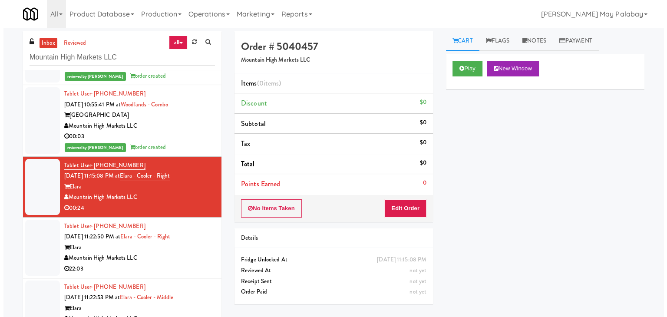
scroll to position [130, 0]
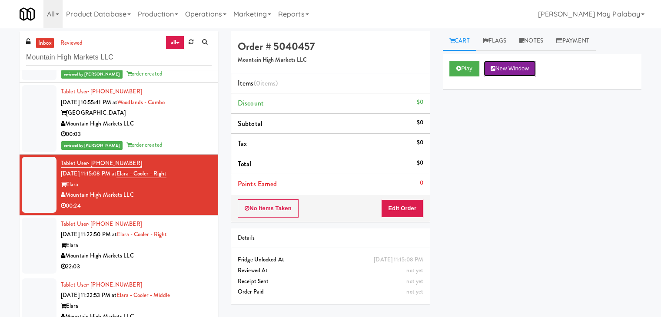
click at [511, 70] on button "New Window" at bounding box center [509, 69] width 52 height 16
click at [410, 205] on button "Edit Order" at bounding box center [402, 208] width 42 height 18
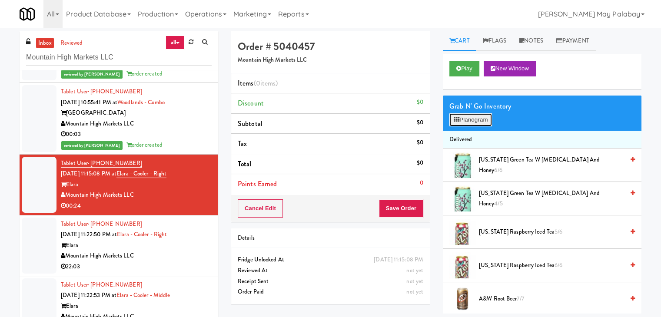
click at [462, 120] on button "Planogram" at bounding box center [470, 119] width 43 height 13
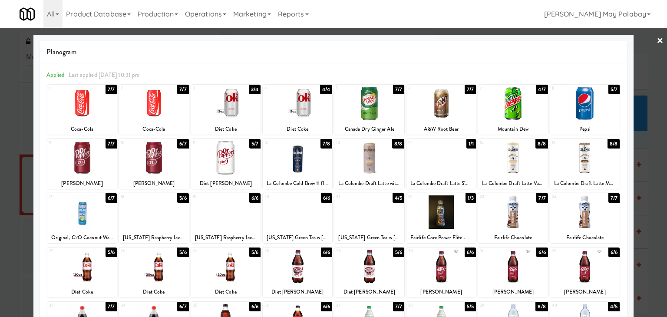
click at [395, 110] on div at bounding box center [369, 103] width 70 height 33
click at [652, 139] on div at bounding box center [333, 158] width 667 height 317
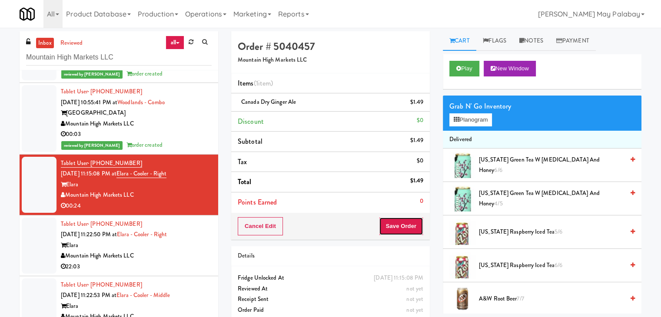
click at [407, 228] on button "Save Order" at bounding box center [401, 226] width 44 height 18
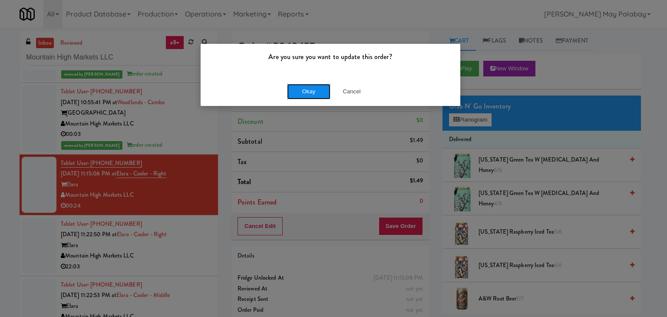
click at [319, 92] on button "Okay" at bounding box center [308, 92] width 43 height 16
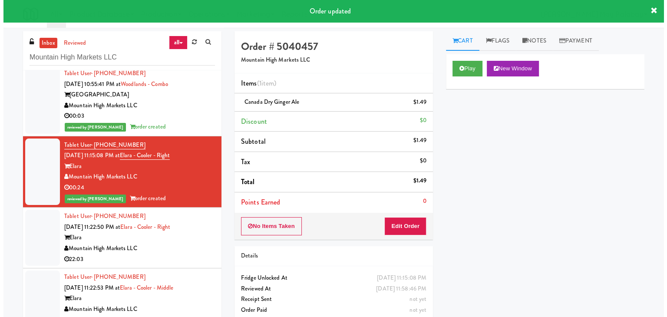
scroll to position [174, 0]
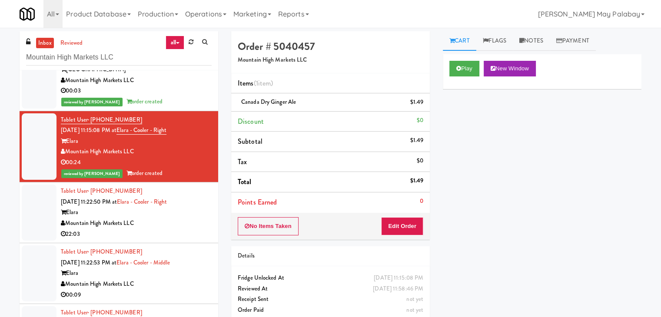
click at [192, 224] on div "Mountain High Markets LLC" at bounding box center [136, 223] width 151 height 11
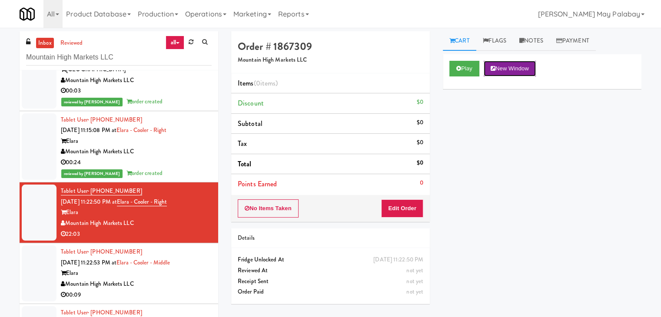
click at [523, 68] on button "New Window" at bounding box center [509, 69] width 52 height 16
click at [405, 205] on button "Edit Order" at bounding box center [402, 208] width 42 height 18
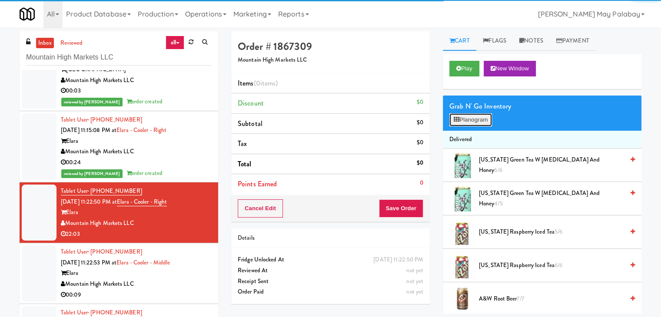
click at [473, 119] on button "Planogram" at bounding box center [470, 119] width 43 height 13
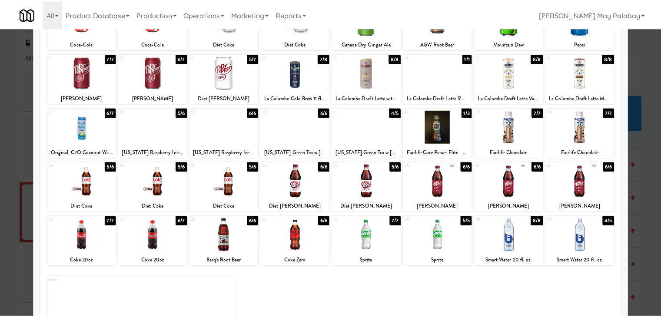
scroll to position [87, 0]
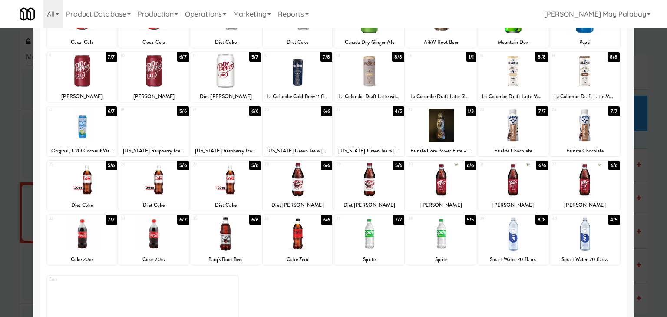
click at [247, 196] on div at bounding box center [226, 179] width 70 height 33
click at [649, 188] on div at bounding box center [333, 158] width 667 height 317
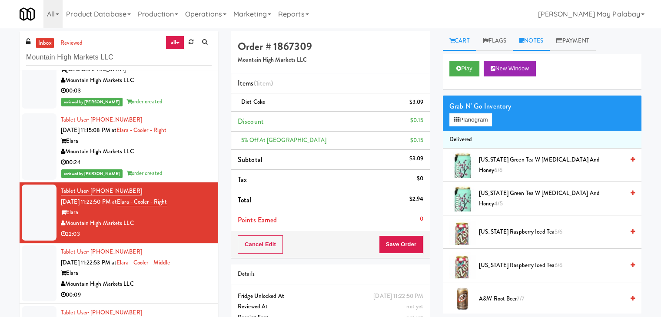
click at [542, 43] on link "Notes" at bounding box center [531, 41] width 37 height 20
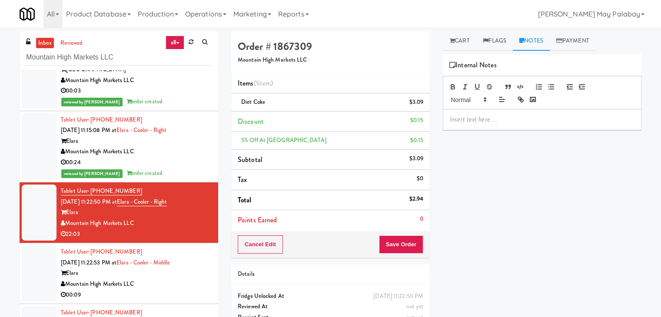
click at [514, 120] on p at bounding box center [542, 120] width 185 height 10
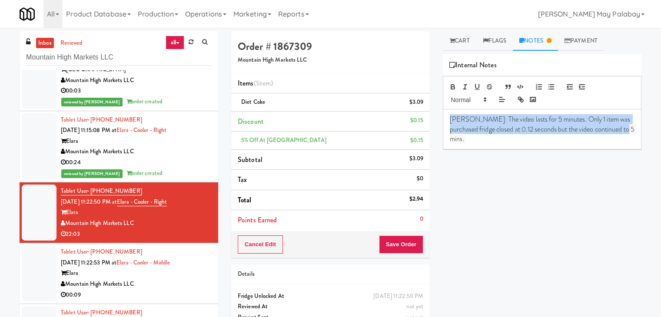
drag, startPoint x: 628, startPoint y: 132, endPoint x: 442, endPoint y: 106, distance: 187.6
click at [442, 106] on div "Cart Flags Notes Payment Play New Window Grab N' Go Inventory Planogram Deliver…" at bounding box center [542, 172] width 212 height 282
copy span "Rizza: The video lasts for 5 minutes. Only 1 item was purchased fridge closed a…"
click at [386, 244] on button "Save Order" at bounding box center [401, 244] width 44 height 18
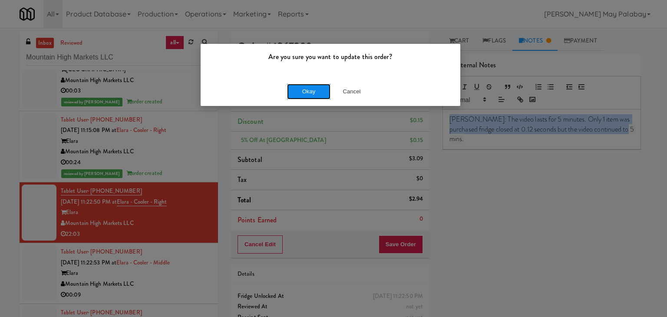
click at [292, 87] on button "Okay" at bounding box center [308, 92] width 43 height 16
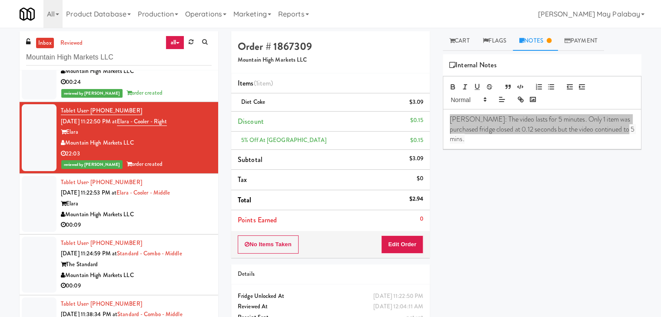
scroll to position [261, 0]
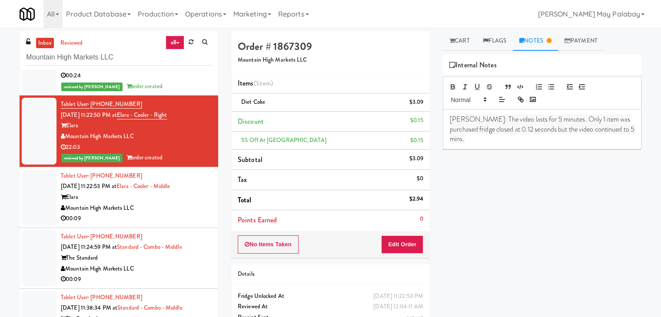
click at [569, 241] on div "Play New Window Primary Flag Clear Flag if unable to determine what was taken o…" at bounding box center [542, 217] width 199 height 326
